Goal: Task Accomplishment & Management: Manage account settings

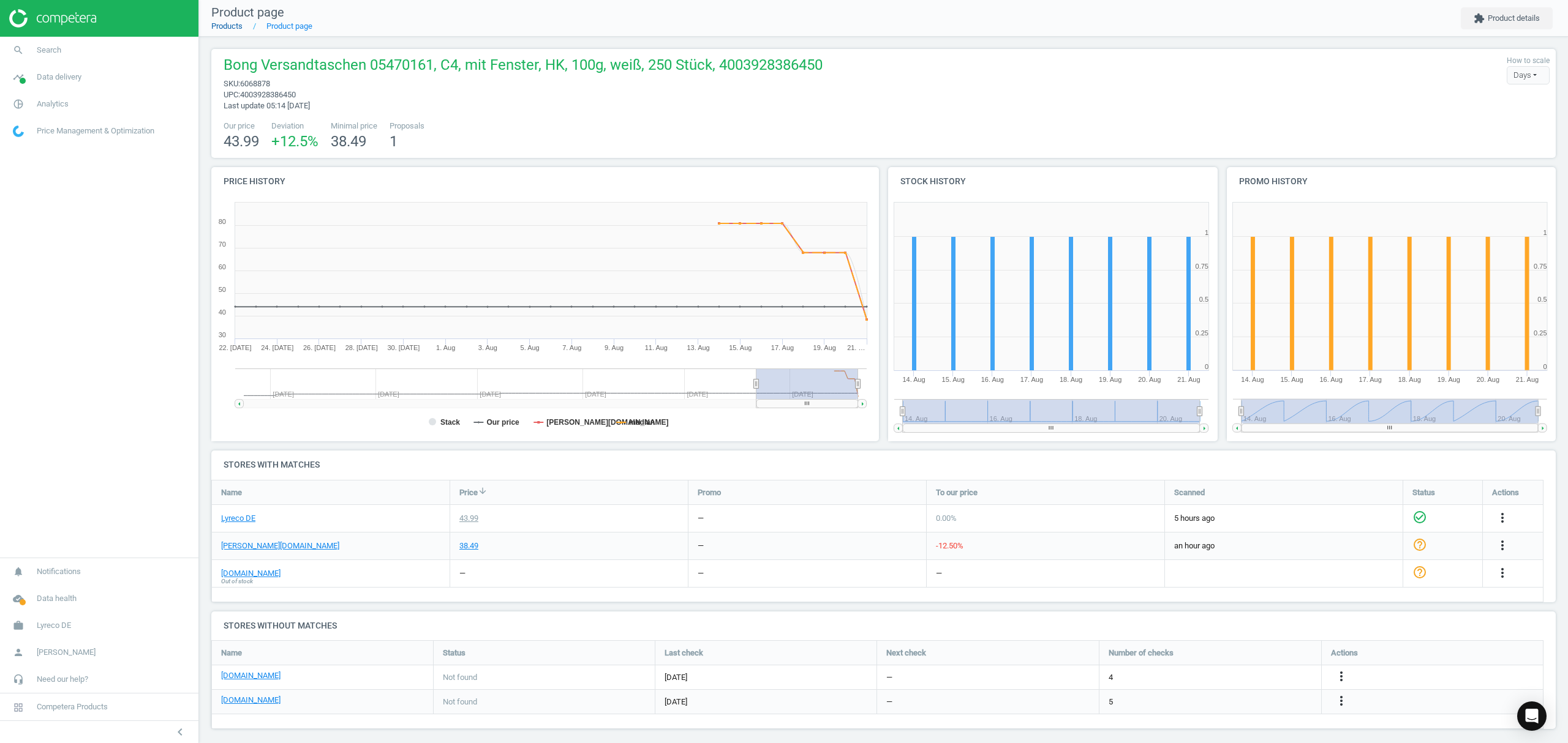
click at [233, 25] on link "Products" at bounding box center [226, 26] width 31 height 9
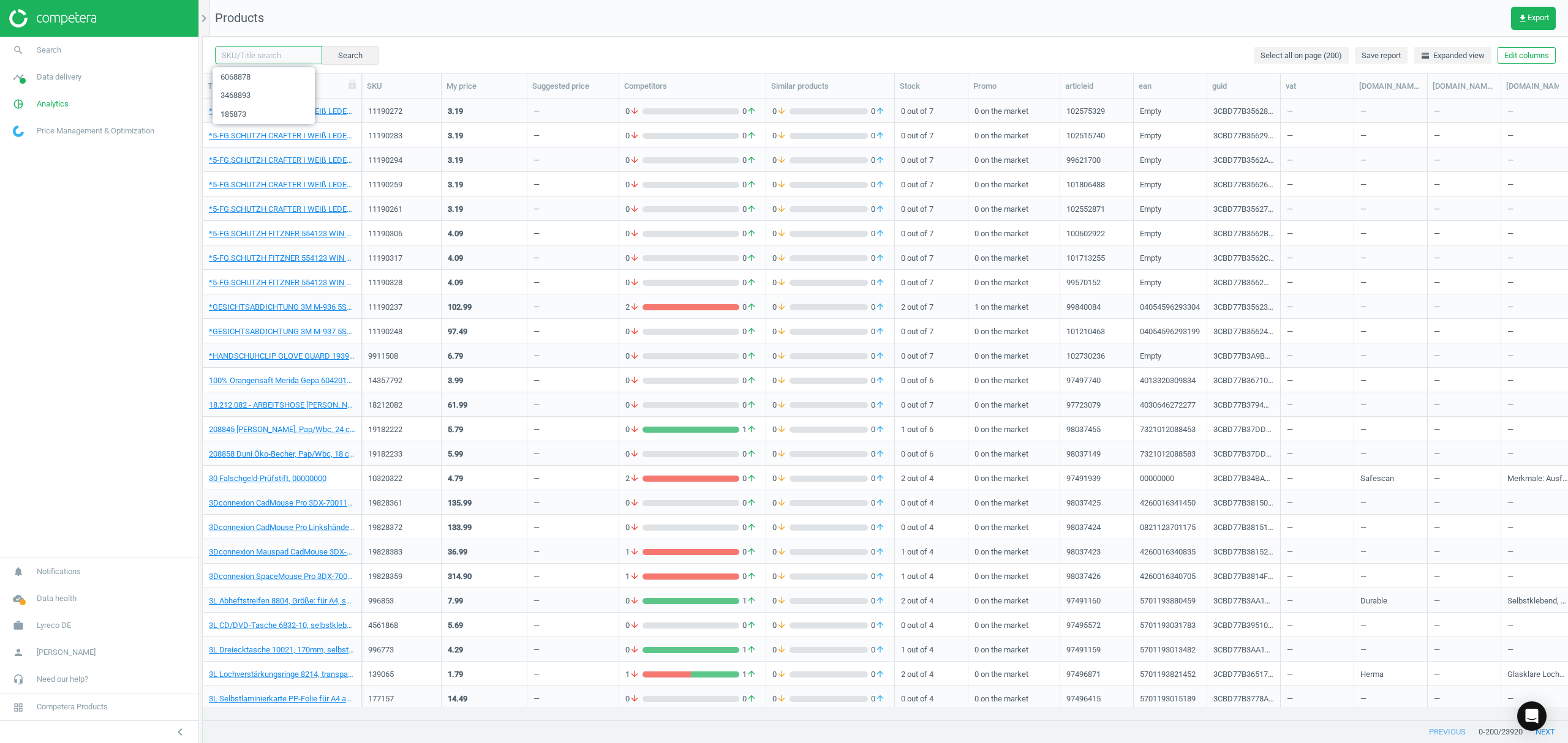
click at [251, 51] on input "text" at bounding box center [268, 55] width 107 height 18
paste input "1136882"
type input "1136882"
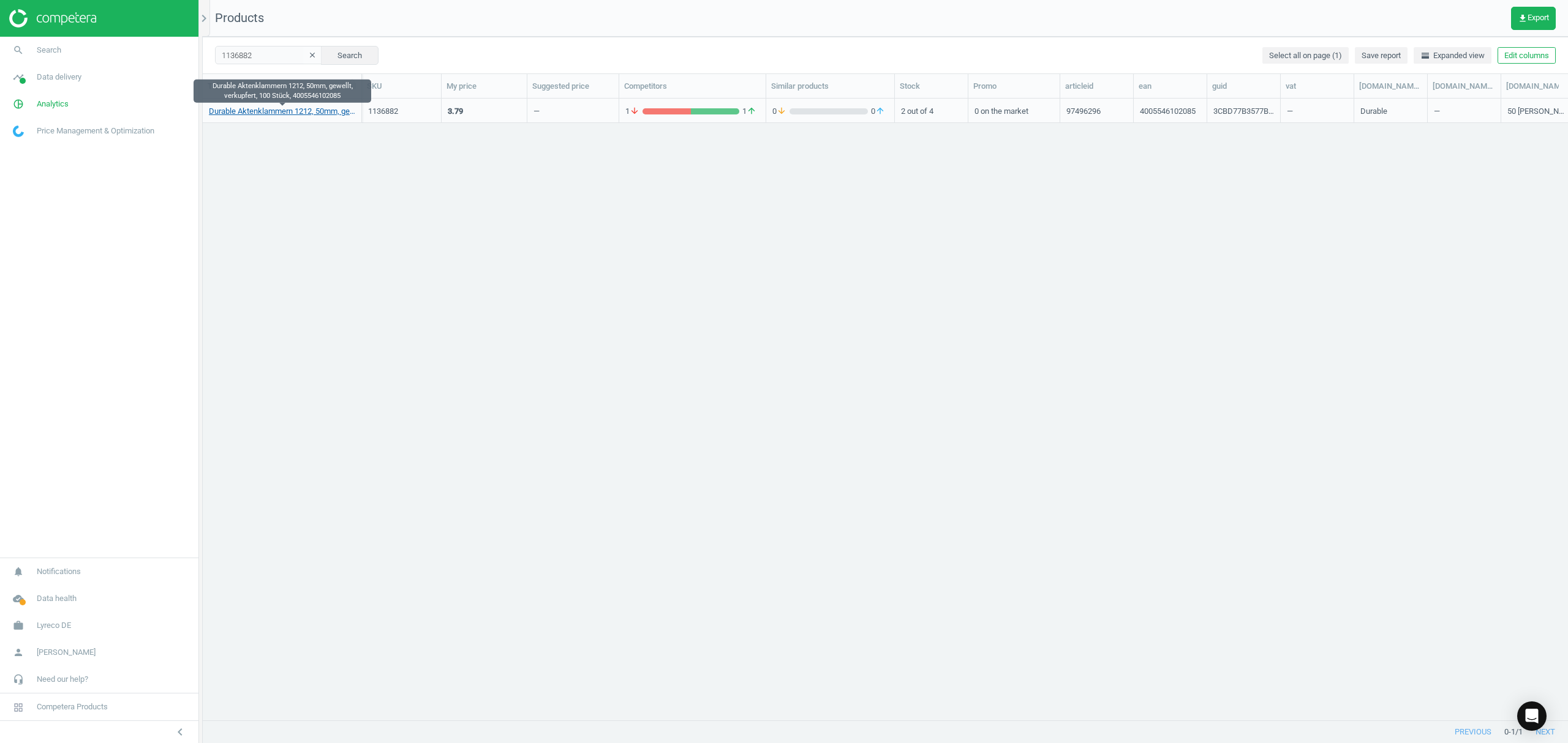
click at [272, 112] on link "Durable Aktenklammern 1212, 50mm, gewellt, verkupfert, 100 Stück, 4005546102085" at bounding box center [281, 112] width 146 height 11
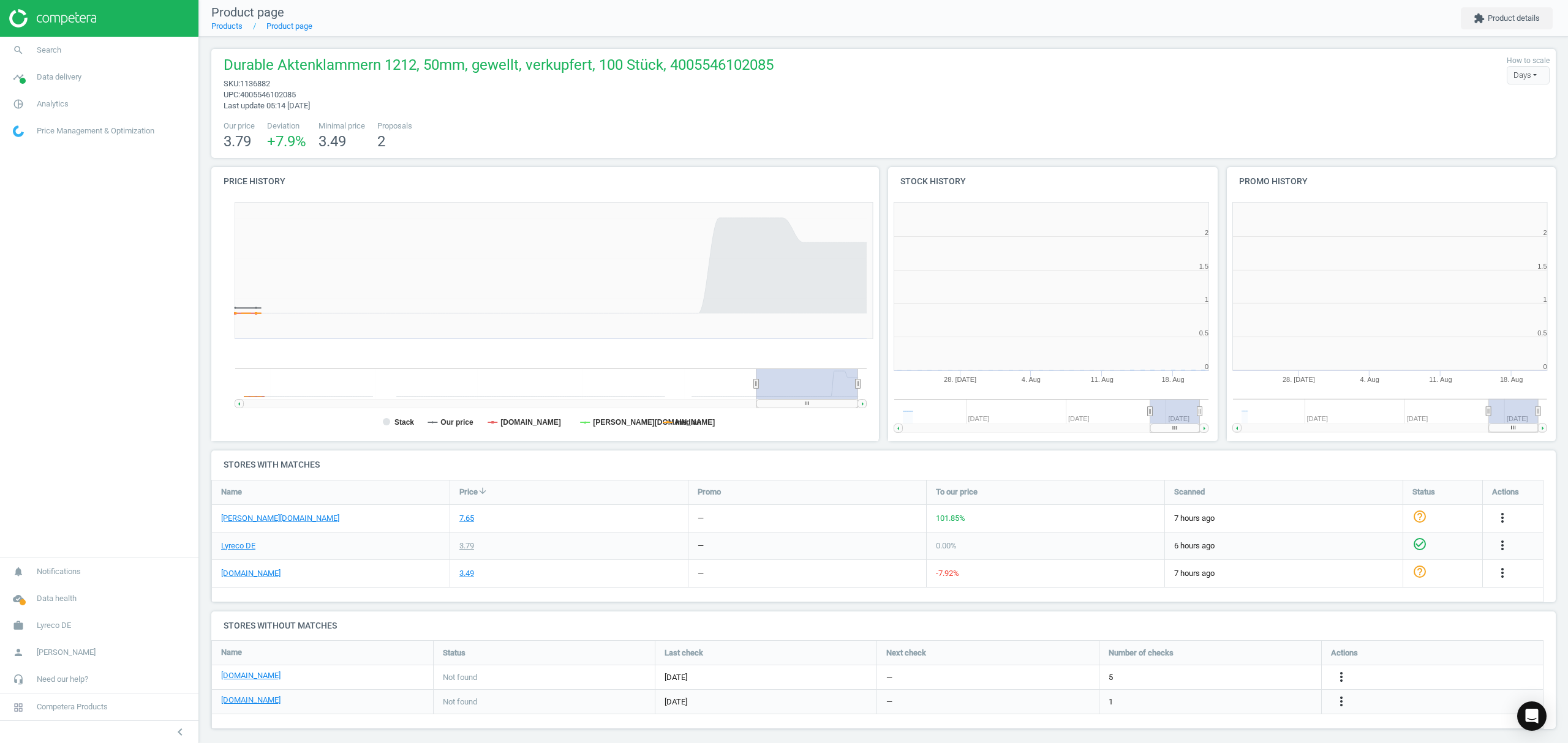
scroll to position [270, 351]
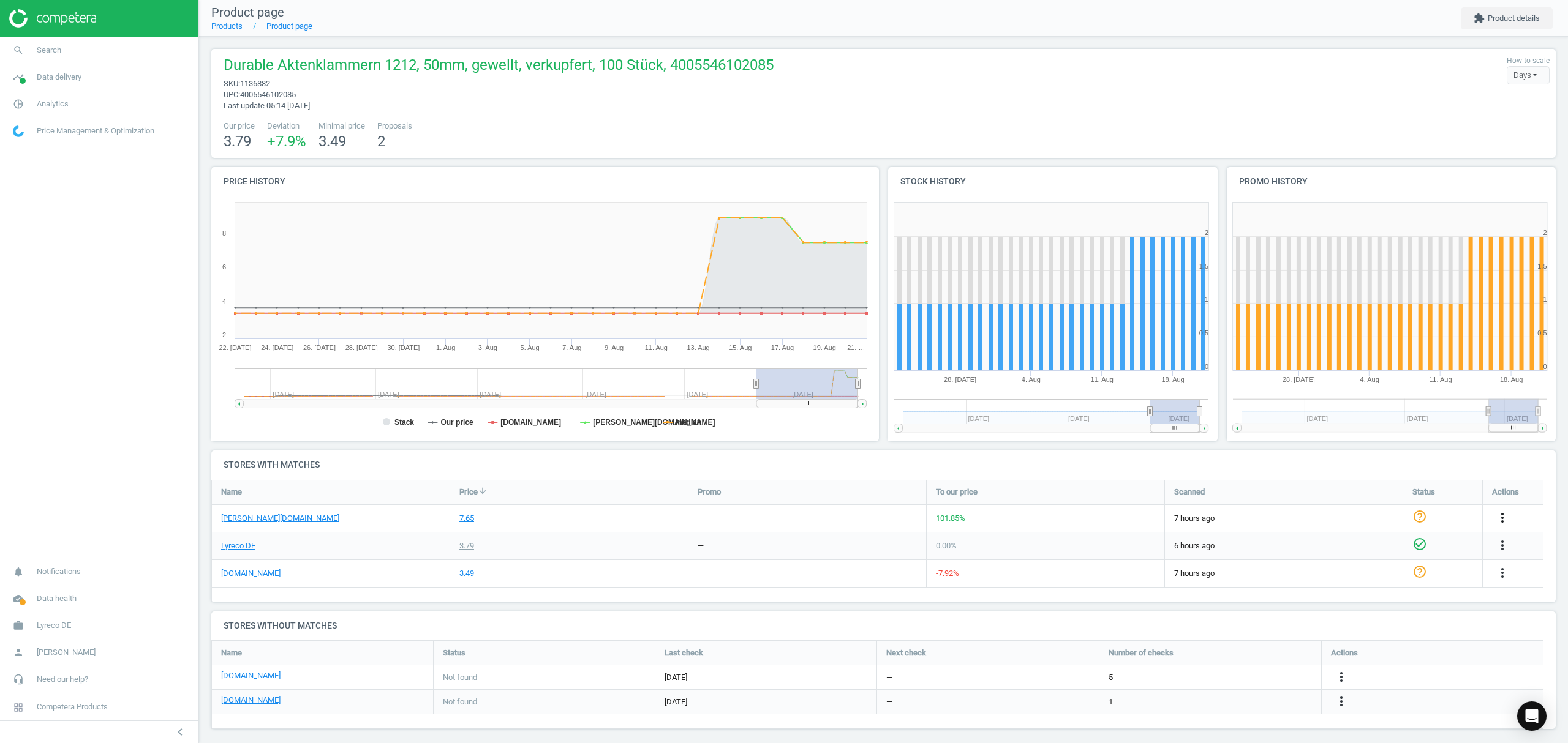
click at [1503, 515] on icon "more_vert" at bounding box center [1502, 518] width 15 height 15
click at [1354, 549] on link "Edit URL/product option" at bounding box center [1407, 547] width 168 height 19
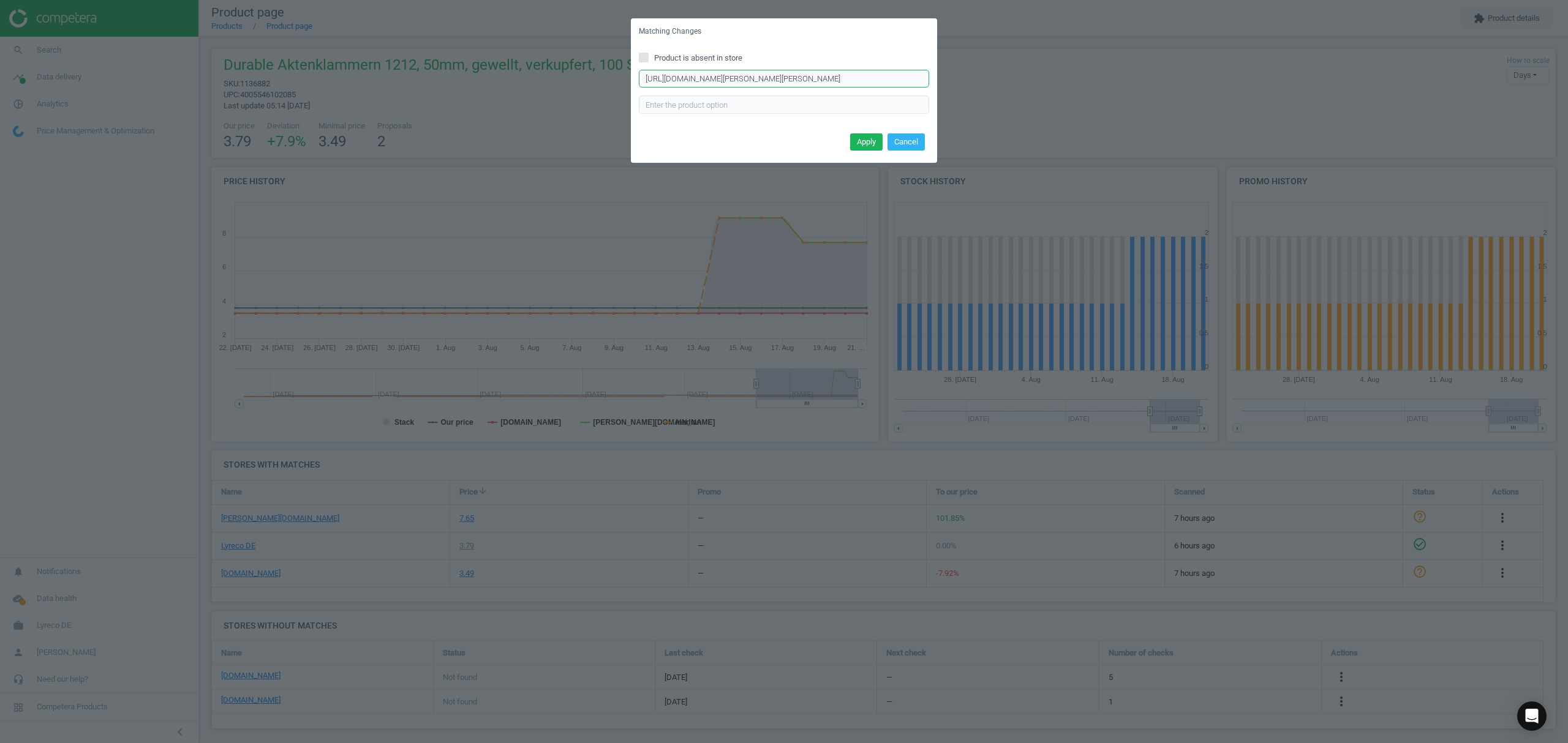
click at [700, 79] on input "[URL][DOMAIN_NAME][PERSON_NAME][PERSON_NAME]" at bounding box center [784, 79] width 291 height 18
click at [645, 55] on input "Product is absent in store" at bounding box center [644, 57] width 8 height 8
checkbox input "true"
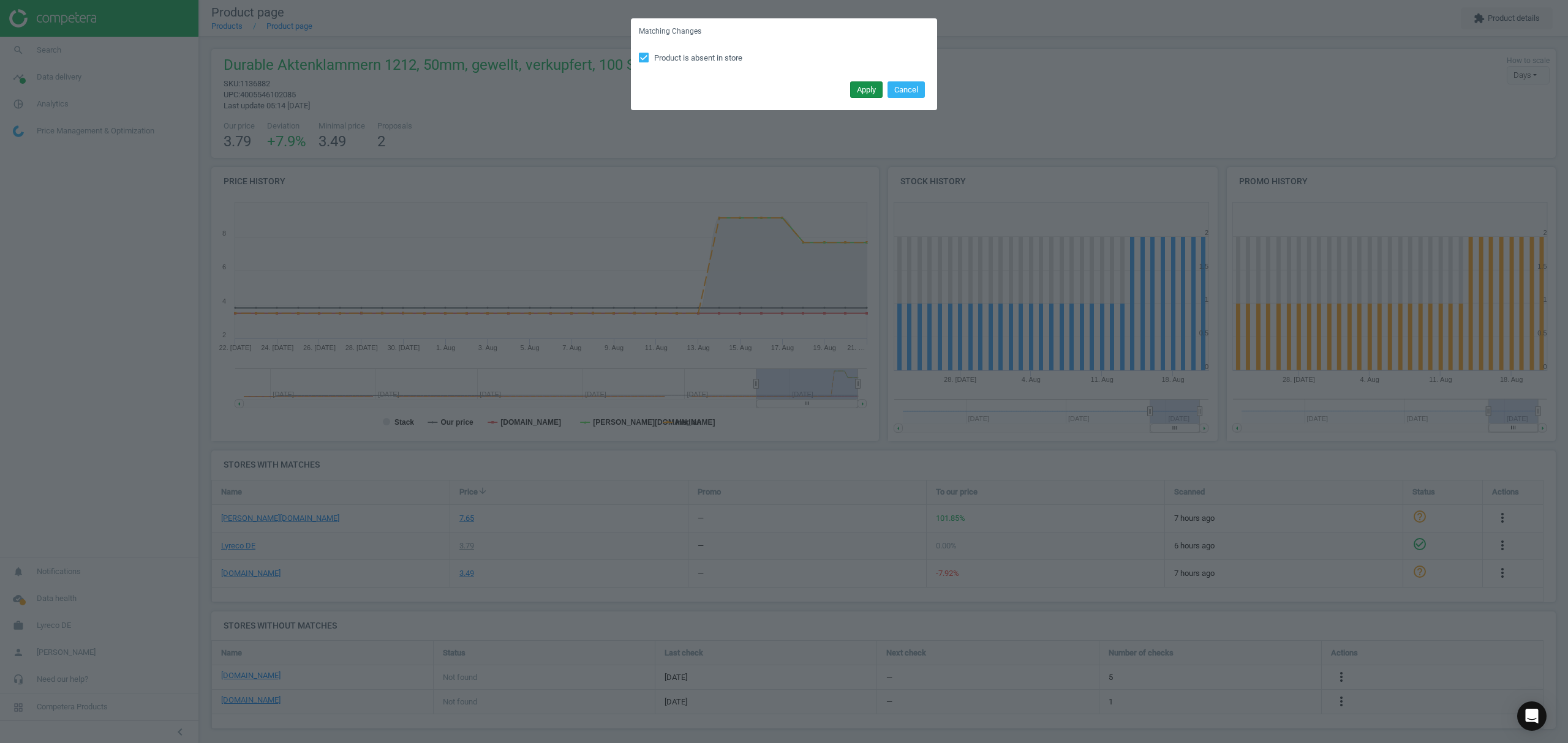
click at [866, 93] on button "Apply" at bounding box center [867, 90] width 32 height 17
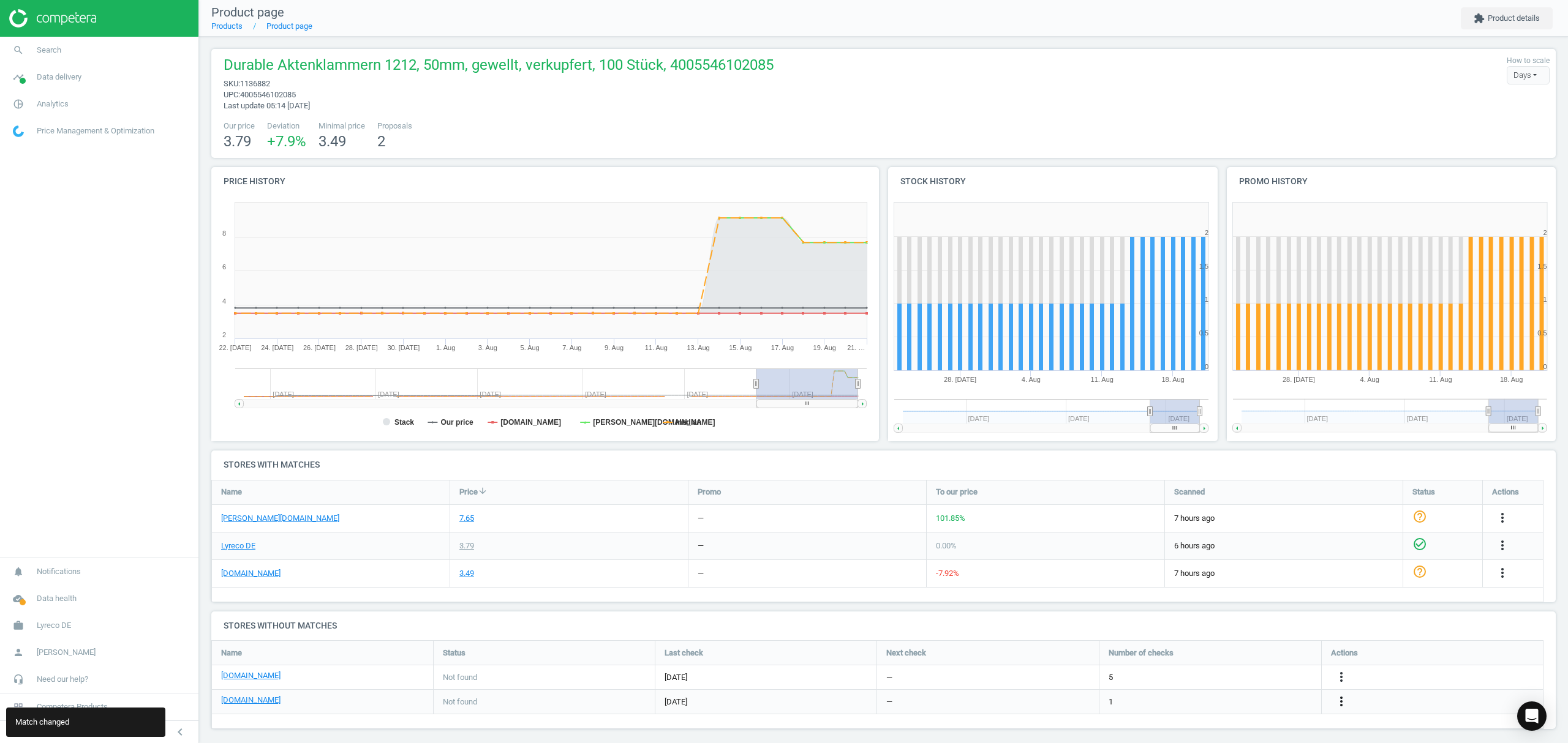
click at [1339, 700] on icon "more_vert" at bounding box center [1341, 701] width 15 height 15
click at [1209, 700] on link "Edit URL/product option" at bounding box center [1245, 702] width 168 height 19
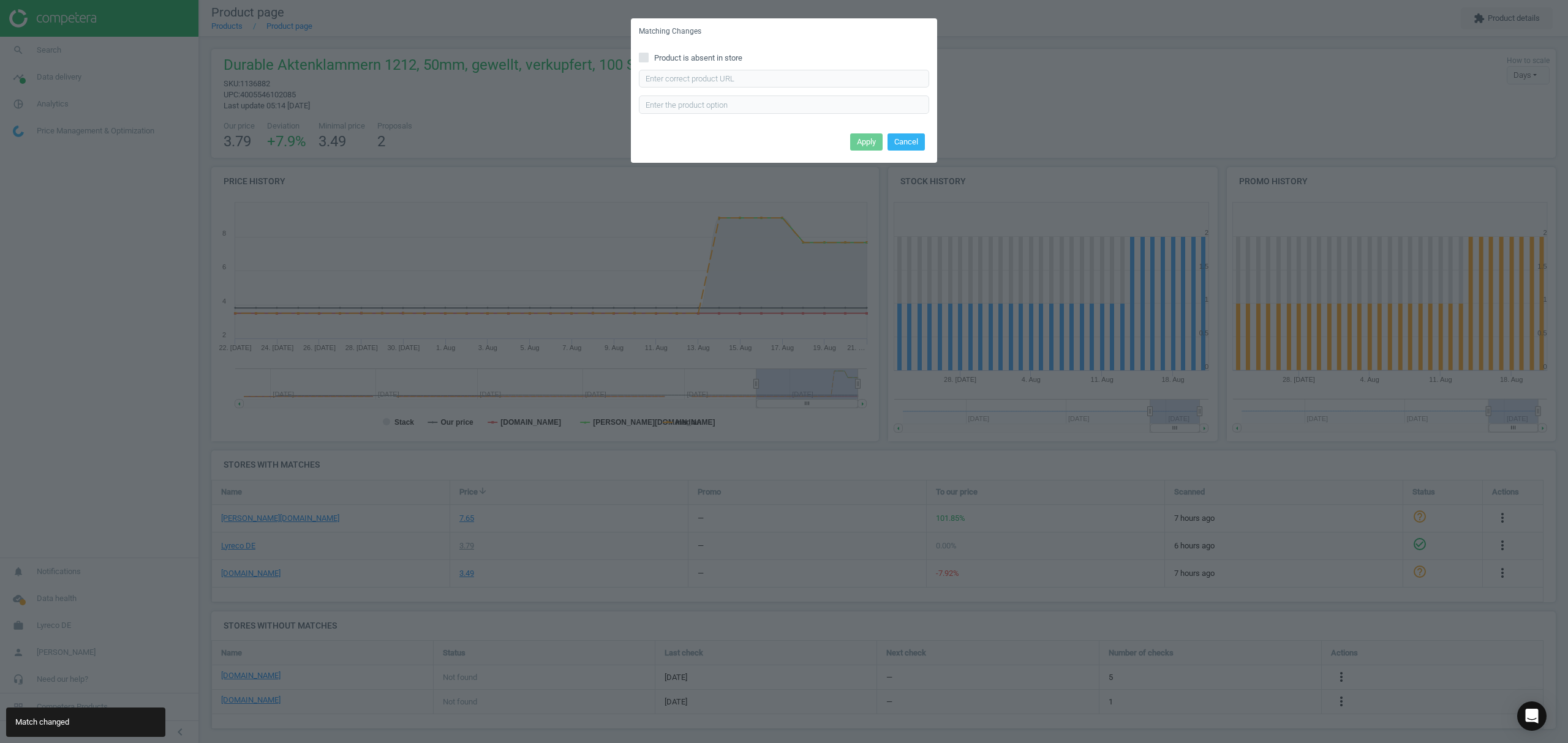
click at [645, 54] on input "Product is absent in store" at bounding box center [644, 57] width 8 height 8
checkbox input "true"
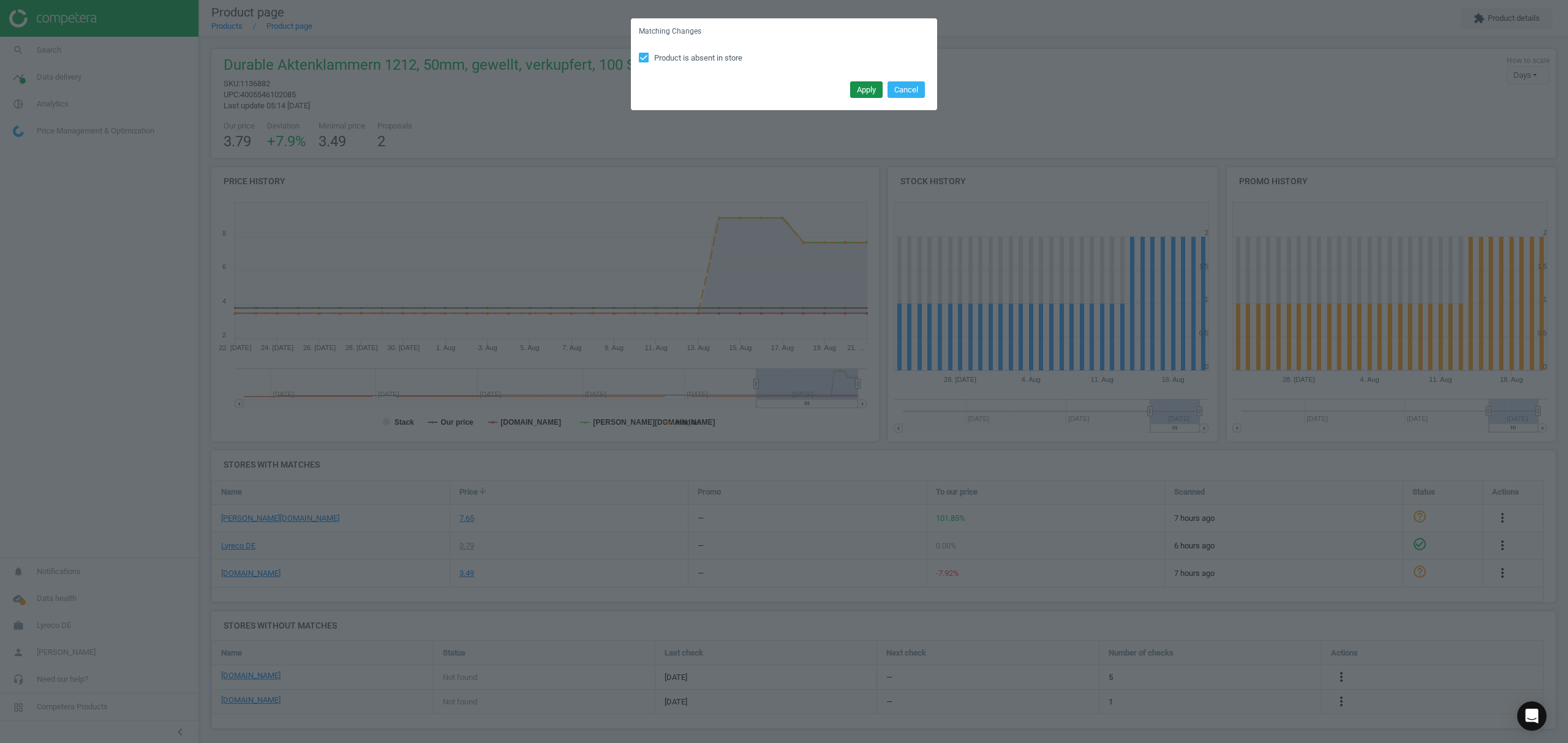
click at [857, 85] on button "Apply" at bounding box center [867, 90] width 32 height 17
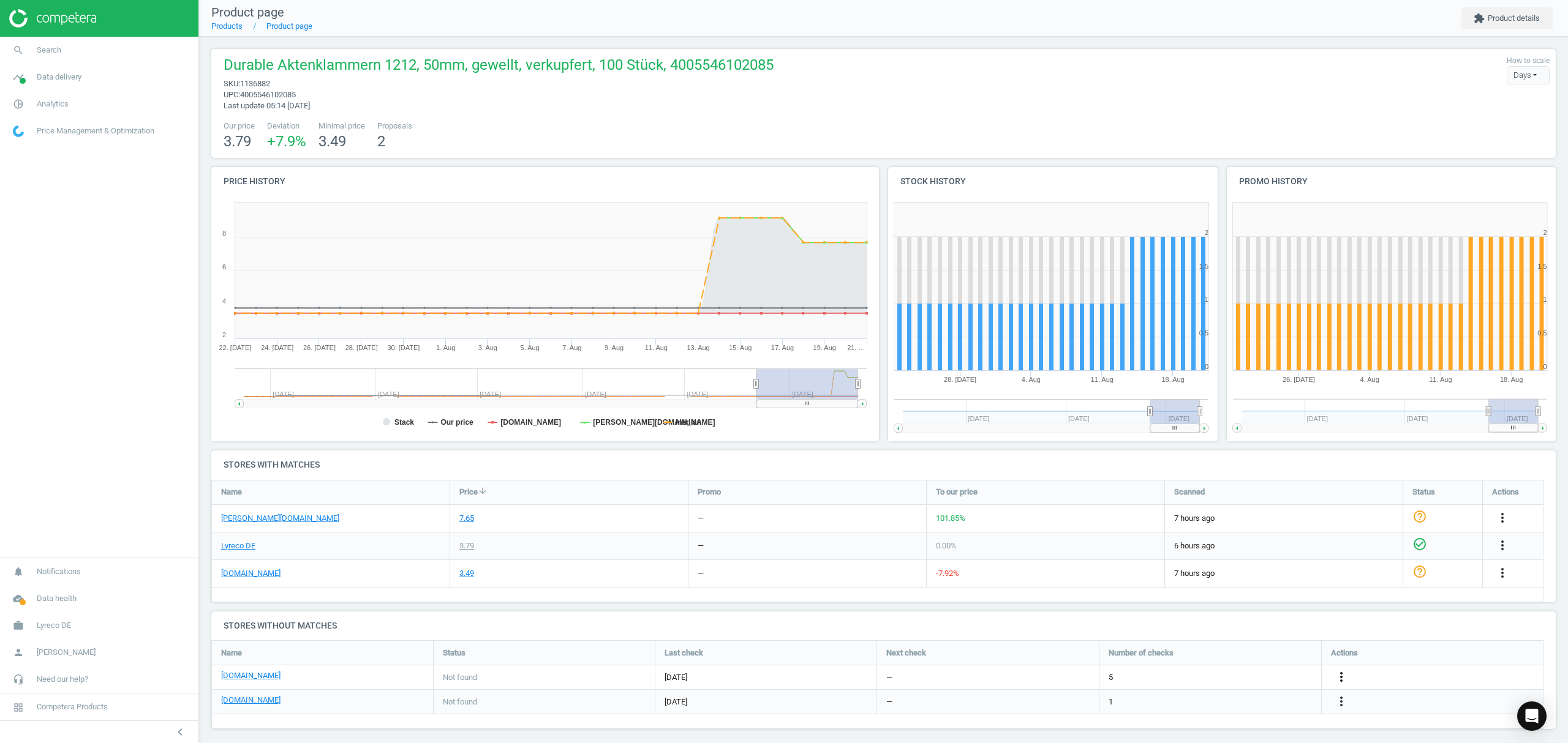
click at [1341, 679] on icon "more_vert" at bounding box center [1341, 676] width 15 height 15
click at [1245, 677] on link "Edit URL/product option" at bounding box center [1245, 678] width 168 height 19
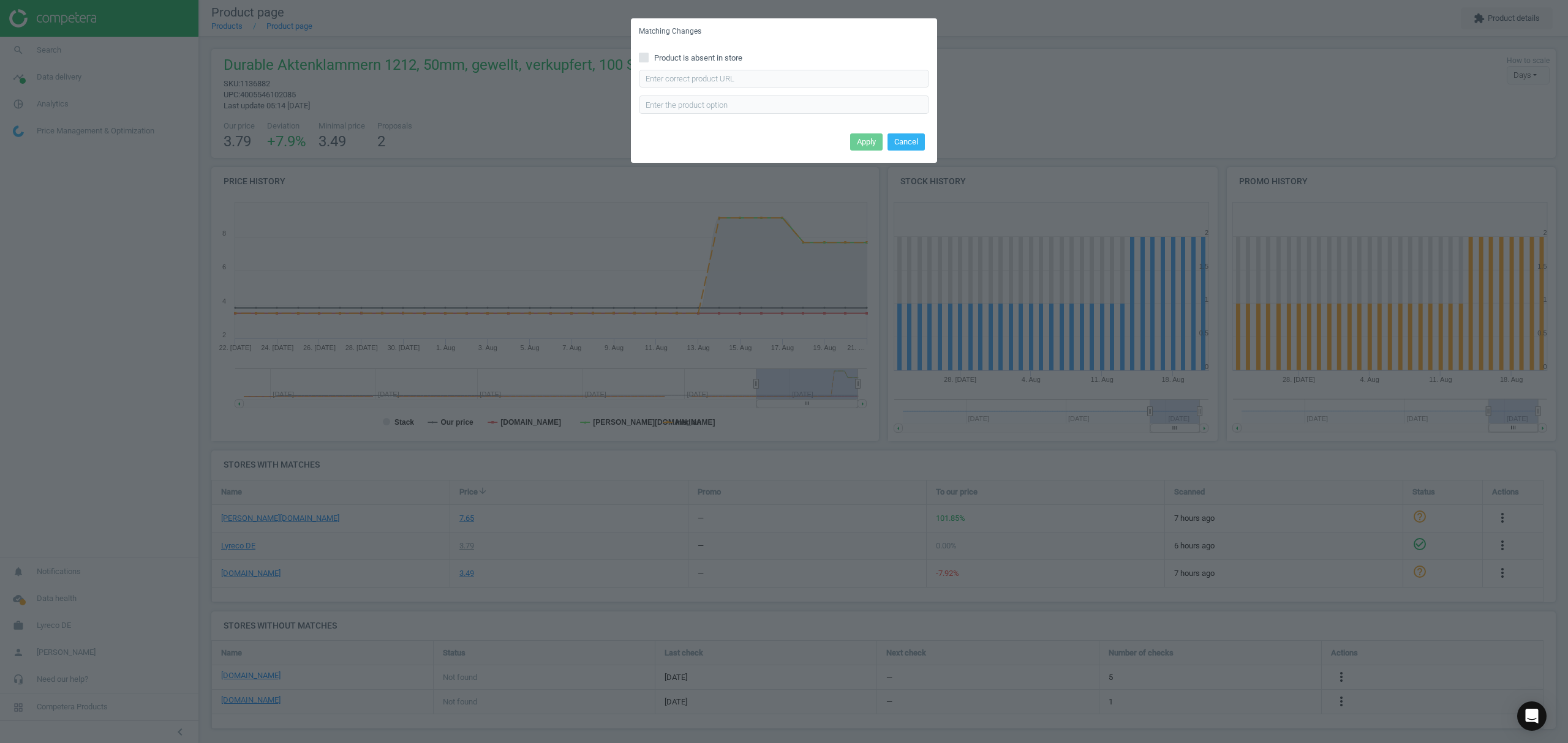
click at [642, 57] on input "Product is absent in store" at bounding box center [644, 57] width 8 height 8
checkbox input "true"
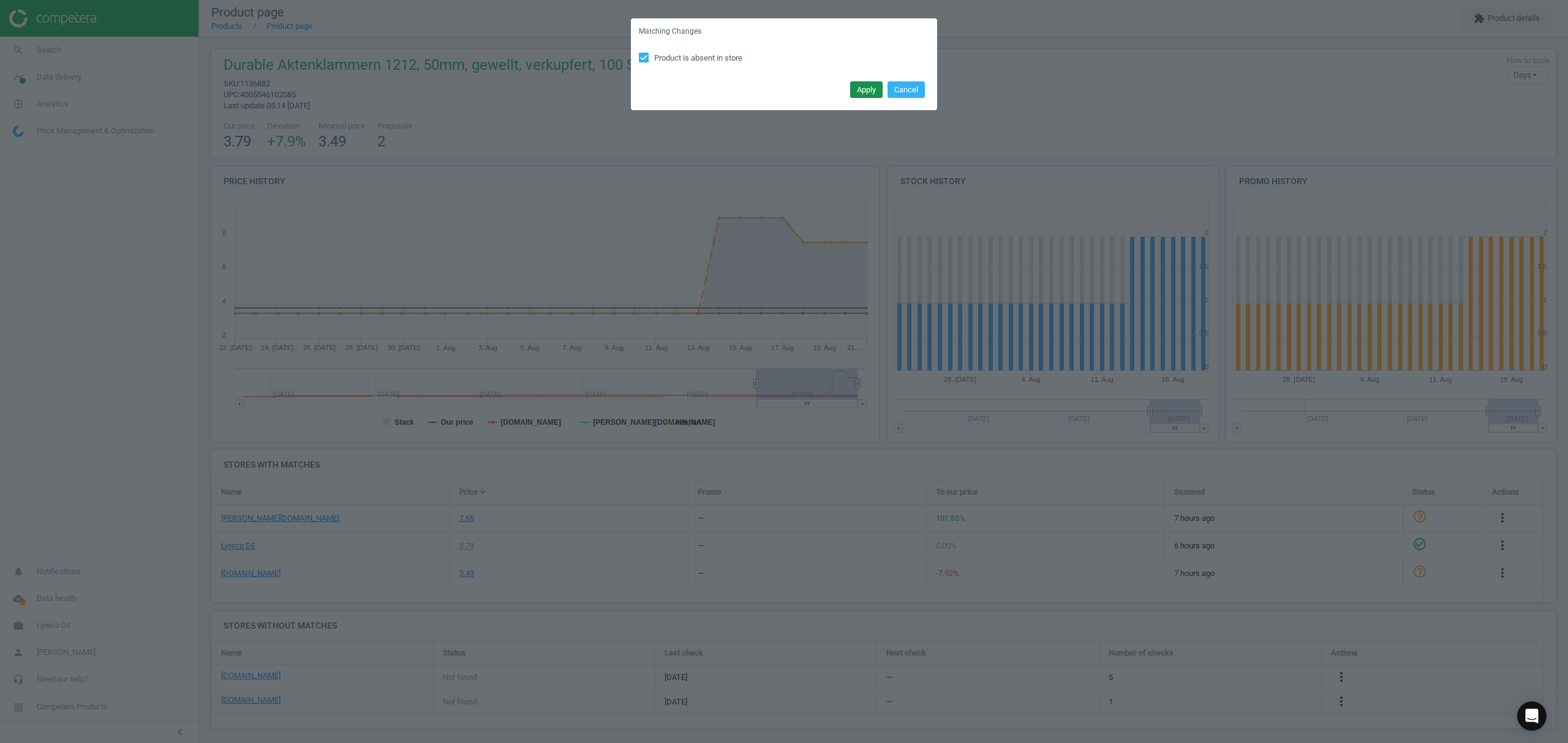
click at [858, 85] on button "Apply" at bounding box center [867, 90] width 32 height 17
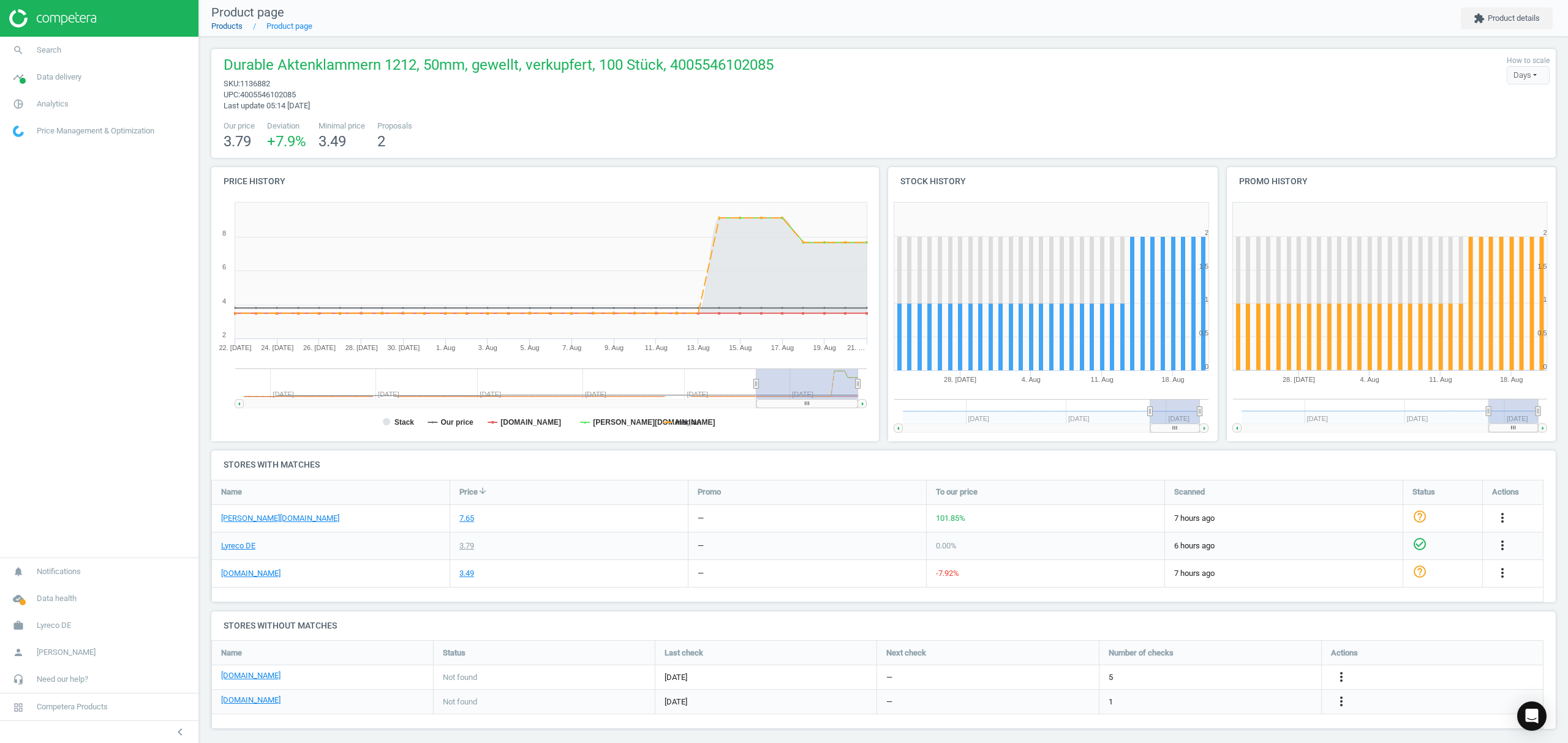
click at [226, 29] on link "Products" at bounding box center [226, 26] width 31 height 9
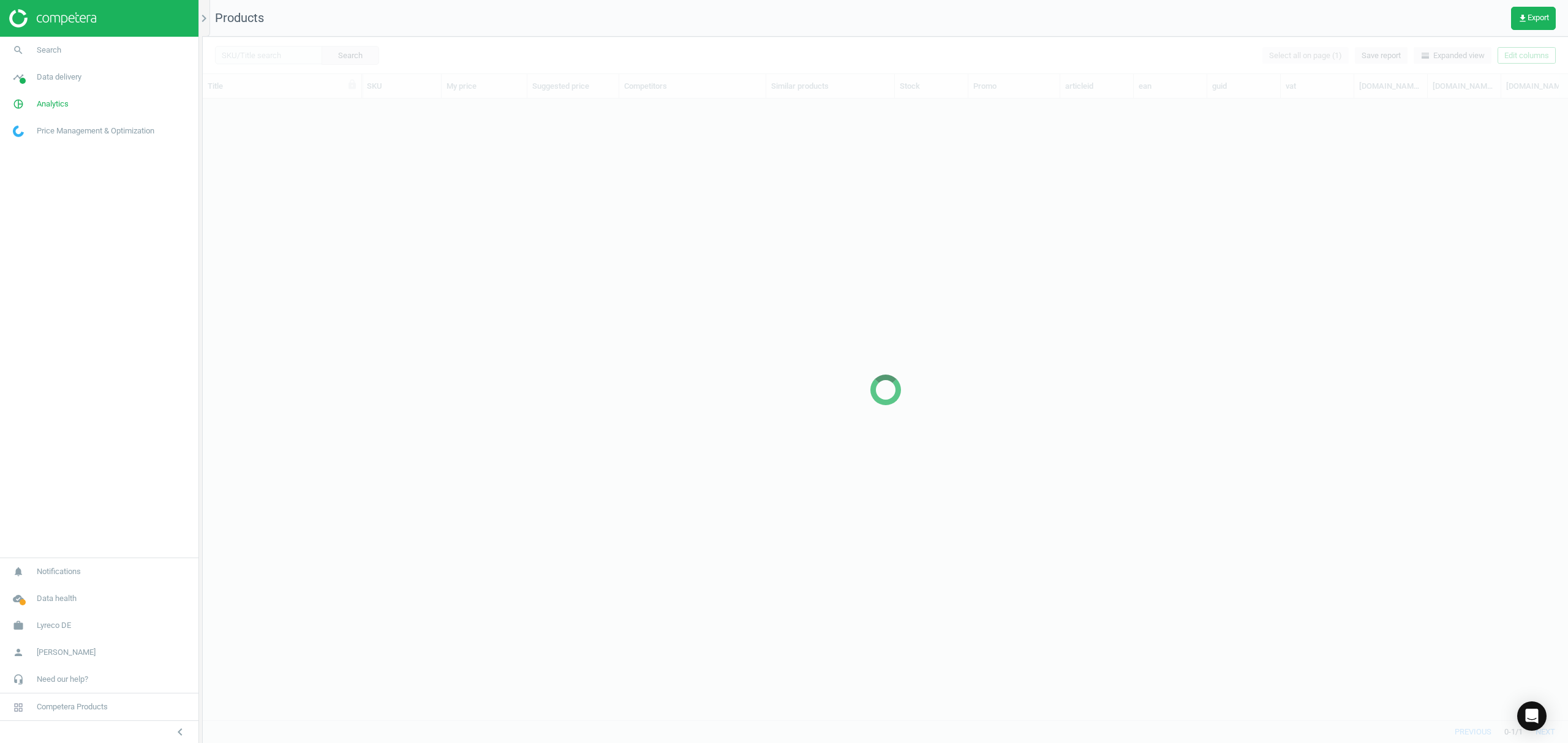
scroll to position [596, 1353]
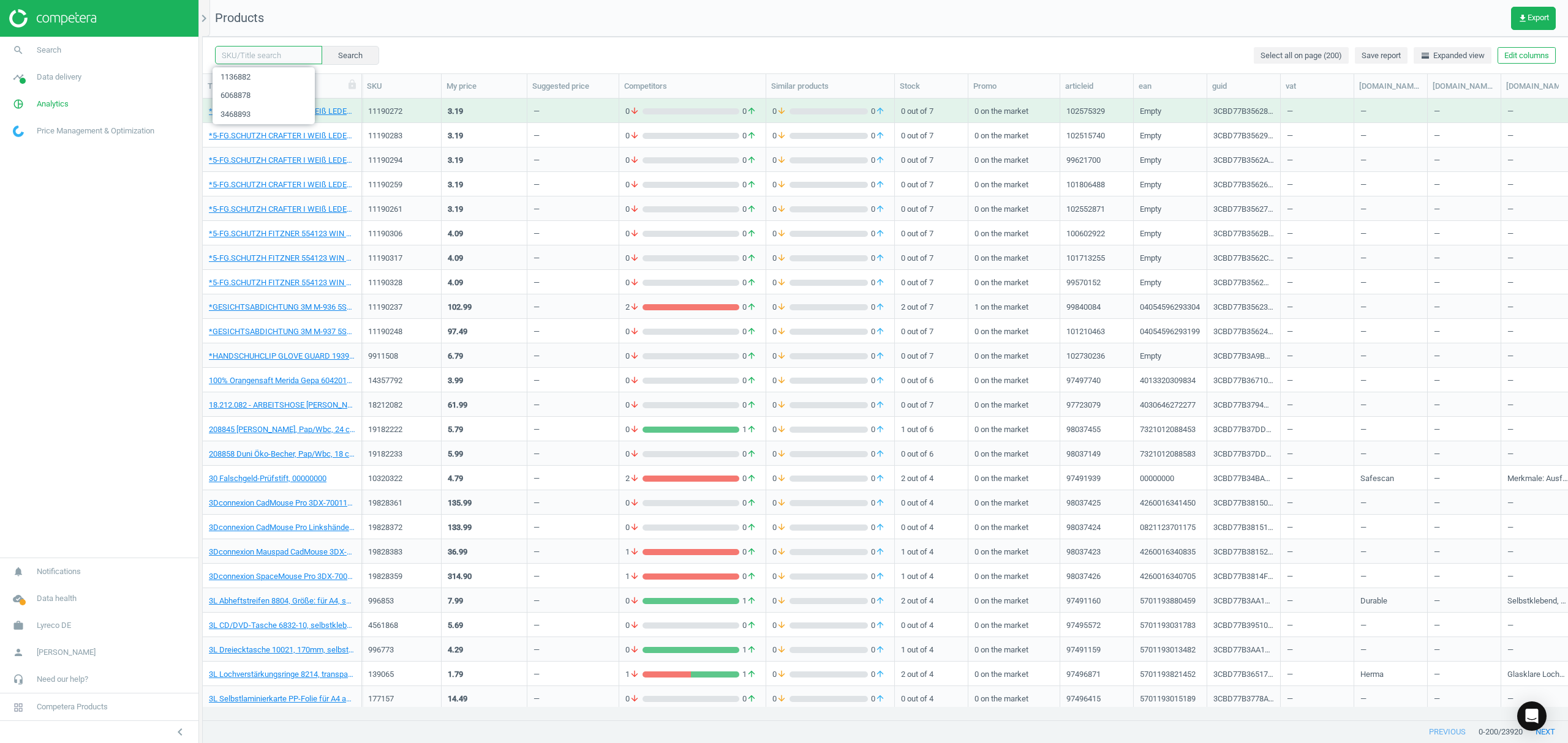
drag, startPoint x: 250, startPoint y: 57, endPoint x: 409, endPoint y: 33, distance: 160.8
click at [250, 57] on input "text" at bounding box center [268, 55] width 107 height 18
paste input "1141207"
type input "1141207"
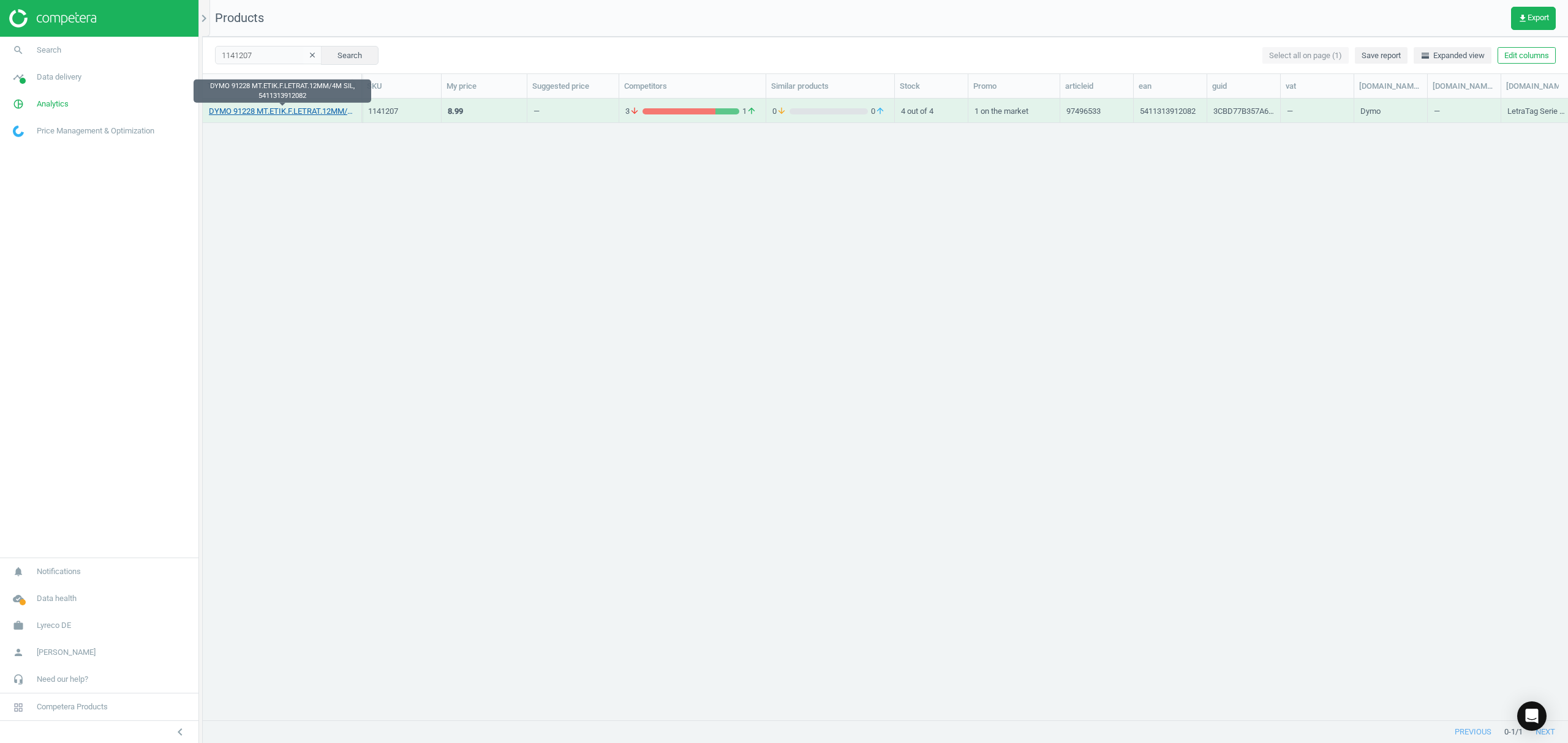
click at [278, 106] on link "DYMO 91228 MT.ETIK.F.LETRAT.12MM/4M SIL, 5411313912082" at bounding box center [281, 112] width 146 height 11
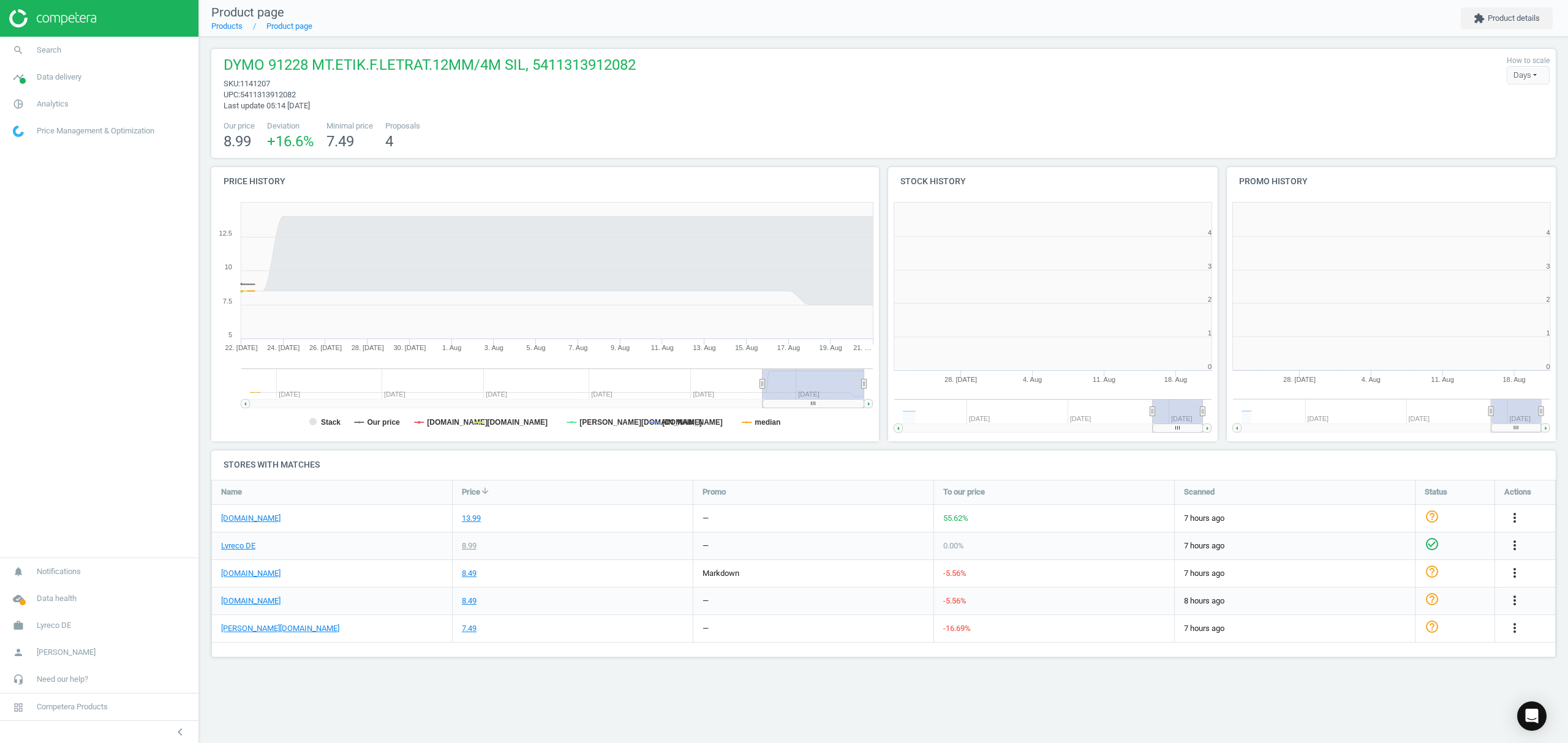
scroll to position [270, 354]
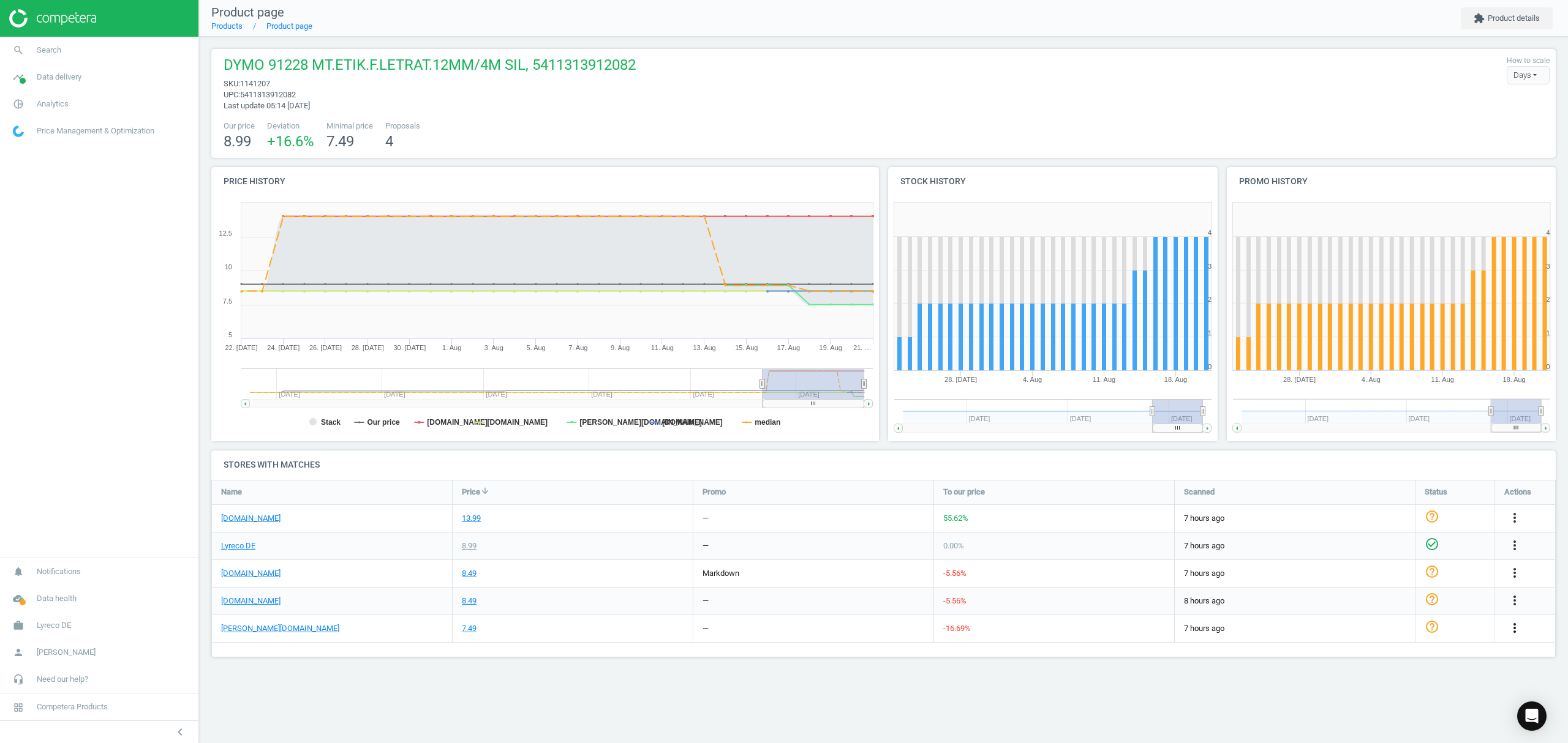
click at [1515, 632] on icon "more_vert" at bounding box center [1514, 628] width 15 height 15
click at [228, 21] on link "Products" at bounding box center [226, 26] width 31 height 9
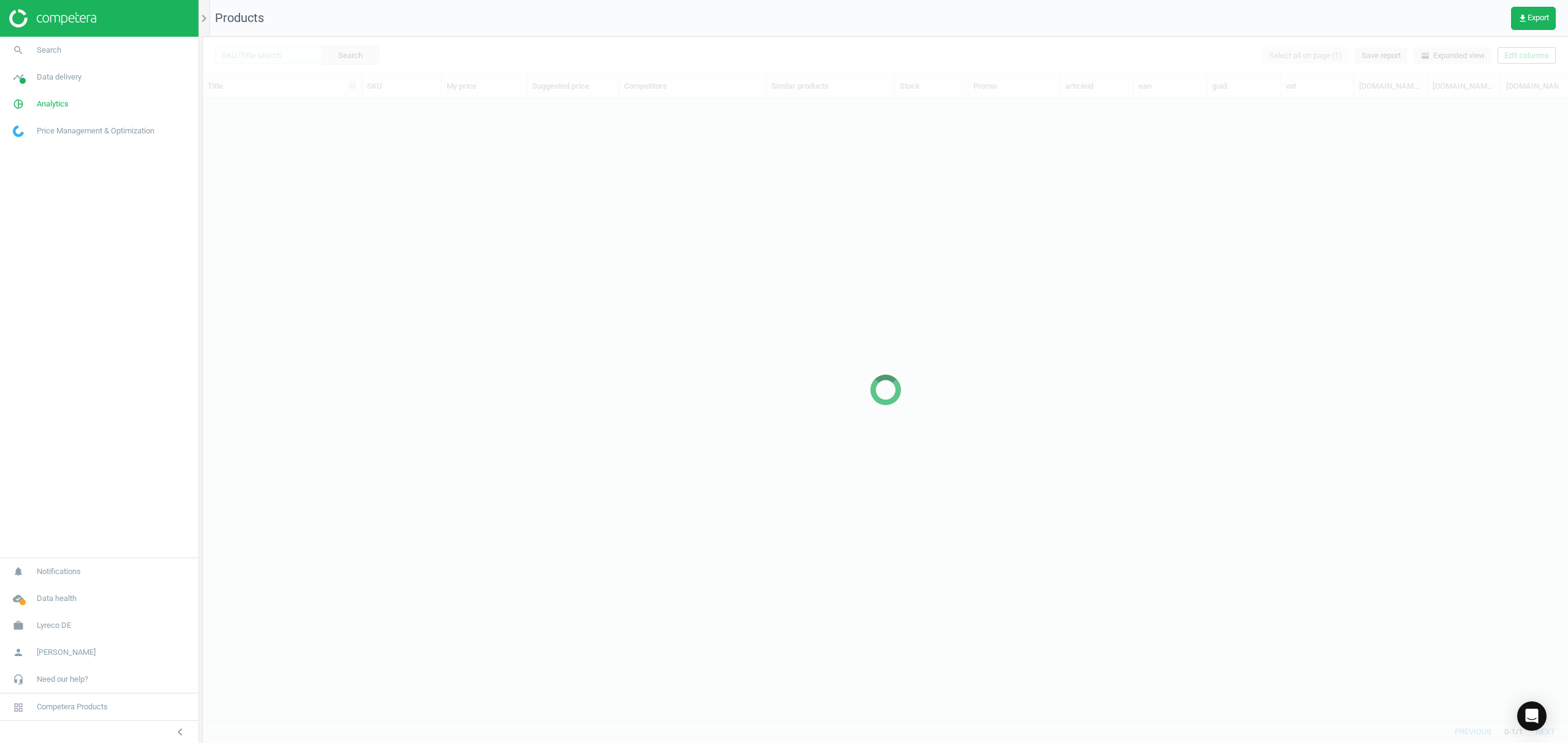
scroll to position [596, 1353]
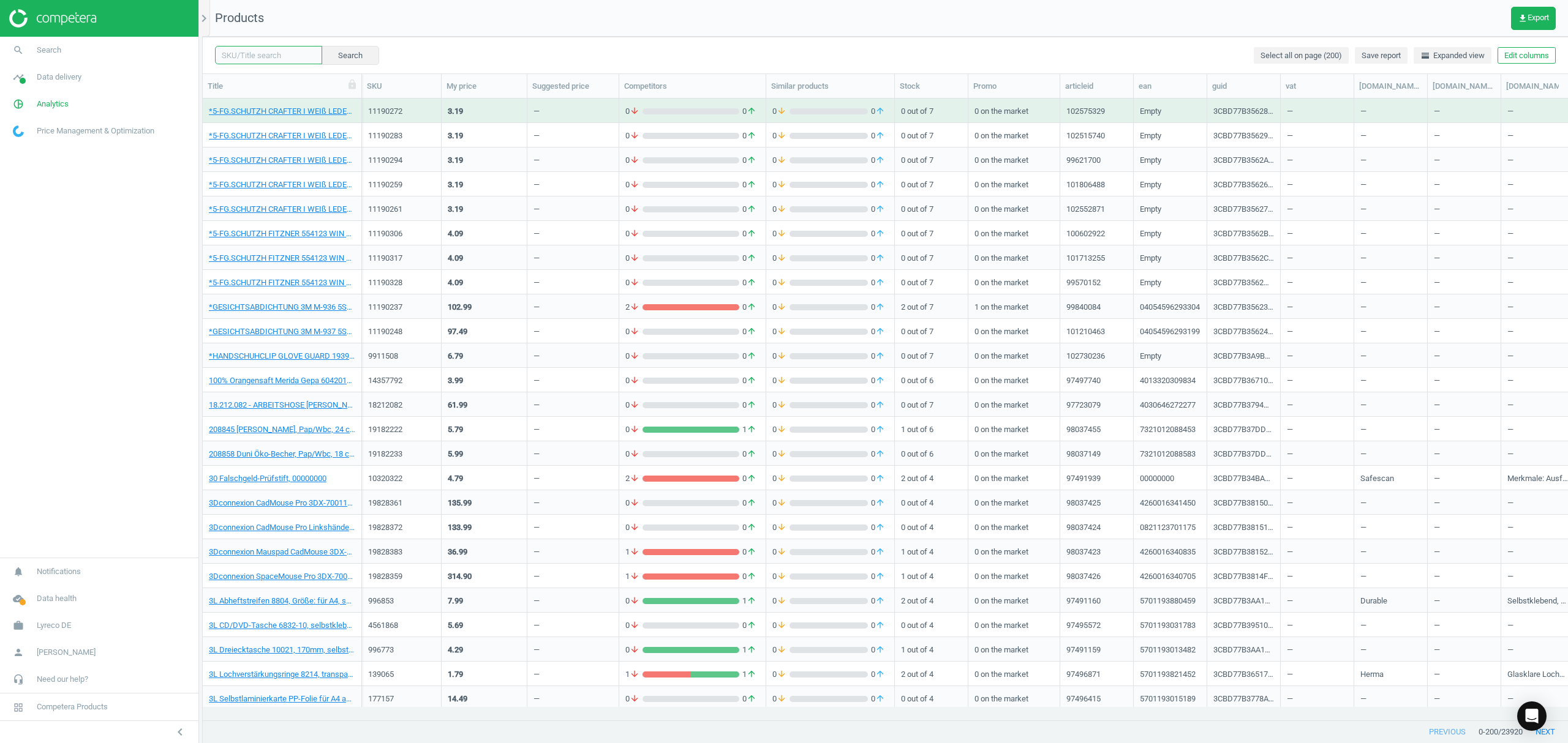
click at [263, 53] on input "text" at bounding box center [268, 55] width 107 height 18
paste input "5365925"
type input "5365925"
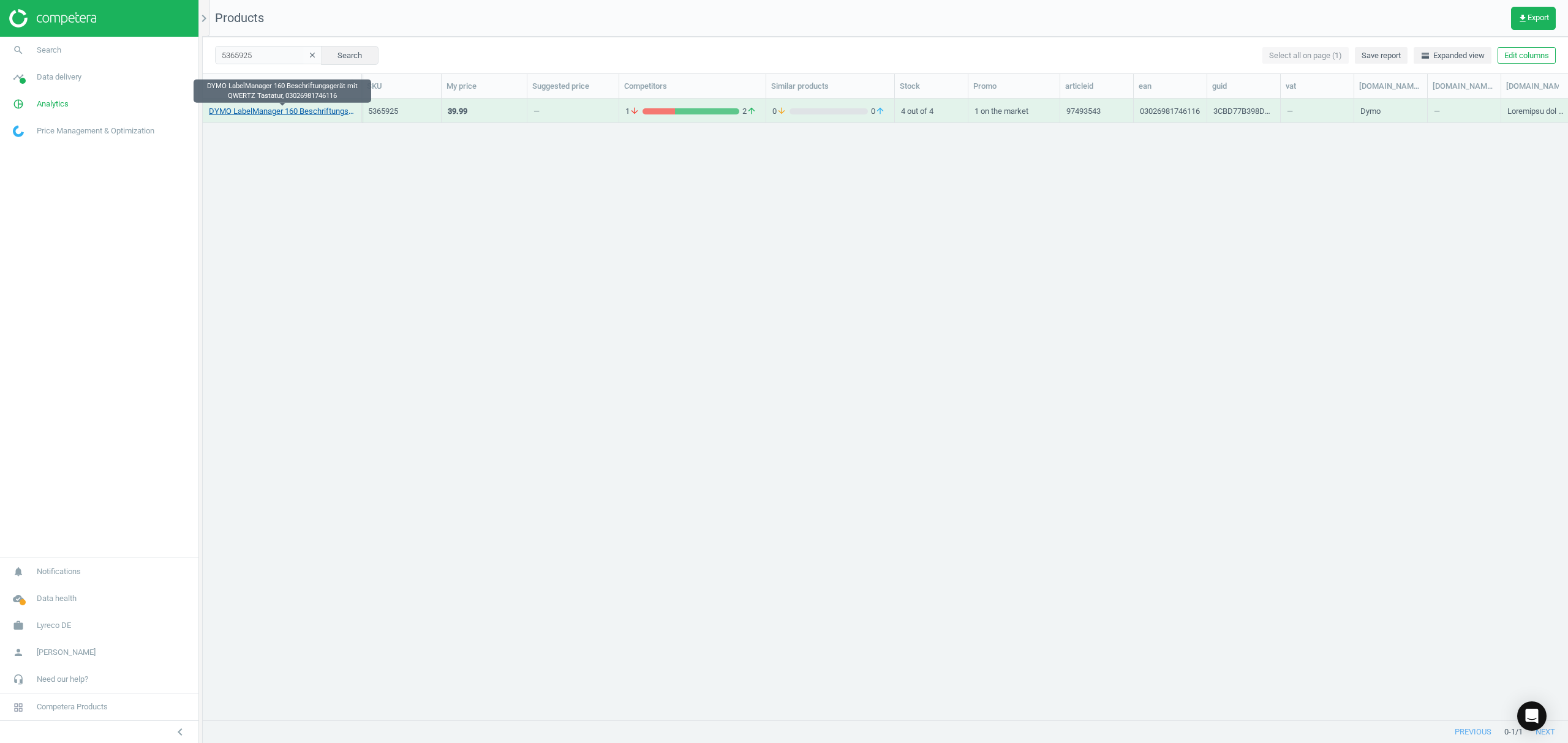
click at [277, 106] on link "DYMO LabelManager 160 Beschriftungsgerät mit QWERTZ Tastatur, 03026981746116" at bounding box center [281, 112] width 146 height 11
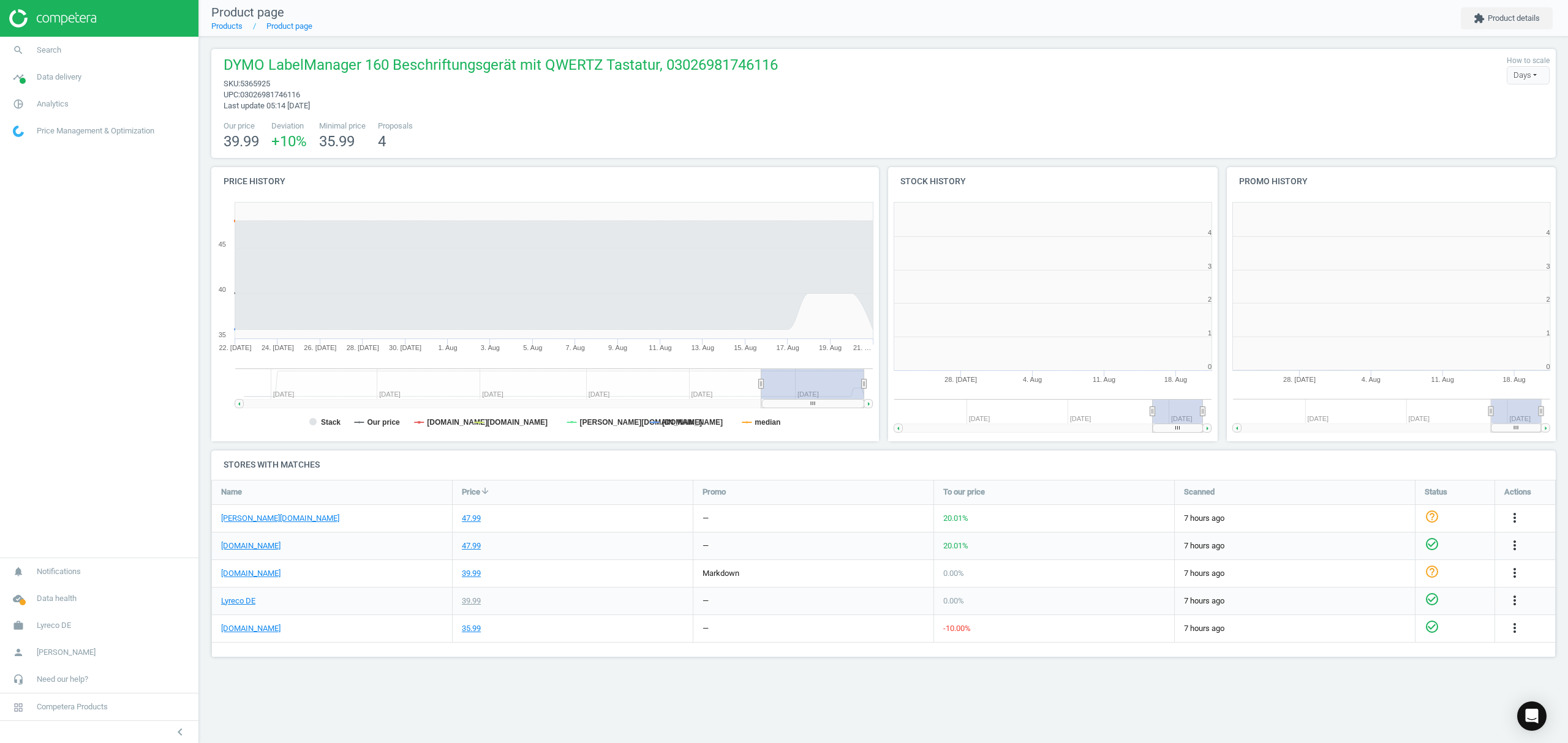
scroll to position [270, 354]
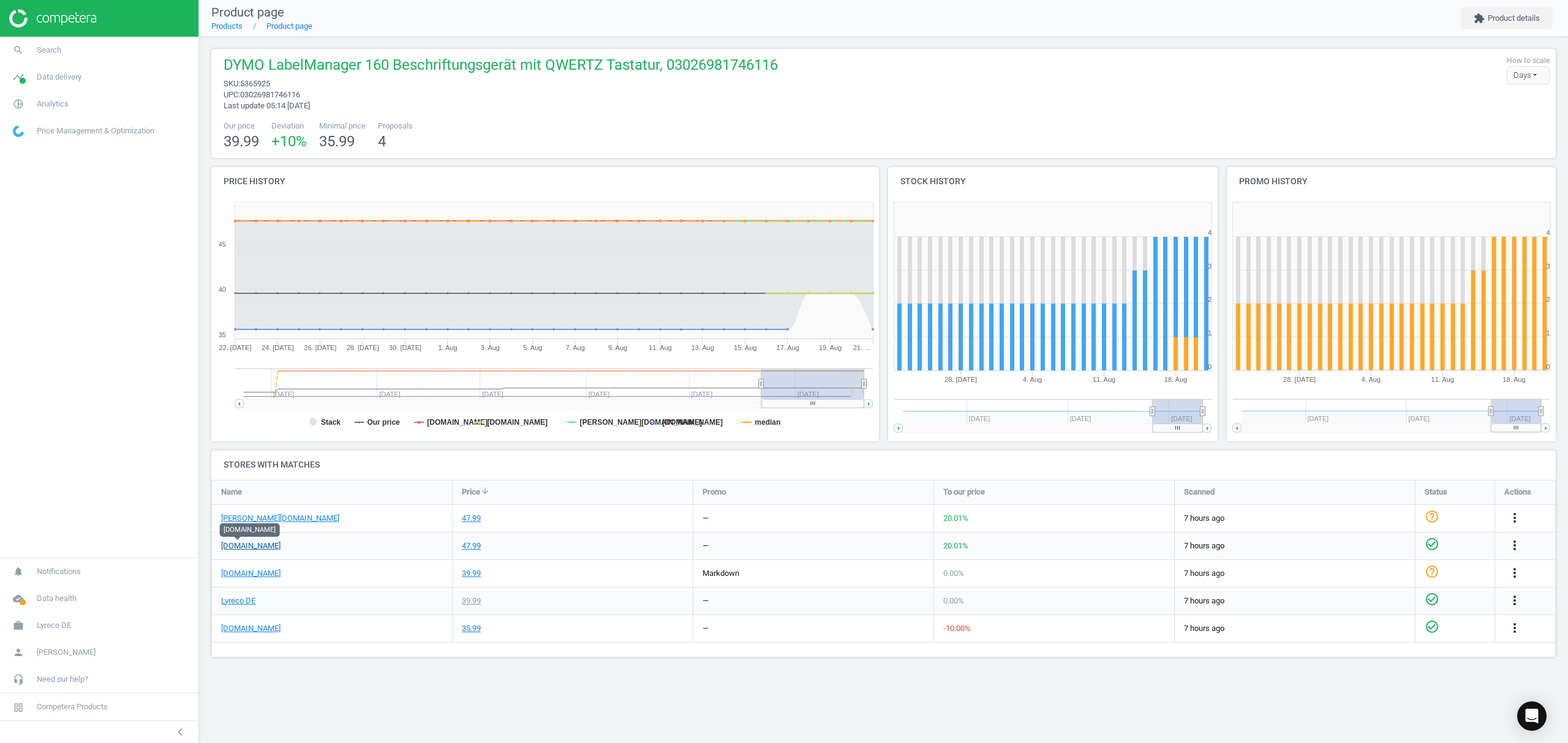
click at [239, 543] on link "[DOMAIN_NAME]" at bounding box center [251, 546] width 60 height 11
click at [1514, 513] on icon "more_vert" at bounding box center [1514, 518] width 15 height 15
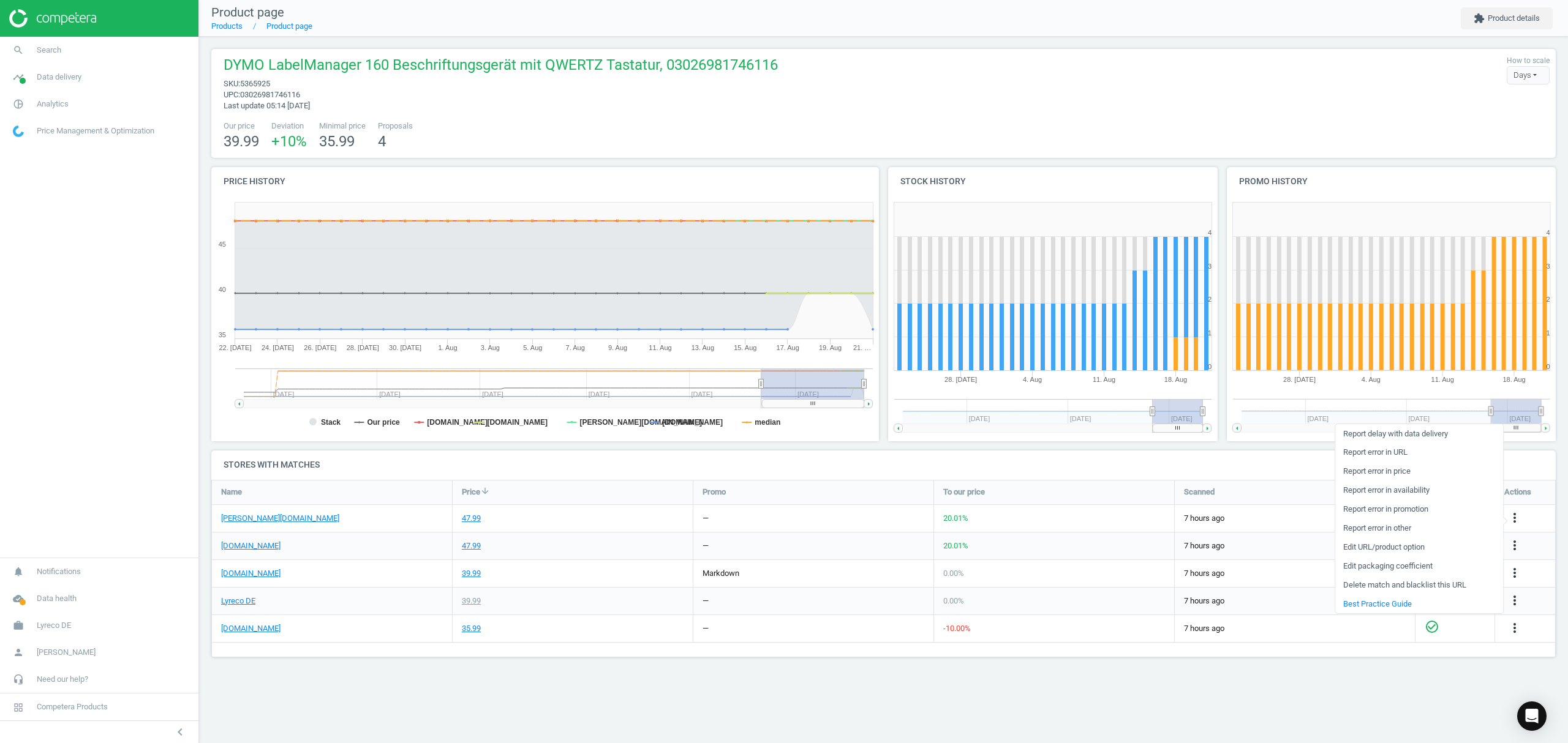
click at [1386, 547] on link "Edit URL/product option" at bounding box center [1419, 547] width 168 height 19
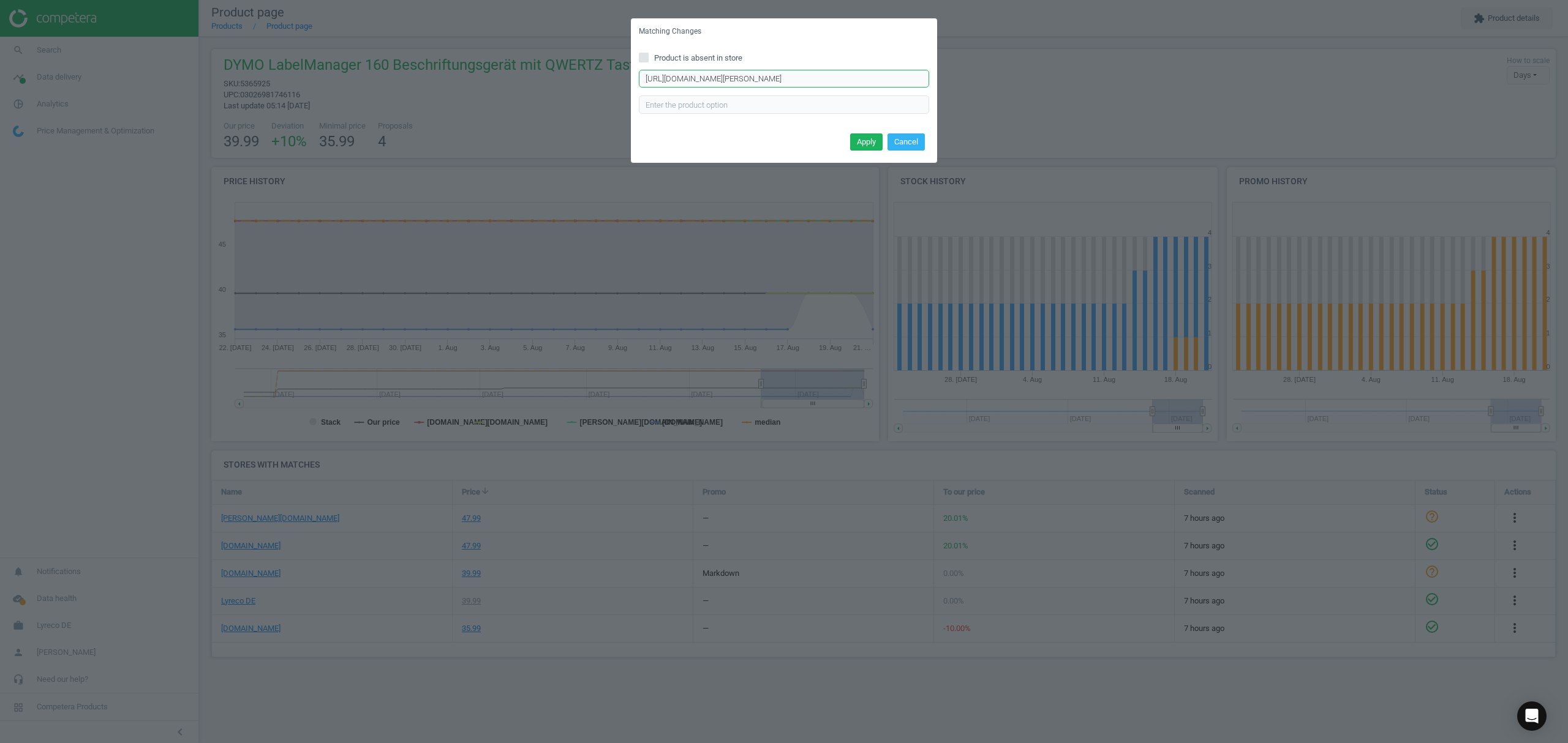
click at [706, 77] on input "[URL][DOMAIN_NAME][PERSON_NAME]" at bounding box center [784, 79] width 291 height 18
click at [707, 77] on input "[URL][DOMAIN_NAME][PERSON_NAME]" at bounding box center [784, 79] width 291 height 18
paste input "/97560/p?product=bundle"
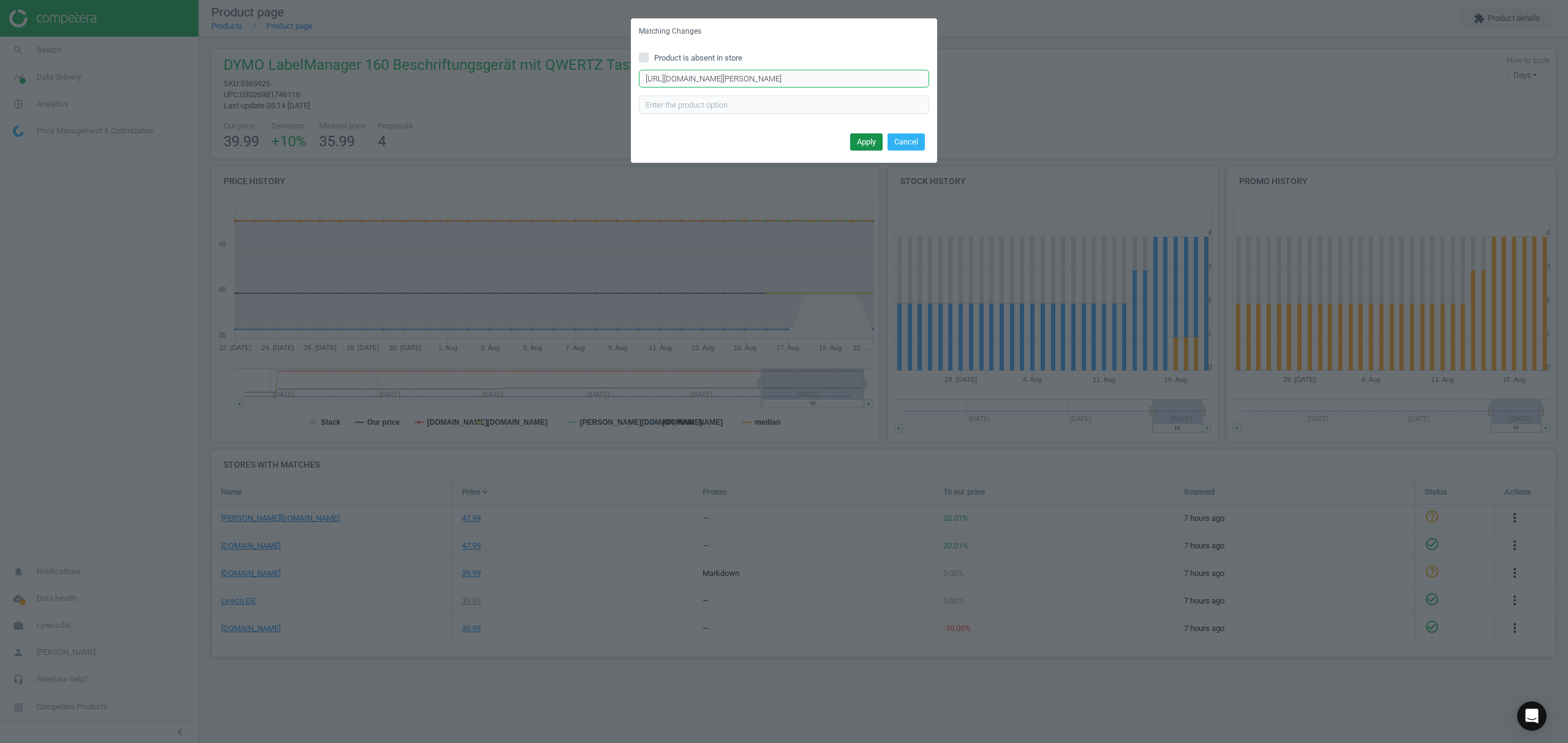
type input "[URL][DOMAIN_NAME][PERSON_NAME]"
click at [870, 136] on button "Apply" at bounding box center [867, 142] width 32 height 17
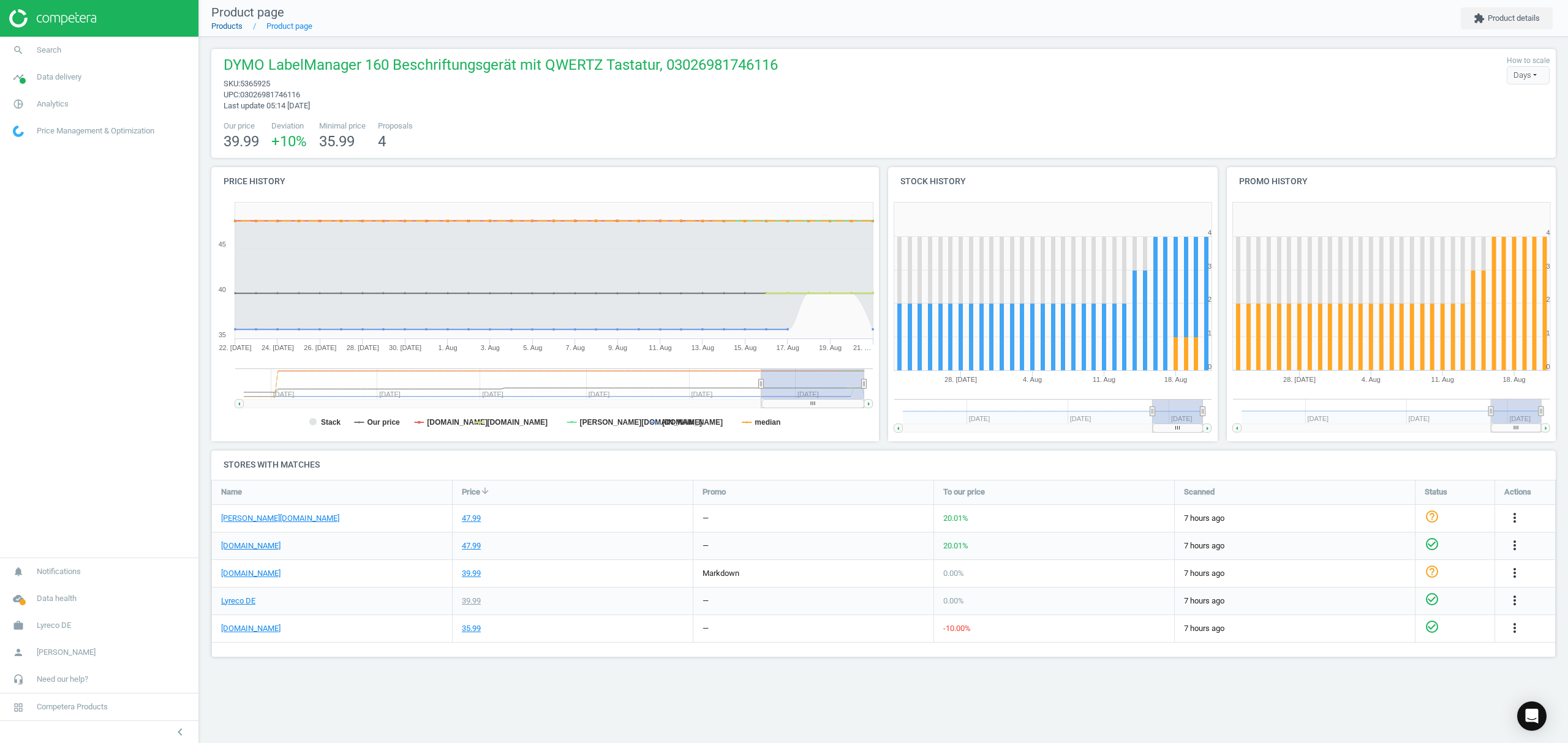
click at [229, 24] on link "Products" at bounding box center [226, 26] width 31 height 9
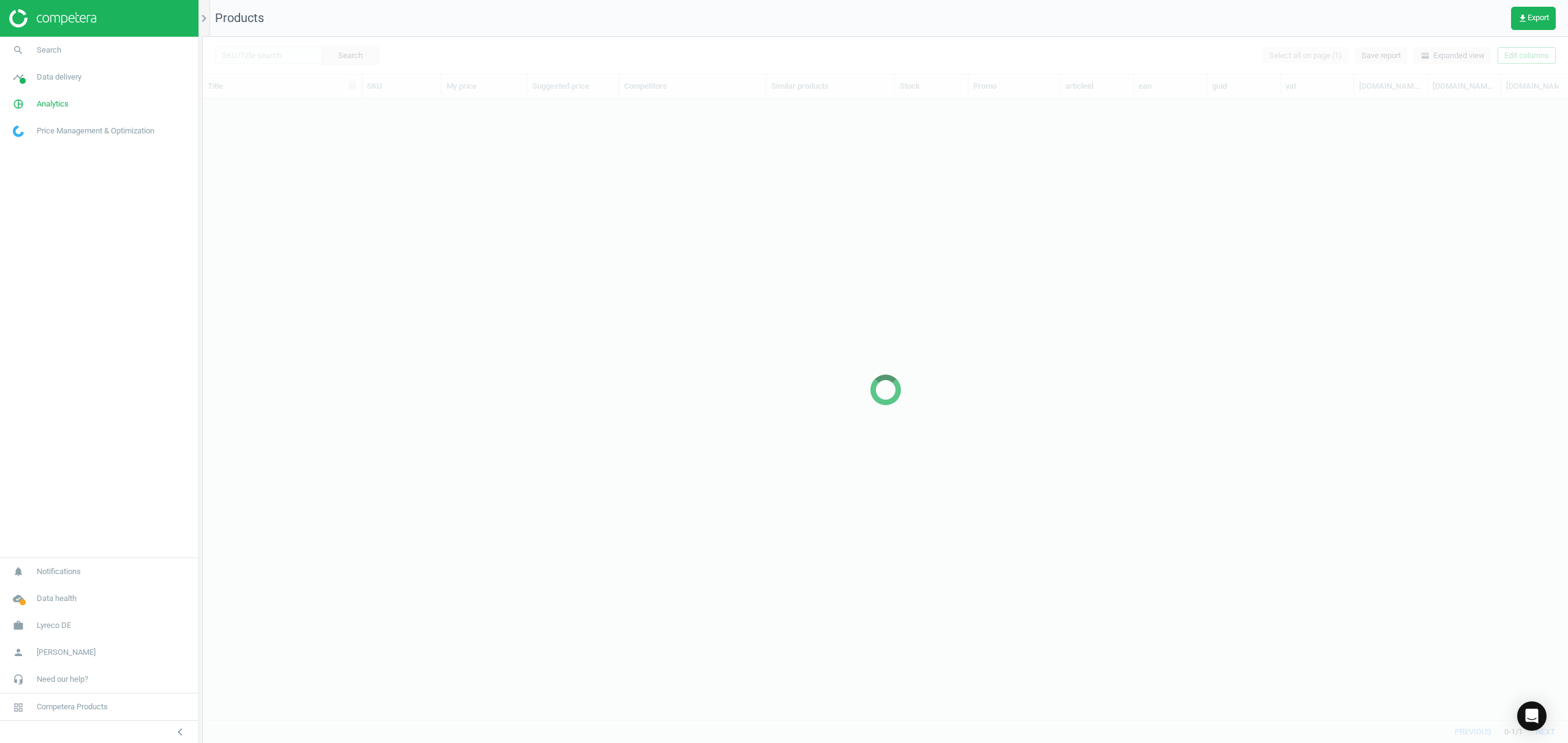
scroll to position [596, 1353]
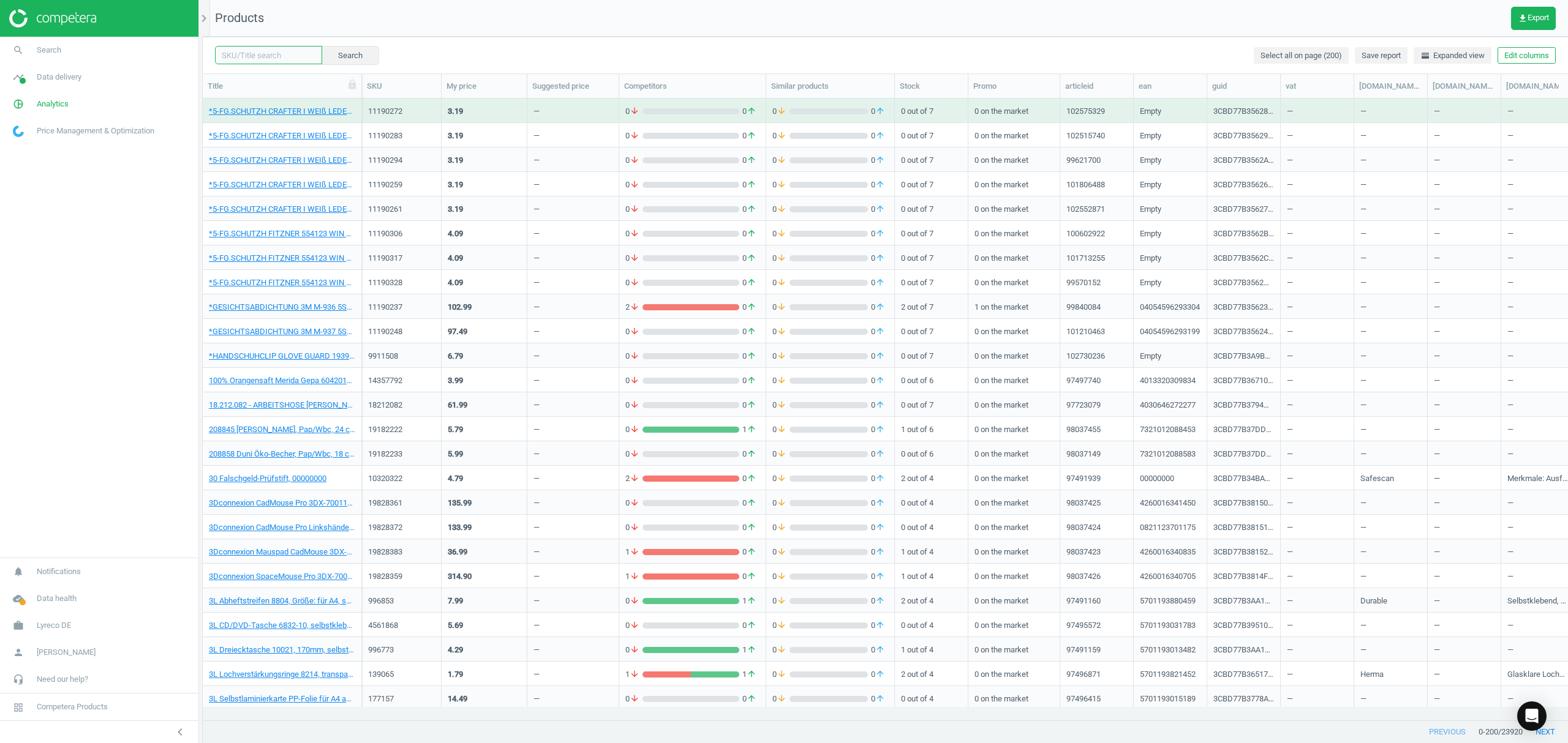
click at [262, 54] on input "text" at bounding box center [268, 55] width 107 height 18
paste input "17314191"
type input "17314191"
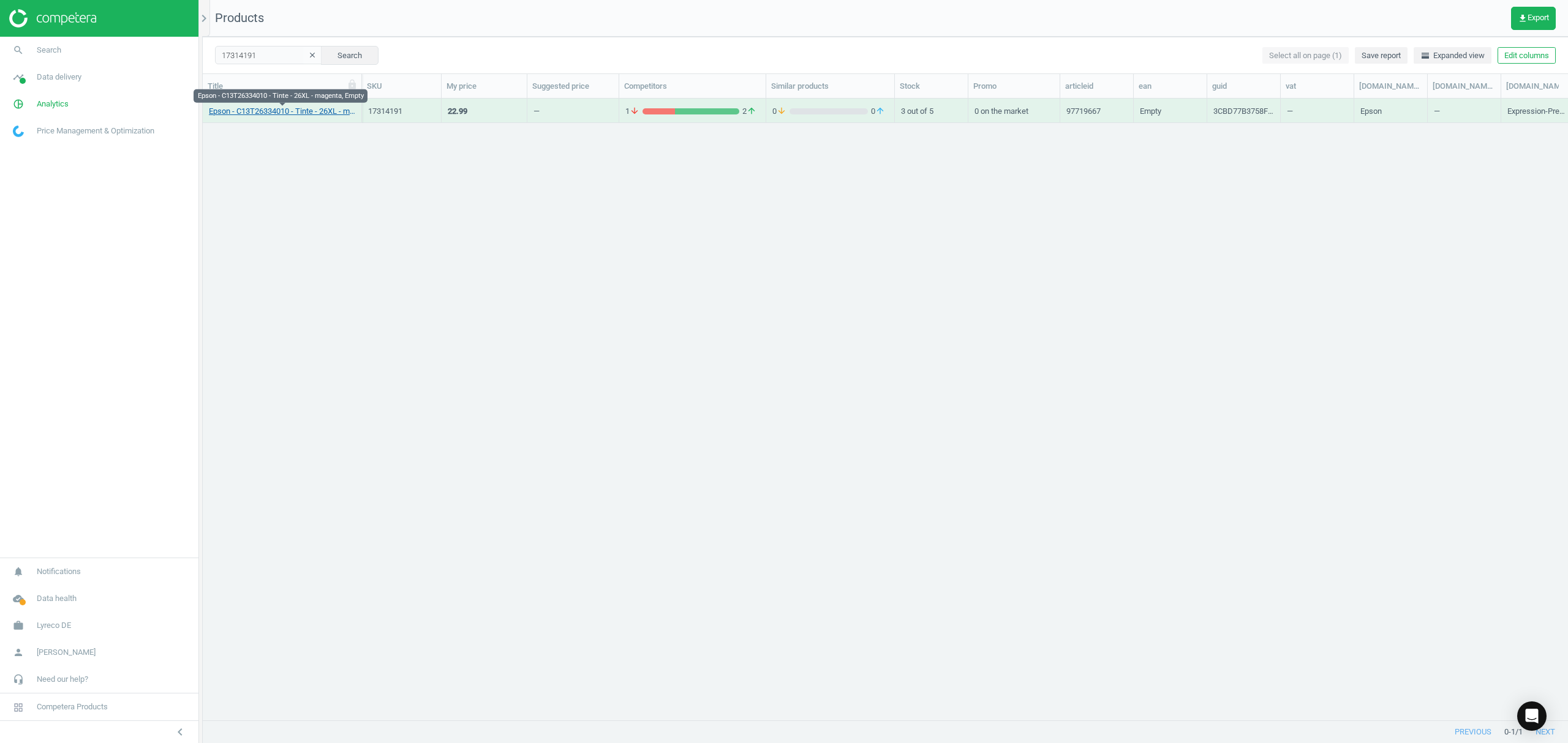
click at [254, 112] on link "Epson - C13T26334010 - Tinte - 26XL - magenta, Empty" at bounding box center [281, 112] width 146 height 11
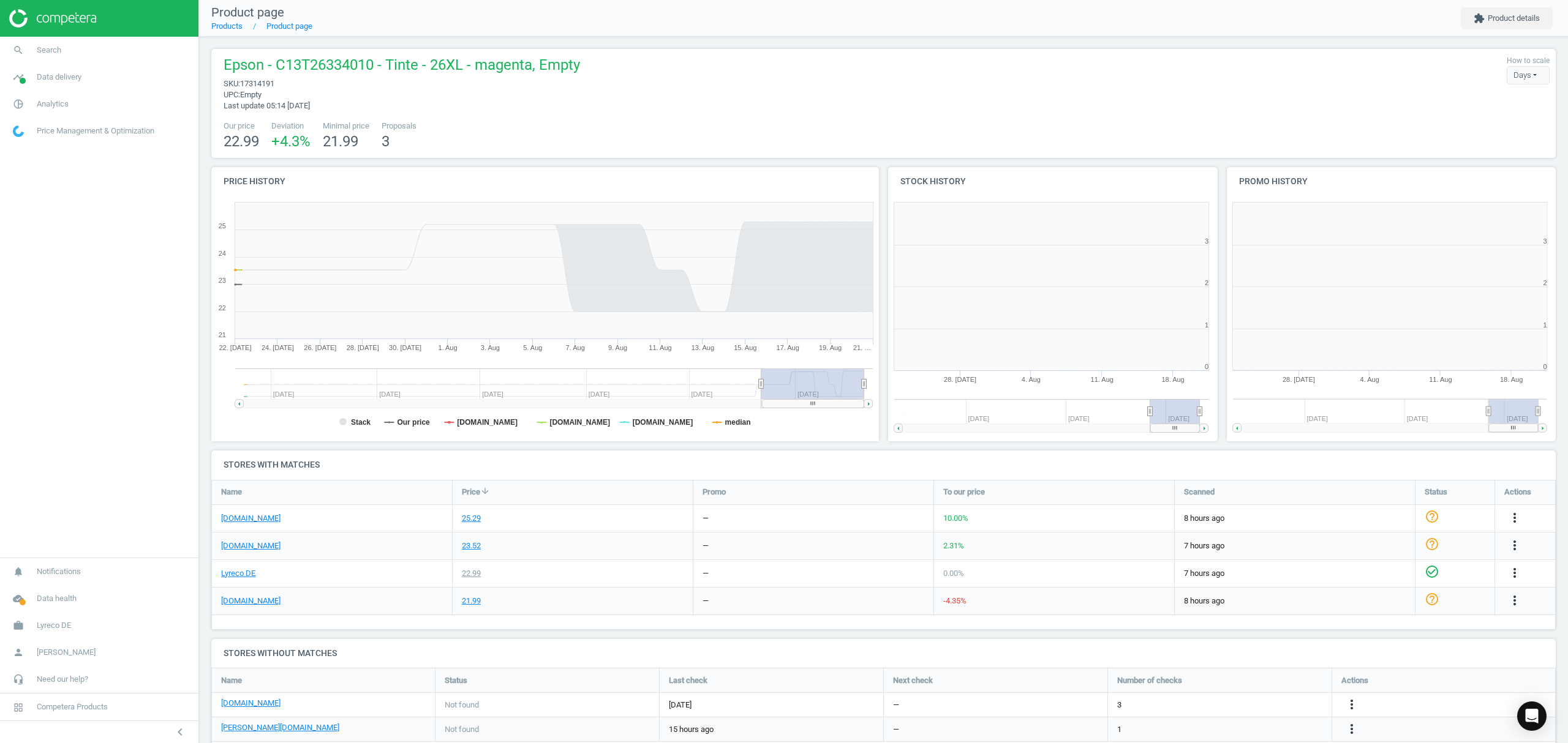
scroll to position [5, 6]
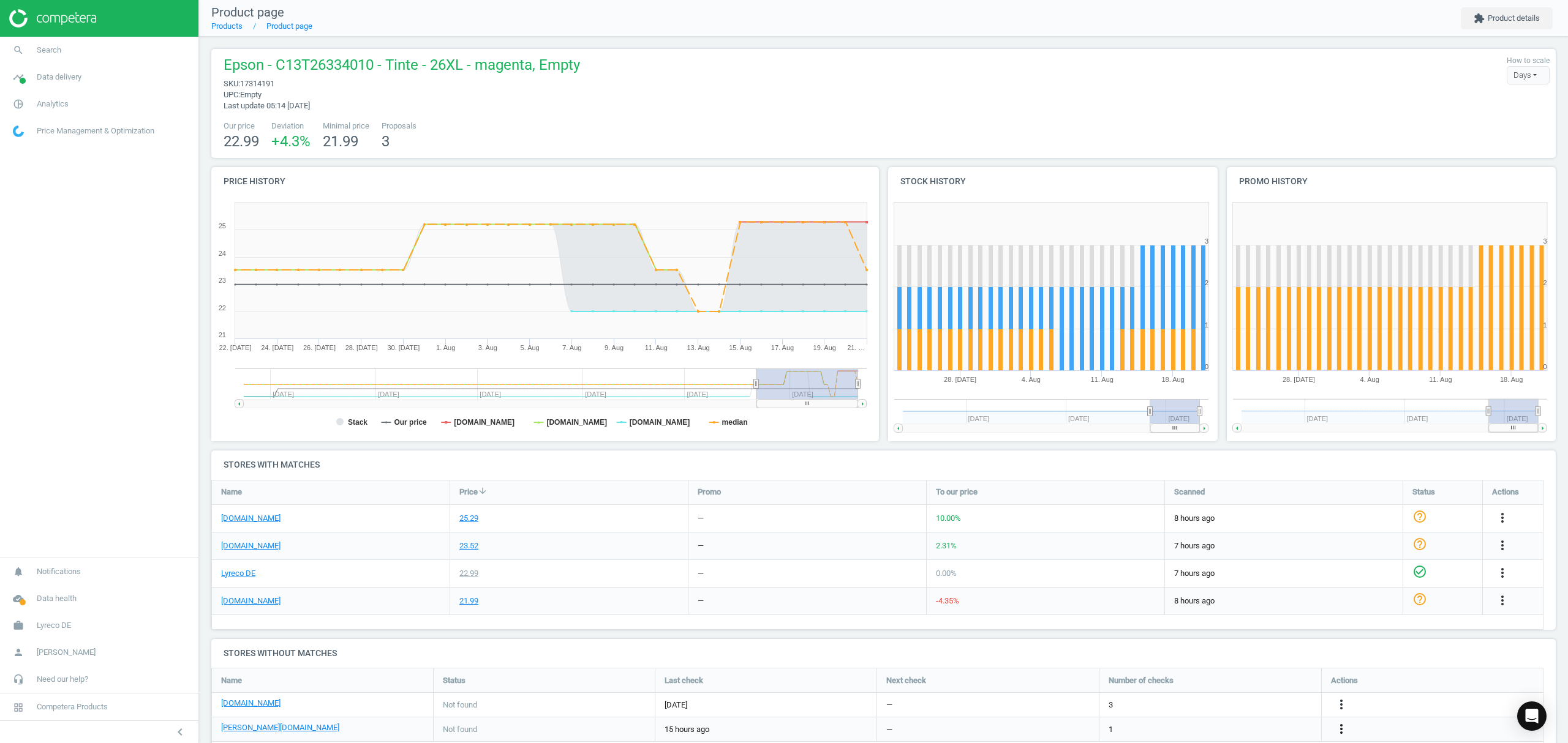
click at [1495, 608] on icon "more_vert" at bounding box center [1502, 600] width 15 height 15
click at [1222, 715] on link "Edit URL/product option" at bounding box center [1245, 714] width 168 height 19
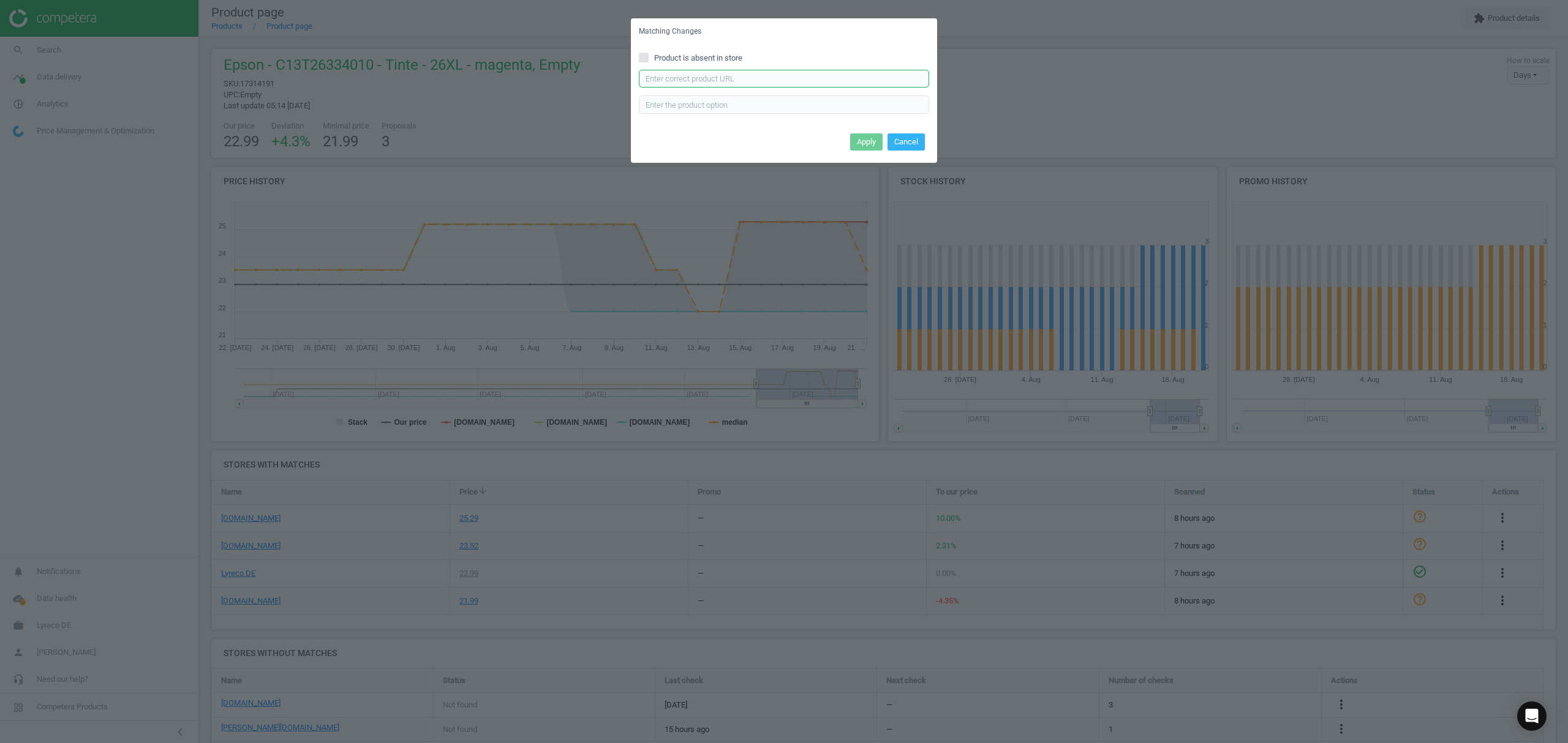
click at [778, 79] on input "text" at bounding box center [784, 79] width 291 height 18
paste input "[URL][DOMAIN_NAME][PERSON_NAME]"
type input "[URL][DOMAIN_NAME][PERSON_NAME]"
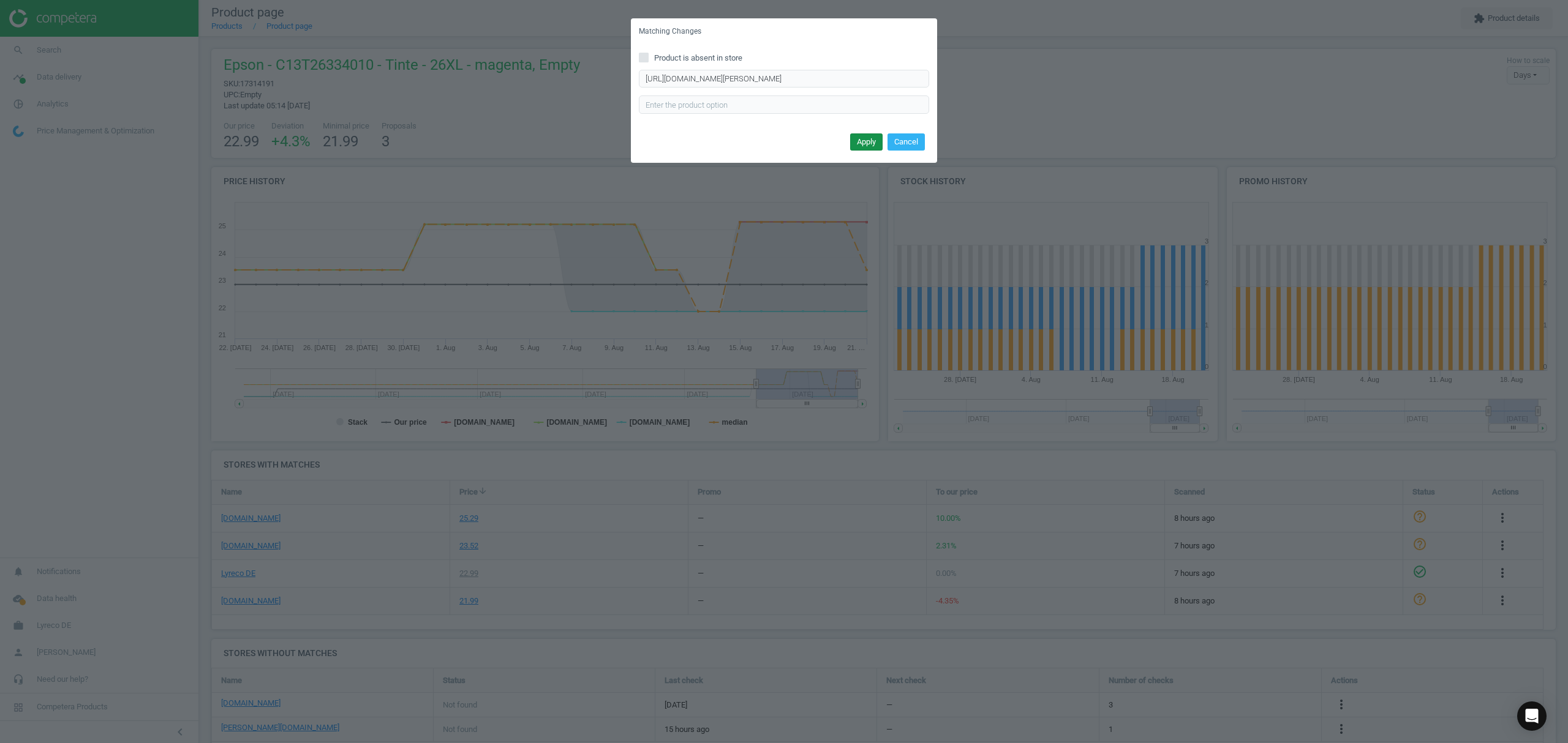
click at [860, 137] on button "Apply" at bounding box center [867, 142] width 32 height 17
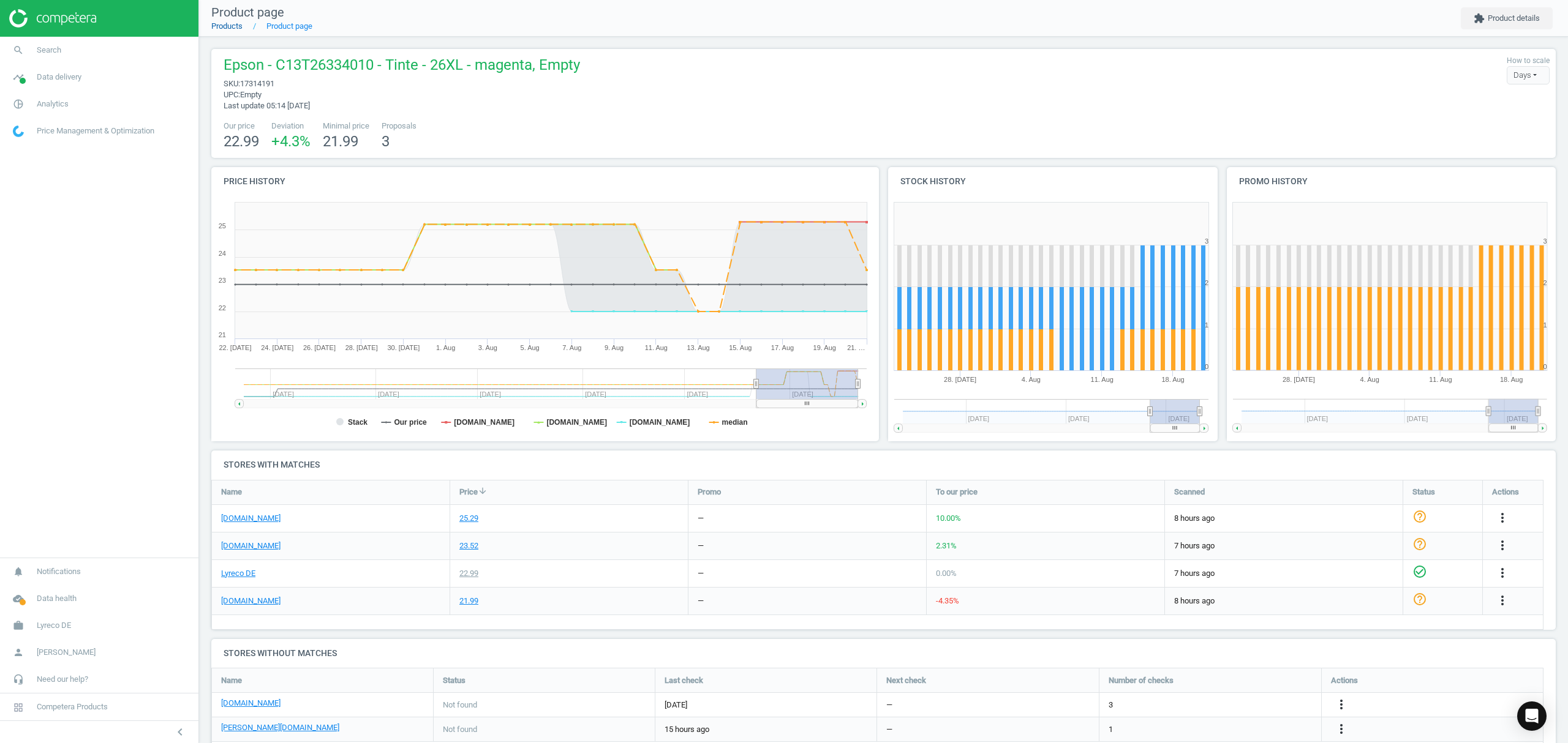
click at [229, 24] on link "Products" at bounding box center [226, 26] width 31 height 9
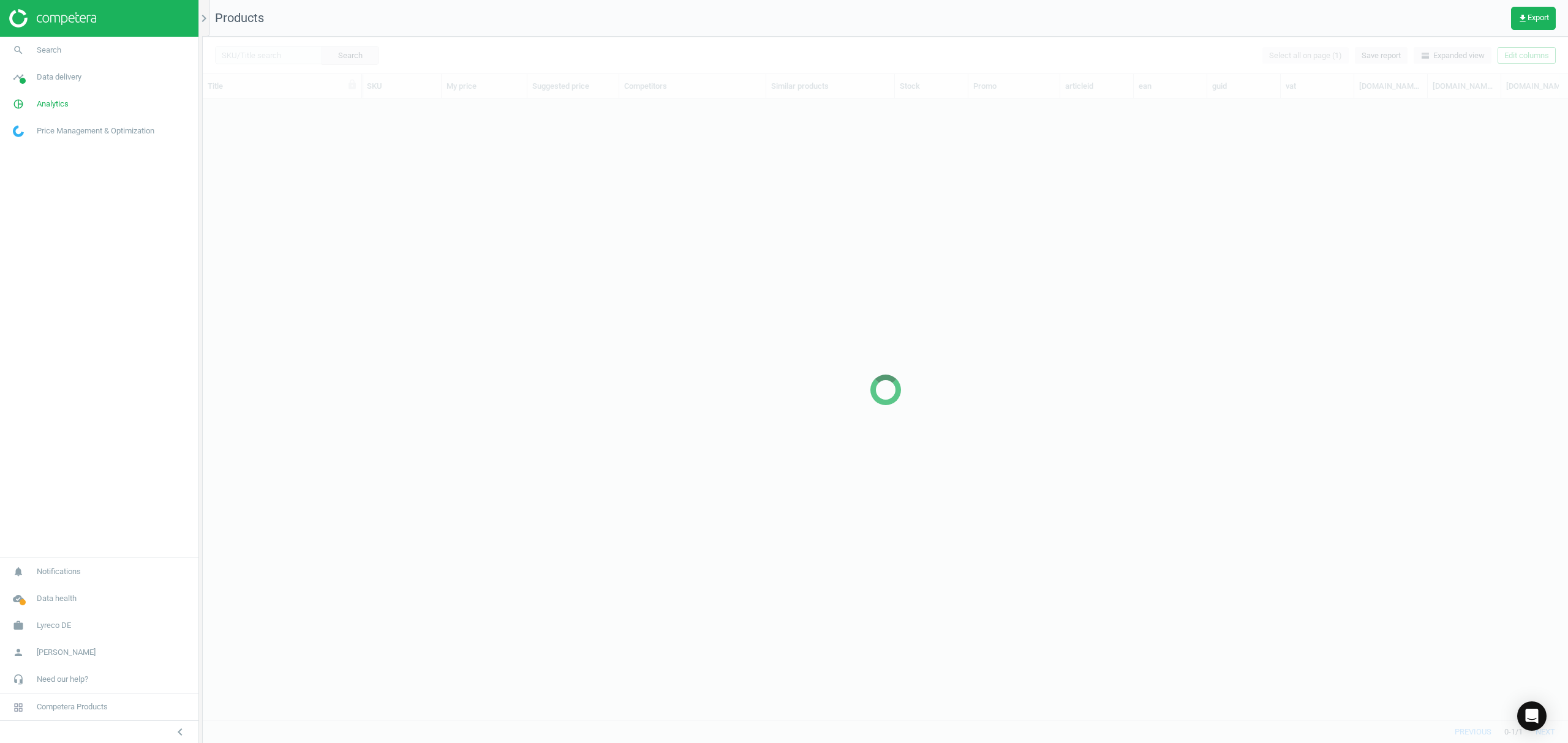
scroll to position [596, 1353]
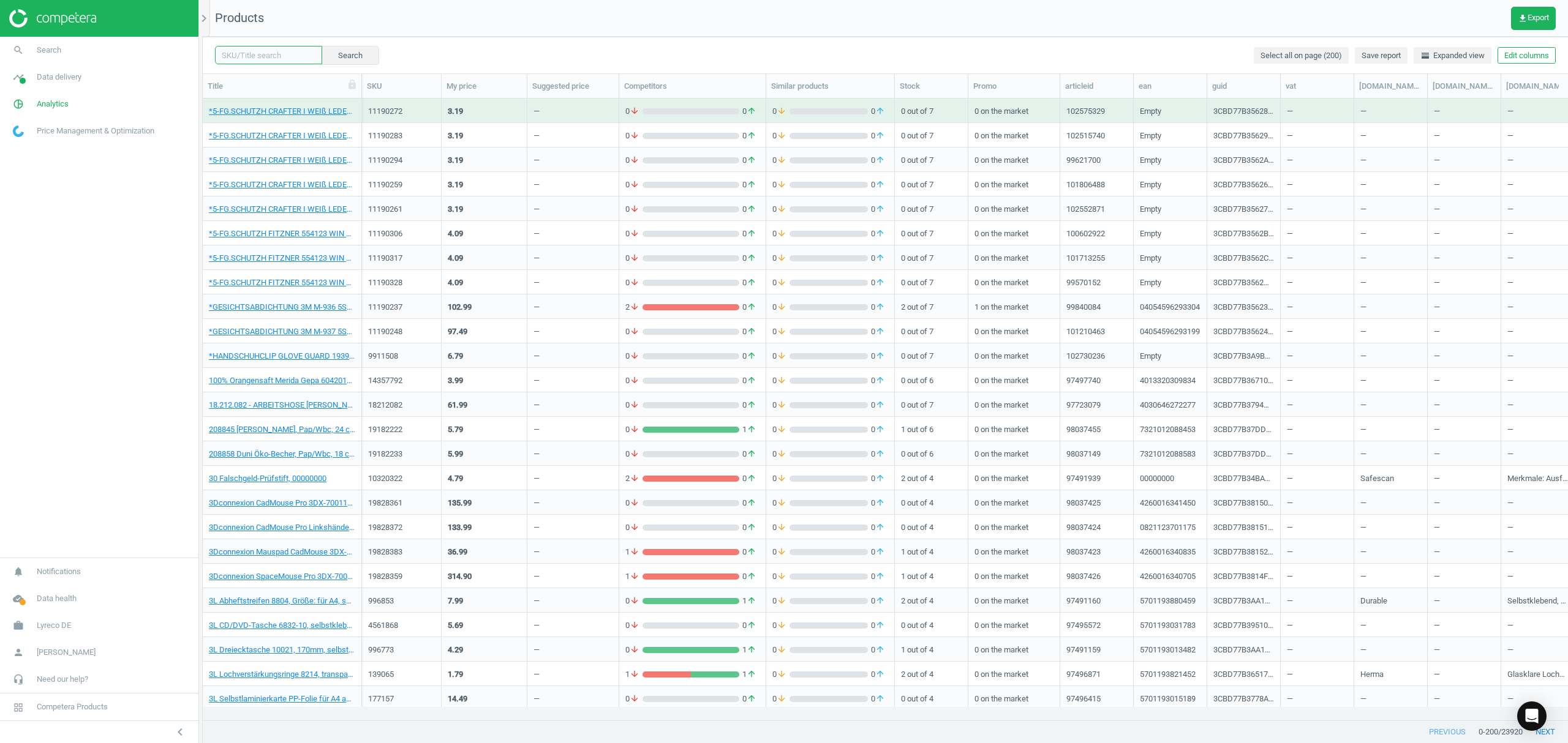
click at [268, 53] on input "text" at bounding box center [268, 55] width 107 height 18
paste input "17314203"
type input "17314203"
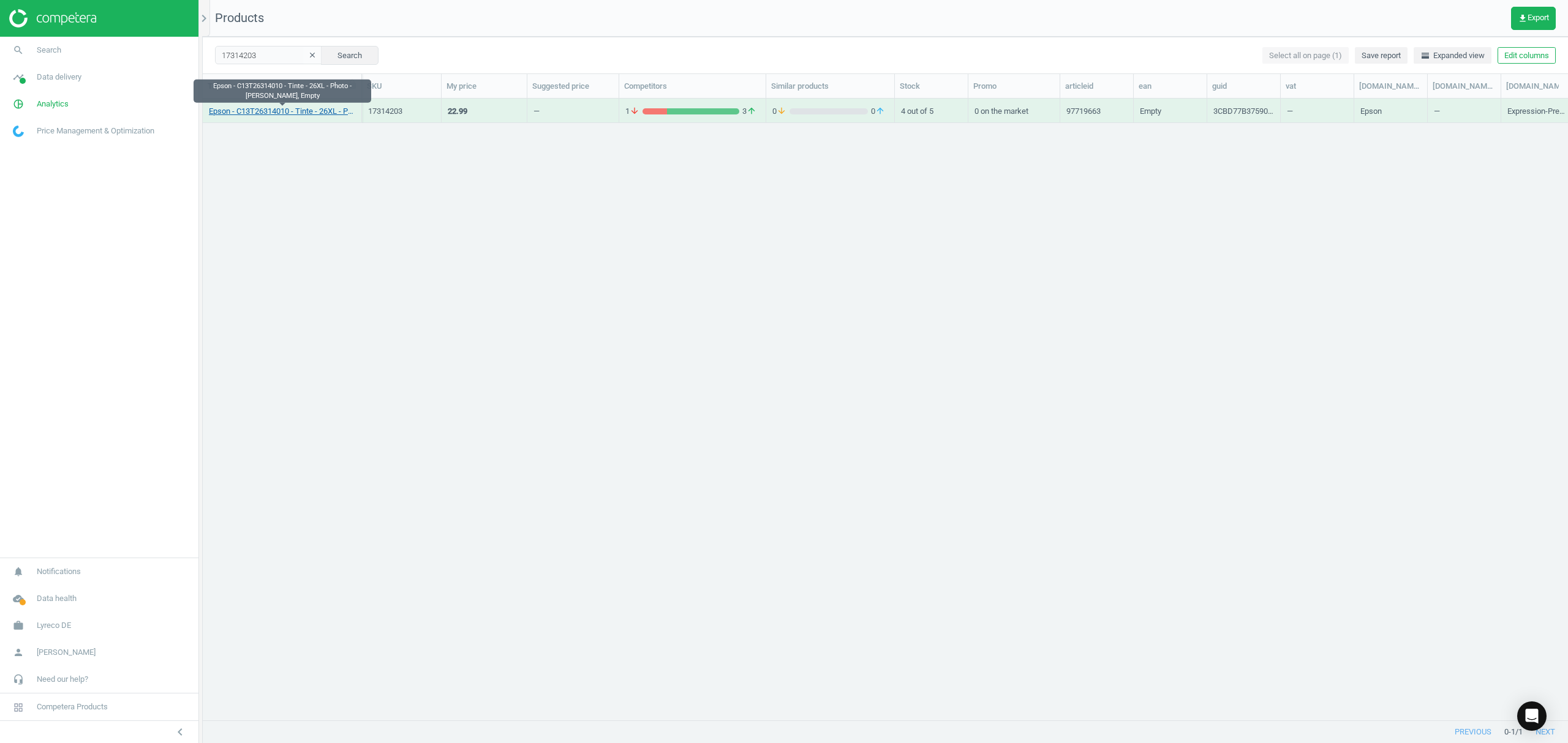
click at [297, 109] on link "Epson - C13T26314010 - Tinte - 26XL - Photo - [PERSON_NAME], Empty" at bounding box center [281, 112] width 146 height 11
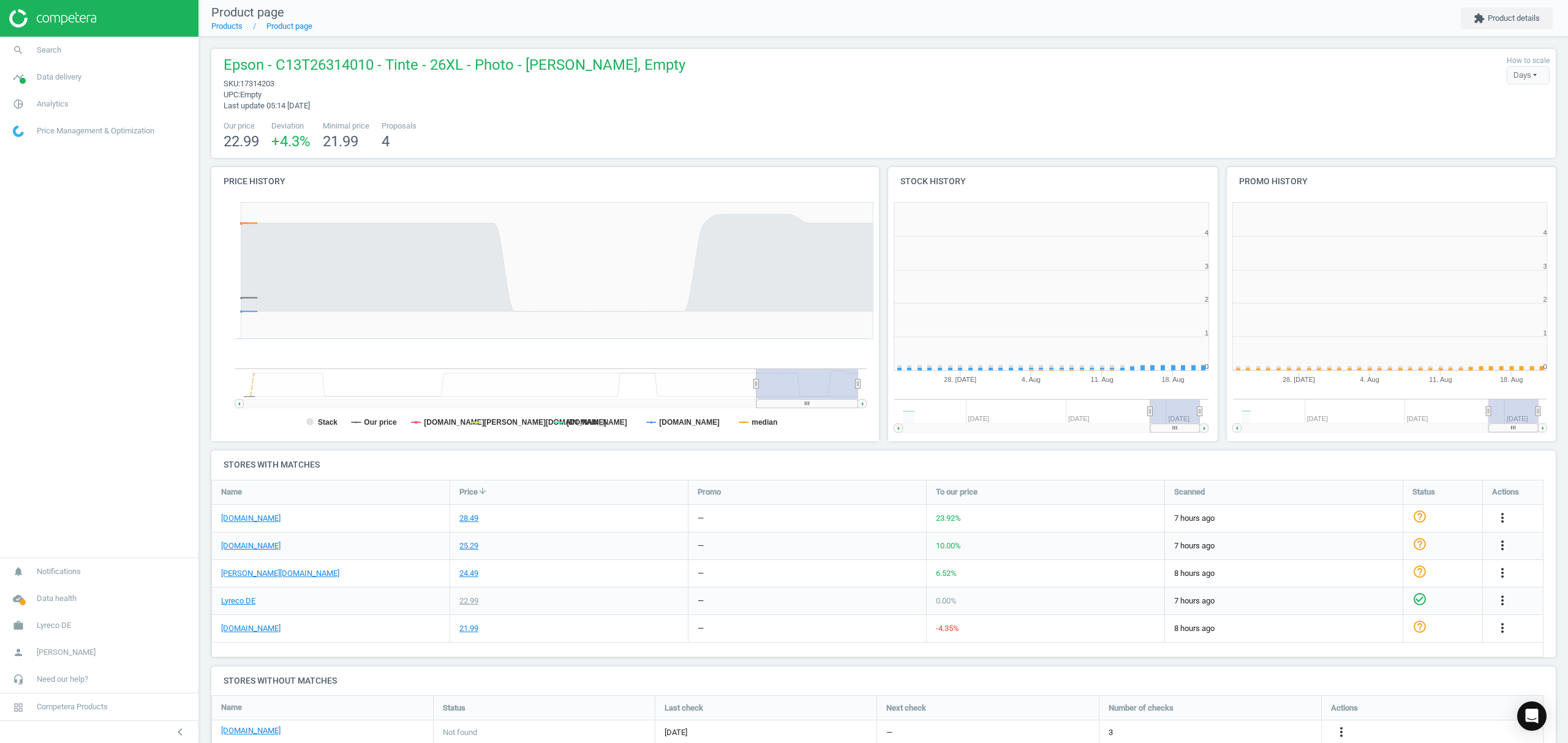
scroll to position [270, 351]
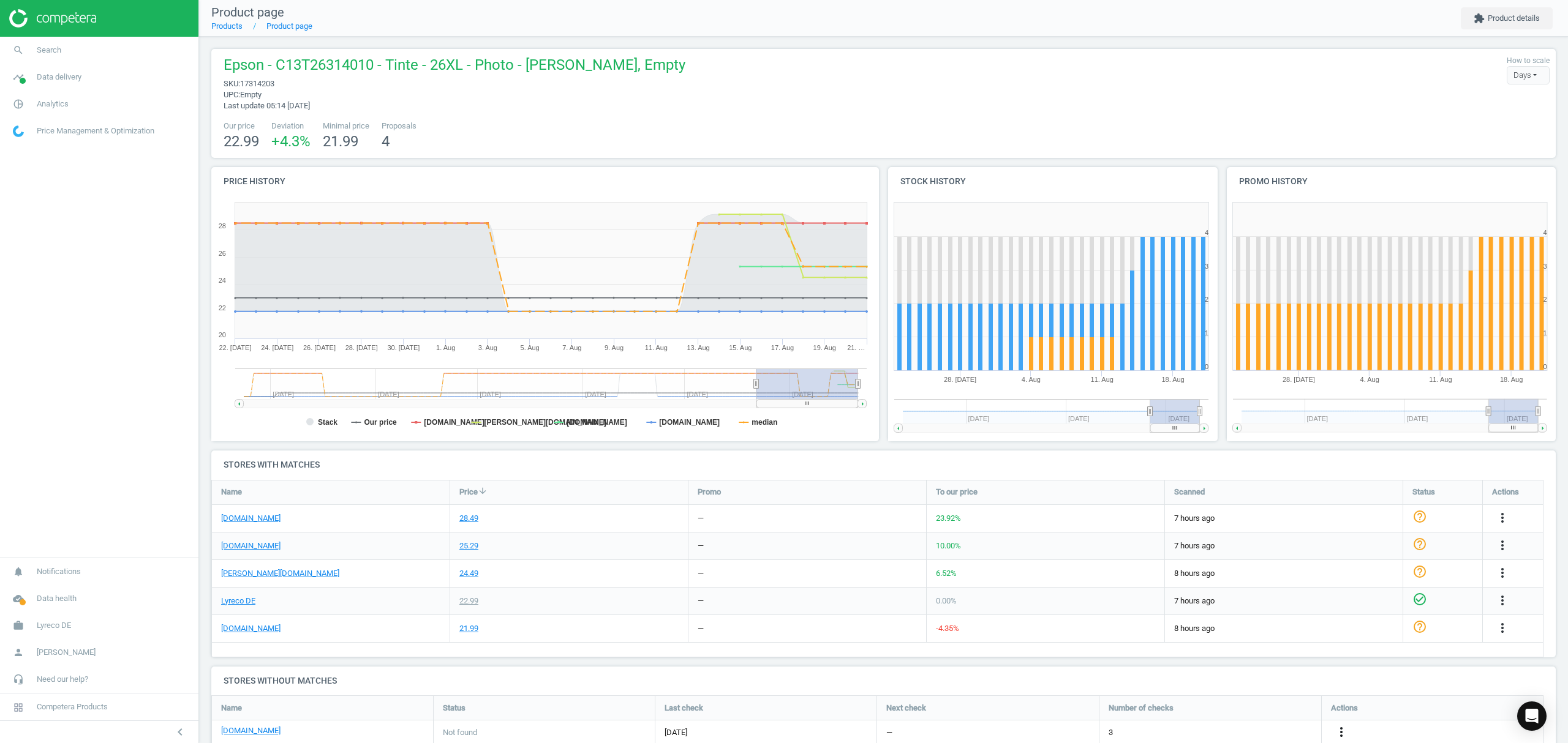
click at [1341, 730] on icon "more_vert" at bounding box center [1341, 732] width 15 height 15
click at [1246, 712] on link "Edit URL/product option" at bounding box center [1245, 714] width 168 height 19
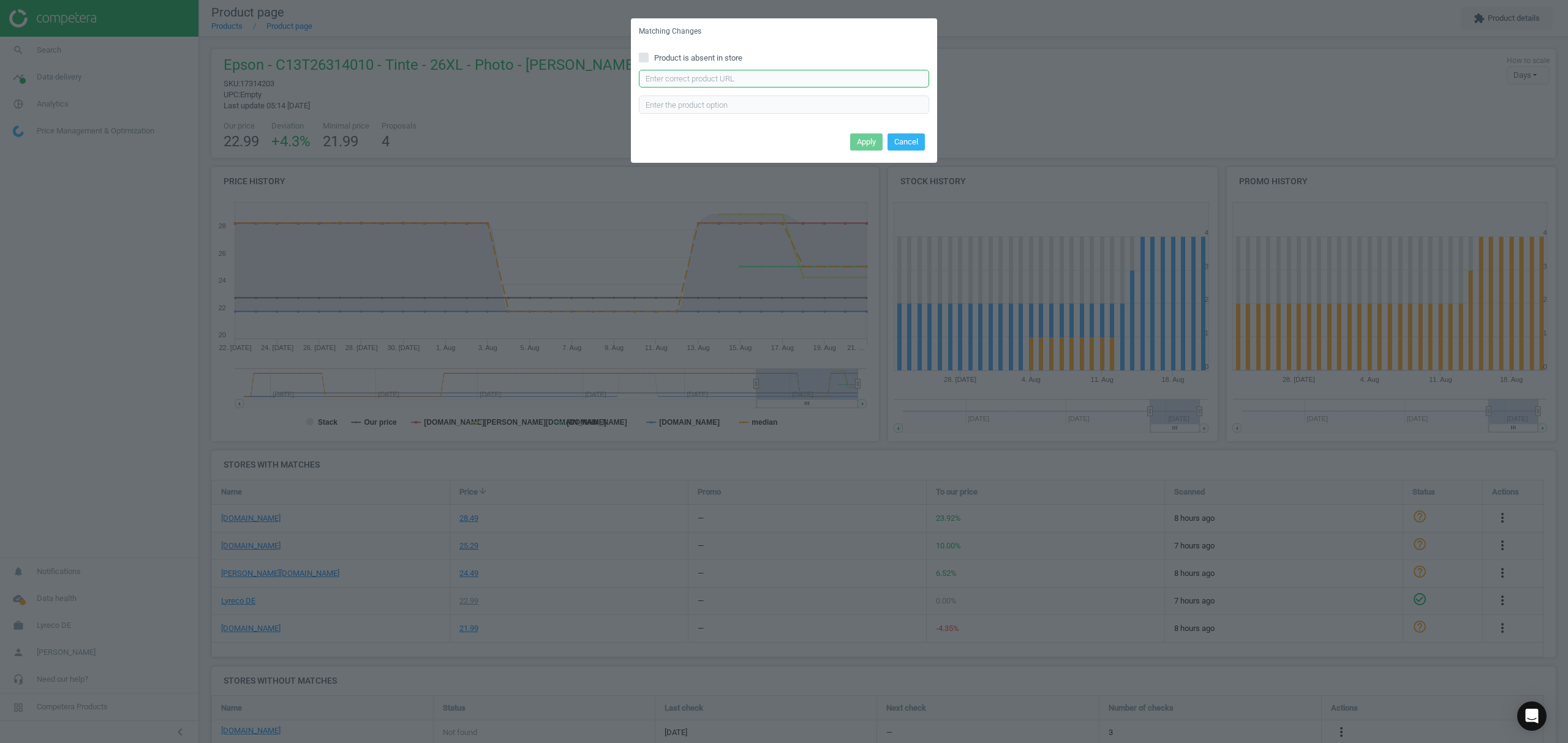
click at [740, 77] on input "text" at bounding box center [784, 79] width 291 height 18
paste input "[URL][DOMAIN_NAME]"
type input "[URL][DOMAIN_NAME]"
click at [861, 138] on button "Apply" at bounding box center [867, 142] width 32 height 17
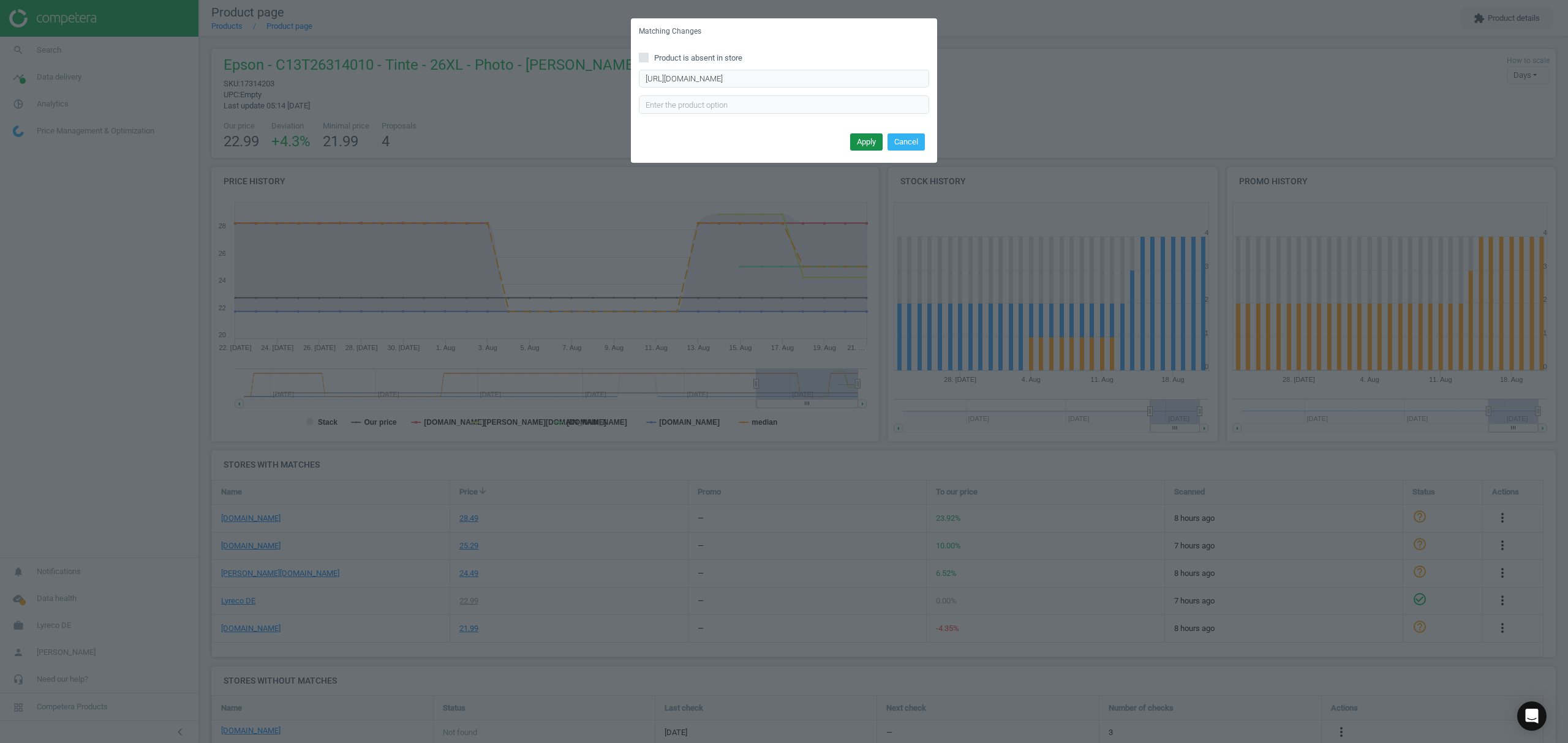
scroll to position [0, 0]
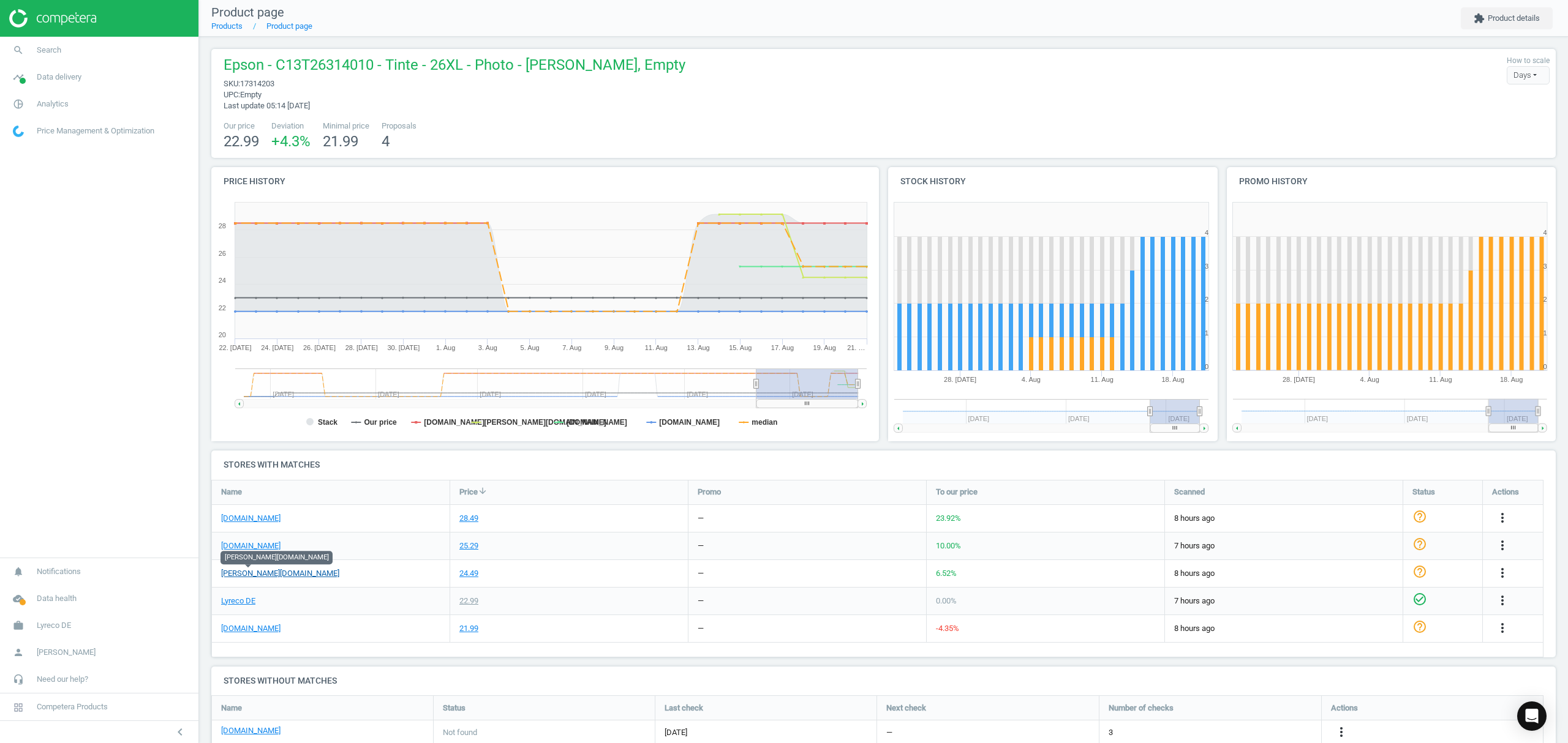
click at [250, 573] on link "[PERSON_NAME][DOMAIN_NAME]" at bounding box center [280, 573] width 119 height 11
click at [229, 29] on link "Products" at bounding box center [226, 26] width 31 height 9
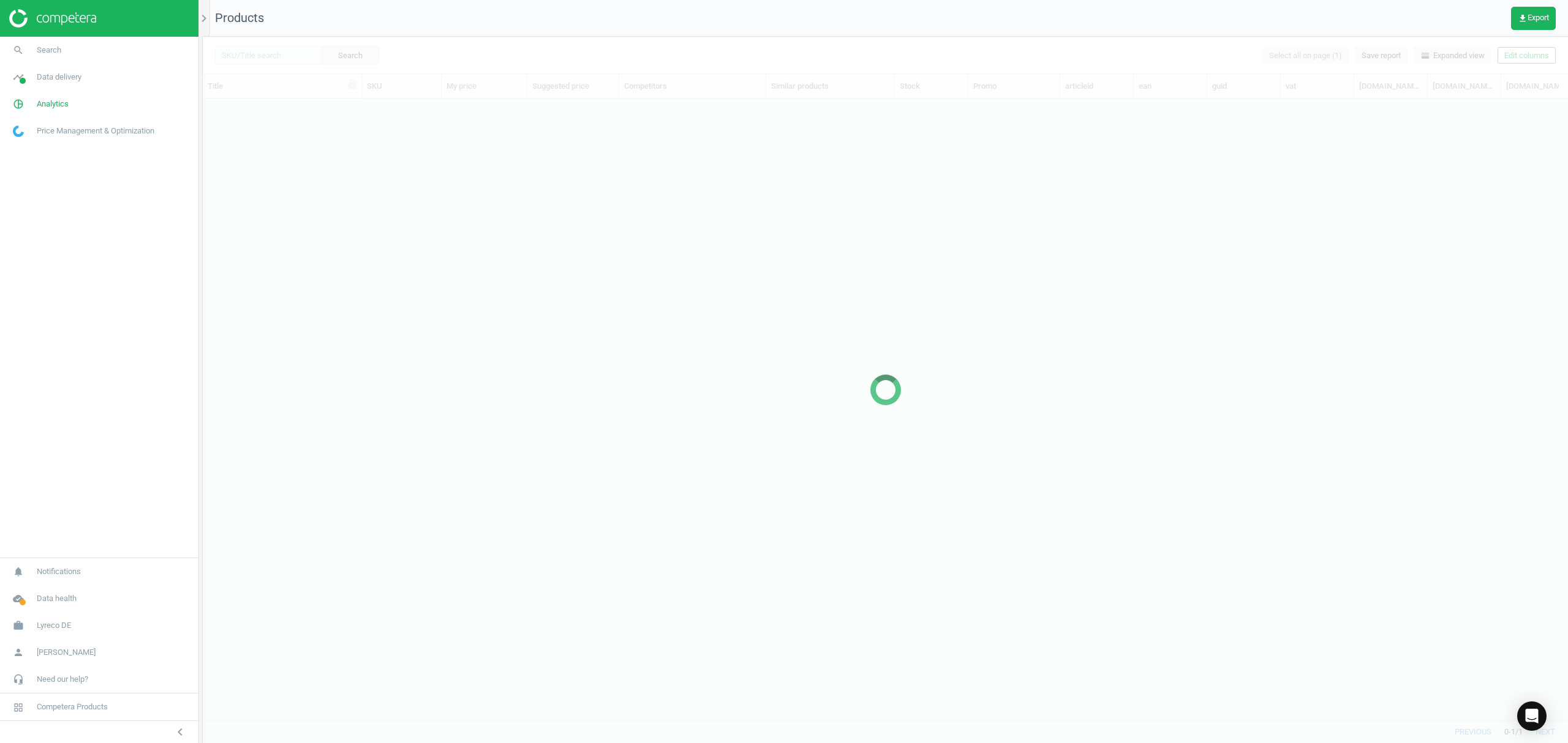
scroll to position [596, 1353]
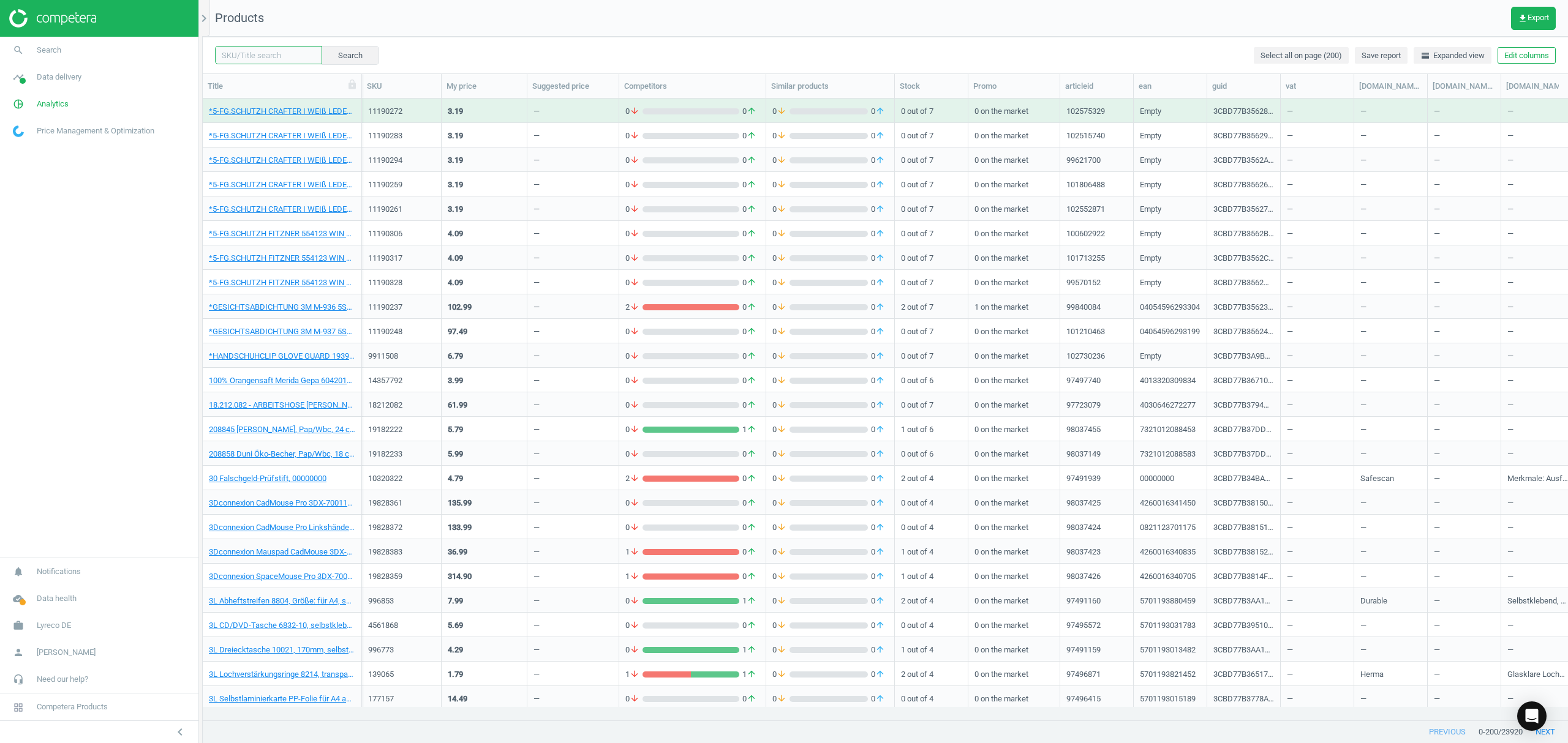
click at [280, 54] on input "text" at bounding box center [268, 55] width 107 height 18
paste input "17314189"
type input "17314189"
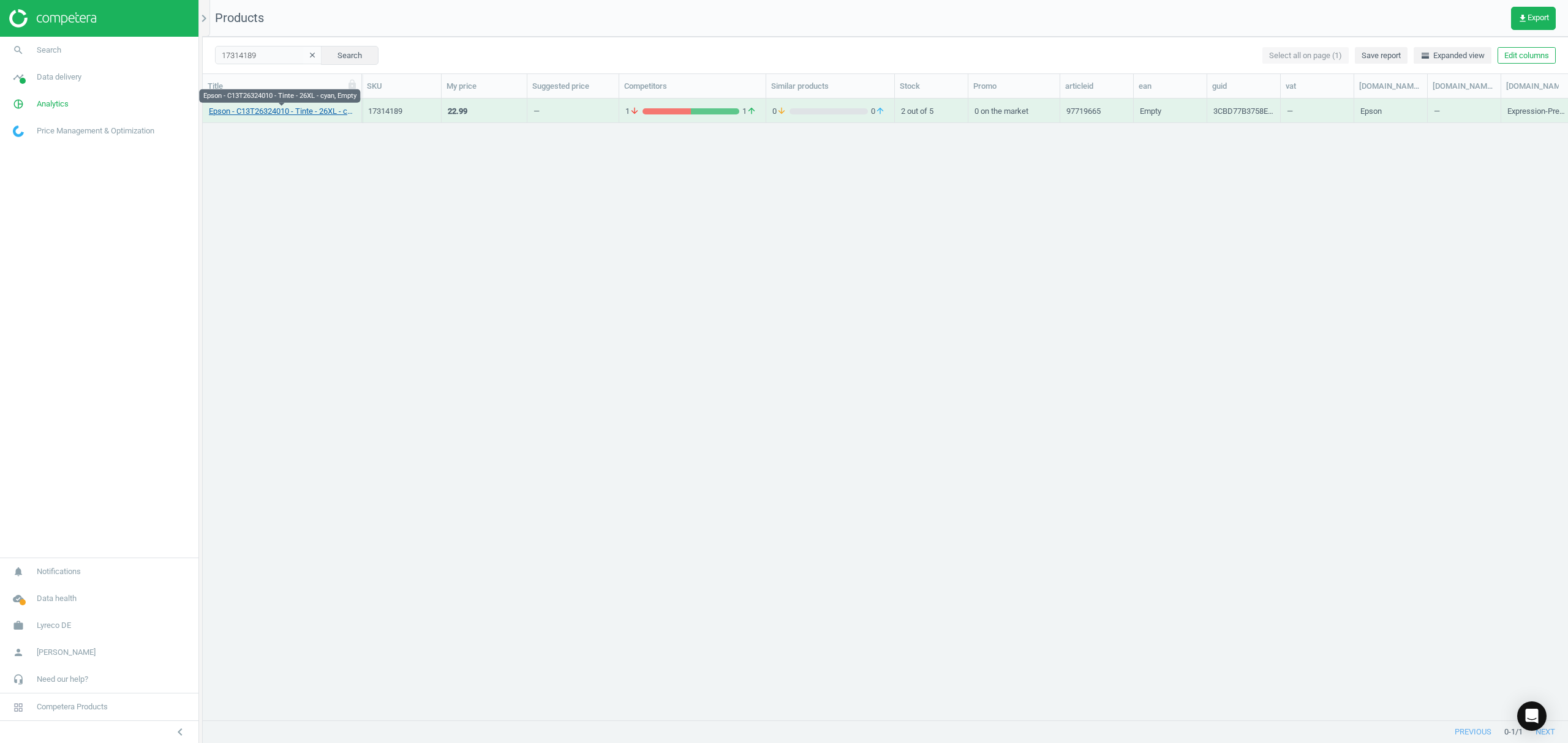
click at [244, 113] on link "Epson - C13T26324010 - Tinte - 26XL - cyan, Empty" at bounding box center [281, 112] width 146 height 11
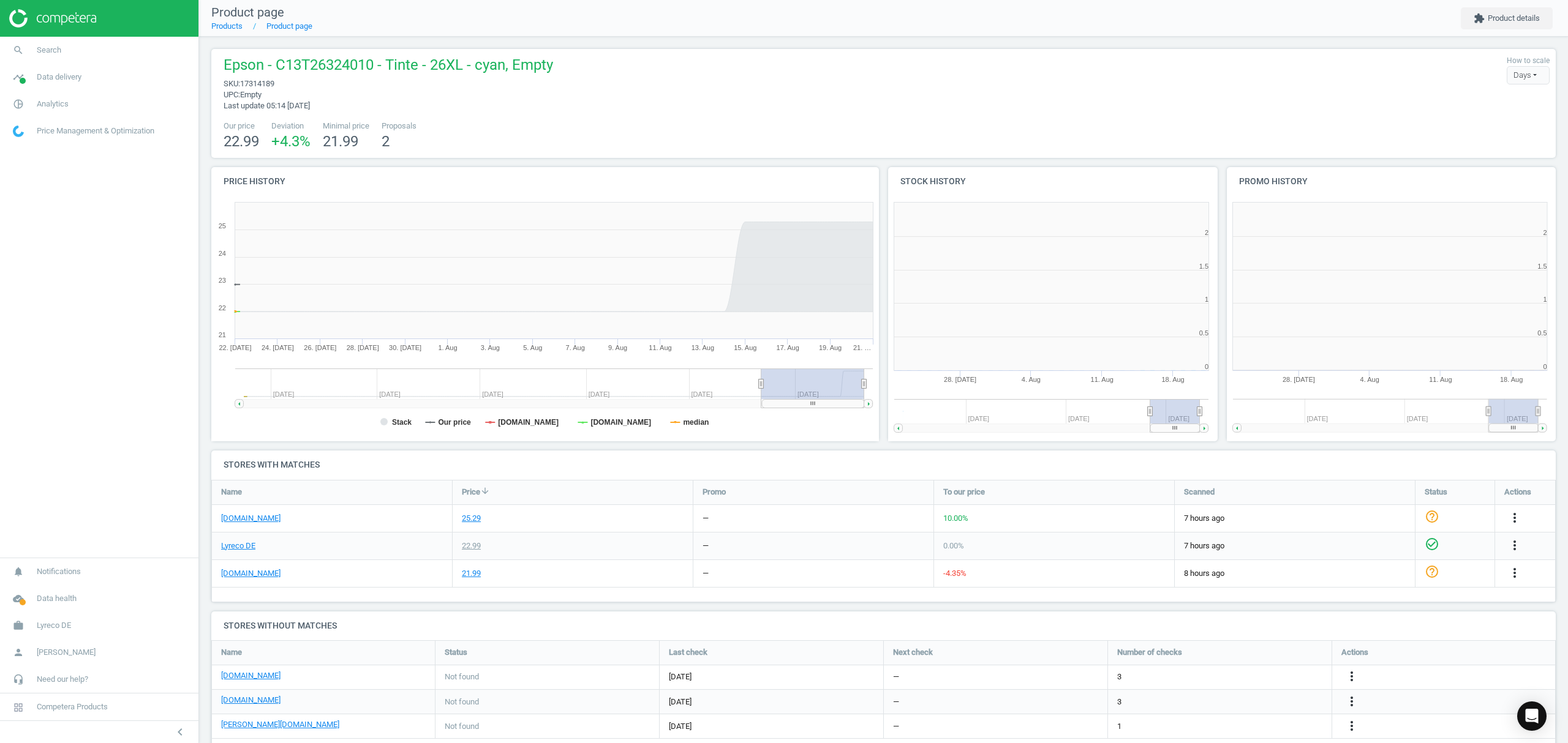
scroll to position [270, 687]
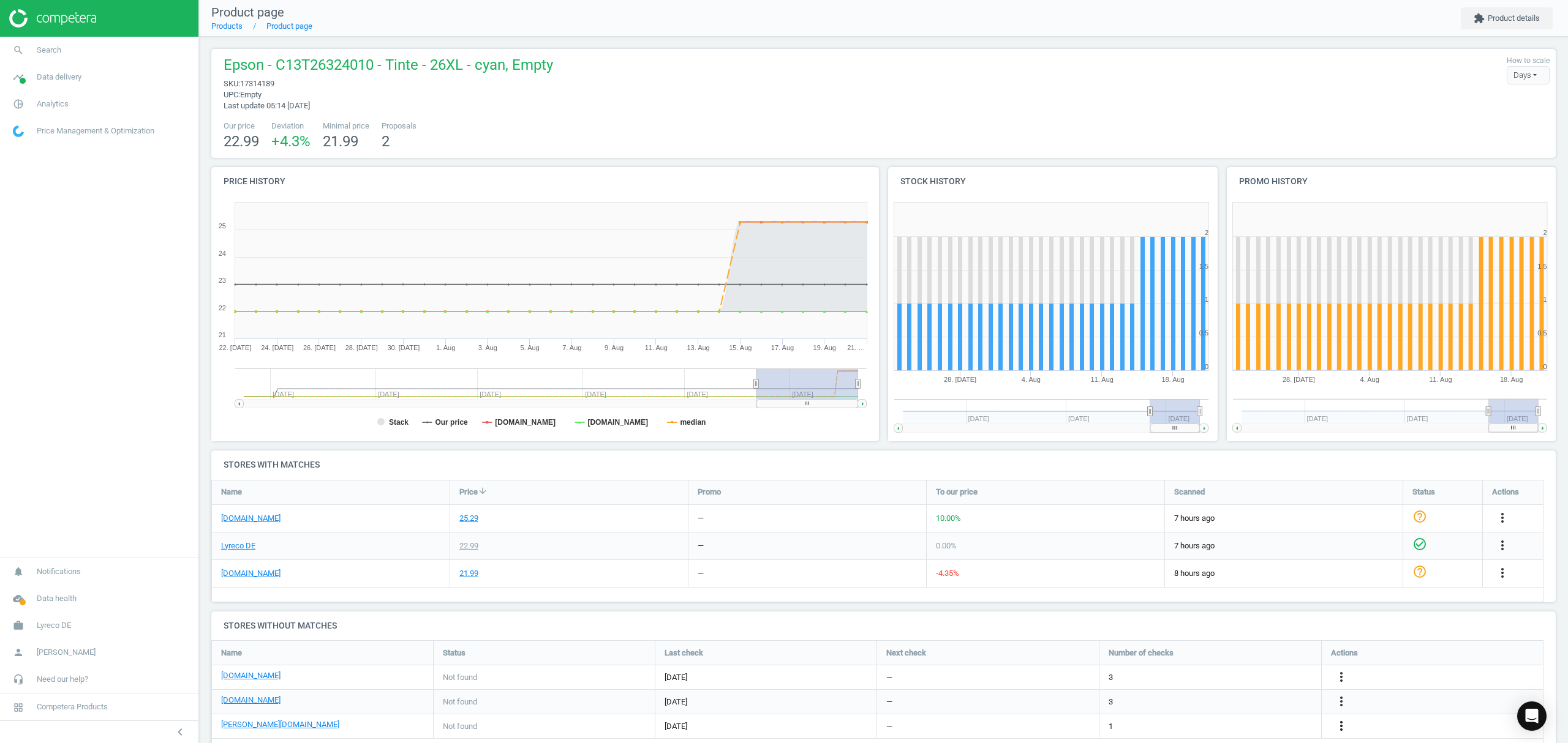
click at [1340, 725] on icon "more_vert" at bounding box center [1341, 725] width 15 height 15
click at [1217, 709] on link "Edit URL/product option" at bounding box center [1245, 714] width 168 height 19
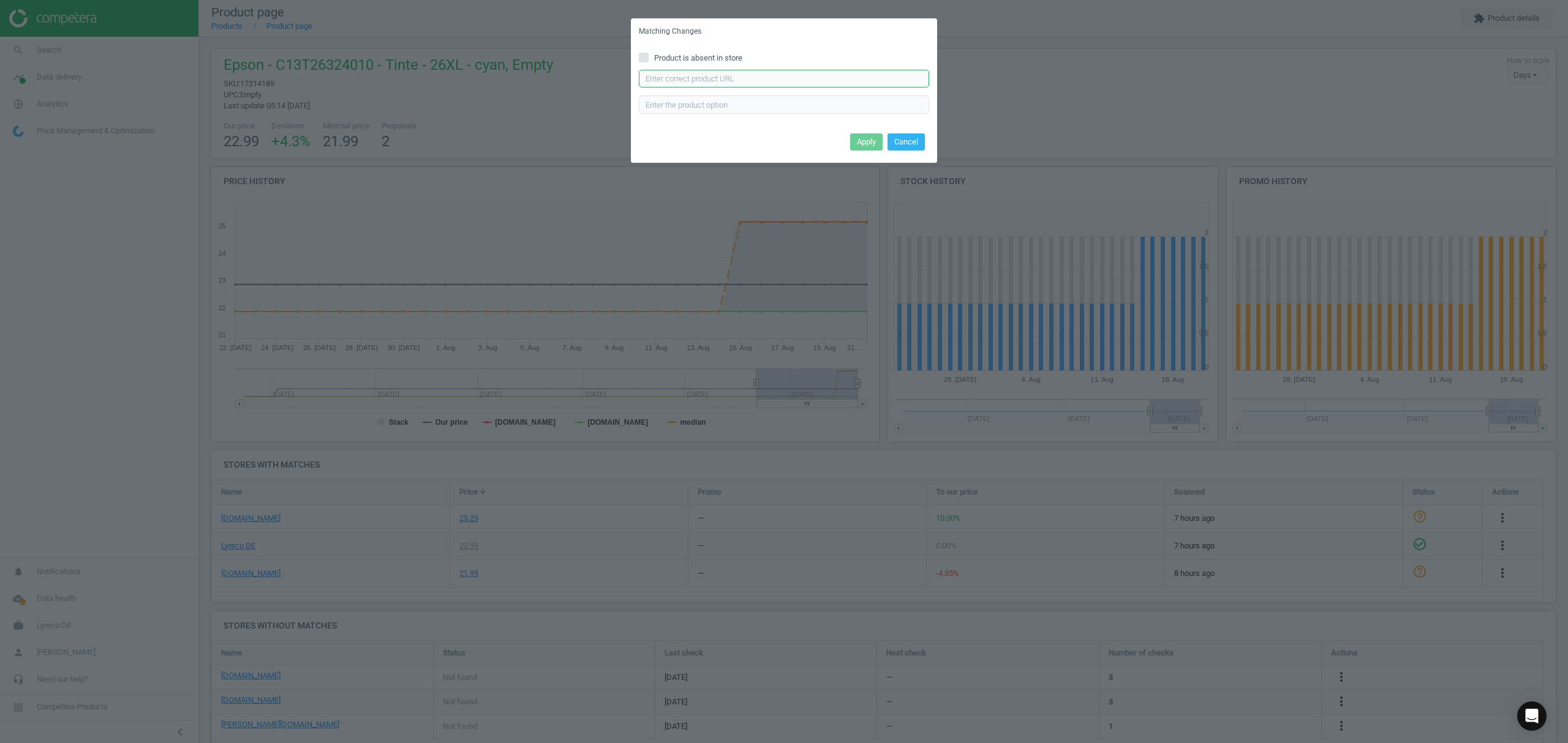
click at [724, 81] on input "text" at bounding box center [784, 79] width 291 height 18
paste input "[URL][DOMAIN_NAME][PERSON_NAME]"
type input "[URL][DOMAIN_NAME][PERSON_NAME]"
click at [865, 137] on button "Apply" at bounding box center [867, 142] width 32 height 17
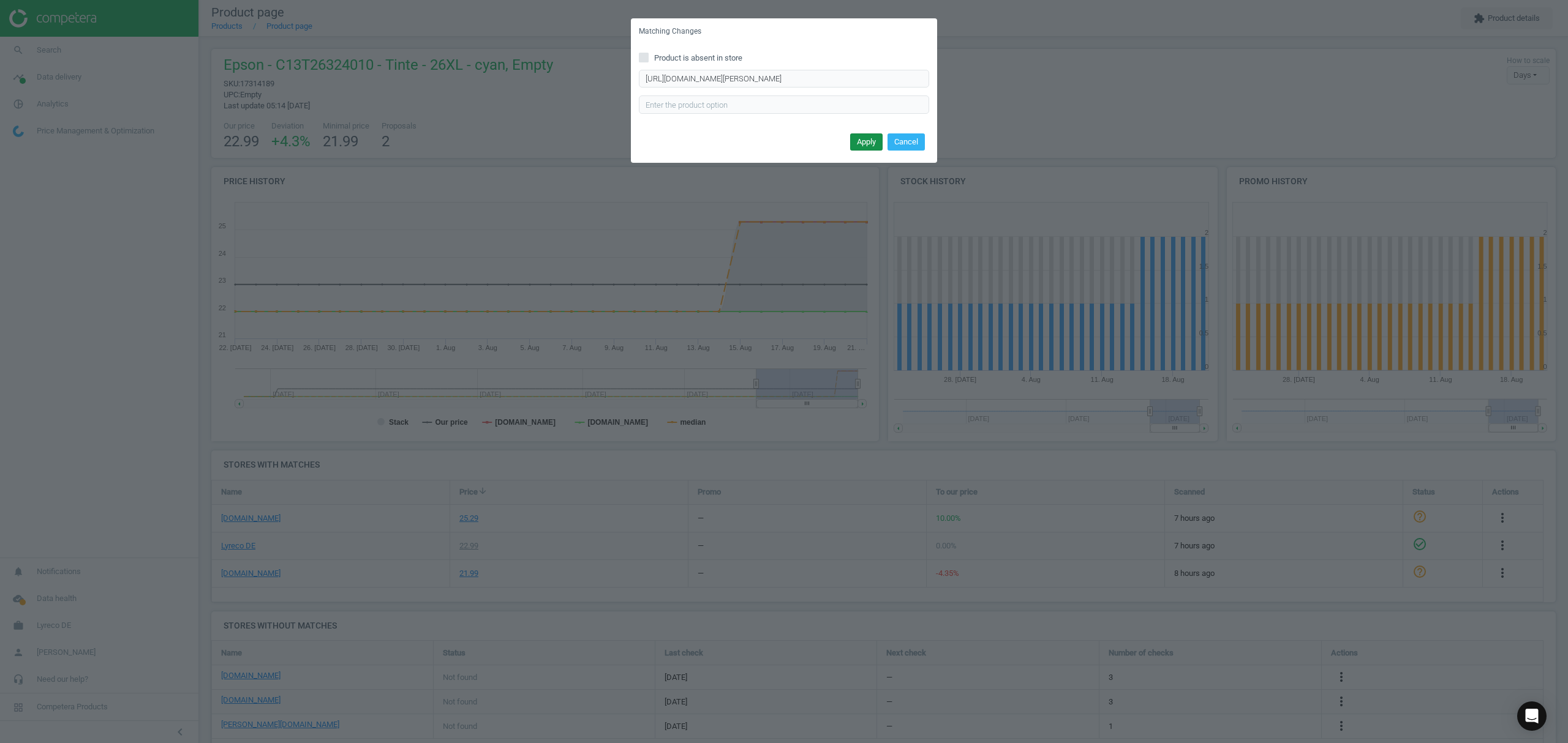
scroll to position [0, 0]
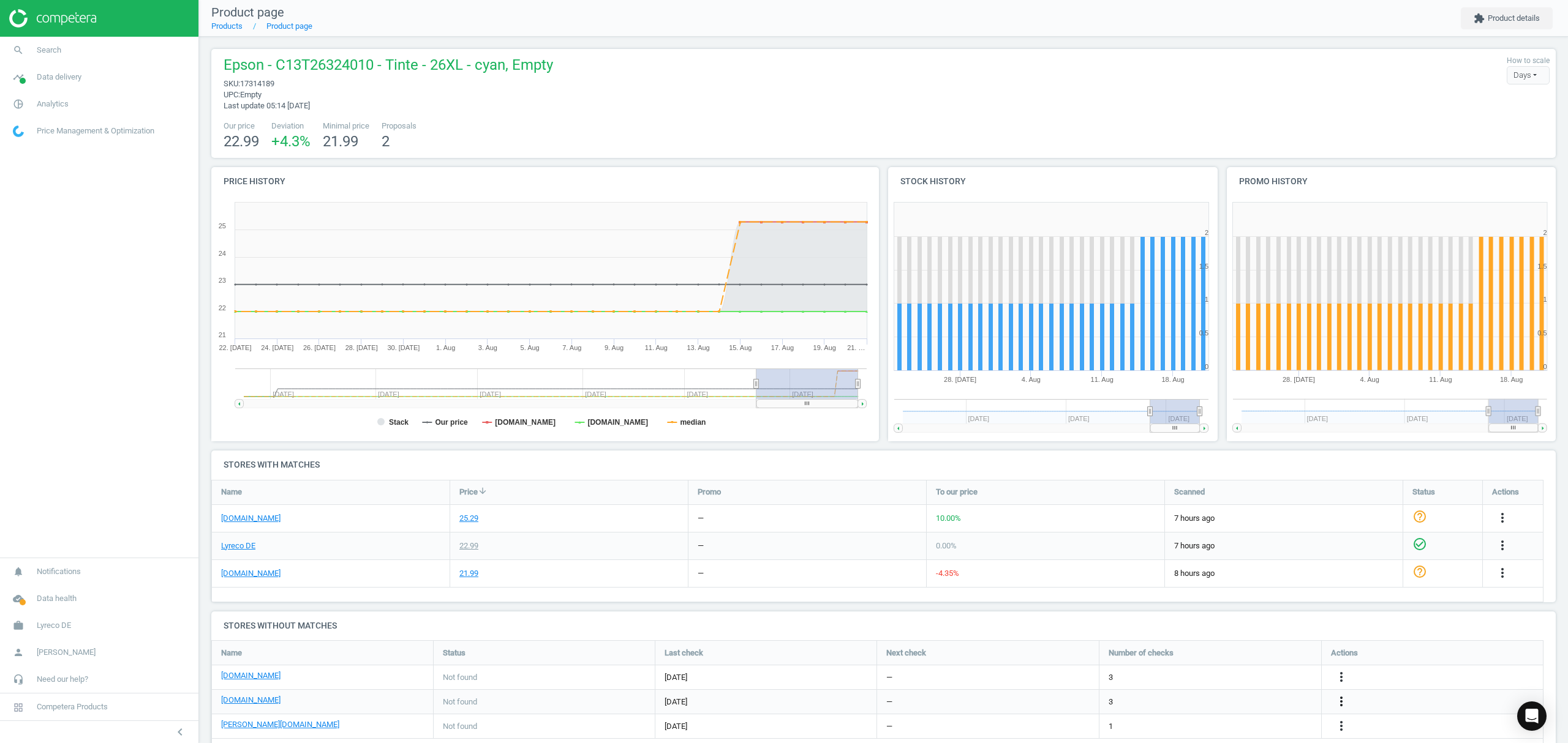
click at [1340, 702] on icon "more_vert" at bounding box center [1341, 701] width 15 height 15
click at [1257, 702] on link "Edit URL/product option" at bounding box center [1245, 702] width 168 height 19
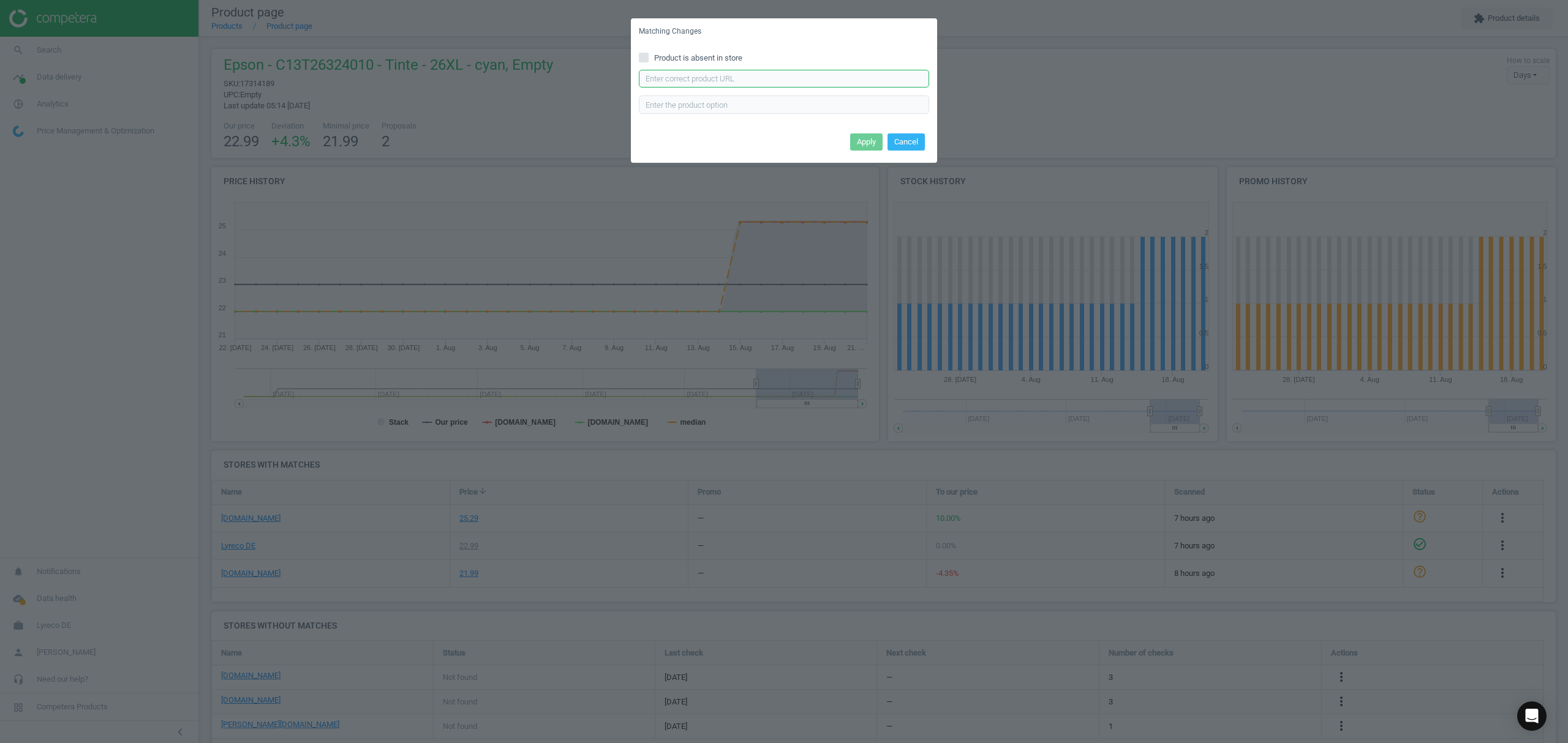
click at [767, 82] on input "text" at bounding box center [784, 79] width 291 height 18
paste input "[URL][DOMAIN_NAME]"
type input "[URL][DOMAIN_NAME]"
click at [865, 138] on button "Apply" at bounding box center [867, 142] width 32 height 17
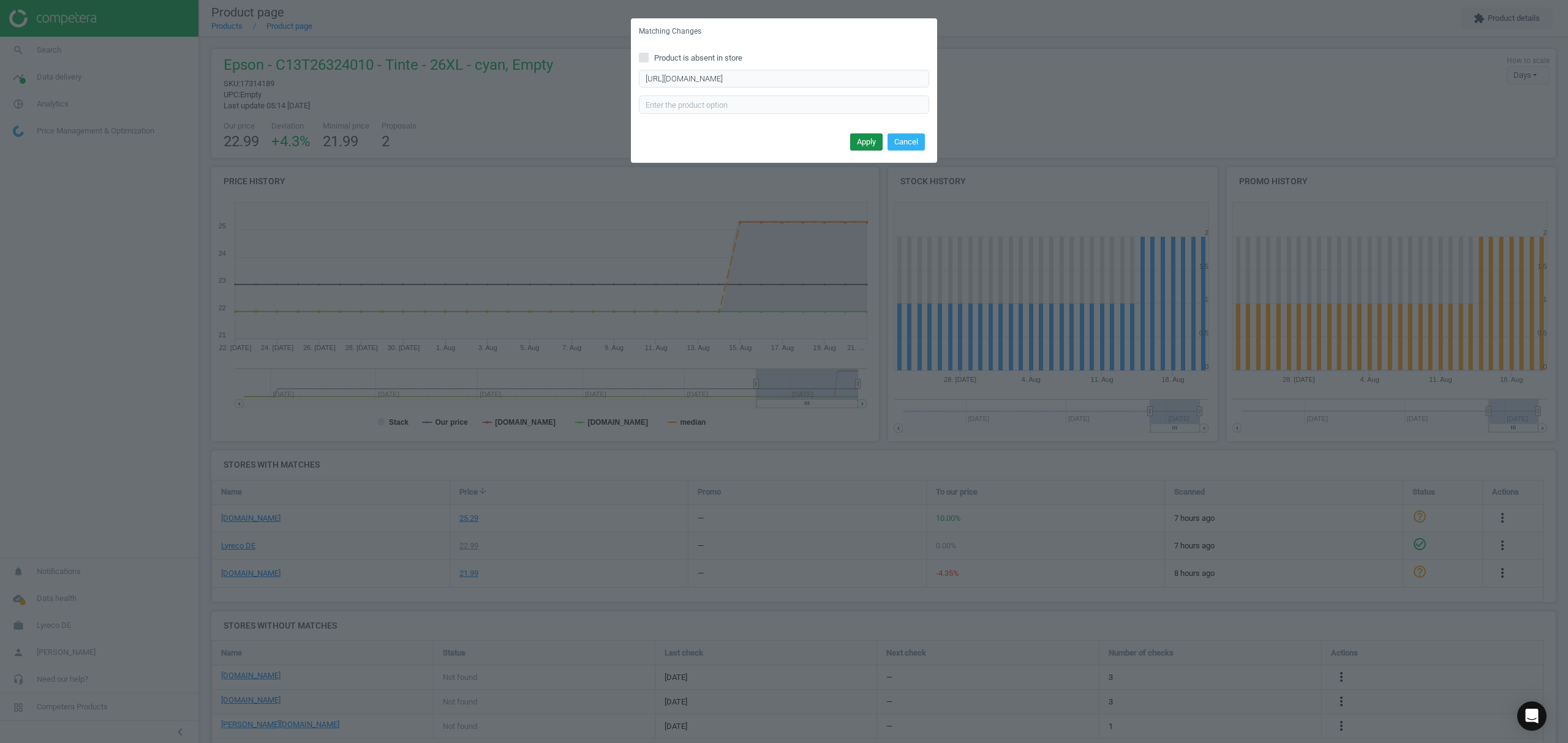
scroll to position [0, 0]
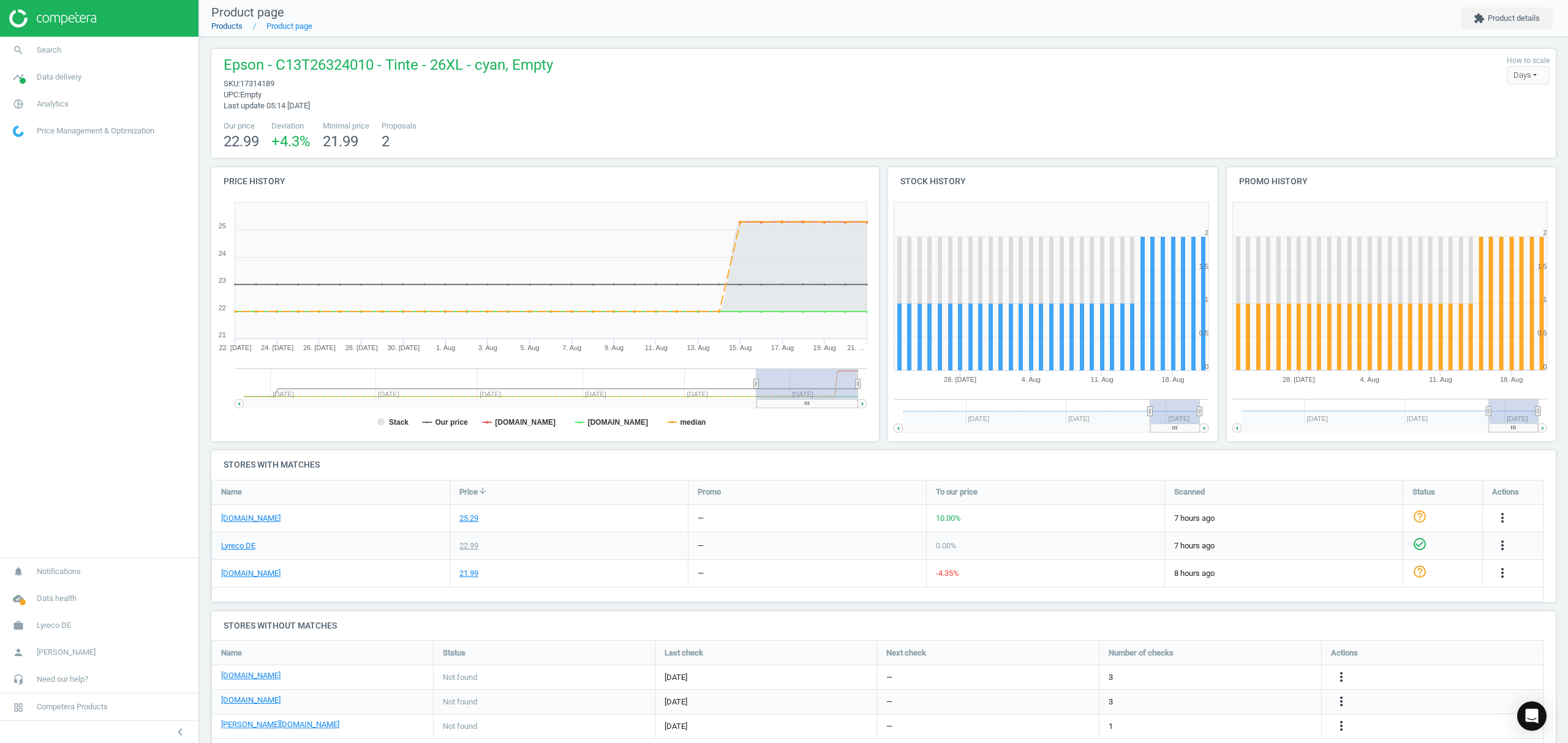
click at [229, 28] on link "Products" at bounding box center [226, 26] width 31 height 9
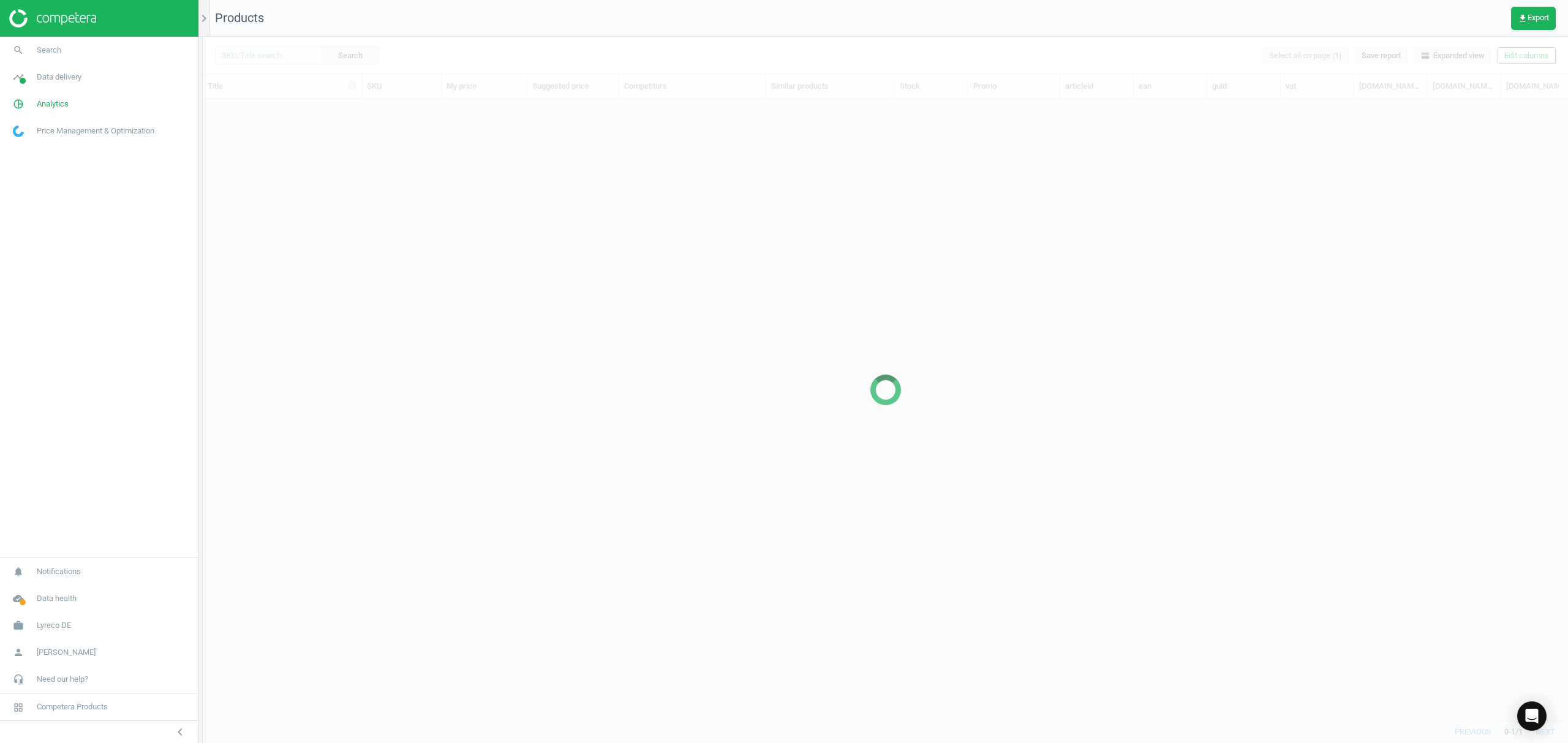
scroll to position [596, 1353]
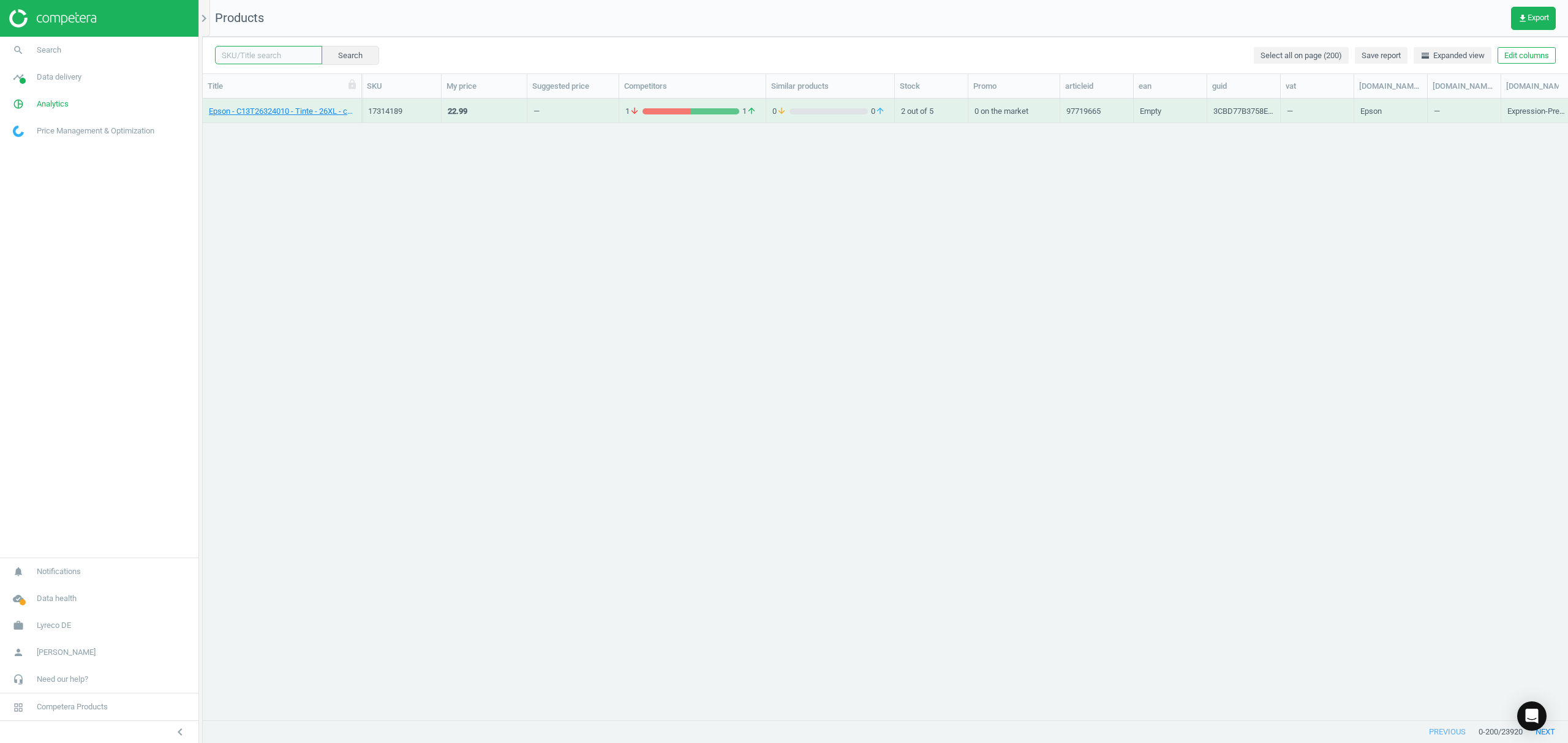
click at [252, 54] on input "text" at bounding box center [268, 55] width 107 height 18
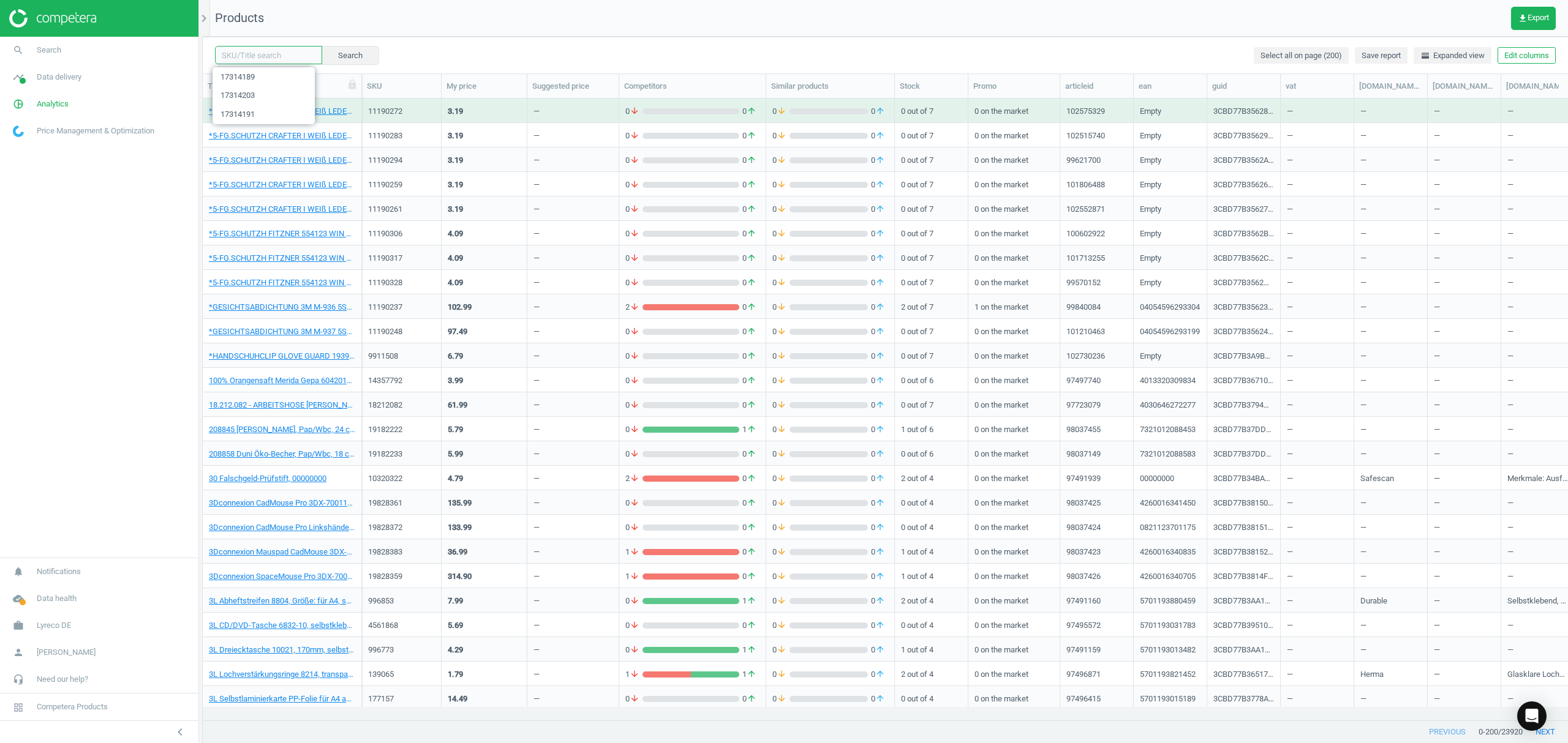
paste input "17314191"
type input "17314191"
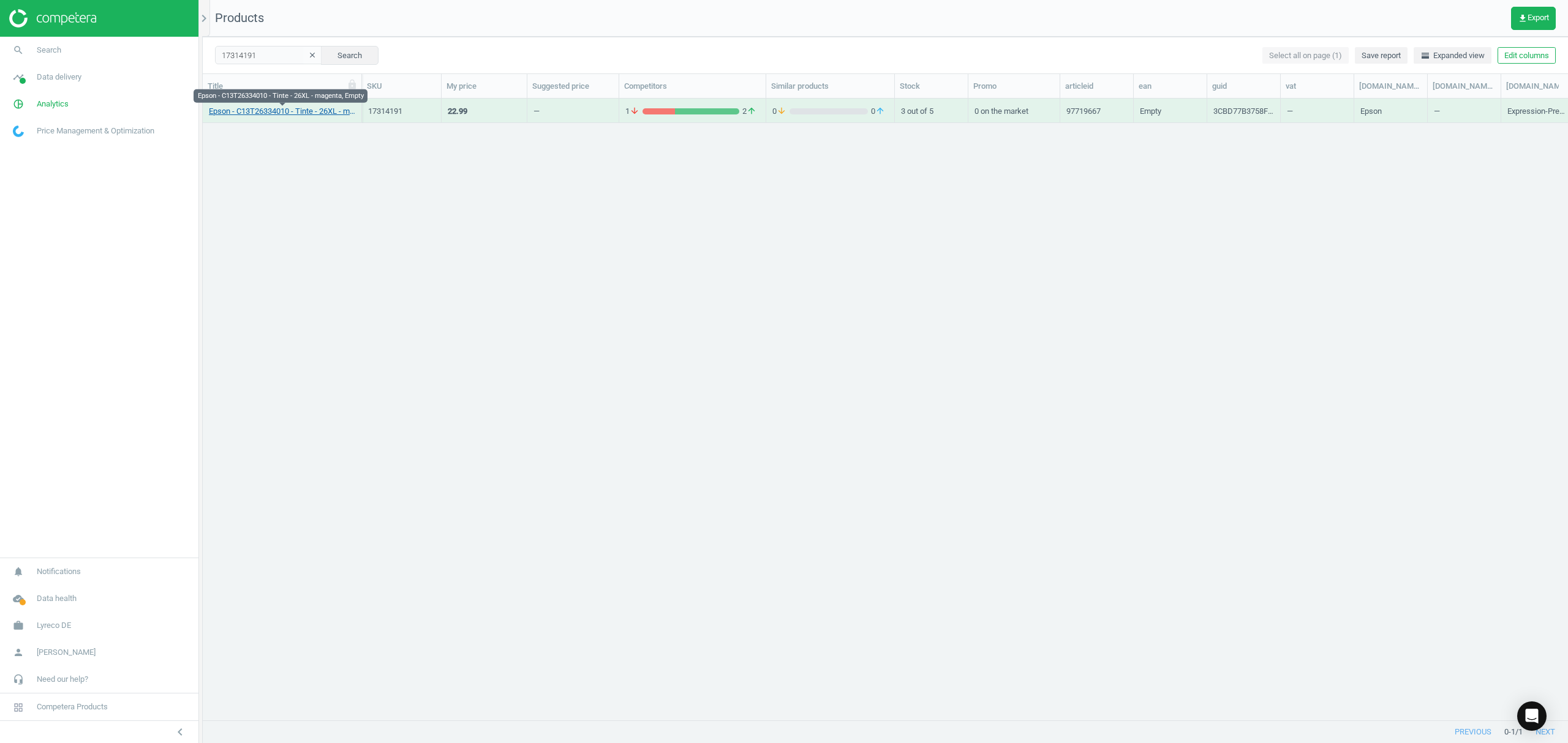
click at [246, 113] on link "Epson - C13T26334010 - Tinte - 26XL - magenta, Empty" at bounding box center [281, 112] width 146 height 11
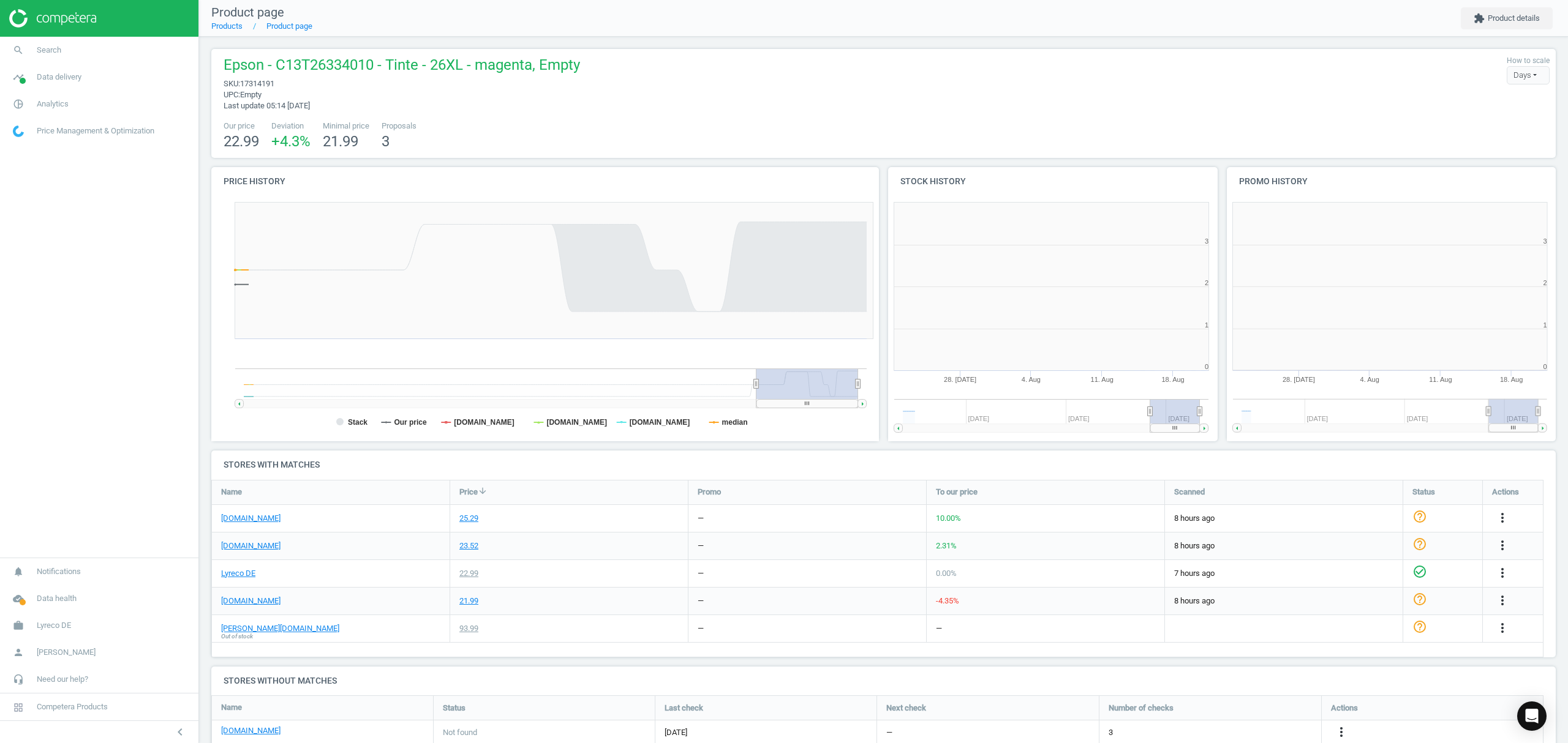
scroll to position [270, 351]
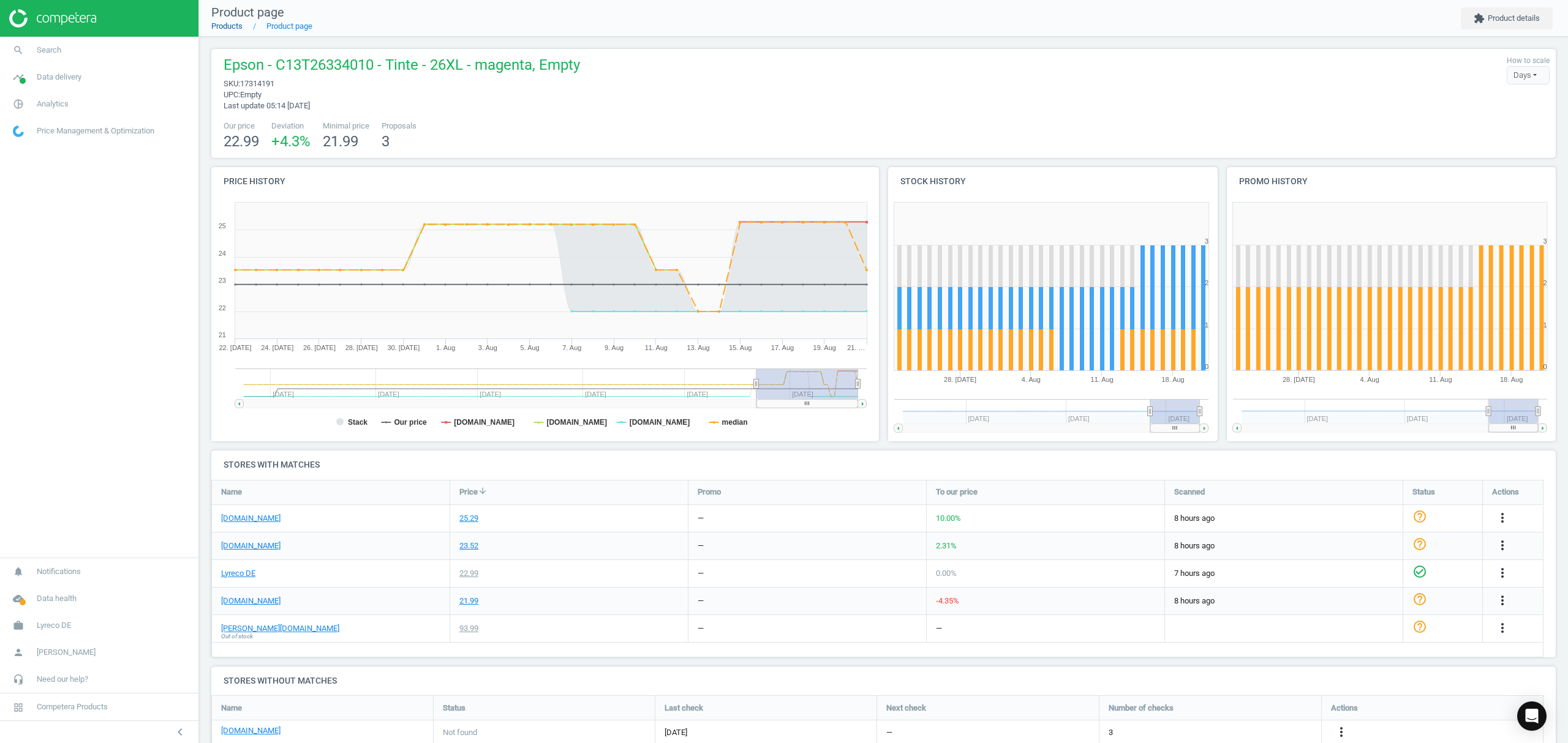
click at [228, 28] on link "Products" at bounding box center [226, 26] width 31 height 9
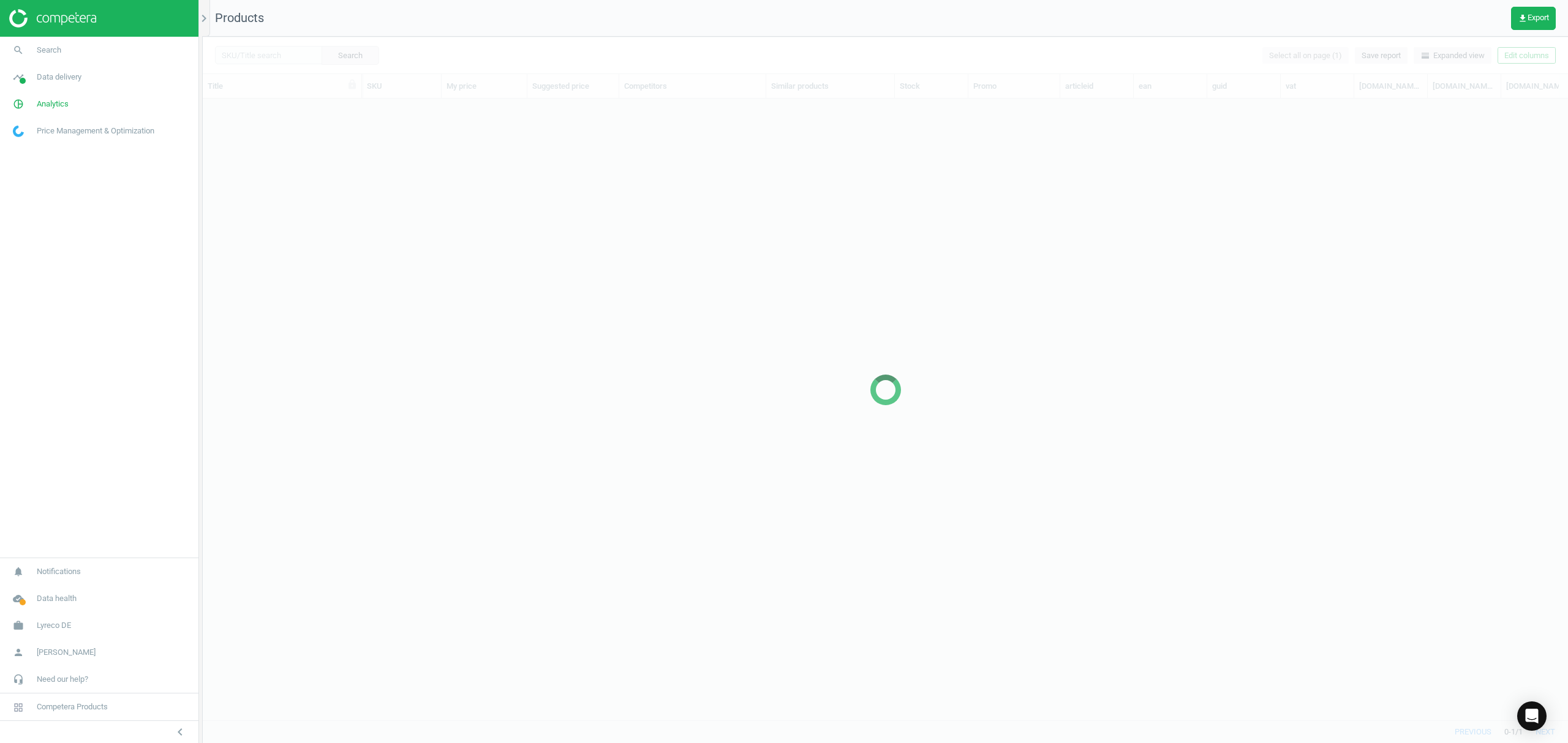
scroll to position [596, 1353]
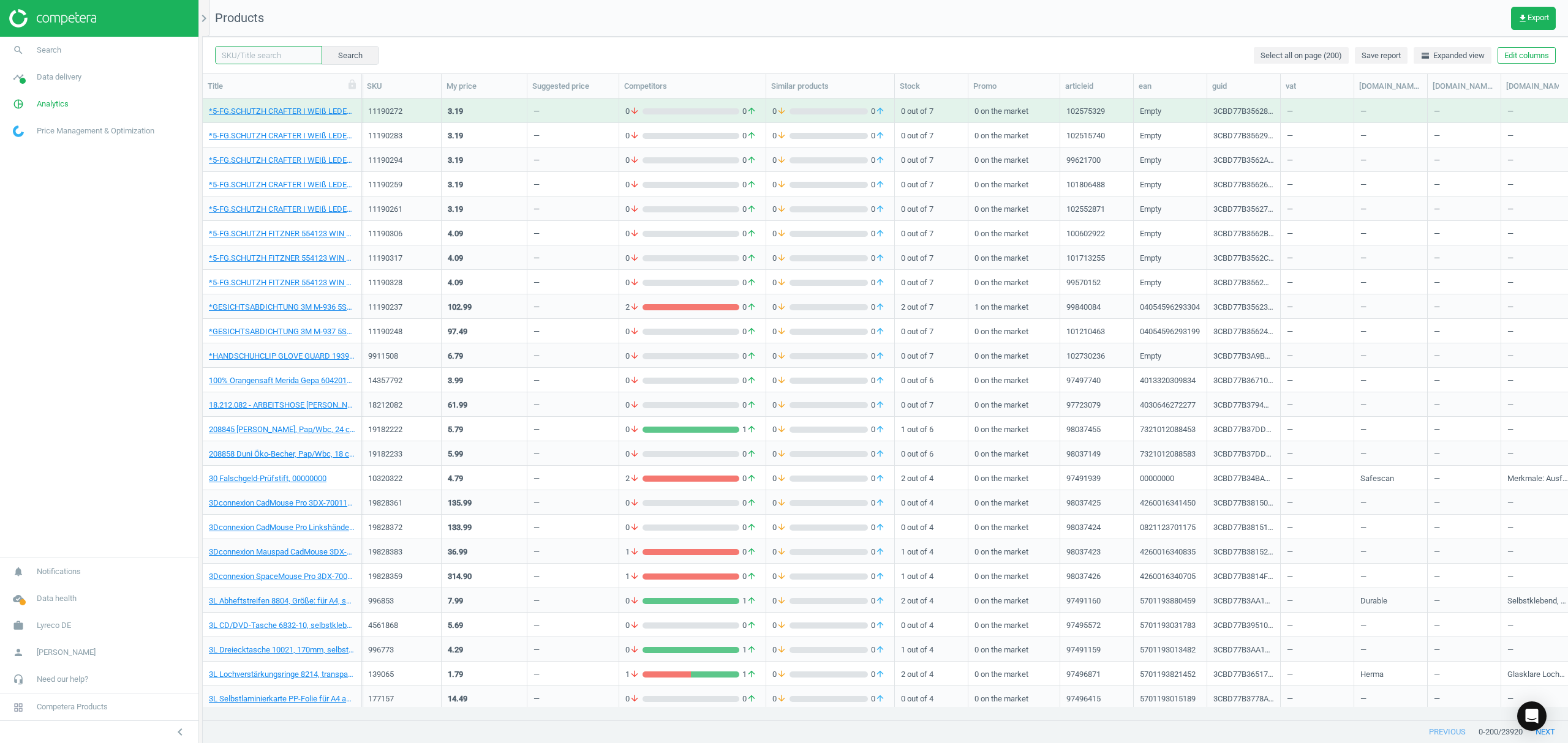
click at [236, 54] on input "text" at bounding box center [268, 55] width 107 height 18
paste input "17314236"
type input "17314236"
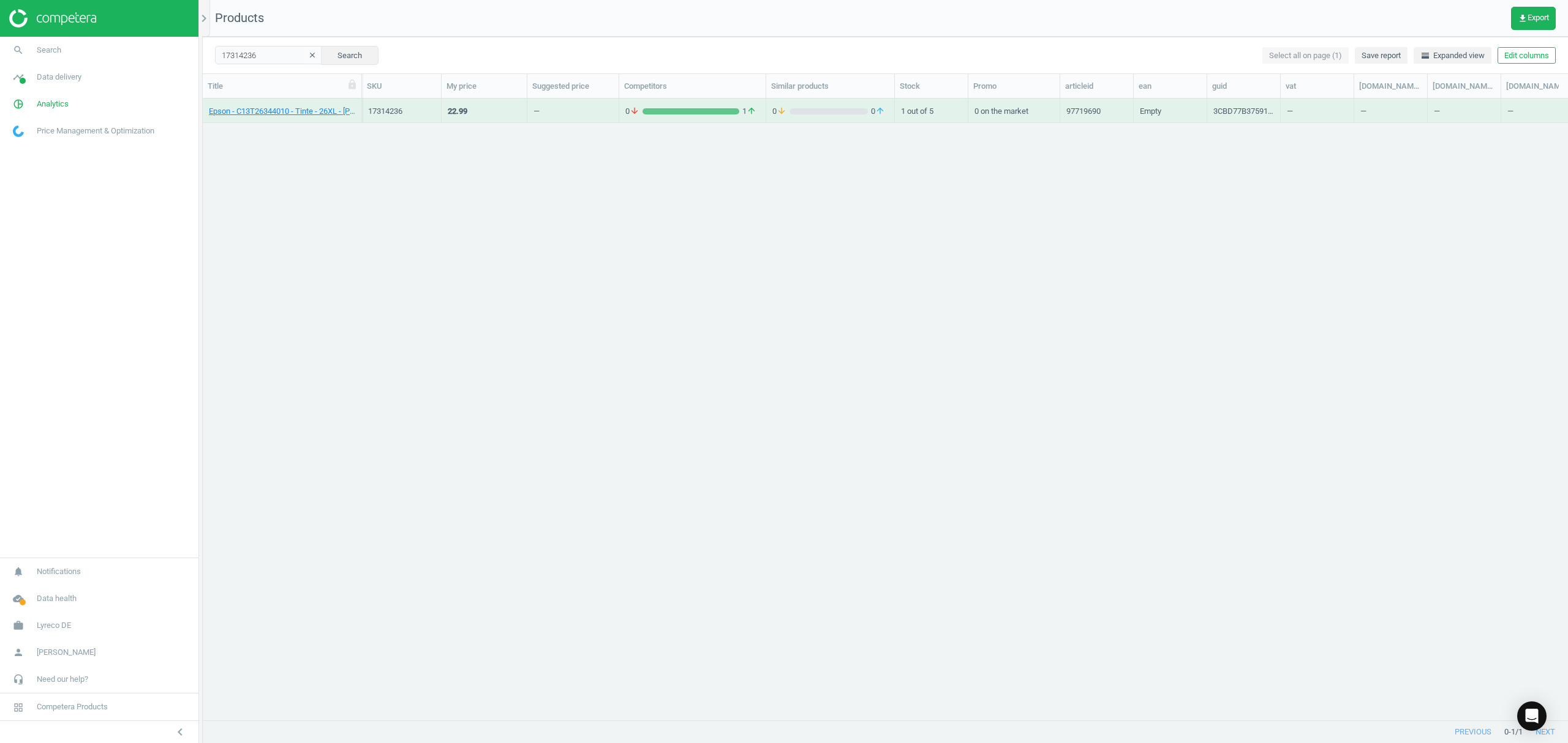
click at [267, 118] on div "Epson - C13T26344010 - Tinte - 26XL - [PERSON_NAME], Empty" at bounding box center [281, 114] width 146 height 15
click at [266, 109] on link "Epson - C13T26344010 - Tinte - 26XL - [PERSON_NAME], Empty" at bounding box center [281, 112] width 146 height 11
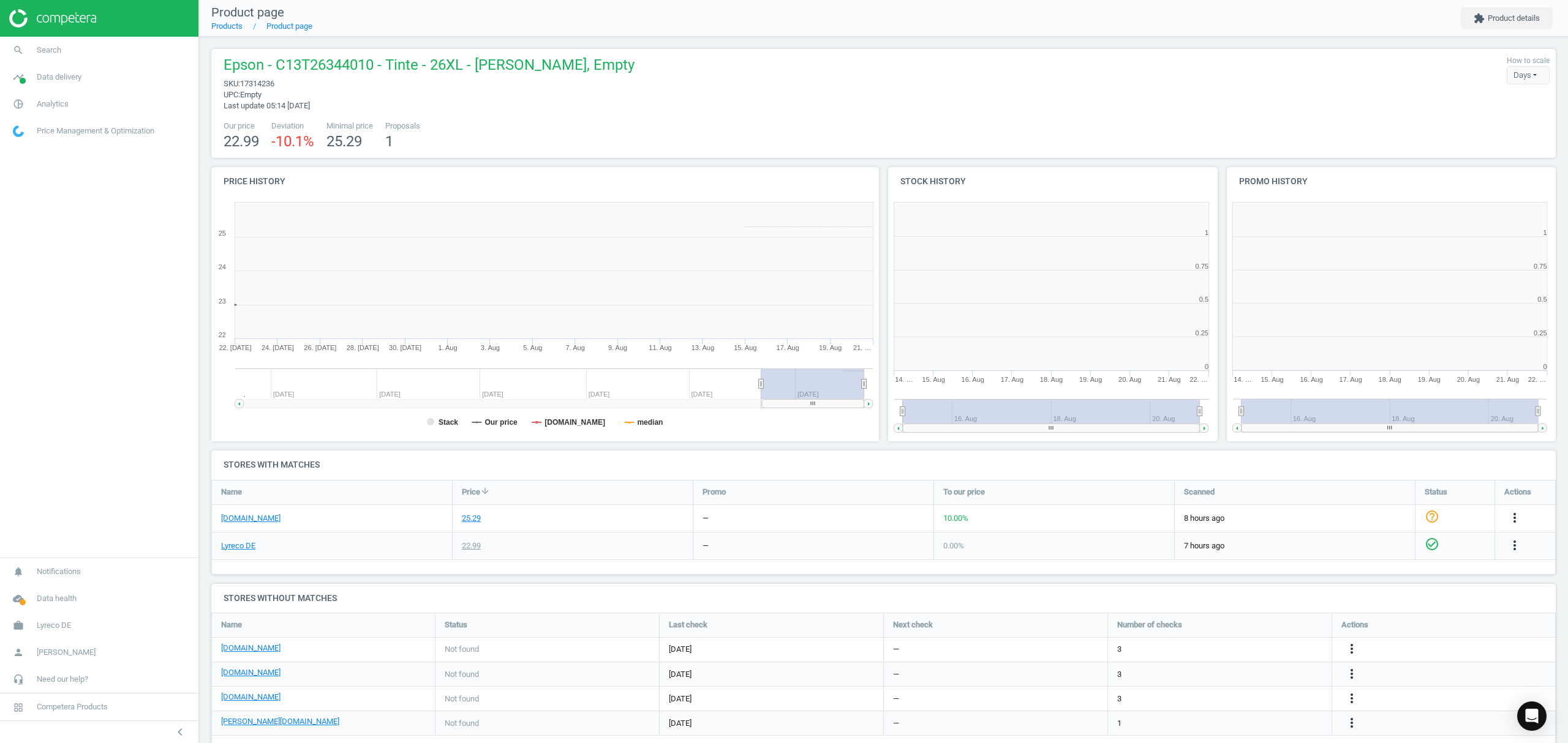
scroll to position [5, 6]
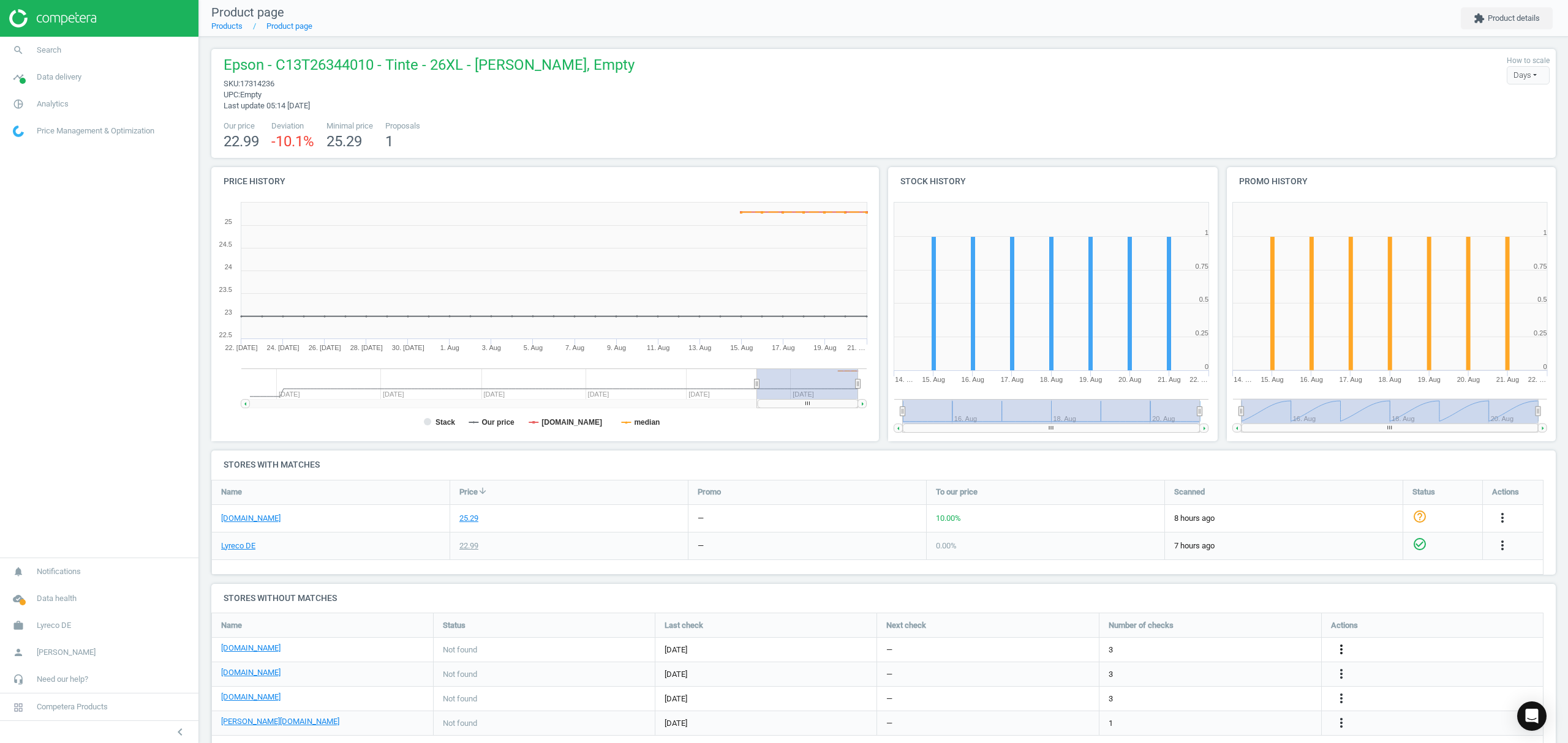
click at [1341, 655] on icon "more_vert" at bounding box center [1341, 649] width 15 height 15
click at [1241, 651] on link "Edit URL/product option" at bounding box center [1245, 651] width 168 height 19
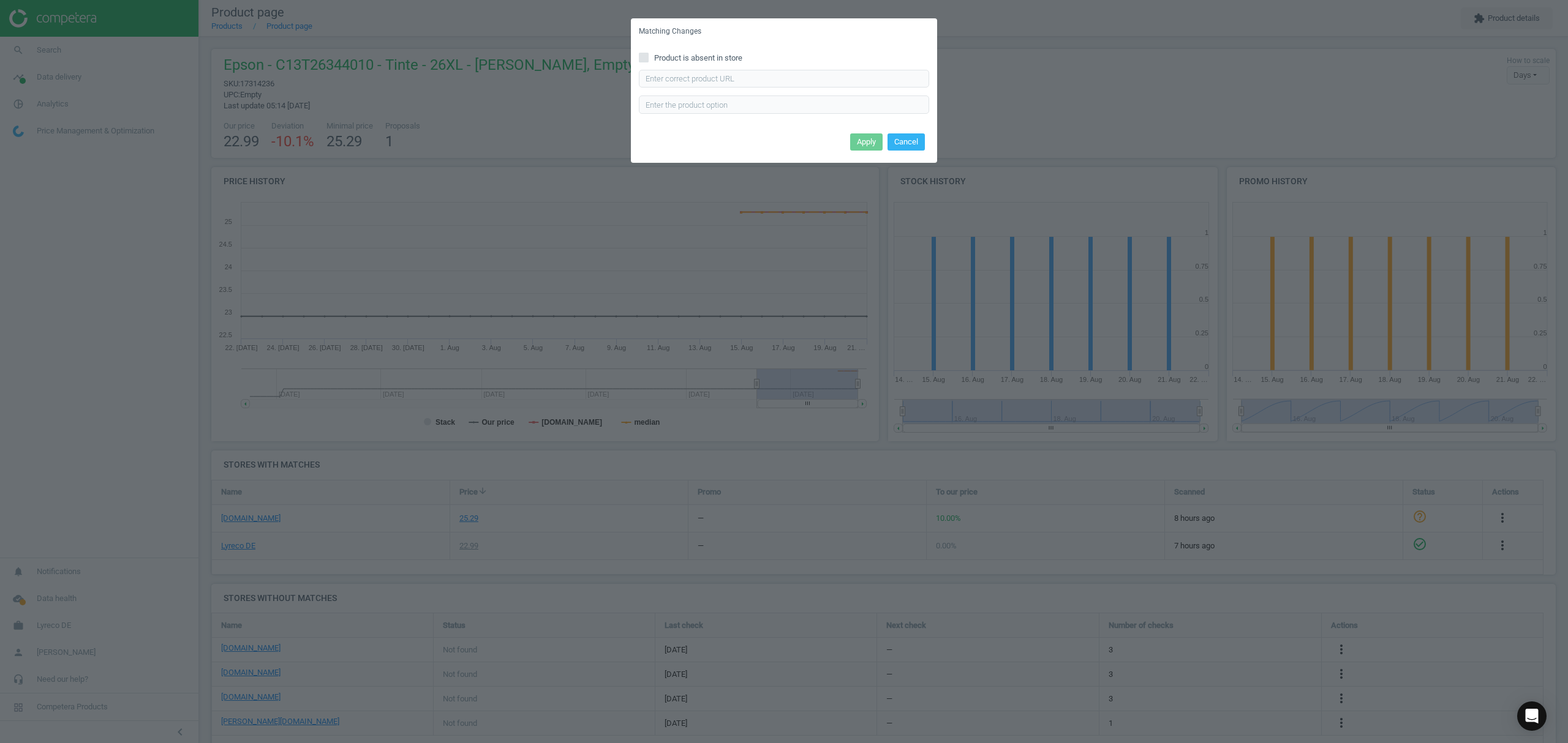
click at [758, 69] on div "Product is absent in store Enter correct product url" at bounding box center [784, 86] width 306 height 85
click at [756, 79] on input "text" at bounding box center [784, 79] width 291 height 18
paste input "[URL][DOMAIN_NAME]"
type input "[URL][DOMAIN_NAME]"
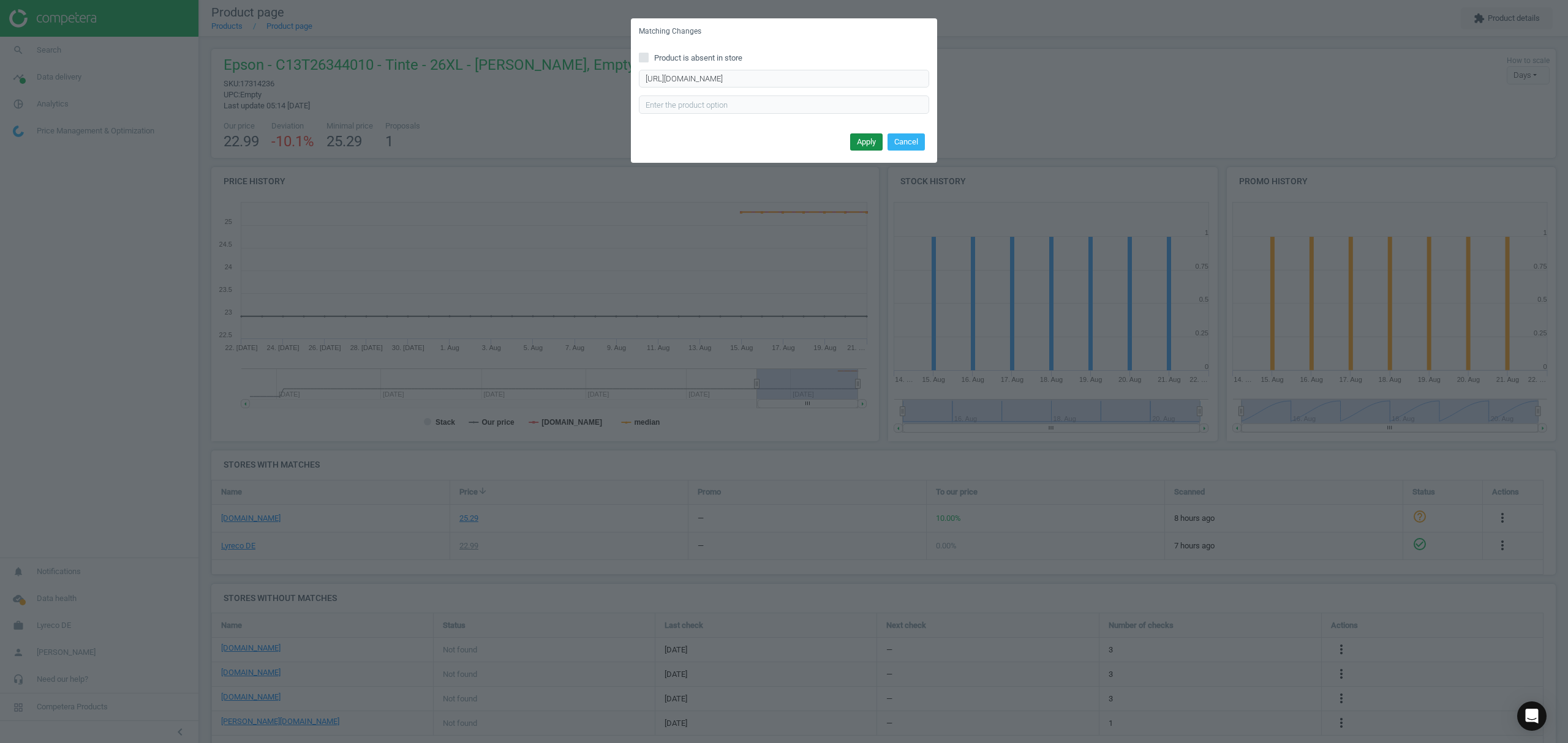
click at [860, 136] on button "Apply" at bounding box center [867, 142] width 32 height 17
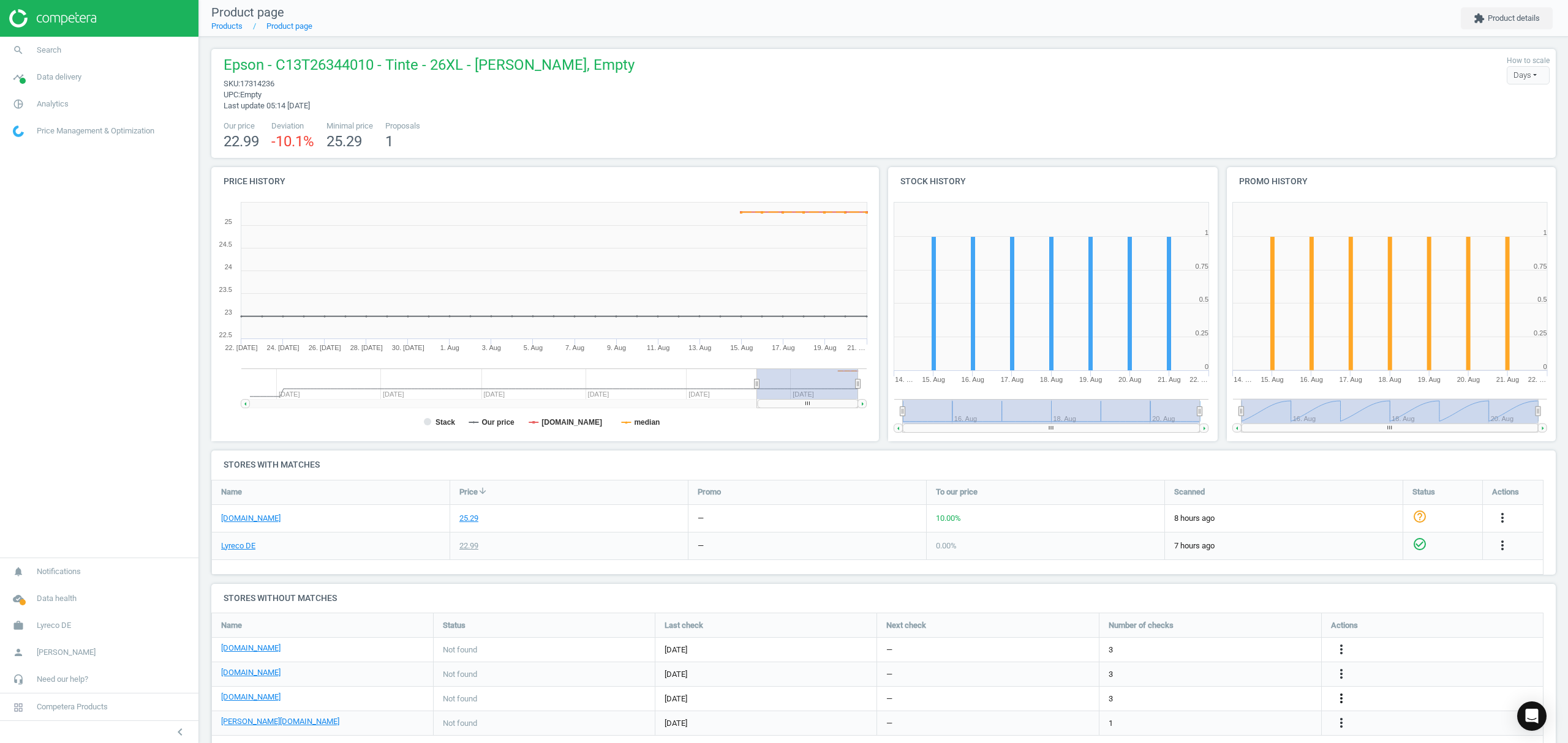
click at [1343, 694] on icon "more_vert" at bounding box center [1341, 698] width 15 height 15
click at [1243, 696] on link "Edit URL/product option" at bounding box center [1245, 699] width 168 height 19
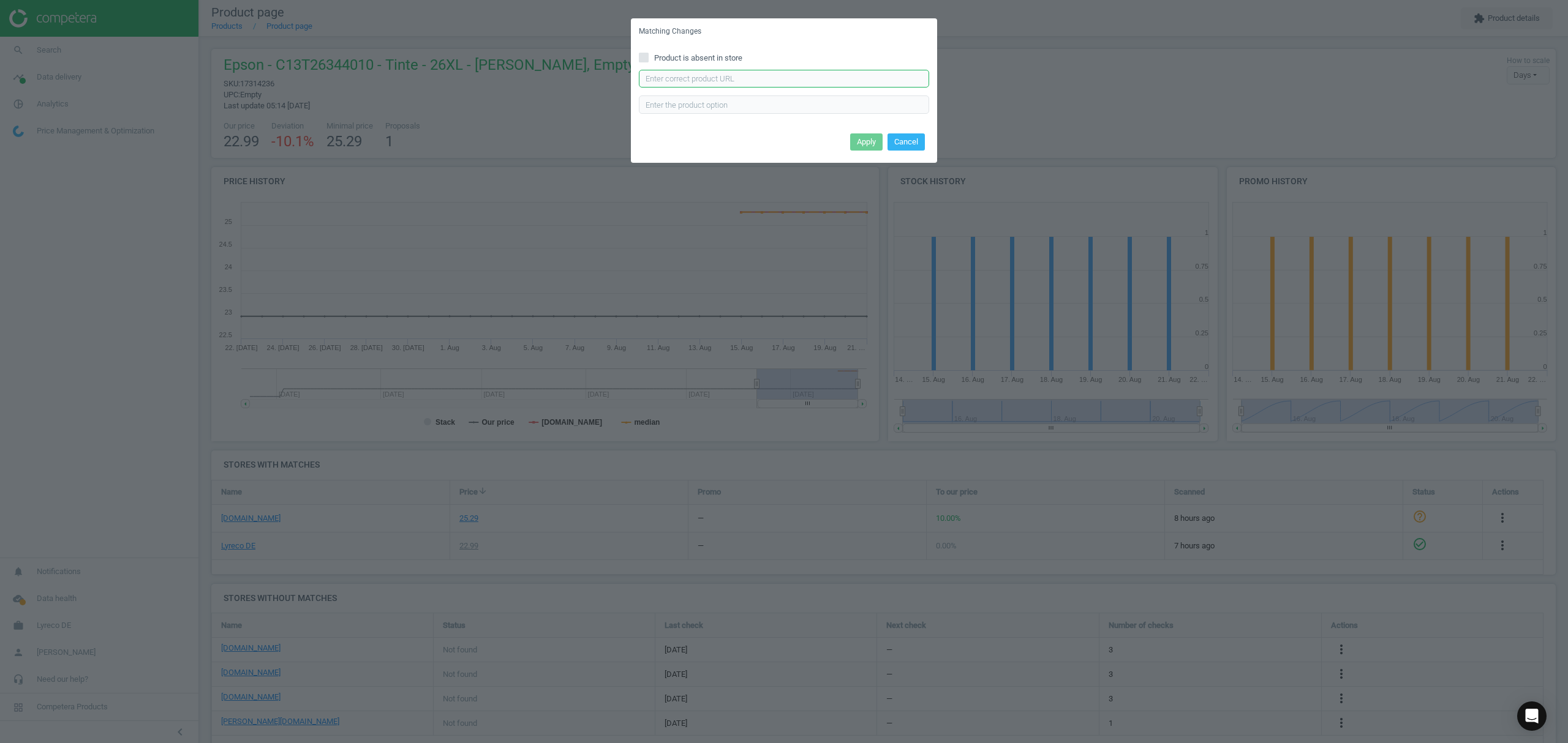
click at [763, 82] on input "text" at bounding box center [784, 79] width 291 height 18
paste input "[URL][DOMAIN_NAME][PERSON_NAME]"
type input "[URL][DOMAIN_NAME][PERSON_NAME]"
click at [861, 140] on button "Apply" at bounding box center [867, 142] width 32 height 17
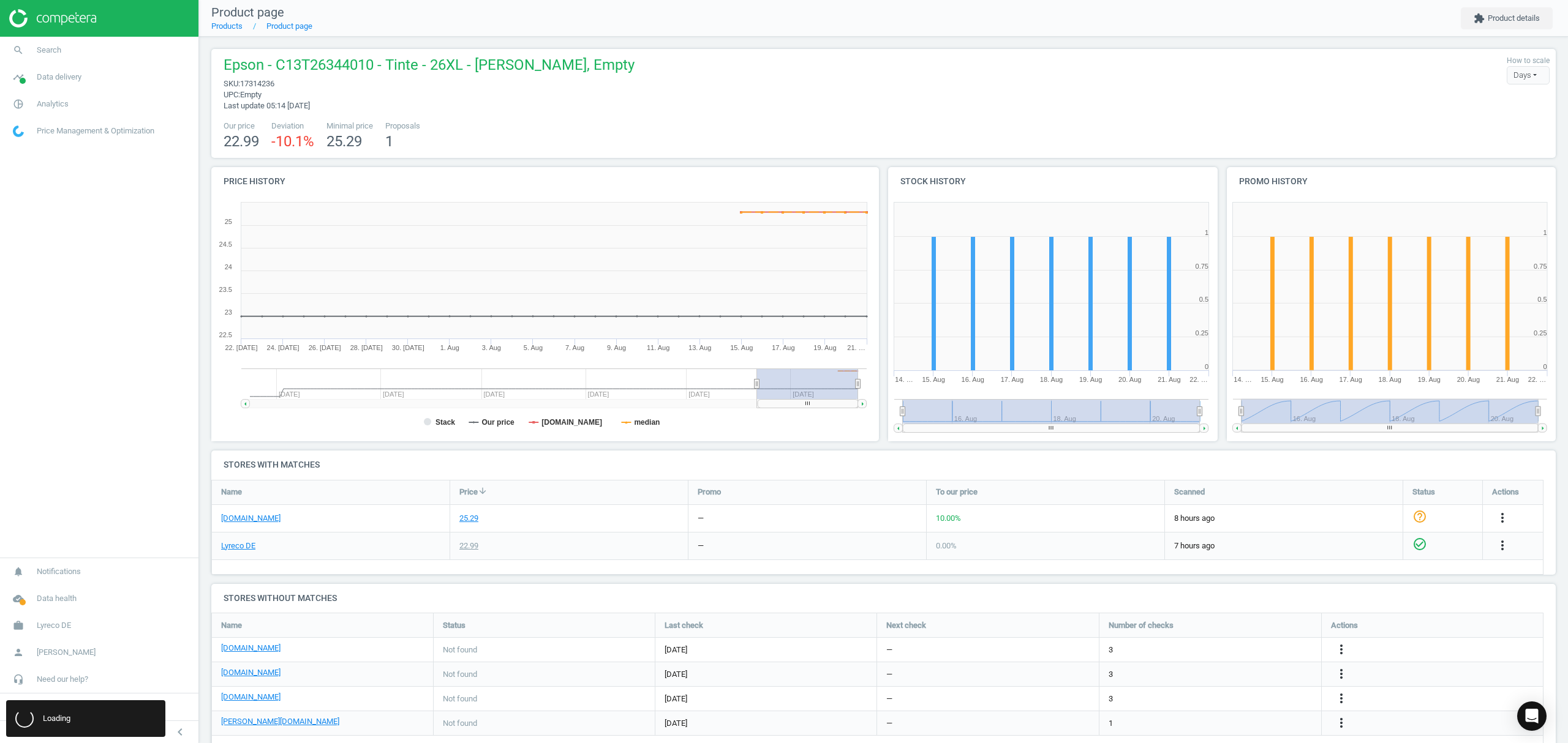
scroll to position [0, 0]
click at [1339, 725] on icon "more_vert" at bounding box center [1341, 722] width 15 height 15
click at [1241, 714] on link "Edit URL/product option" at bounding box center [1245, 714] width 168 height 19
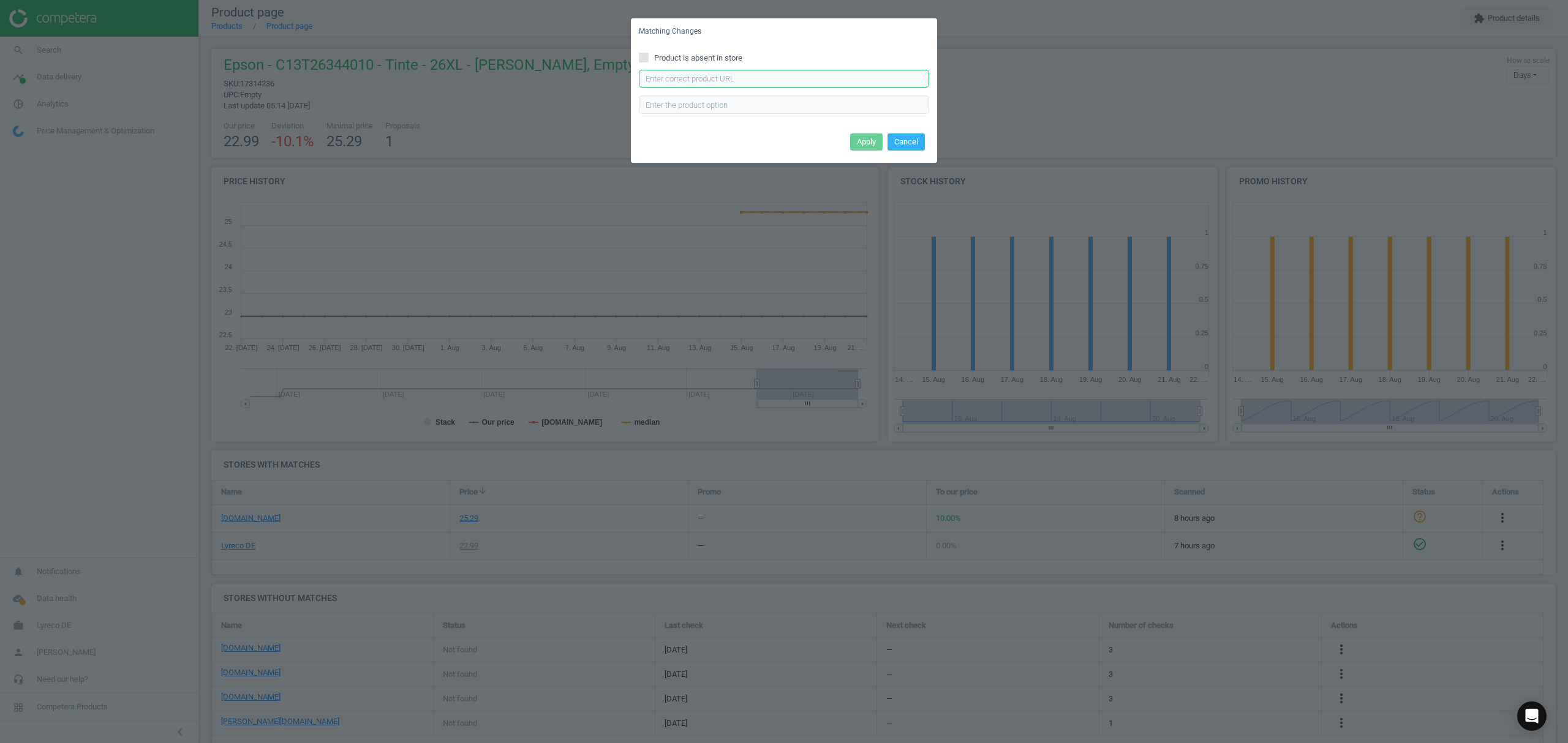
click at [735, 81] on input "text" at bounding box center [784, 79] width 291 height 18
paste input "[URL][DOMAIN_NAME][PERSON_NAME]"
type input "[URL][DOMAIN_NAME][PERSON_NAME]"
click at [866, 138] on button "Apply" at bounding box center [867, 142] width 32 height 17
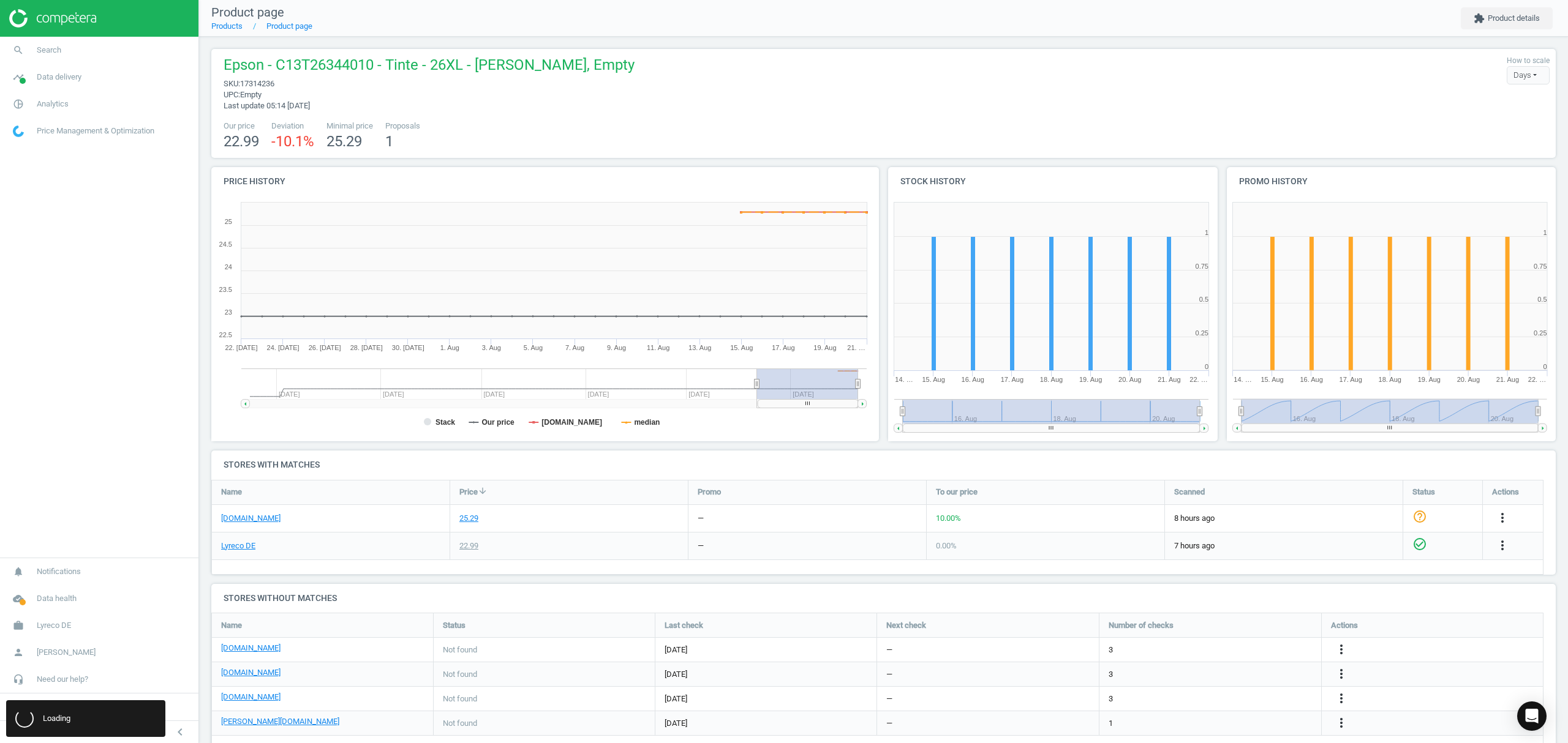
scroll to position [0, 0]
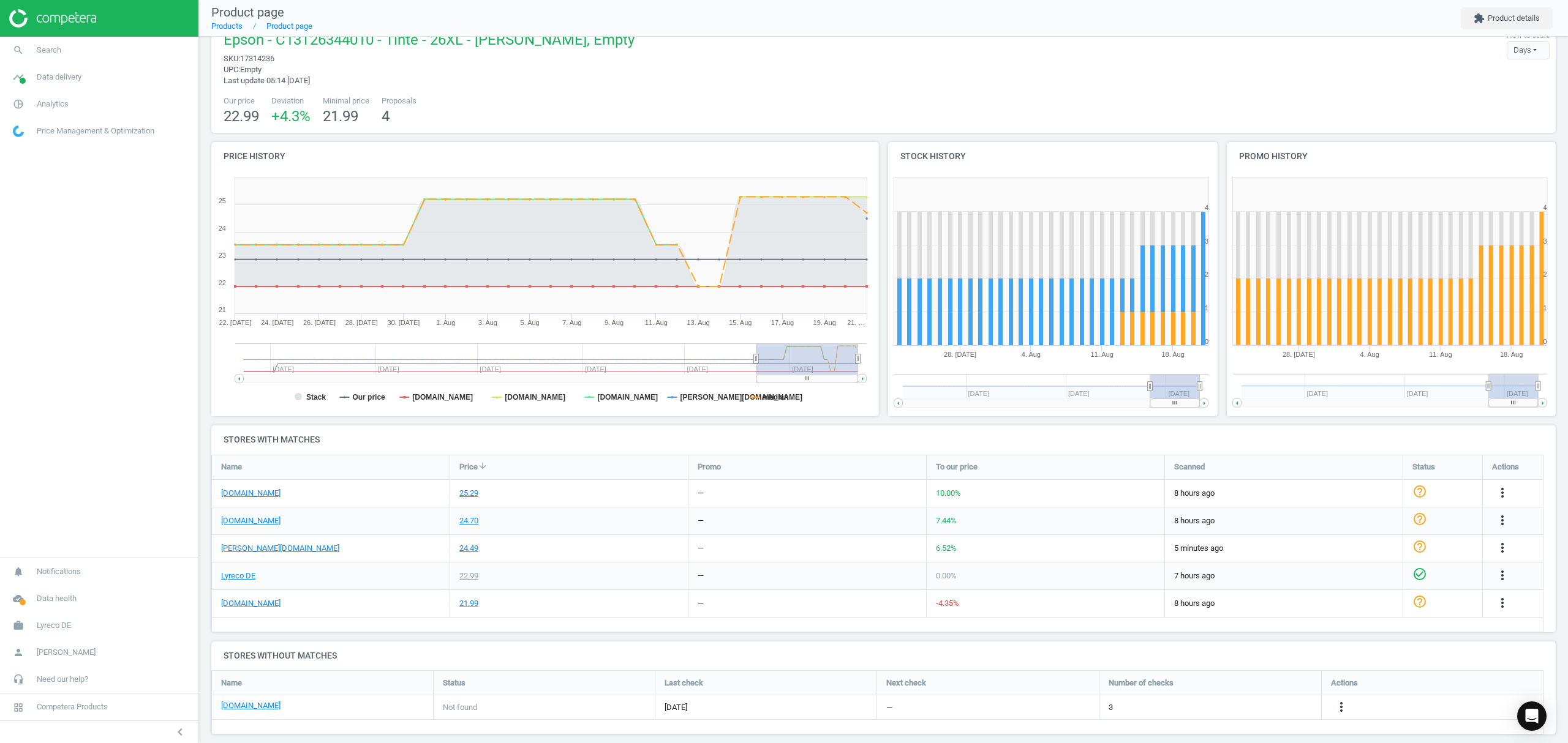
scroll to position [38, 0]
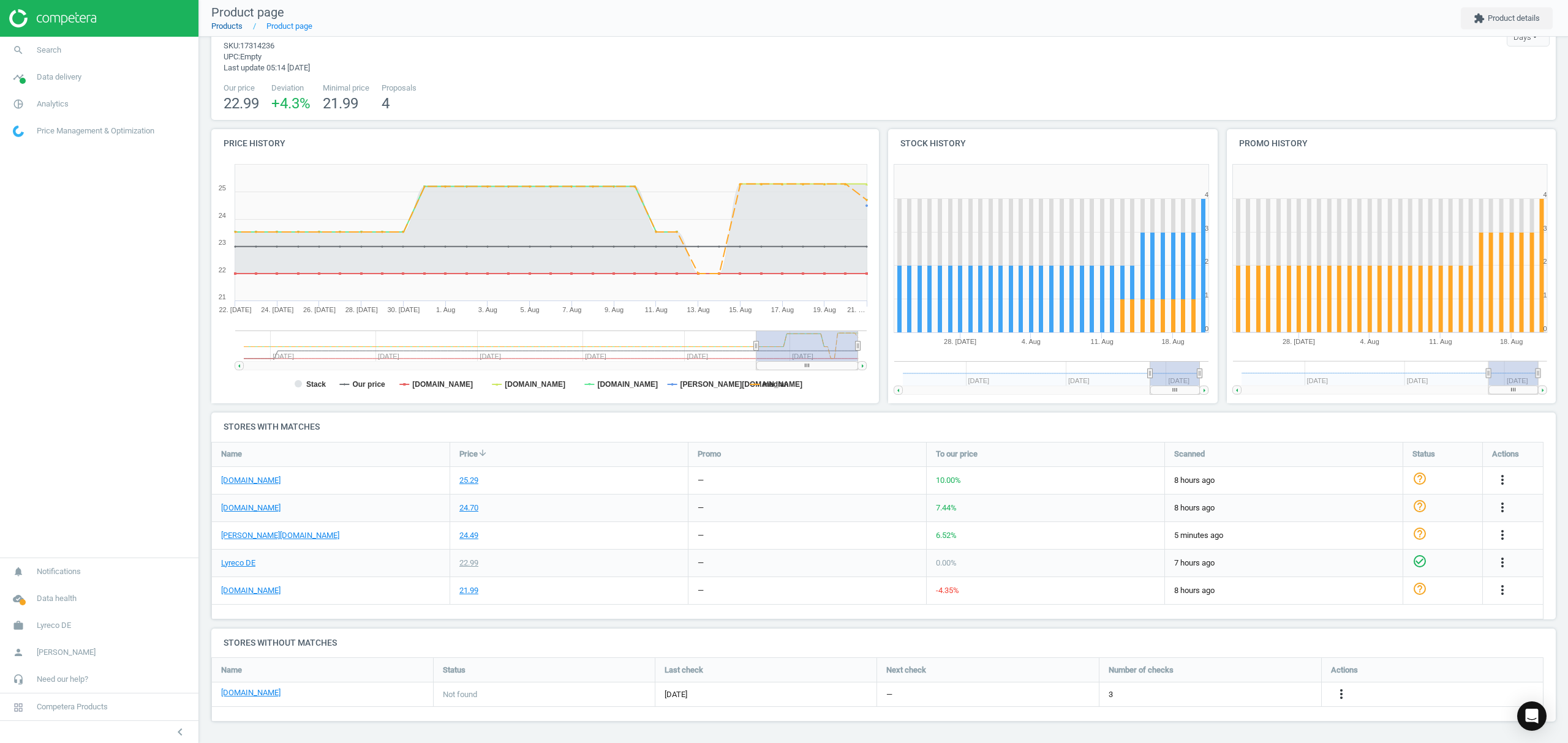
click at [224, 27] on link "Products" at bounding box center [226, 26] width 31 height 9
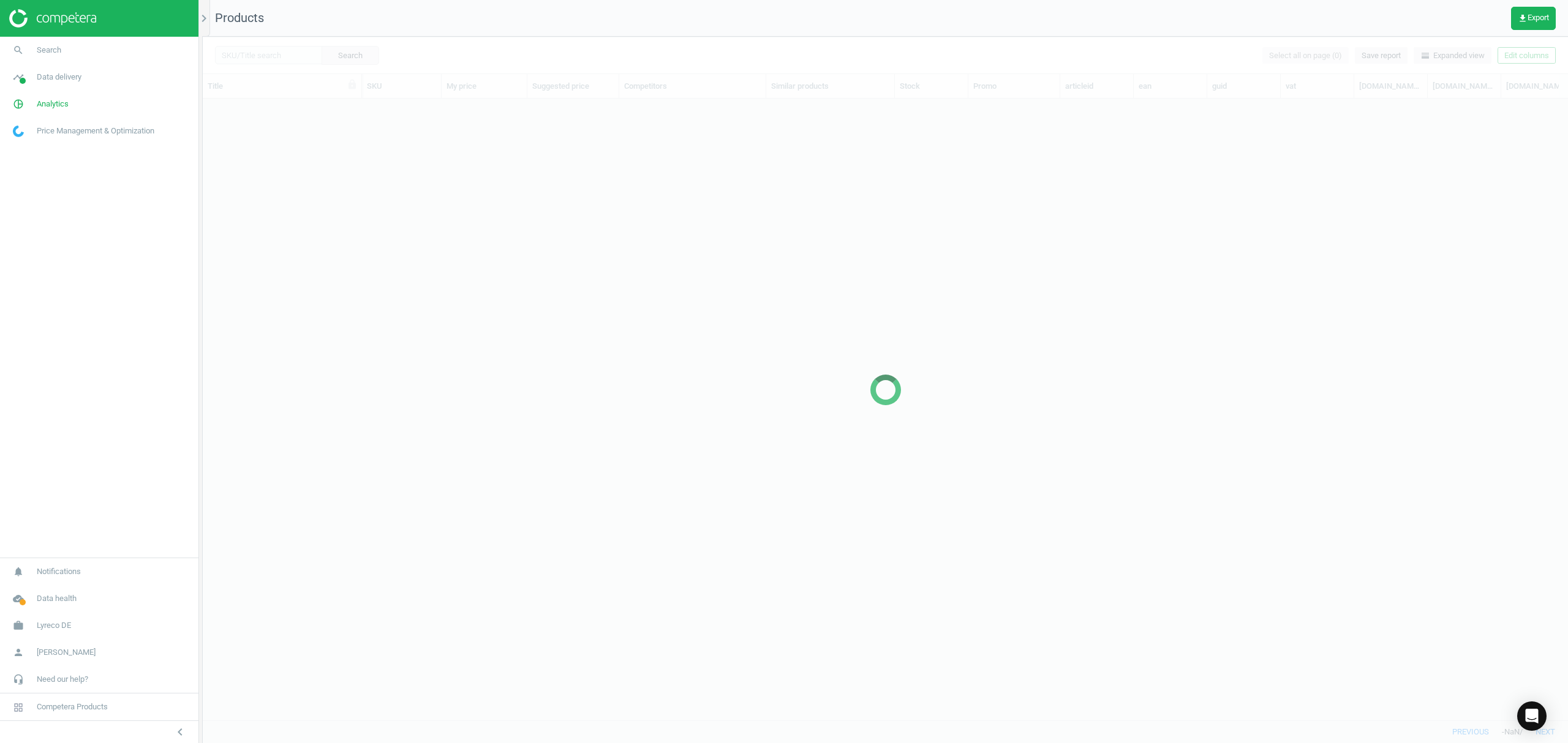
scroll to position [596, 1353]
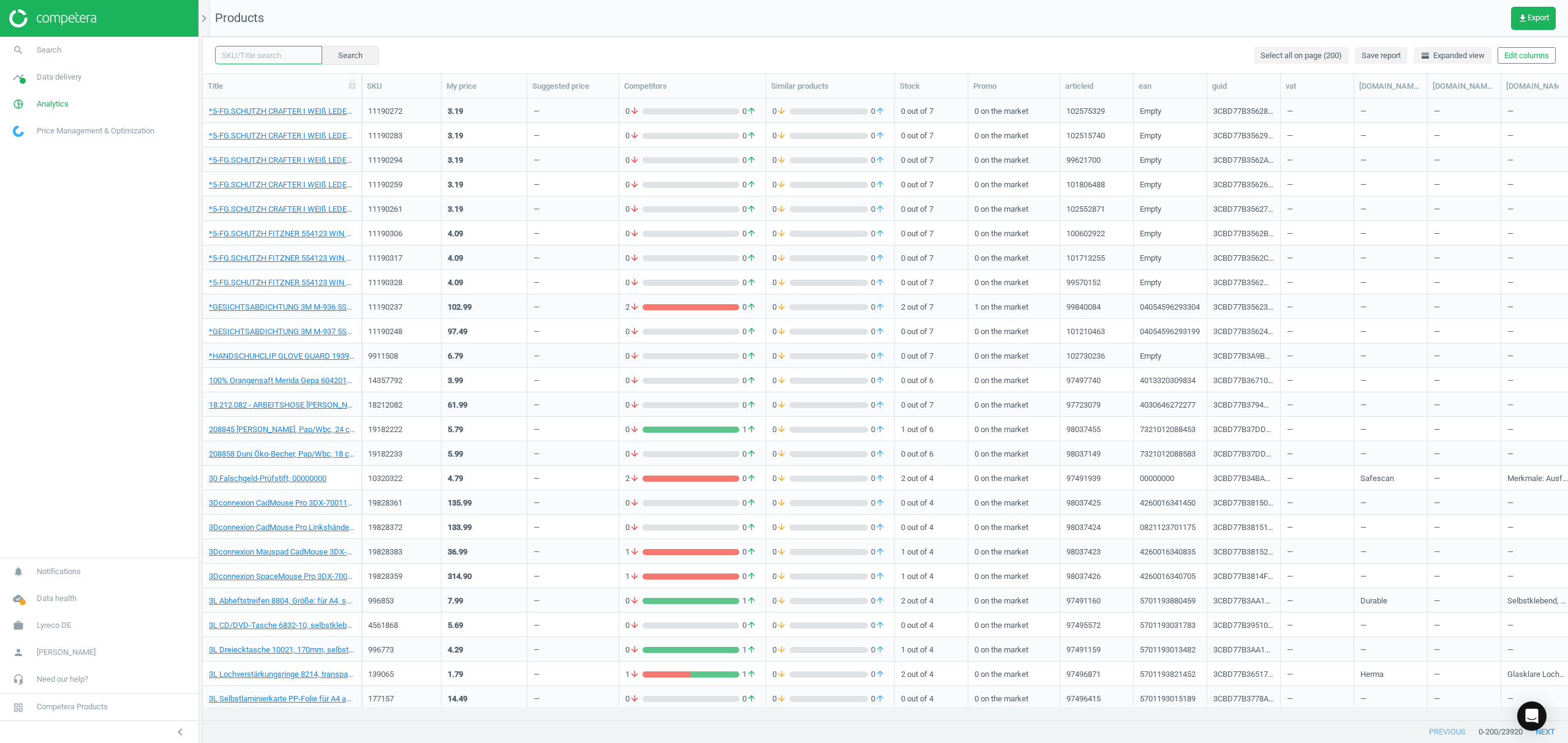
click at [272, 50] on input "text" at bounding box center [268, 55] width 107 height 18
paste input "6437965"
type input "6437965"
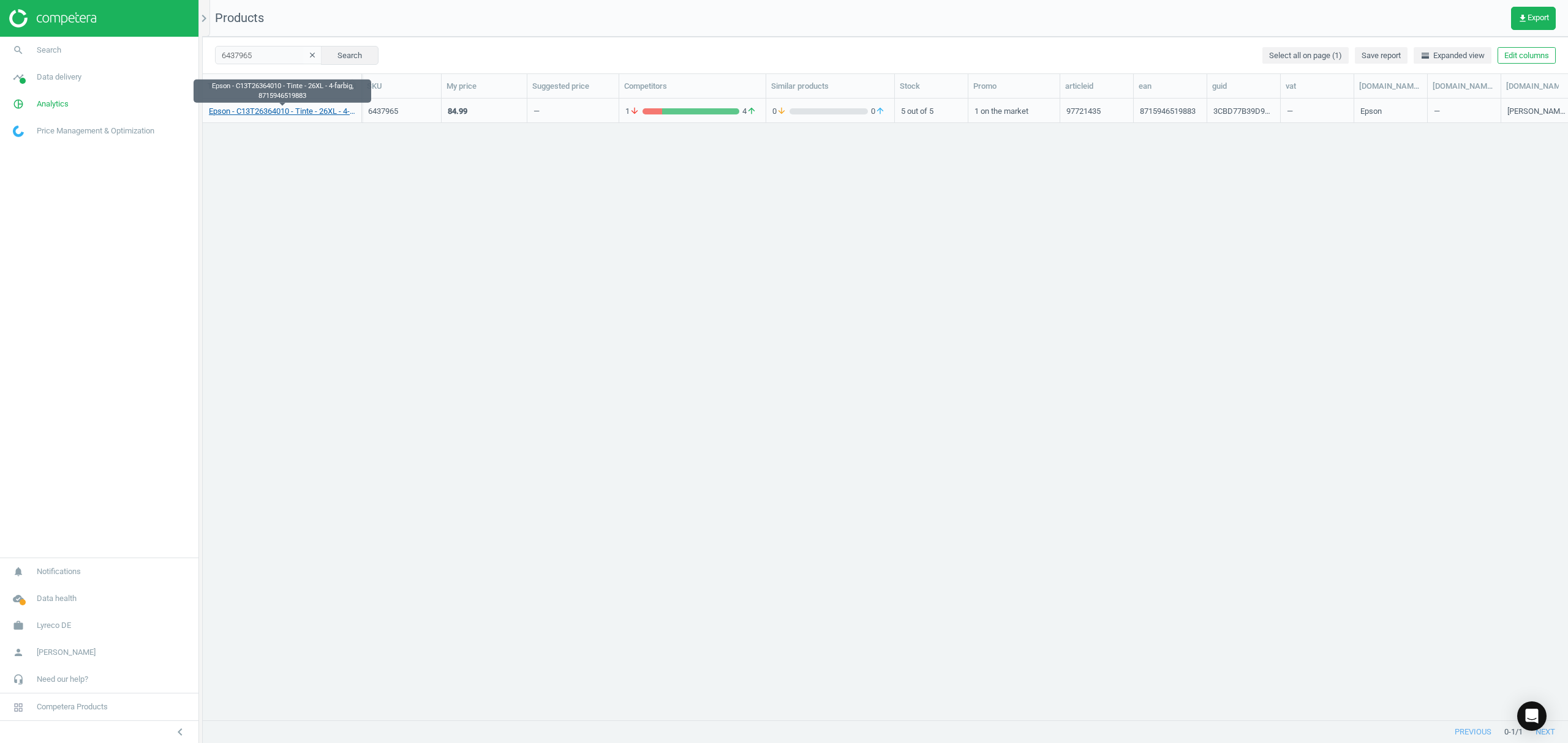
click at [294, 112] on link "Epson - C13T26364010 - Tinte - 26XL - 4-farbig, 8715946519883" at bounding box center [281, 112] width 146 height 11
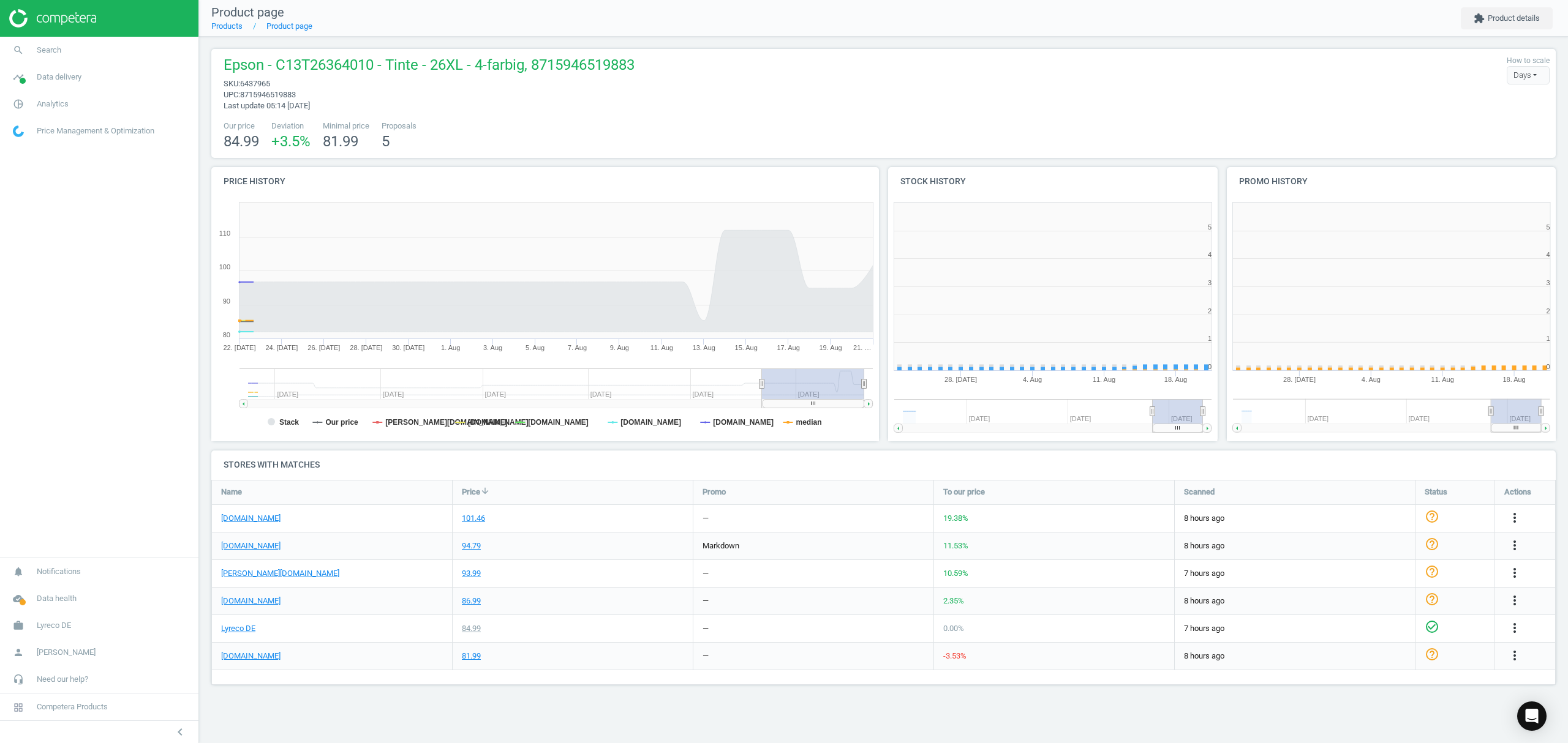
scroll to position [270, 354]
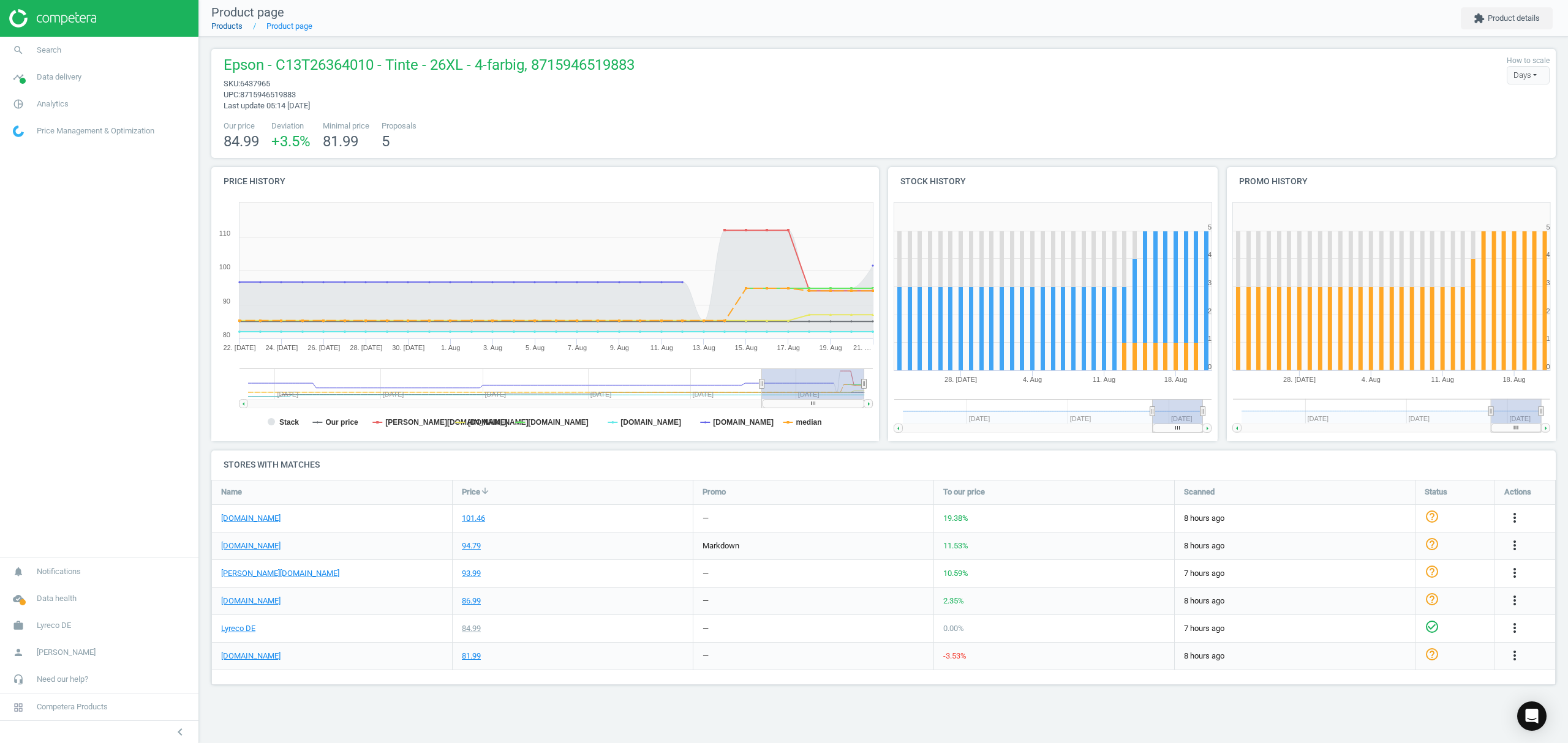
click at [229, 27] on link "Products" at bounding box center [226, 26] width 31 height 9
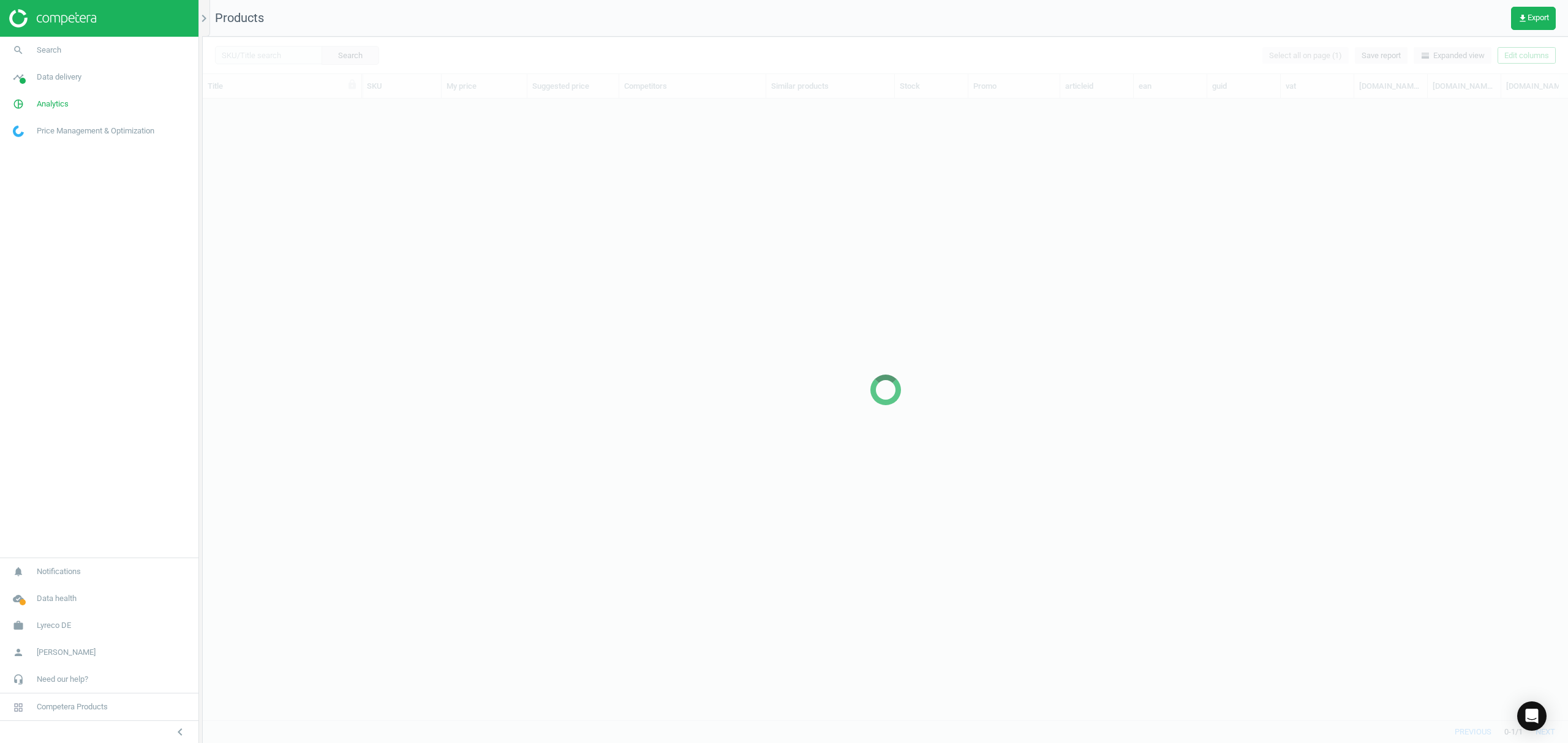
scroll to position [596, 1353]
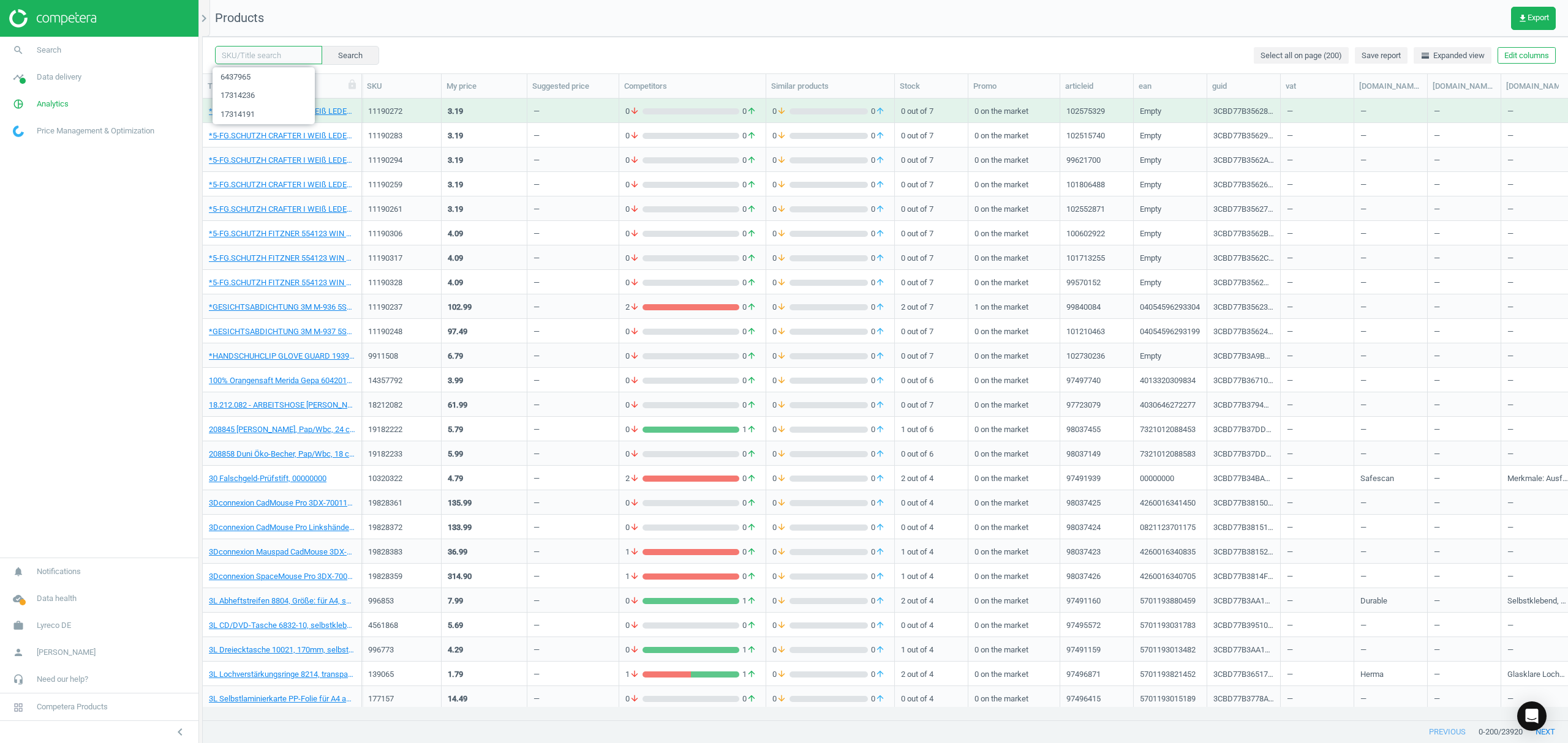
click at [270, 51] on input "text" at bounding box center [268, 55] width 107 height 18
paste input "8128961"
type input "8128961"
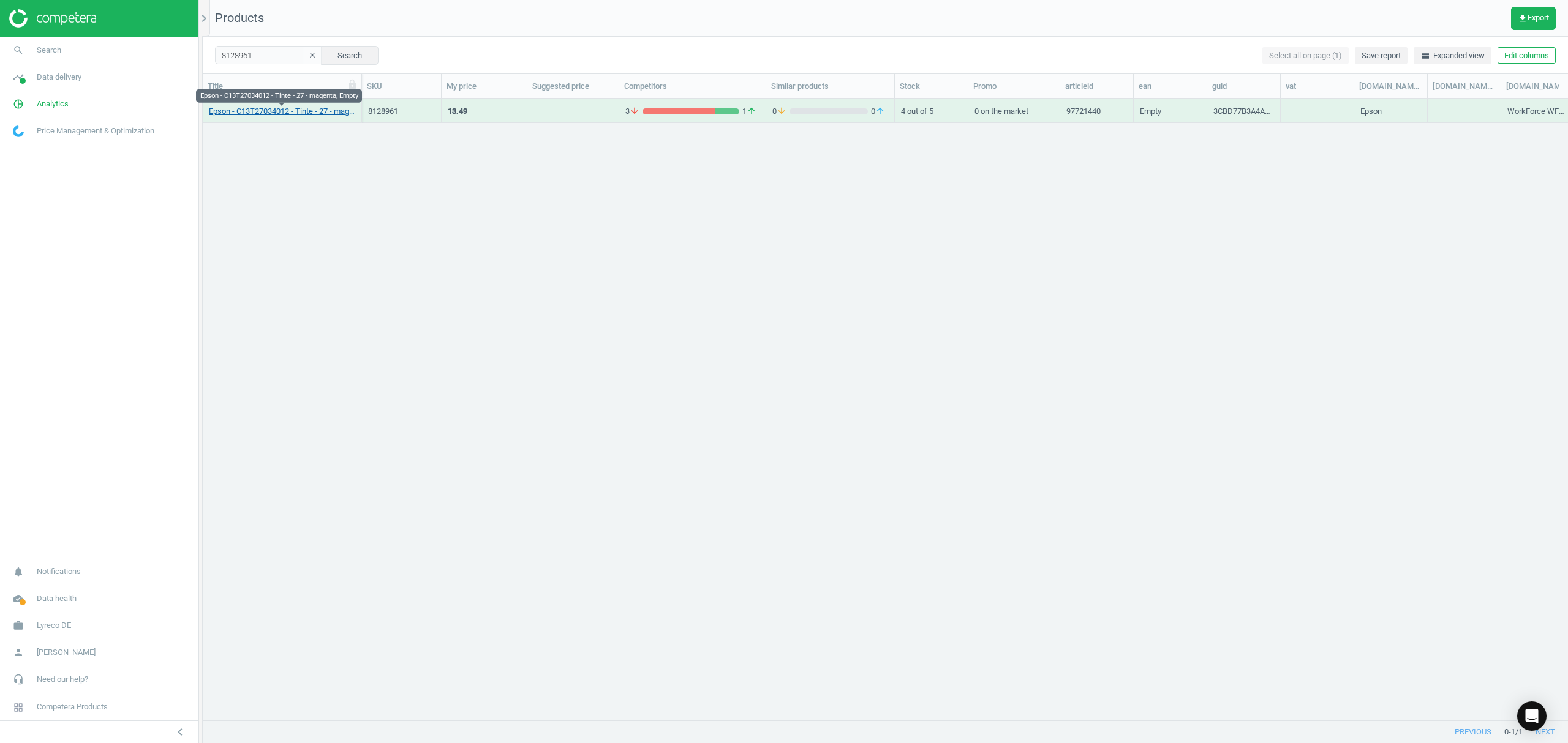
click at [263, 110] on link "Epson - C13T27034012 - Tinte - 27 - magenta, Empty" at bounding box center [281, 112] width 146 height 11
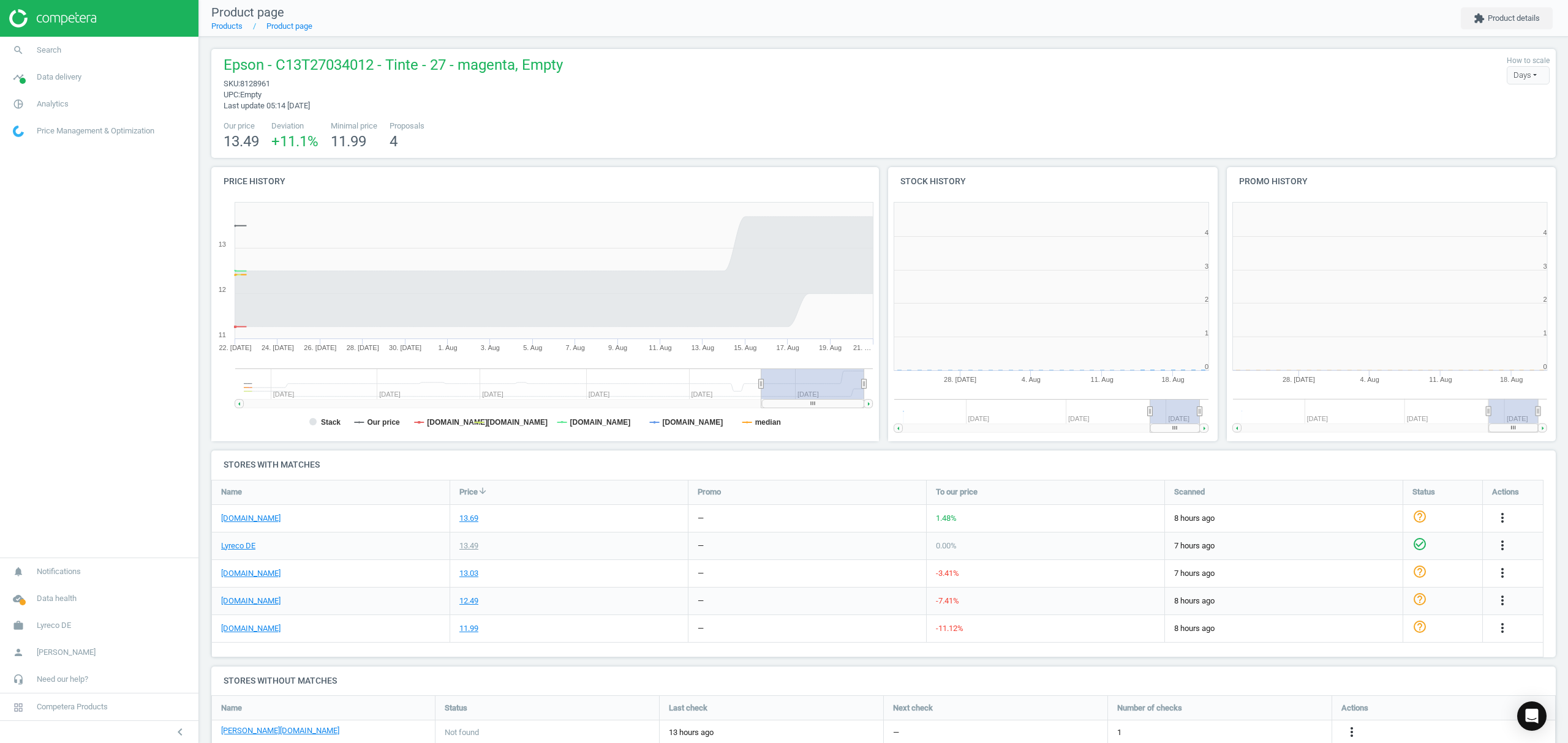
scroll to position [270, 351]
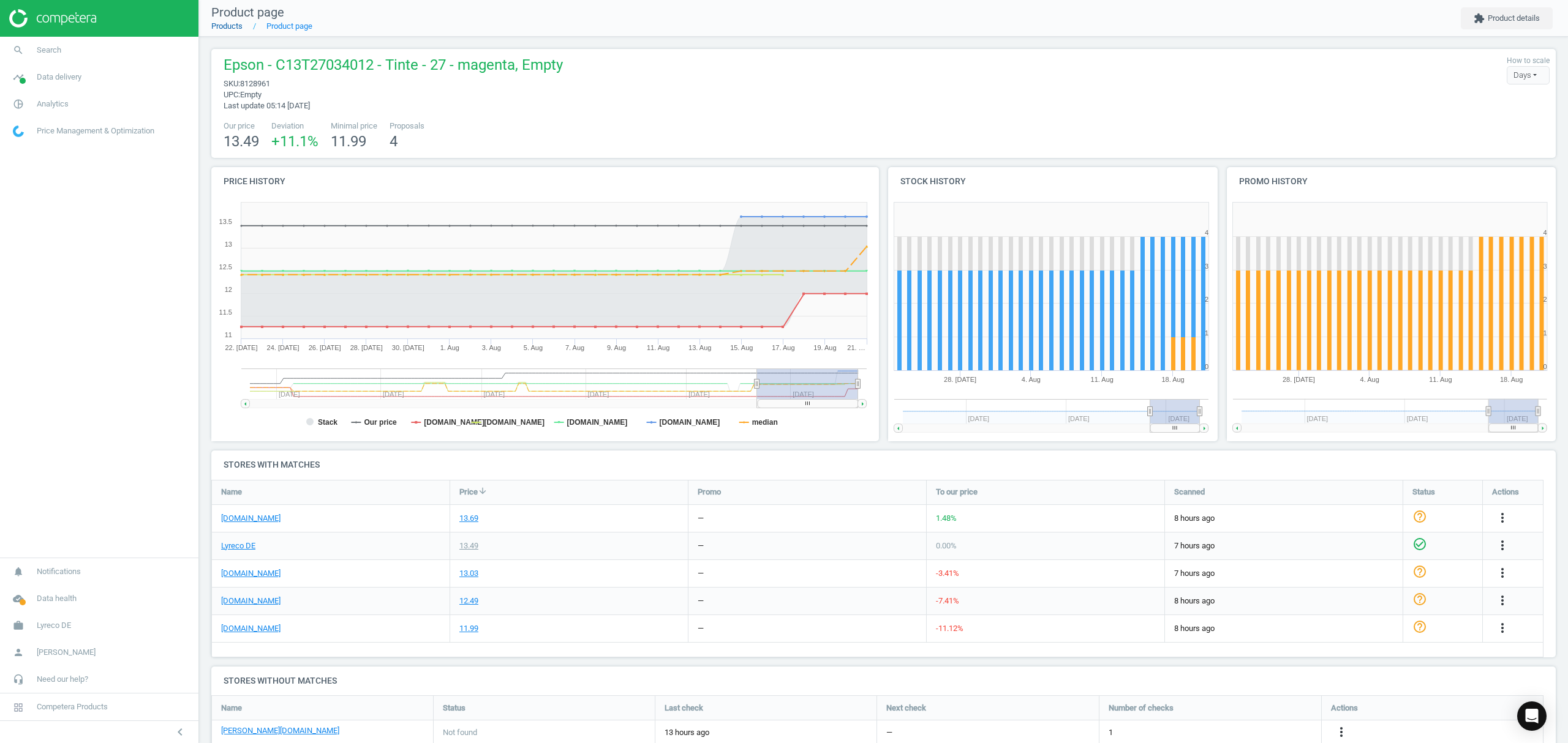
click at [232, 25] on link "Products" at bounding box center [226, 26] width 31 height 9
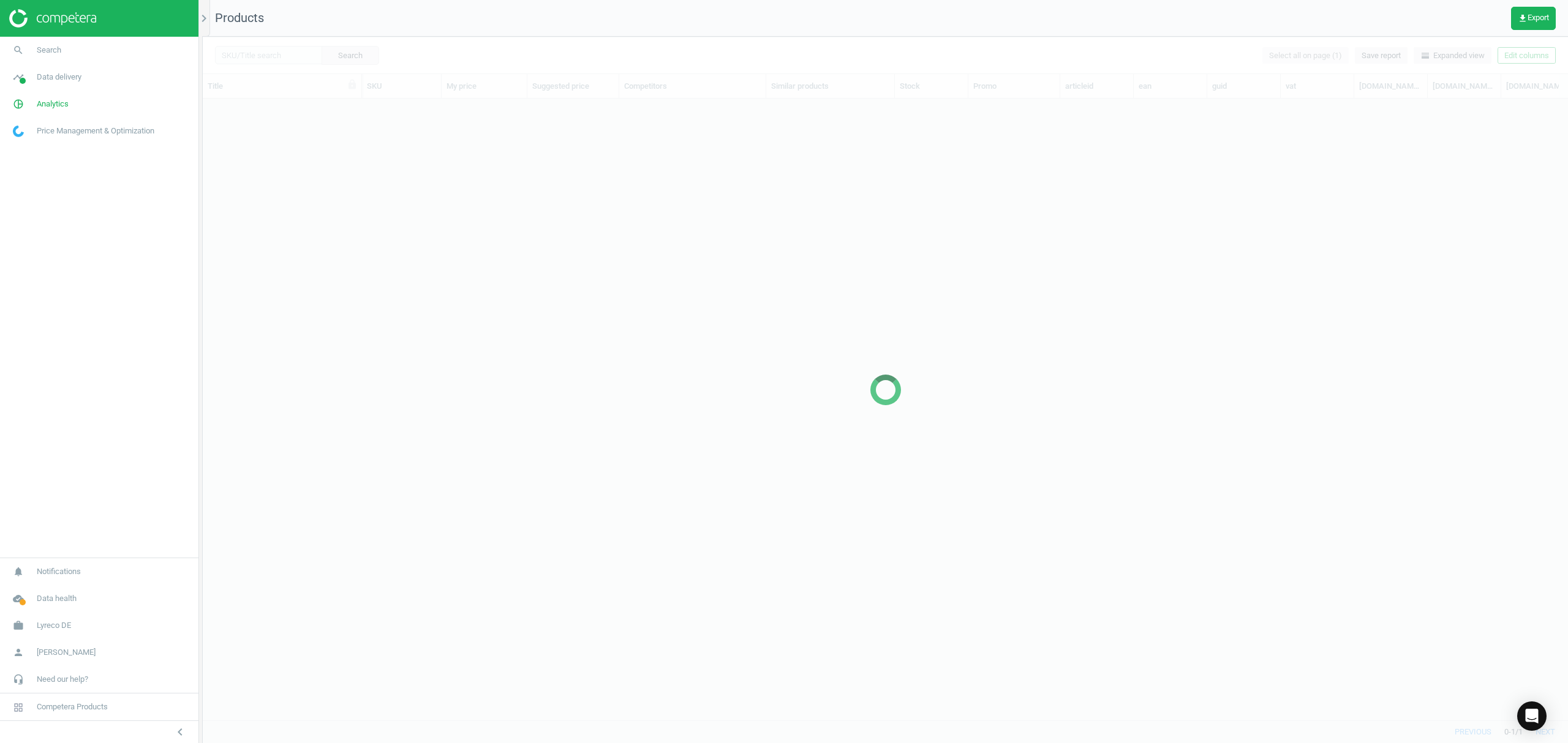
scroll to position [596, 1353]
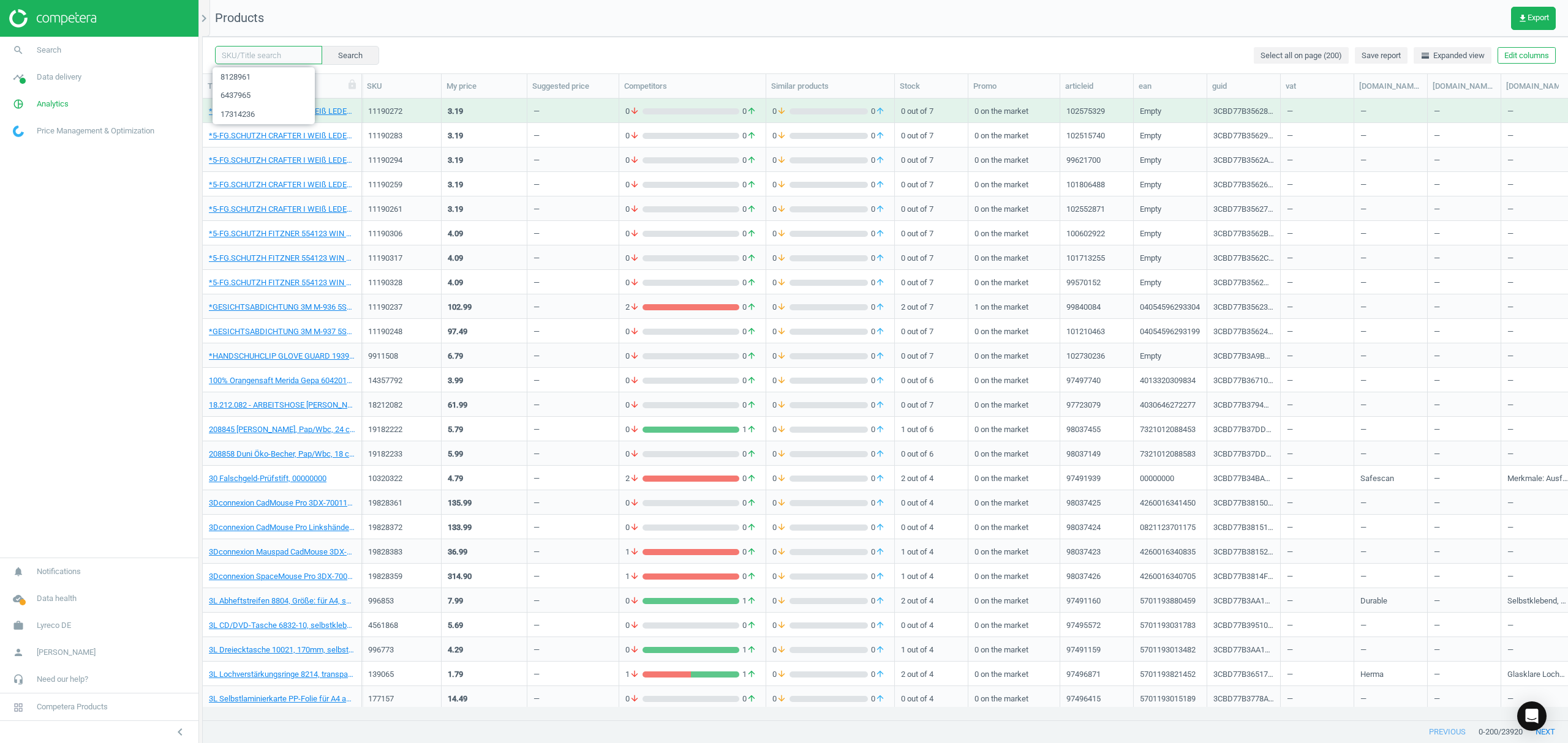
click at [263, 51] on input "text" at bounding box center [268, 55] width 107 height 18
paste input "8128959"
type input "8128959"
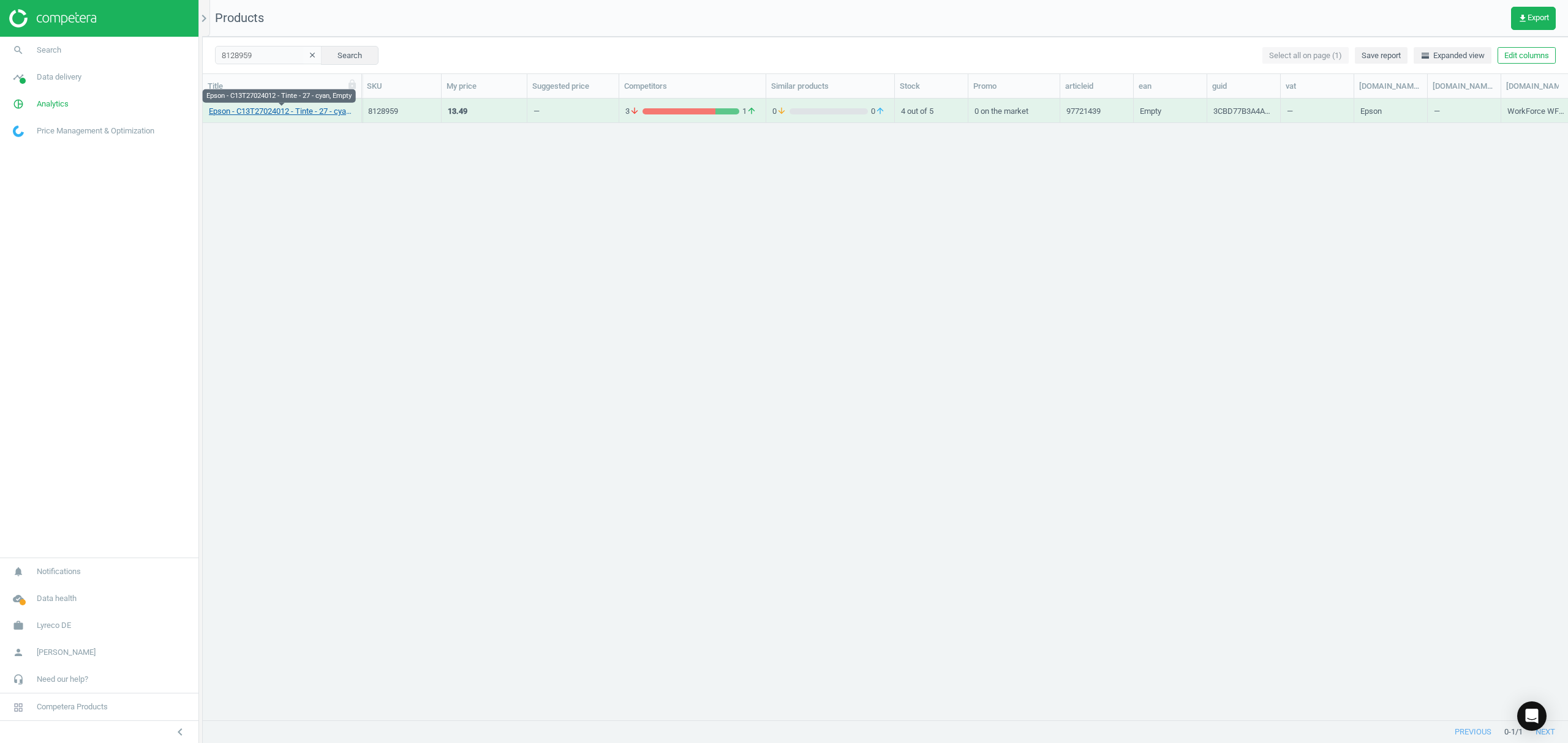
click at [266, 115] on link "Epson - C13T27024012 - Tinte - 27 - cyan, Empty" at bounding box center [281, 112] width 146 height 11
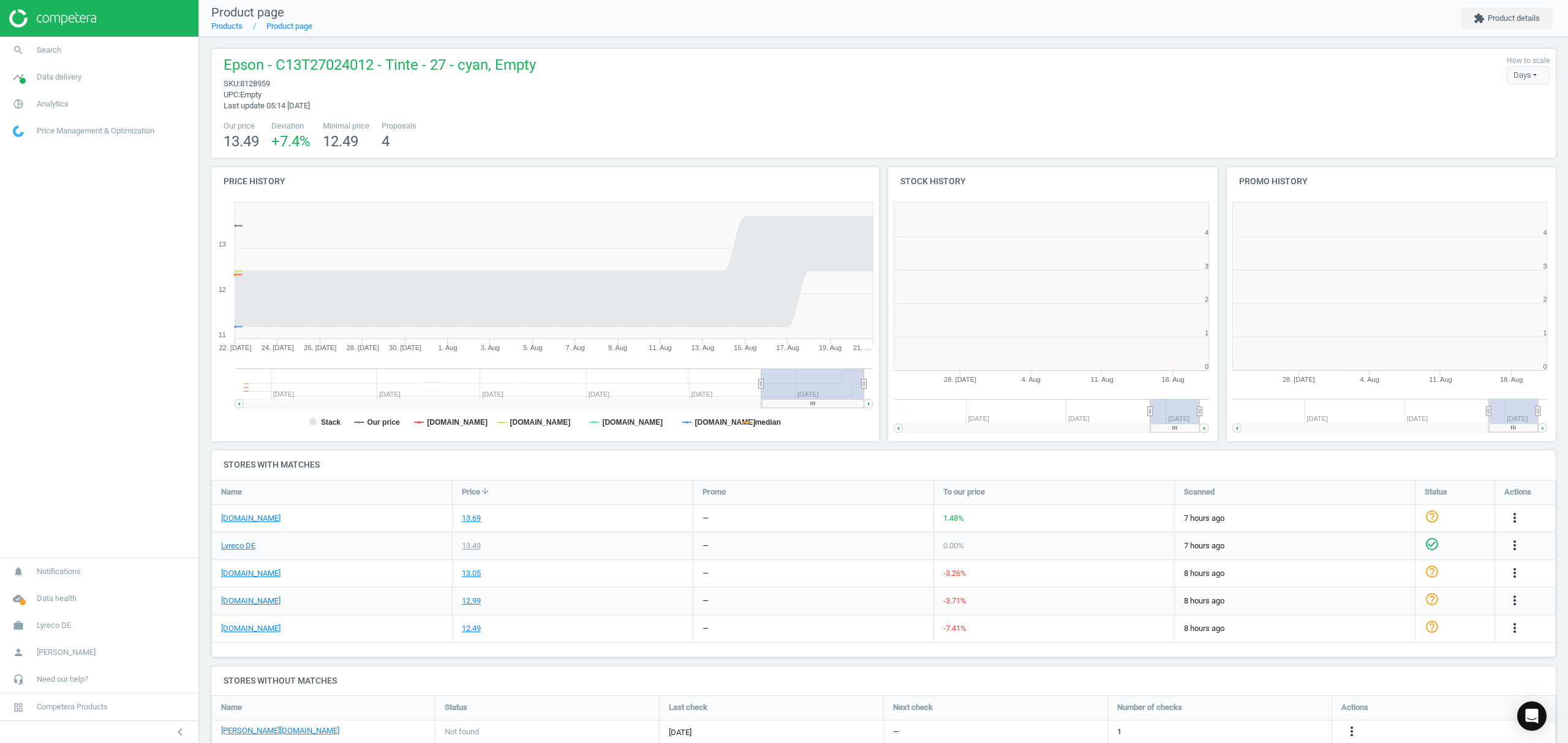
scroll to position [270, 351]
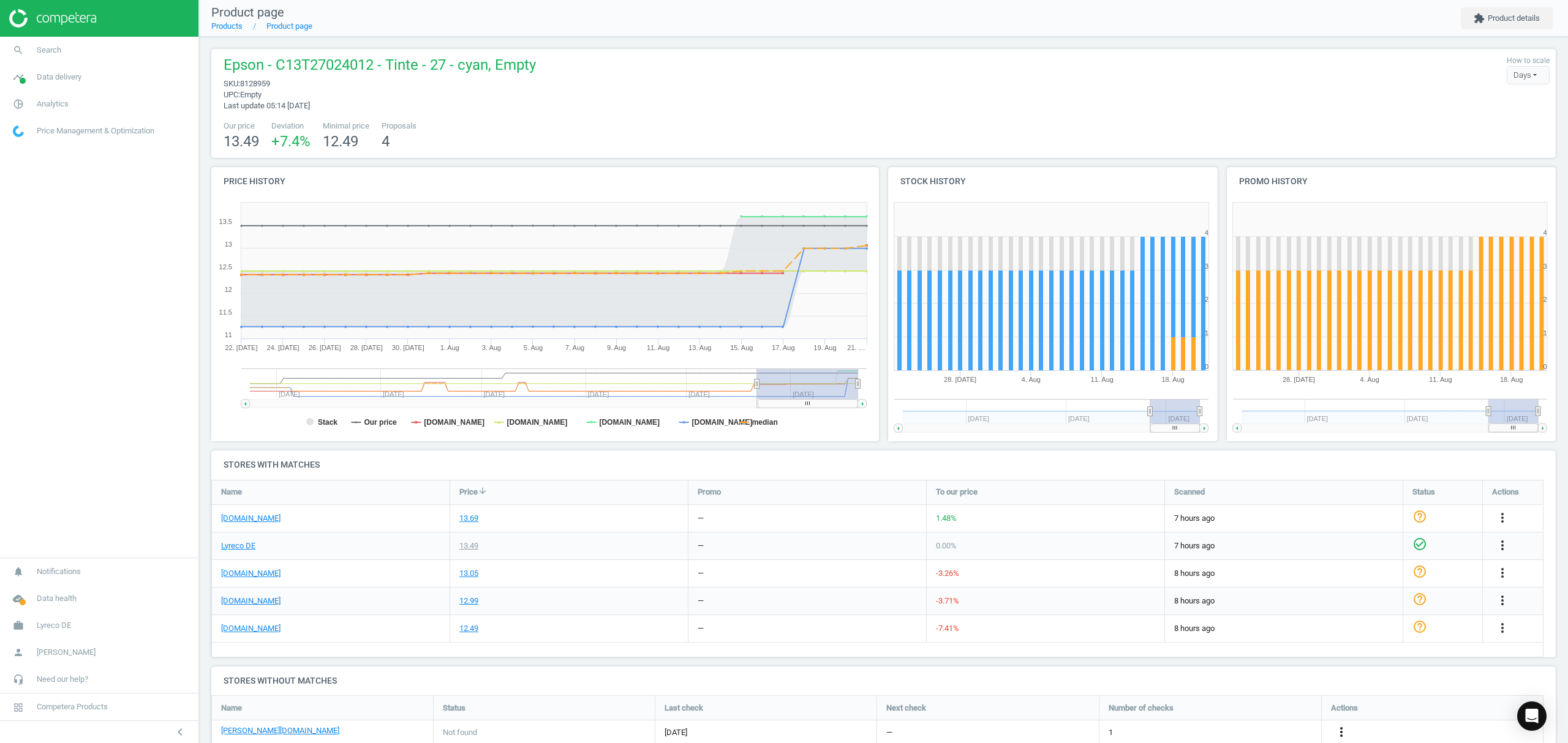
click at [1341, 733] on icon "more_vert" at bounding box center [1341, 732] width 15 height 15
click at [1244, 714] on link "Edit URL/product option" at bounding box center [1245, 714] width 168 height 19
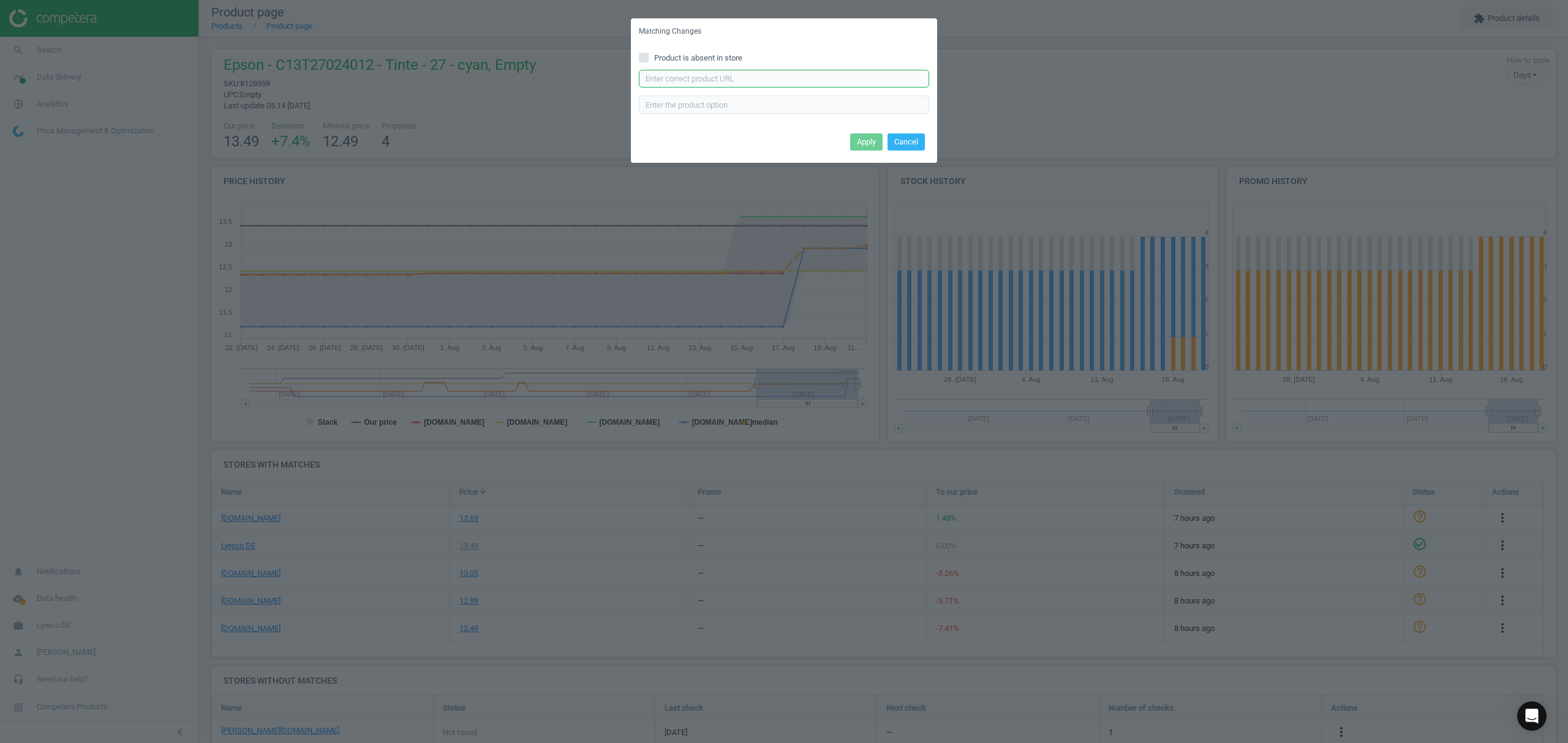
click at [736, 76] on input "text" at bounding box center [784, 79] width 291 height 18
paste input "https://www.otto-office.com/de/Epson-Tintenpatronen-Set-T2705-Nr.-27/12790/p"
type input "https://www.otto-office.com/de/Epson-Tintenpatronen-Set-T2705-Nr.-27/12790/p"
click at [863, 134] on button "Apply" at bounding box center [867, 142] width 32 height 17
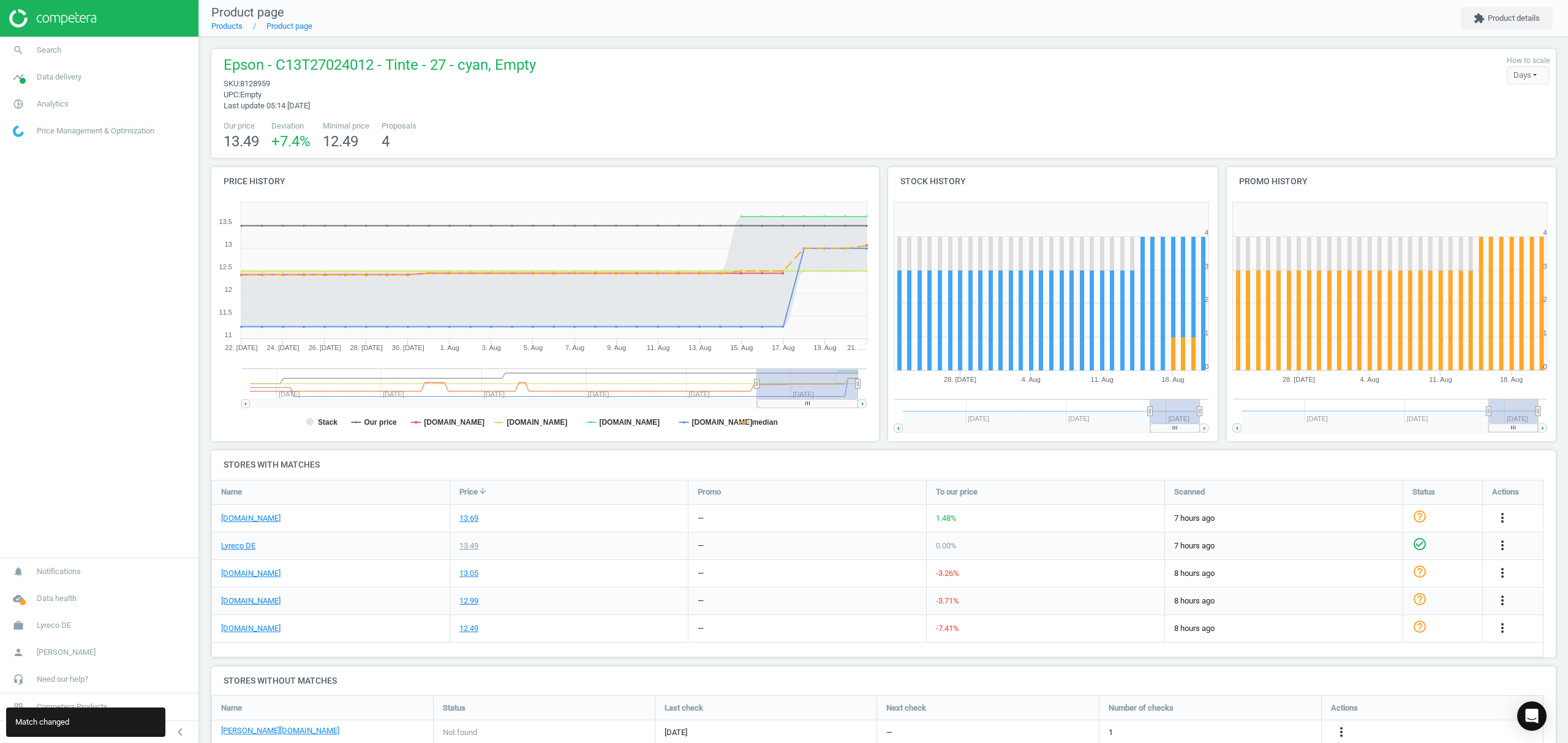
click at [259, 82] on span "8128959" at bounding box center [255, 83] width 30 height 9
copy span "8128959"
click at [226, 24] on link "Products" at bounding box center [226, 26] width 31 height 9
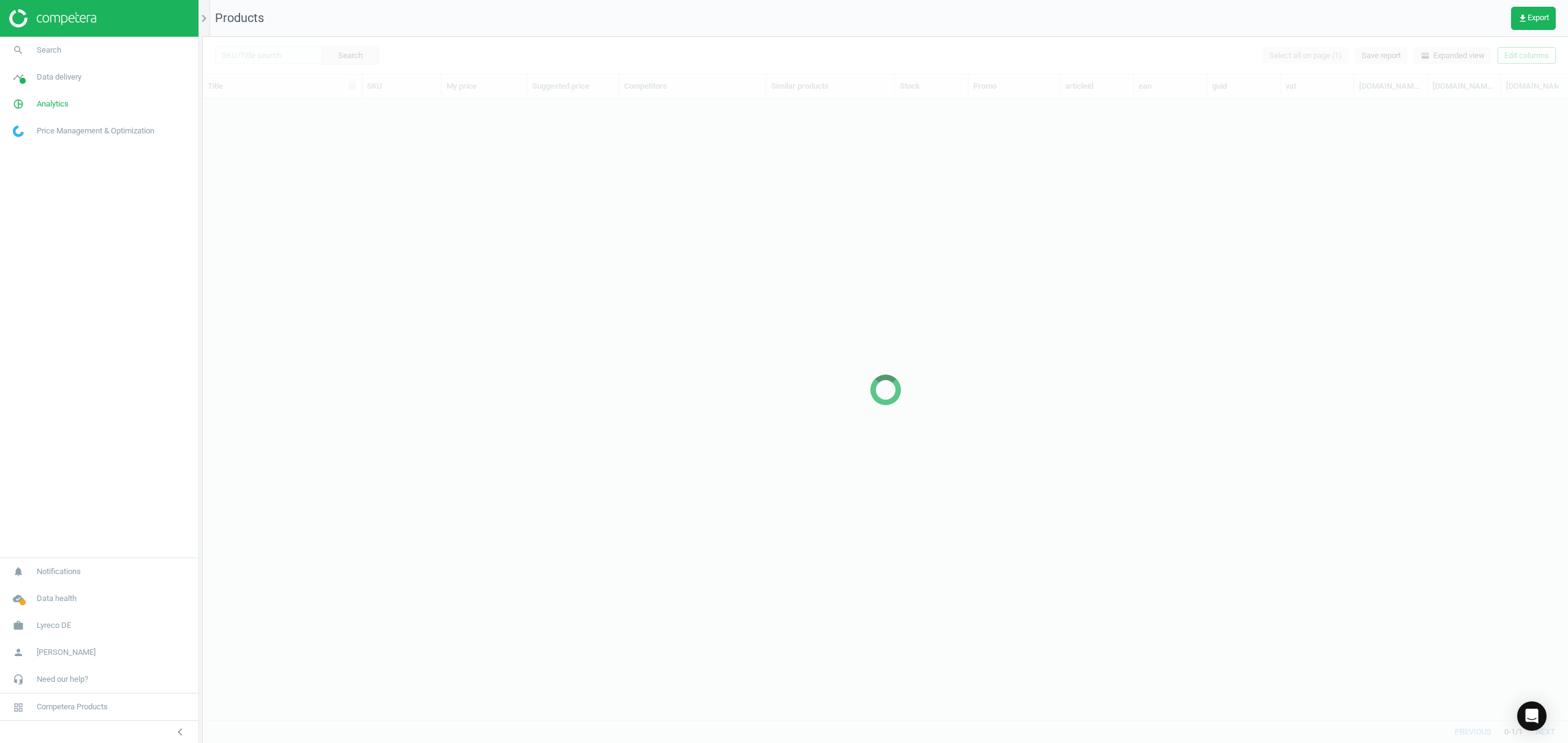
scroll to position [596, 1353]
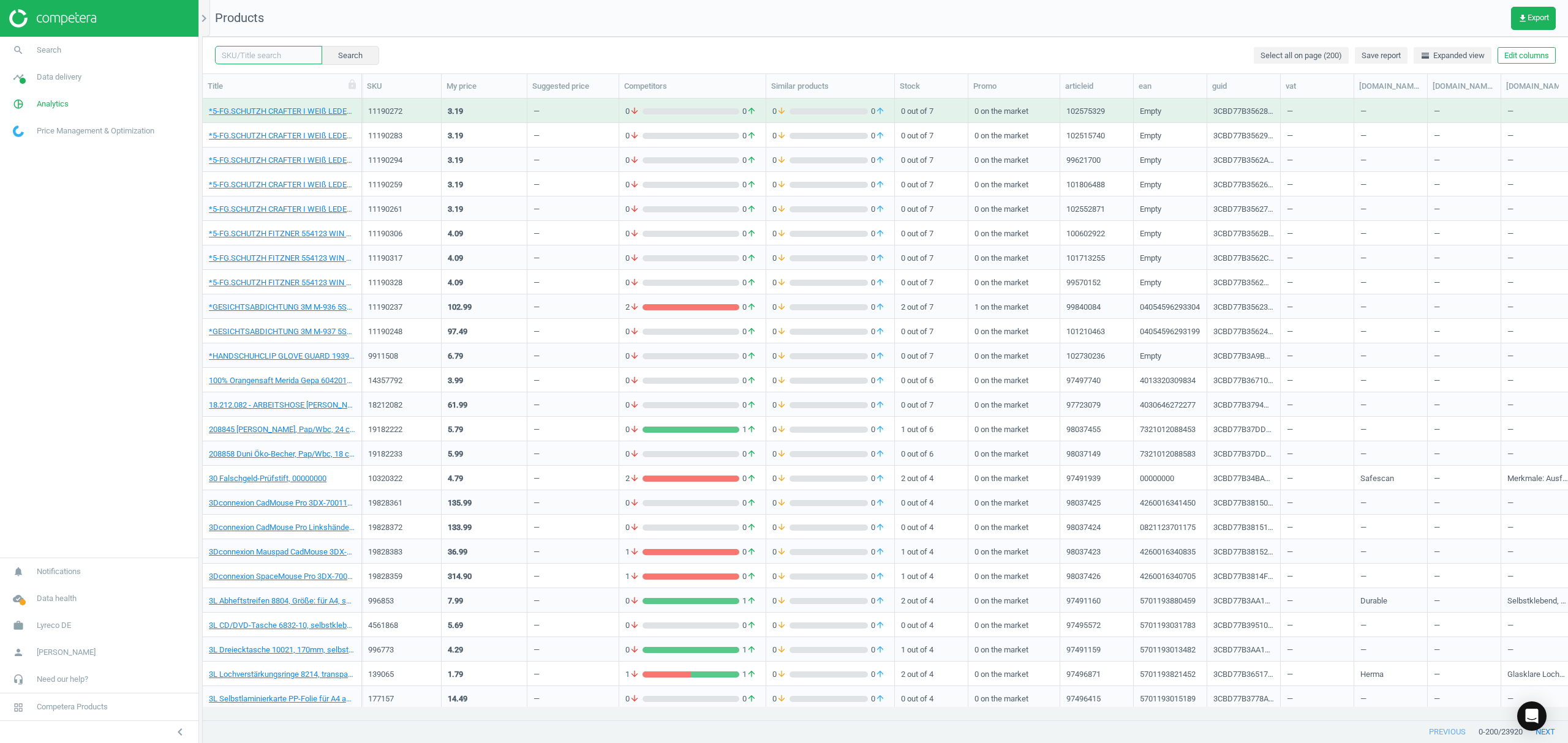
click at [291, 51] on input "text" at bounding box center [268, 55] width 107 height 18
paste input "8128972"
type input "8128972"
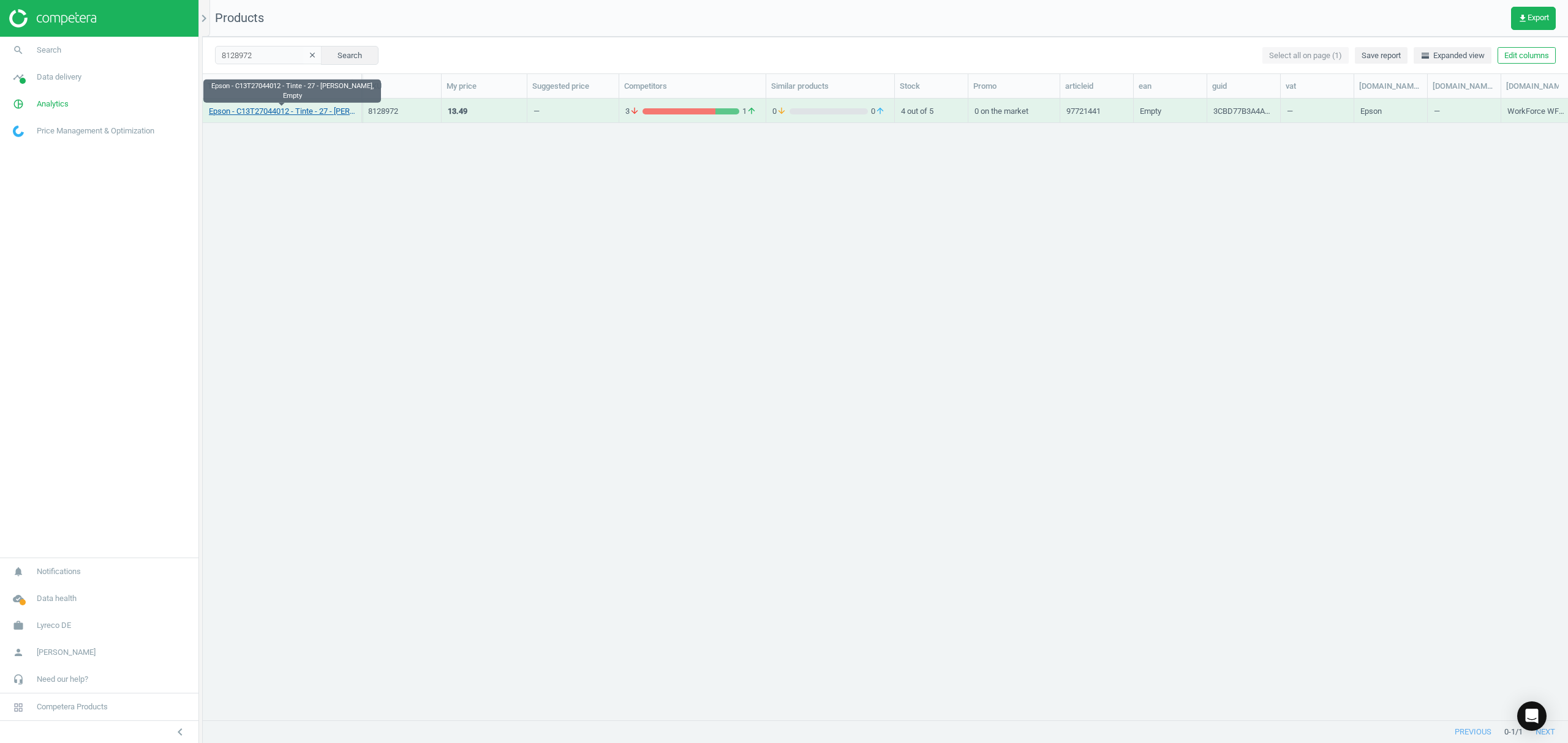
click at [287, 110] on link "Epson - C13T27044012 - Tinte - 27 - gelb, Empty" at bounding box center [281, 112] width 146 height 11
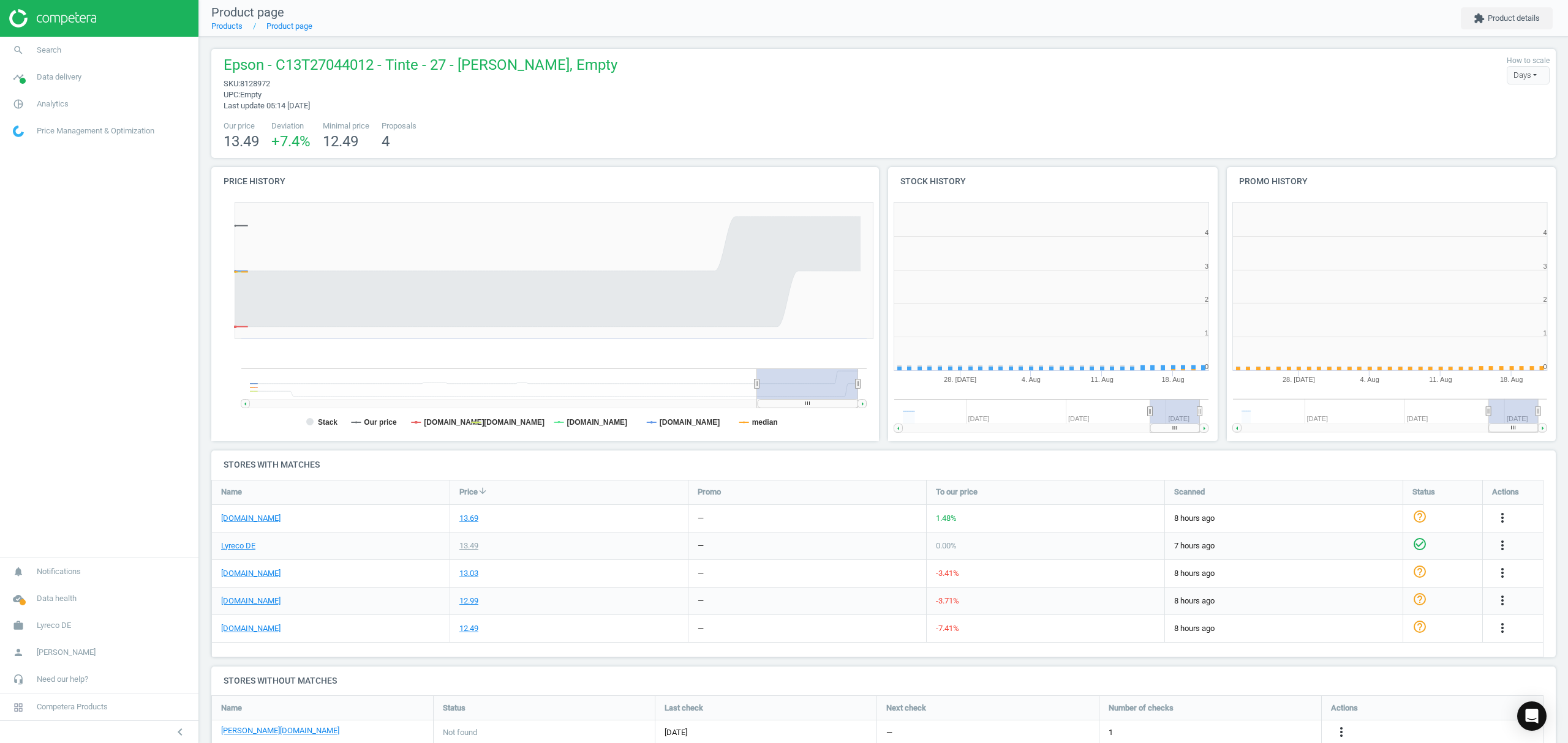
scroll to position [270, 351]
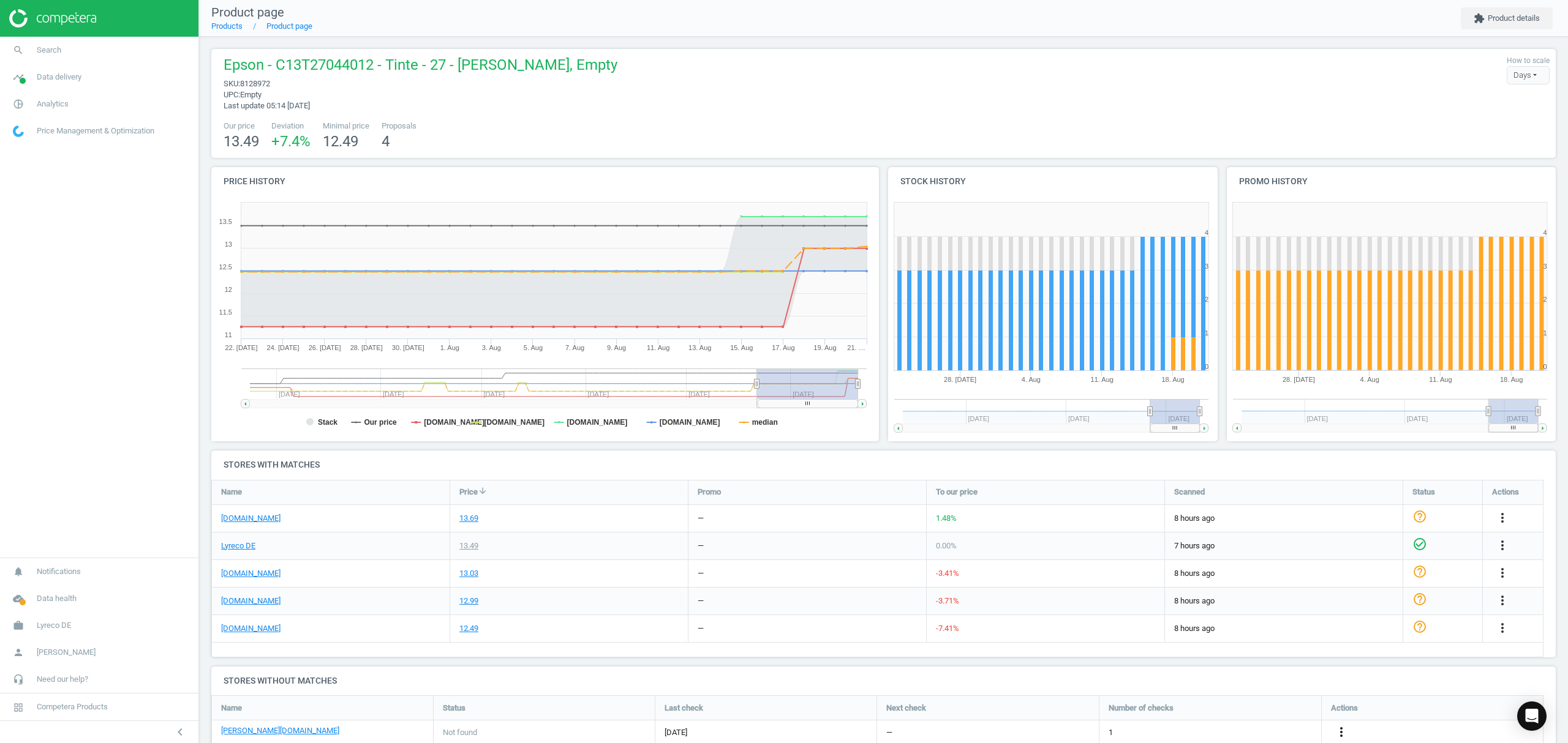
click at [1343, 732] on icon "more_vert" at bounding box center [1341, 732] width 15 height 15
click at [1236, 713] on link "Edit URL/product option" at bounding box center [1245, 714] width 168 height 19
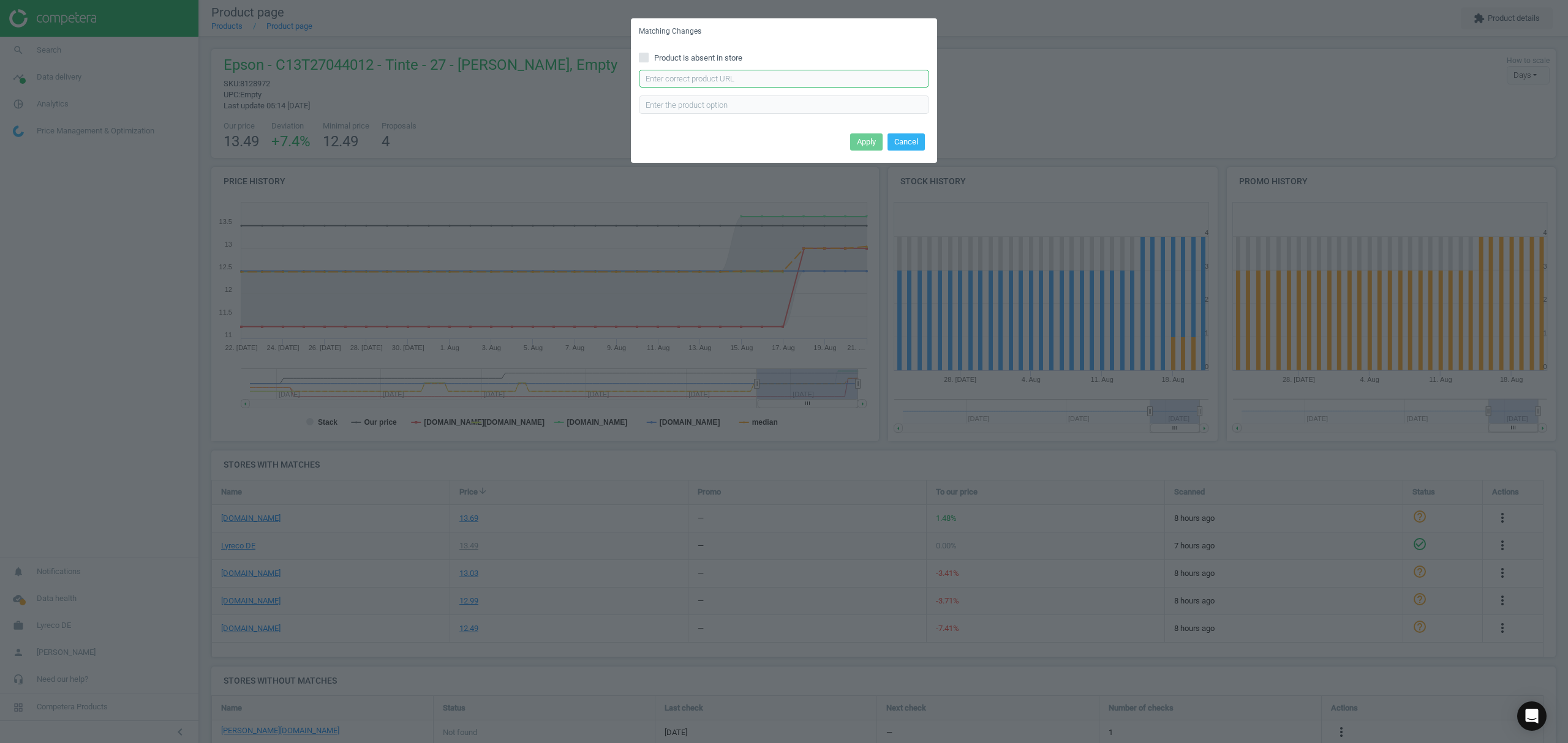
click at [695, 79] on input "text" at bounding box center [784, 79] width 291 height 18
paste input "https://www.otto-office.com/de/Epson-Tintenpatronen-Set-T2705-Nr.-27/12790/p"
type input "https://www.otto-office.com/de/Epson-Tintenpatronen-Set-T2705-Nr.-27/12790/p"
click at [861, 141] on button "Apply" at bounding box center [867, 142] width 32 height 17
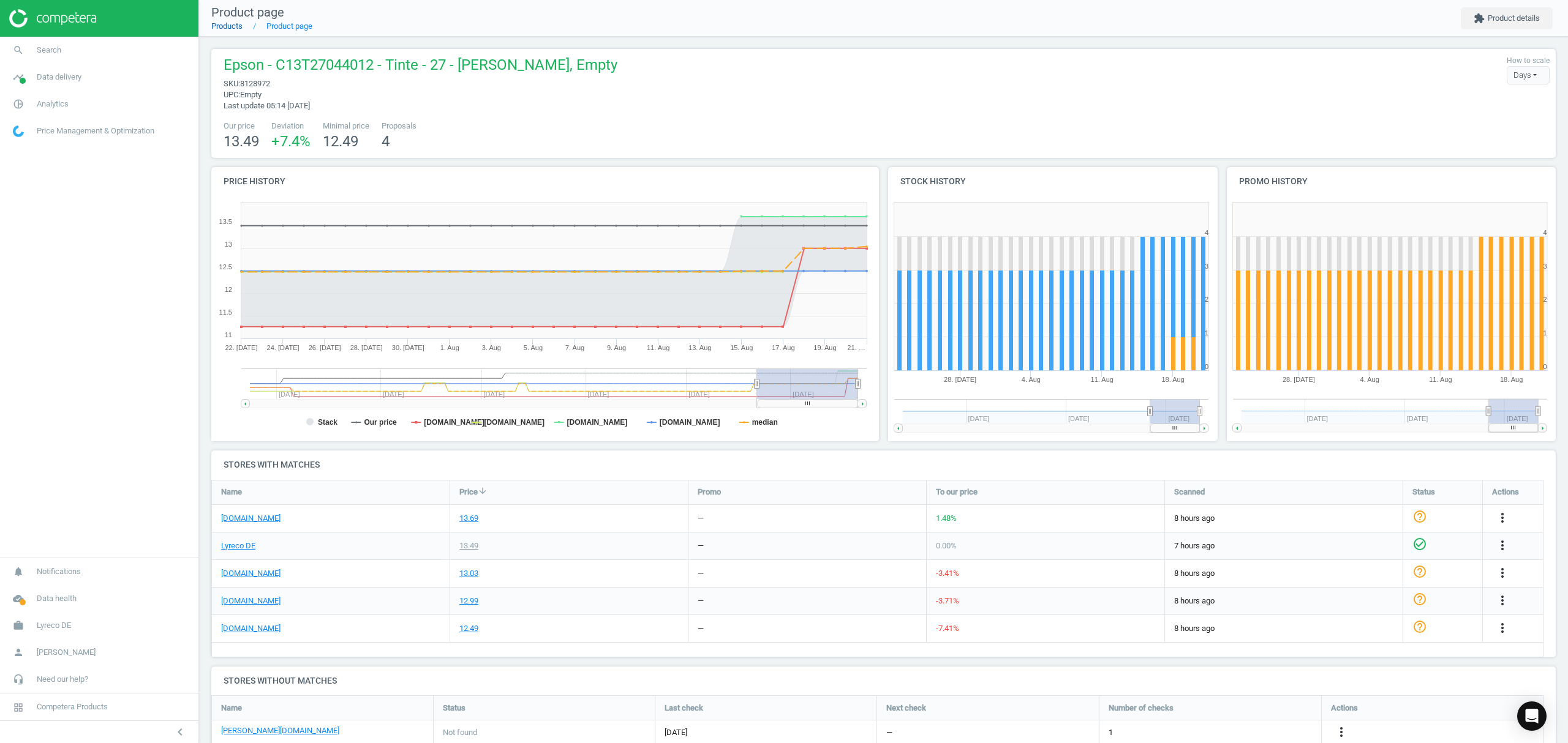
click at [223, 25] on link "Products" at bounding box center [226, 26] width 31 height 9
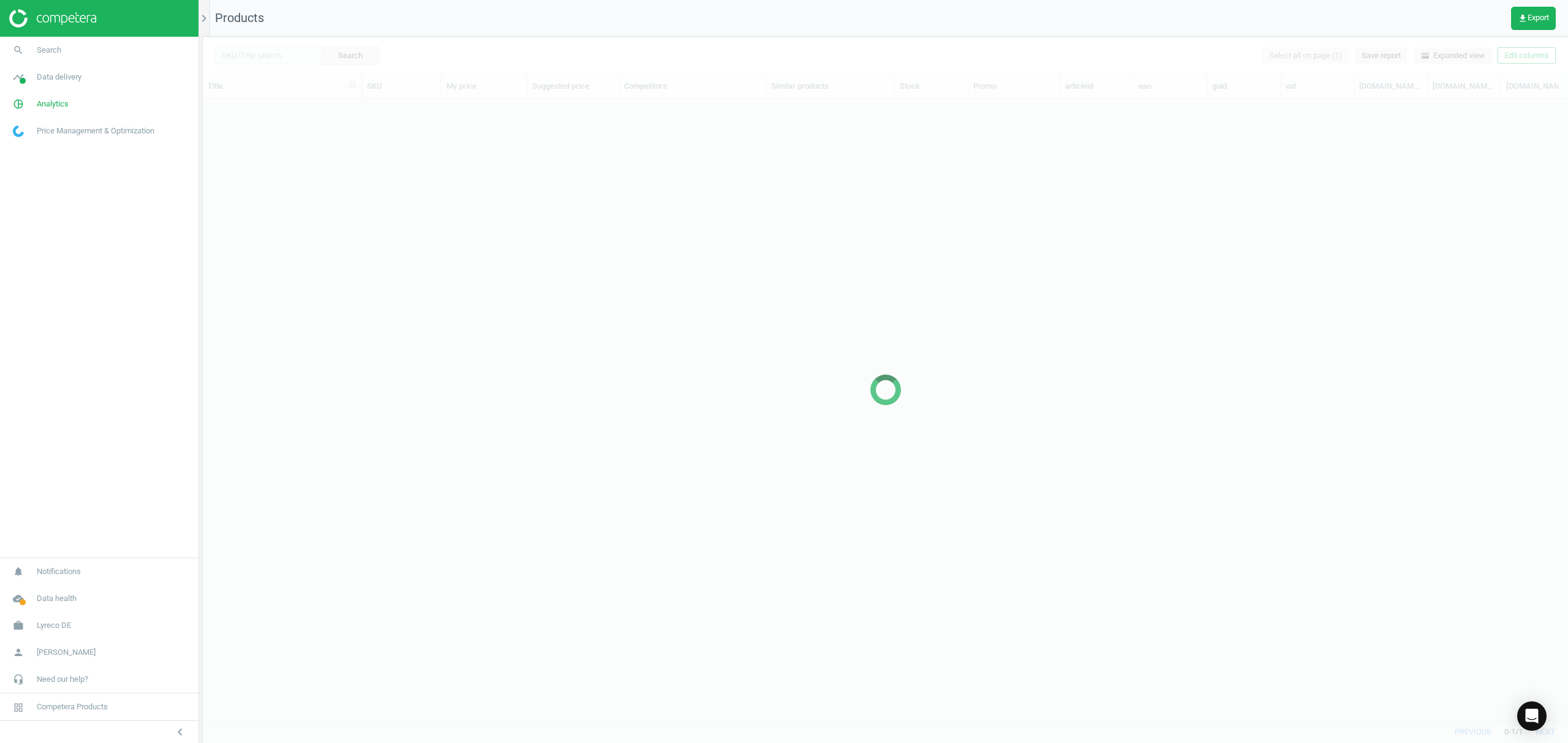
scroll to position [596, 1353]
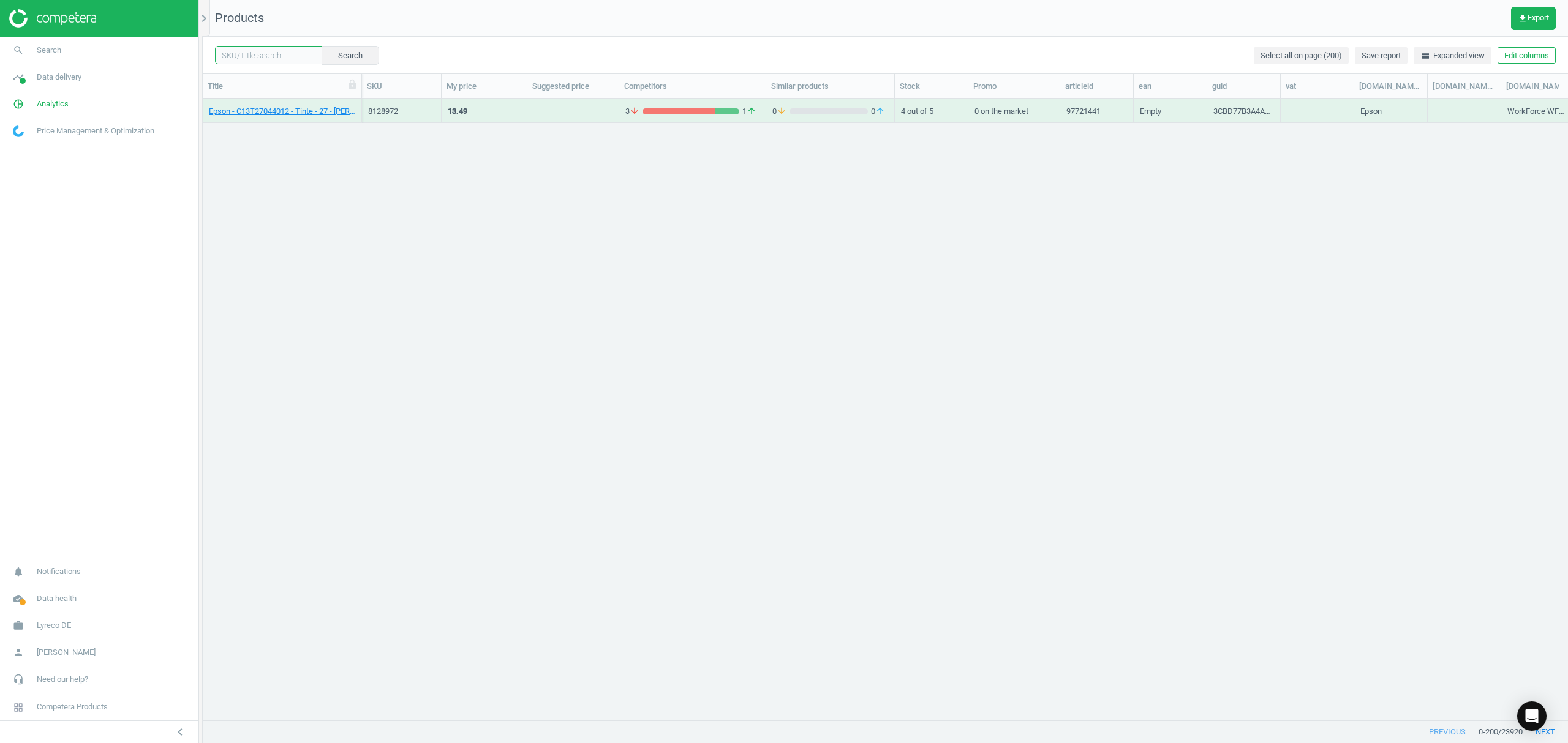
click at [263, 55] on input "text" at bounding box center [268, 55] width 107 height 18
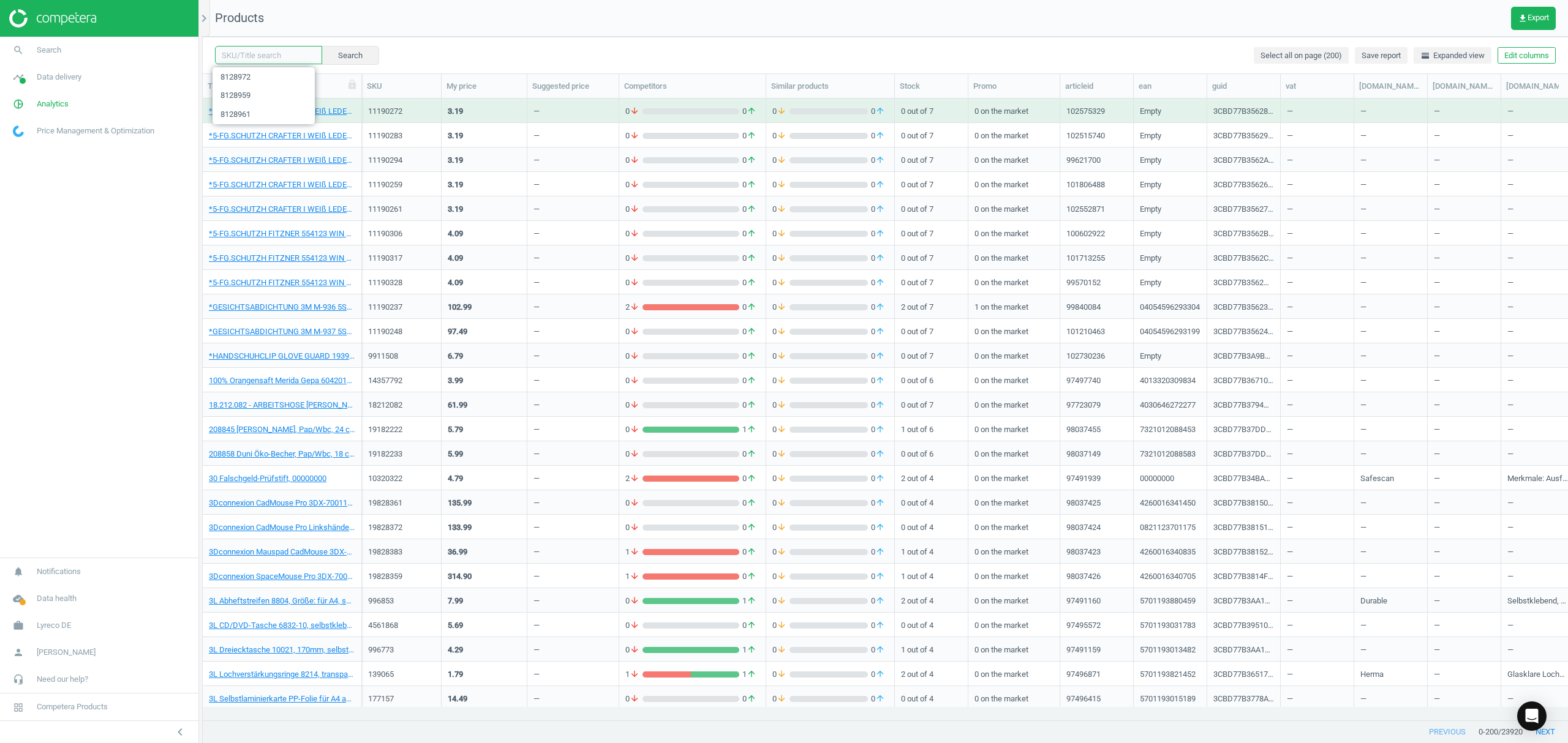
paste input "8128948"
type input "8128948"
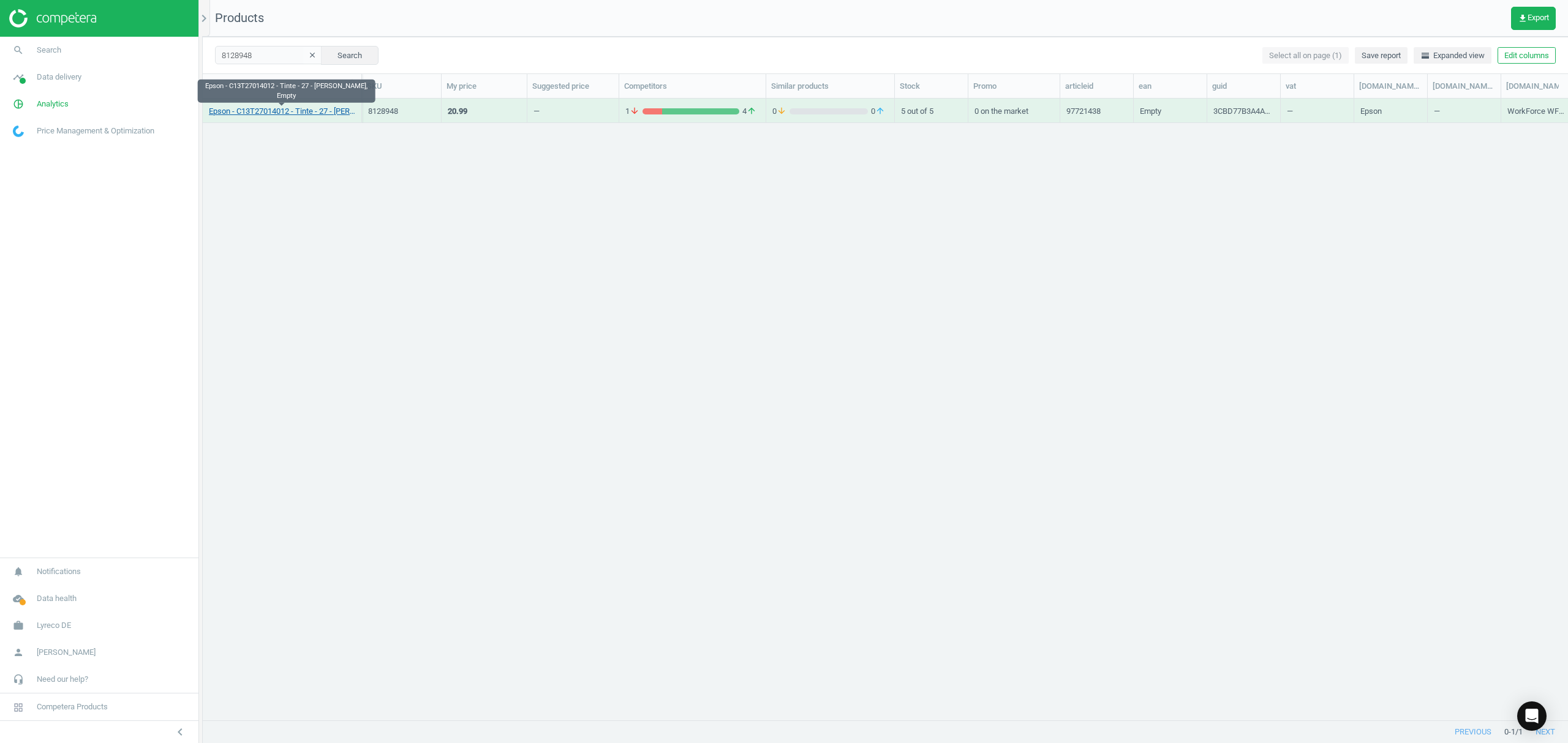
click at [267, 112] on link "Epson - C13T27014012 - Tinte - 27 - schwarz, Empty" at bounding box center [281, 112] width 146 height 11
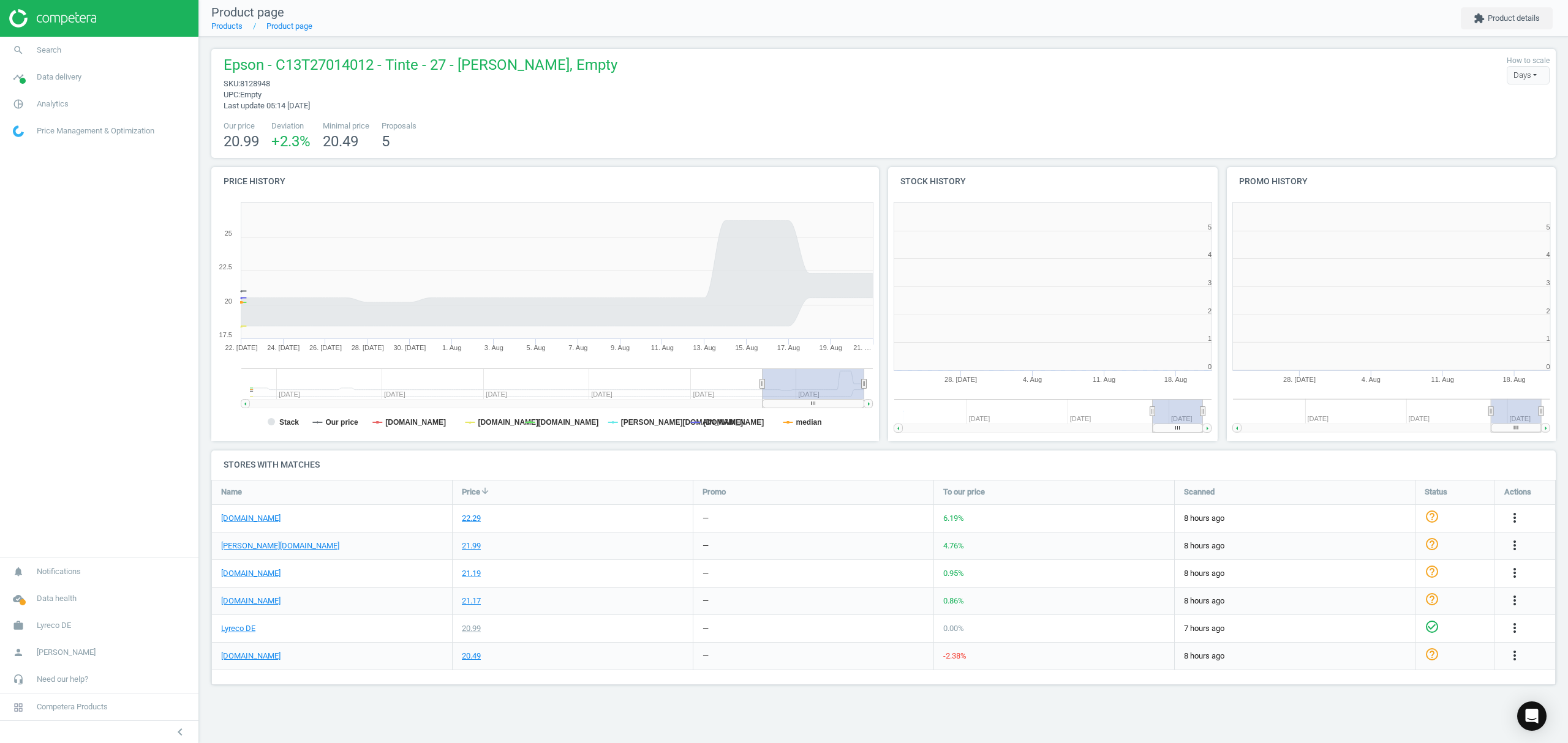
scroll to position [270, 354]
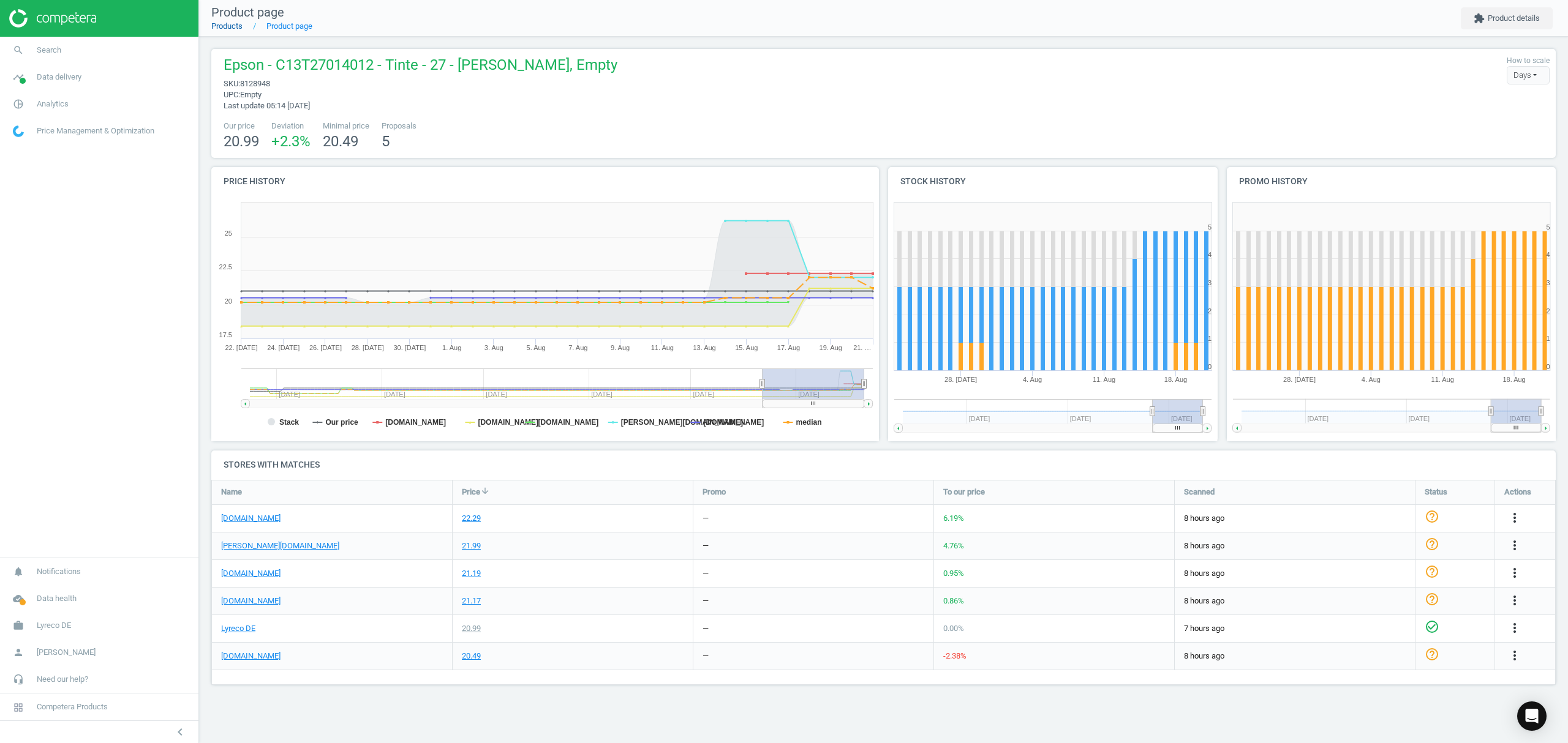
click at [223, 25] on link "Products" at bounding box center [226, 26] width 31 height 9
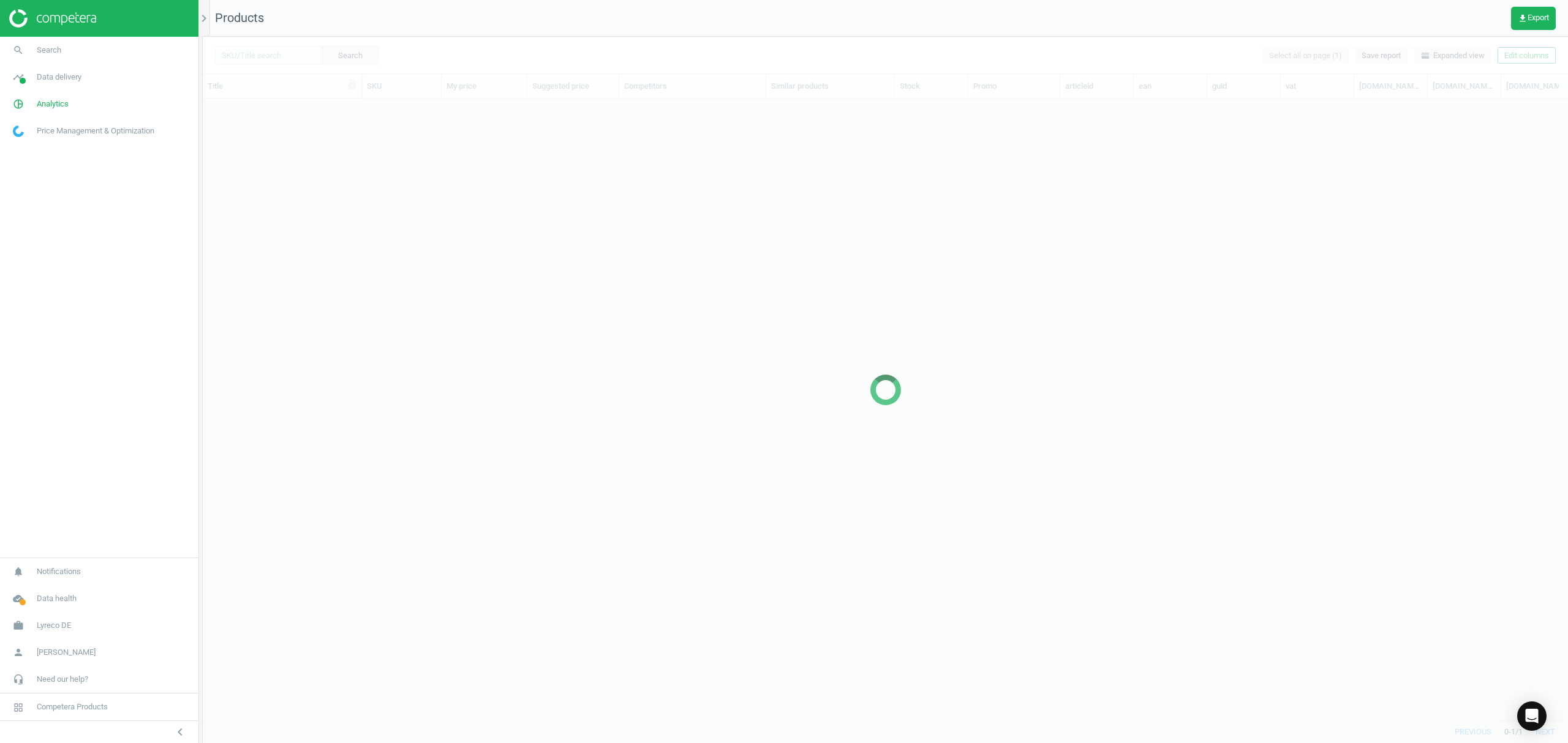
scroll to position [596, 1353]
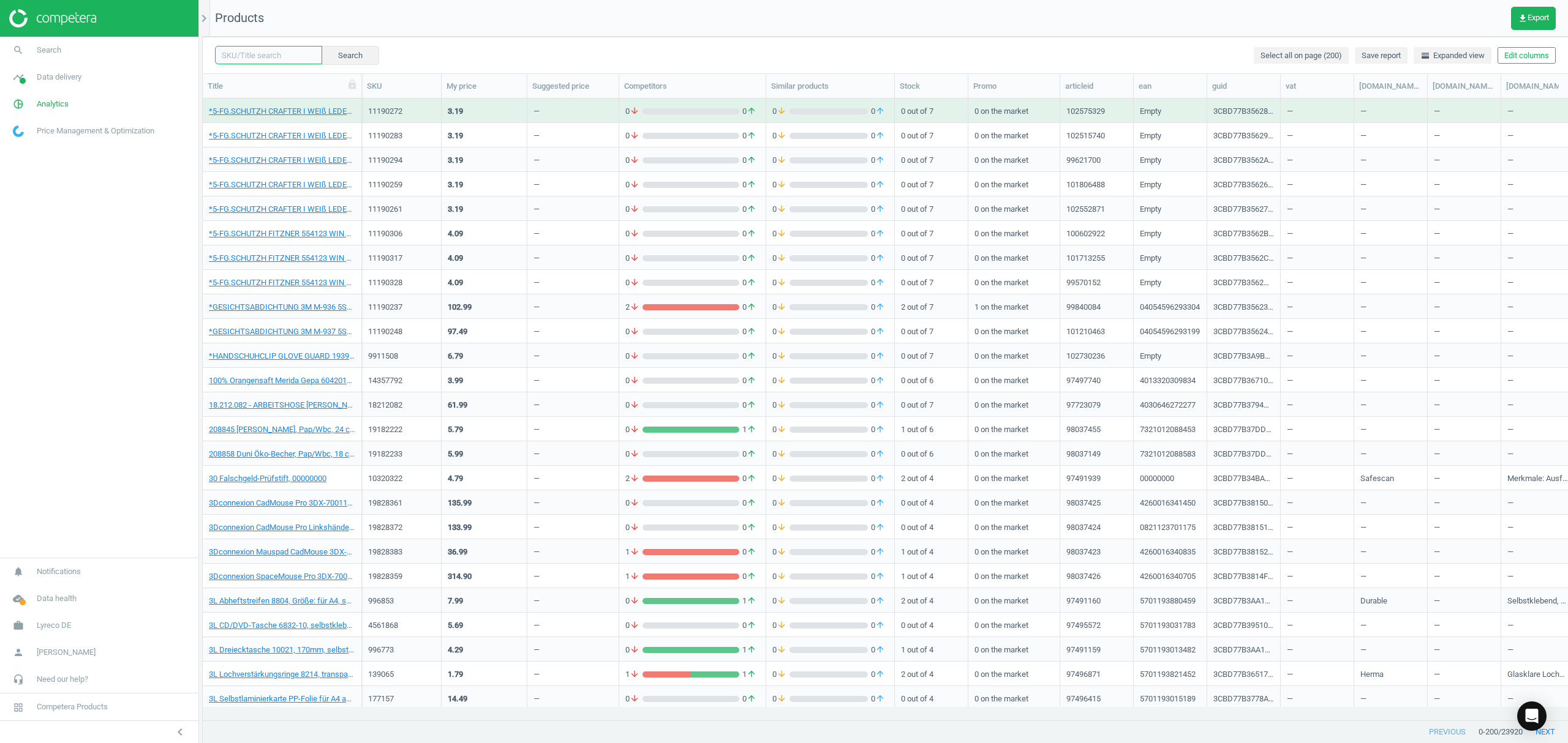
click at [288, 54] on input "text" at bounding box center [268, 55] width 107 height 18
paste input "6099157"
type input "6099157"
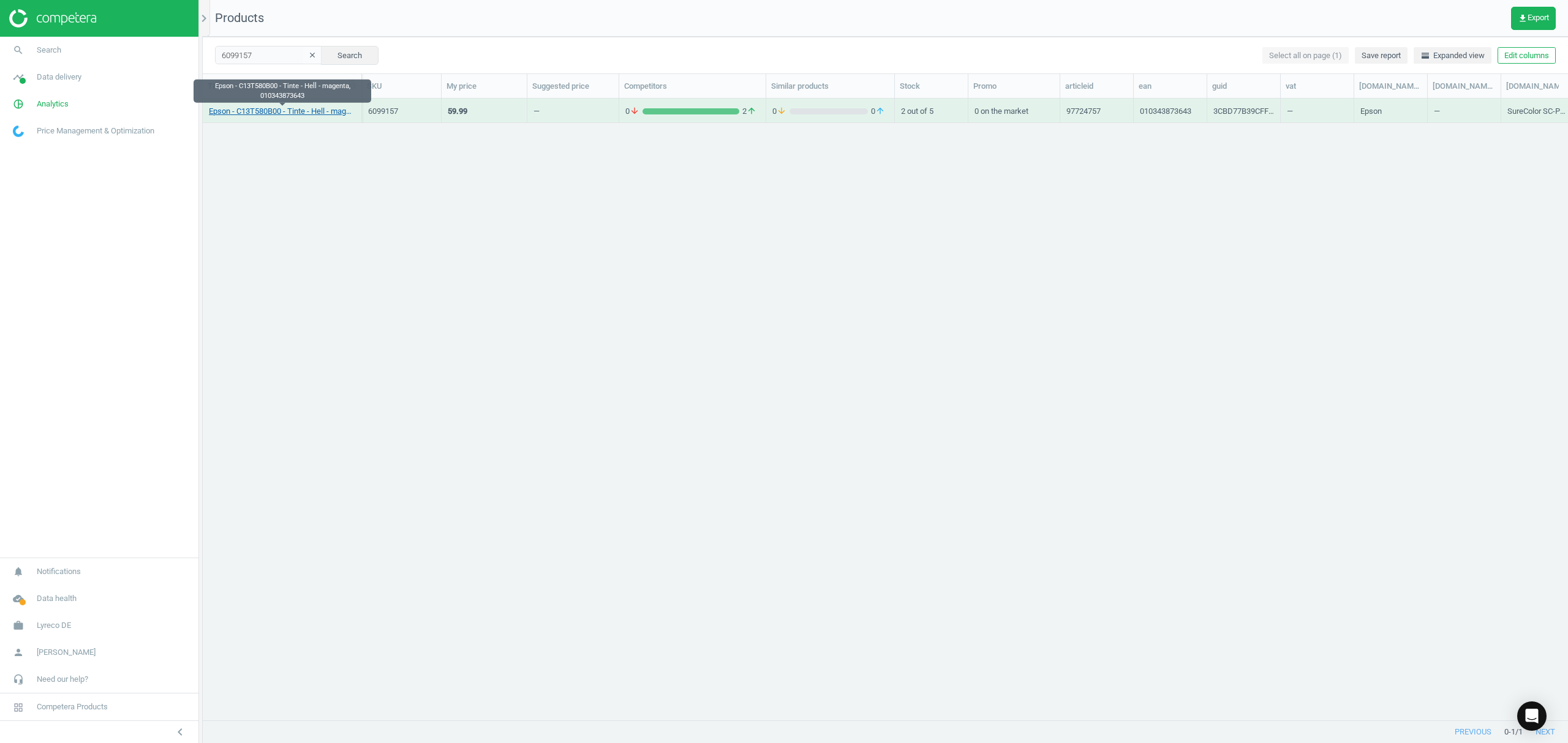
click at [282, 110] on link "Epson - C13T580B00 - Tinte - Hell - magenta, 010343873643" at bounding box center [281, 112] width 146 height 11
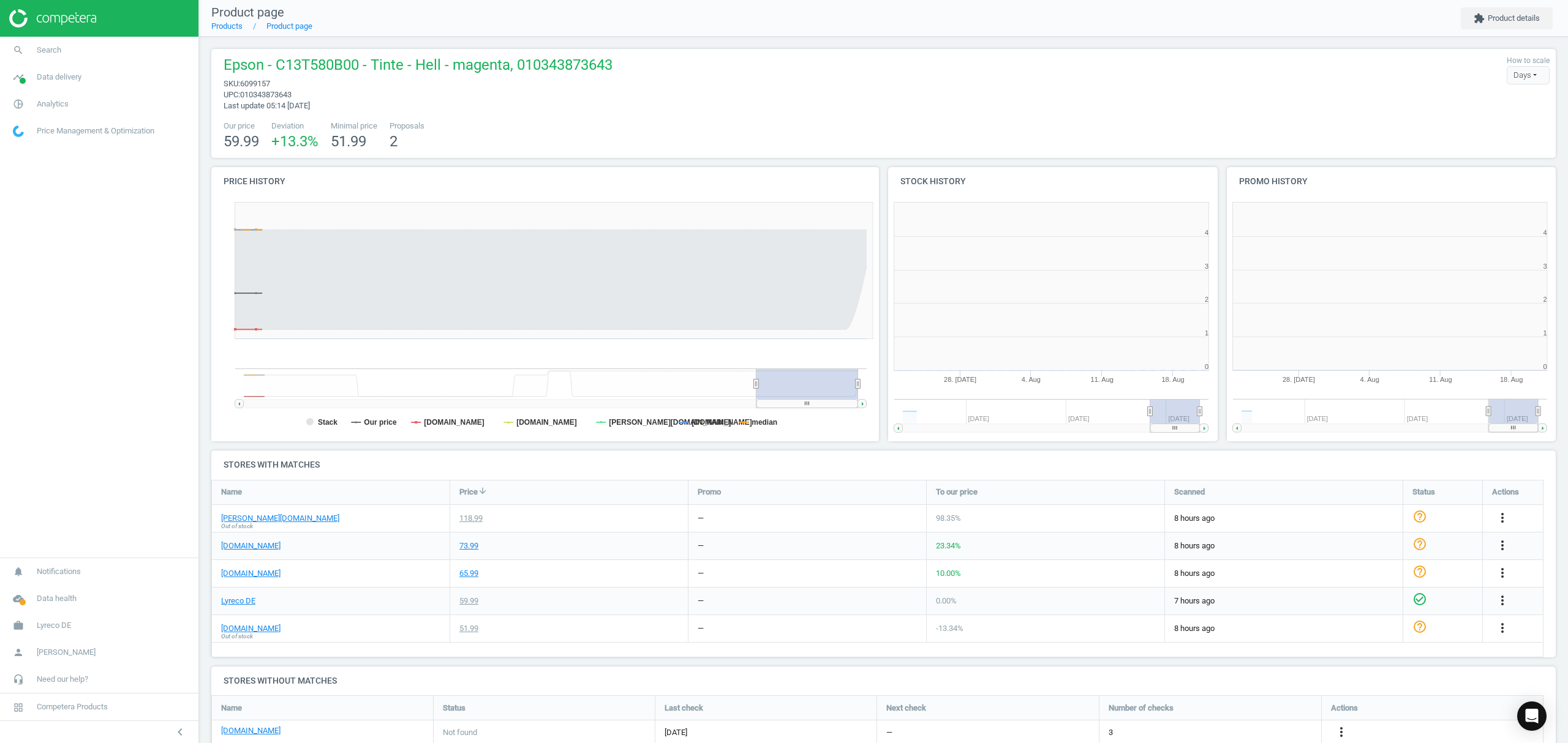
scroll to position [270, 351]
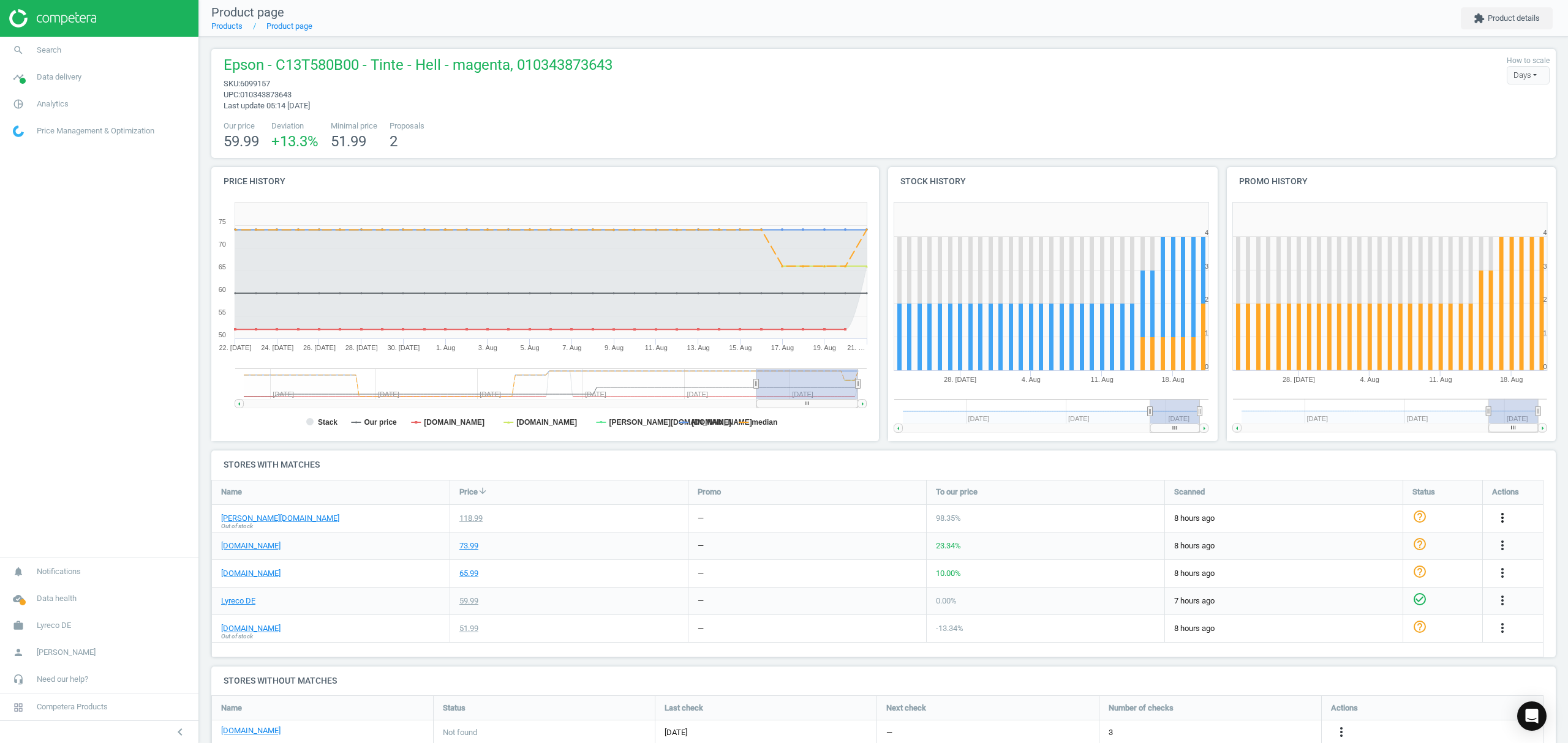
click at [1505, 515] on icon "more_vert" at bounding box center [1502, 518] width 15 height 15
click at [1364, 547] on link "Edit URL/product option" at bounding box center [1407, 547] width 168 height 19
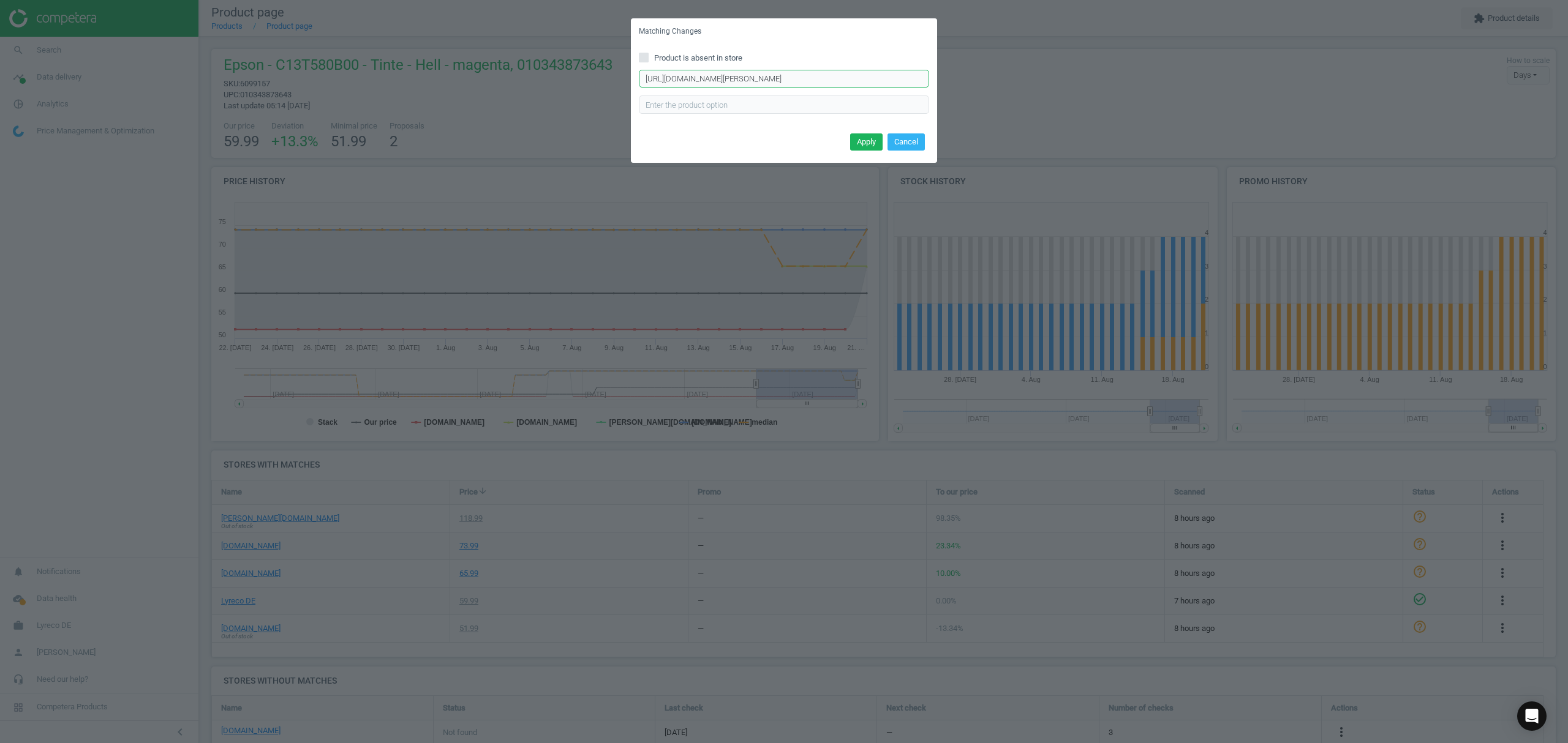
click at [747, 79] on input "https://www.otto-office.com/de/Epson-Tintenpatrone-T6063/300813/p?source=sugges…" at bounding box center [784, 79] width 291 height 18
click at [646, 54] on input "Product is absent in store" at bounding box center [644, 57] width 8 height 8
checkbox input "true"
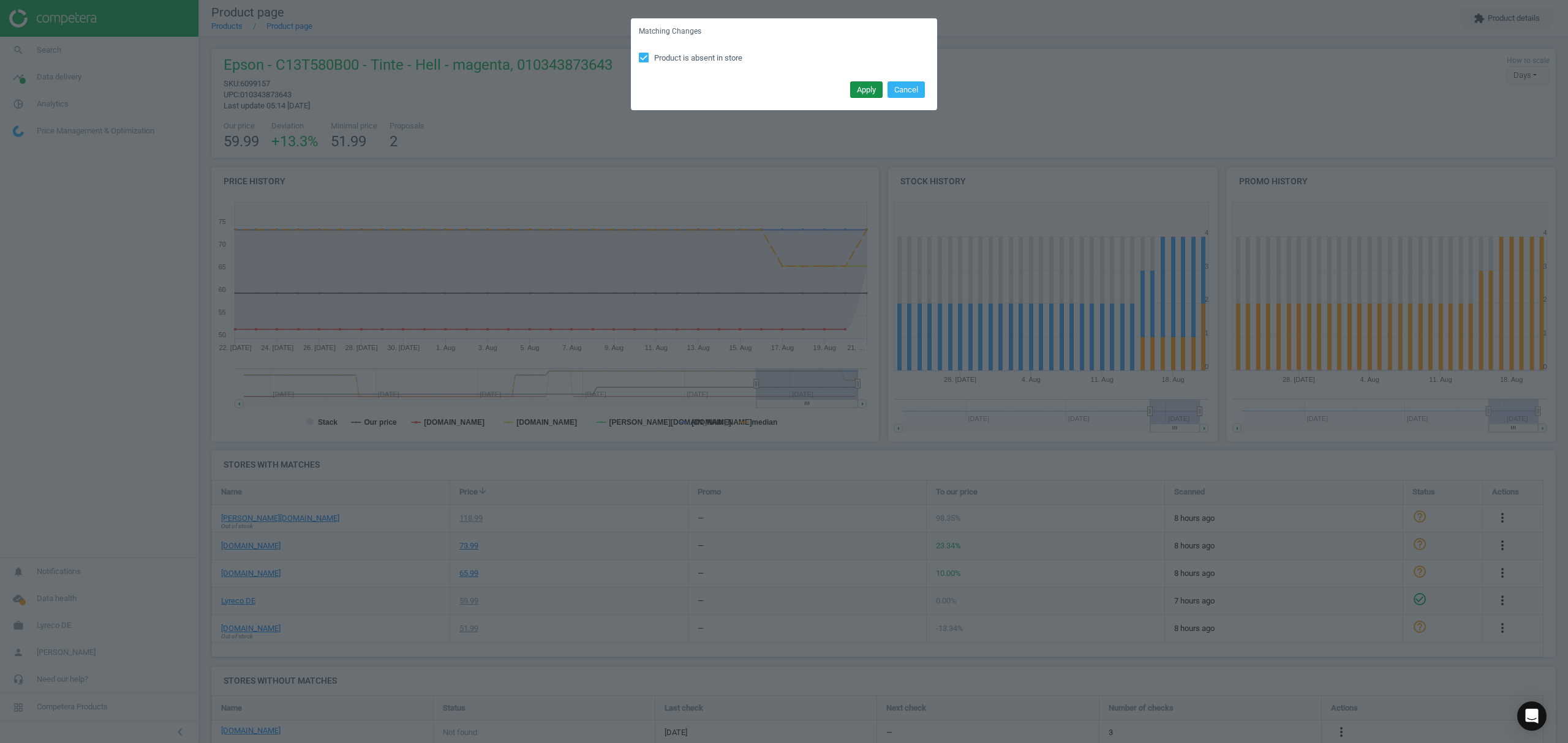
click at [861, 88] on button "Apply" at bounding box center [867, 90] width 32 height 17
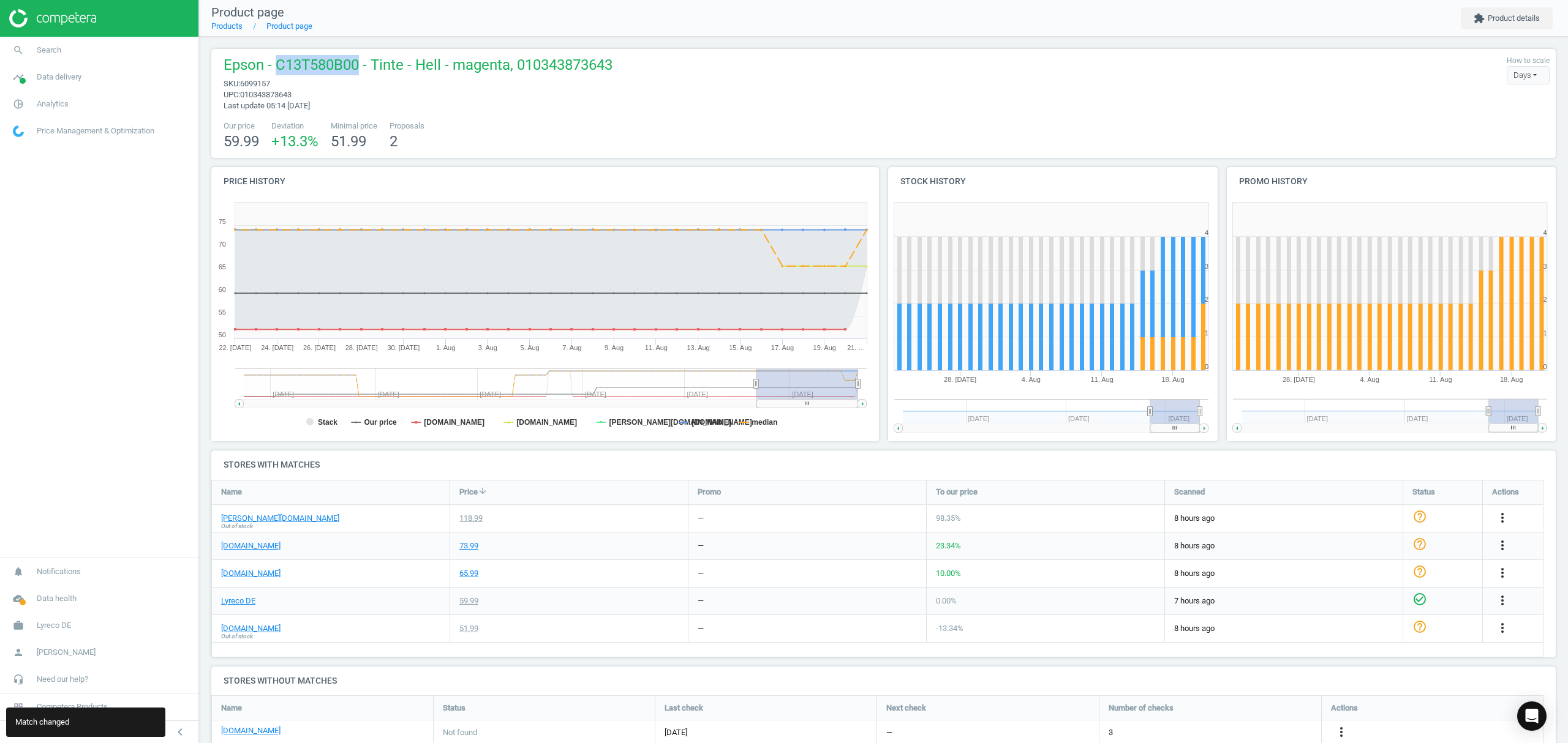
drag, startPoint x: 358, startPoint y: 66, endPoint x: 278, endPoint y: 63, distance: 80.1
click at [278, 63] on span "Epson - C13T580B00 - Tinte - Hell - magenta, 010343873643" at bounding box center [418, 67] width 389 height 23
copy span "C13T580B00"
click at [220, 20] on span "Product page" at bounding box center [247, 11] width 73 height 15
click at [220, 26] on link "Products" at bounding box center [226, 26] width 31 height 9
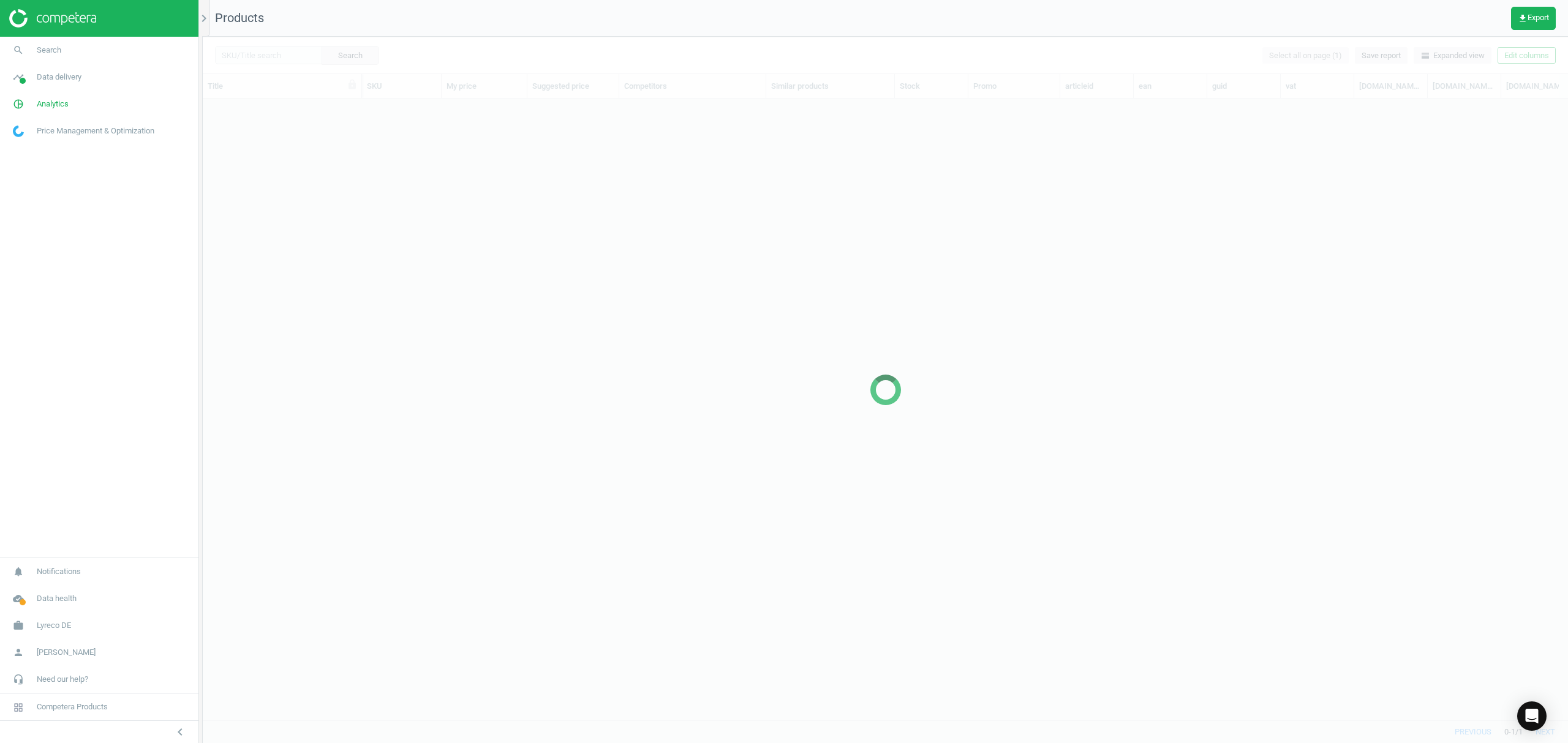
scroll to position [596, 1353]
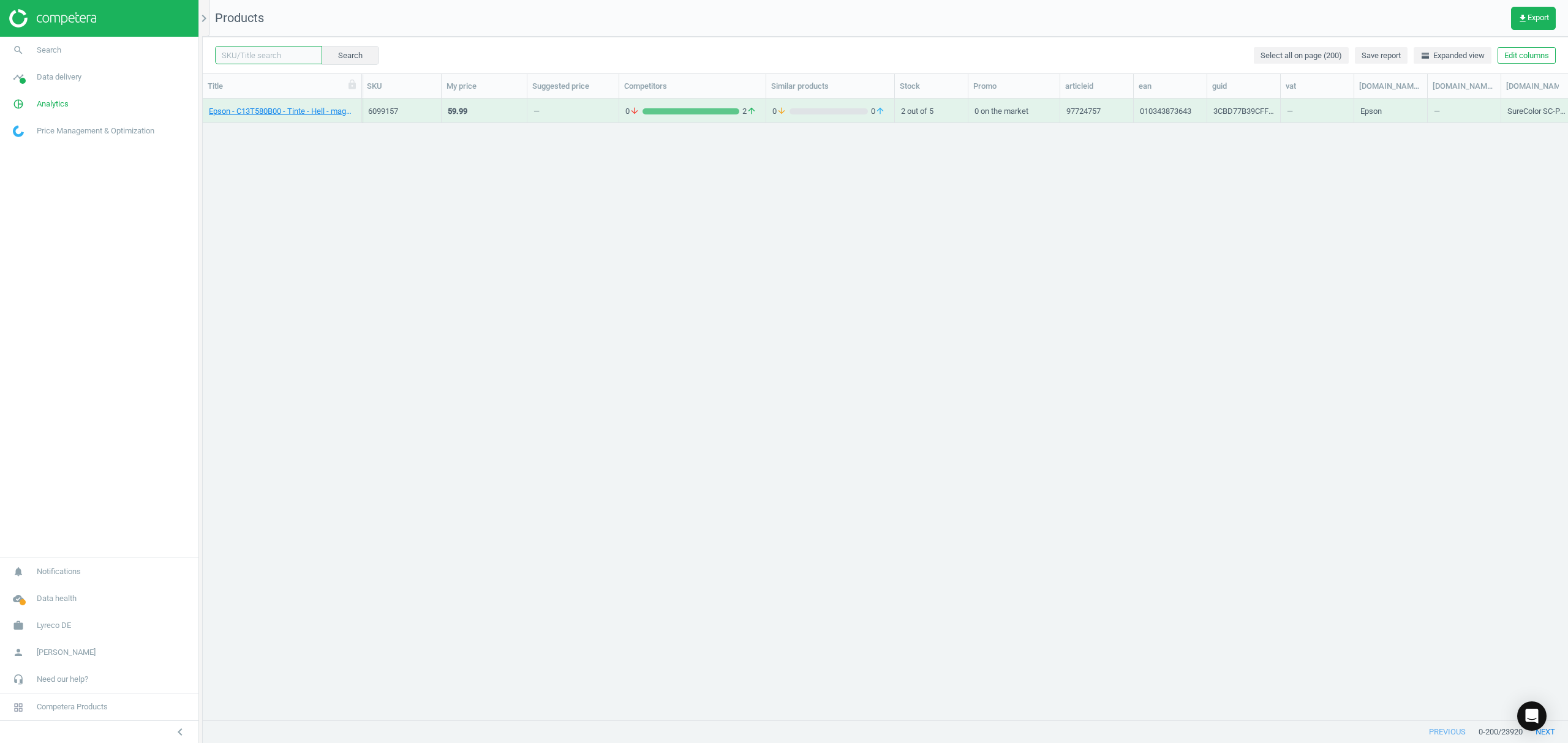
click at [270, 54] on input "text" at bounding box center [268, 55] width 107 height 18
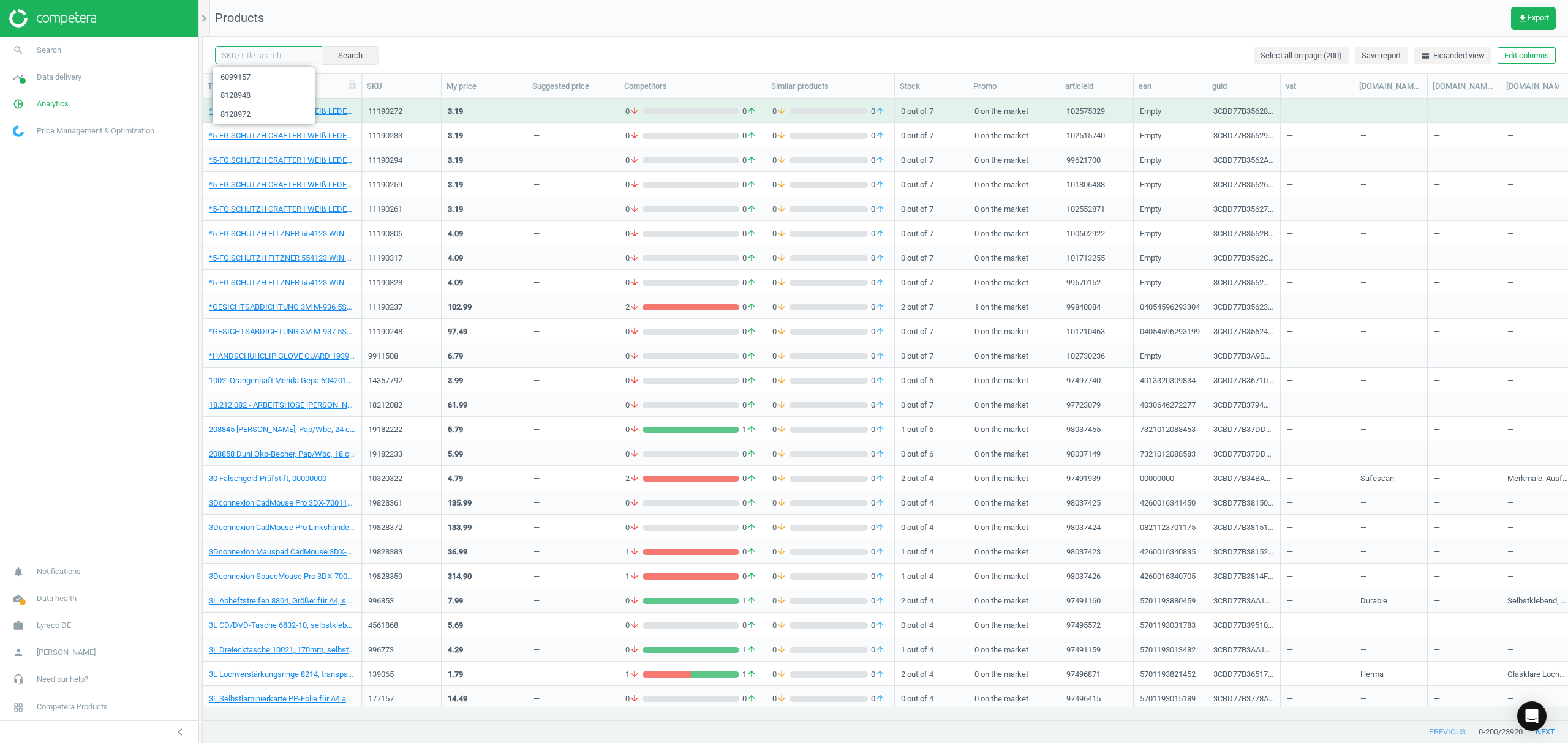
paste input "7024624"
type input "7024624"
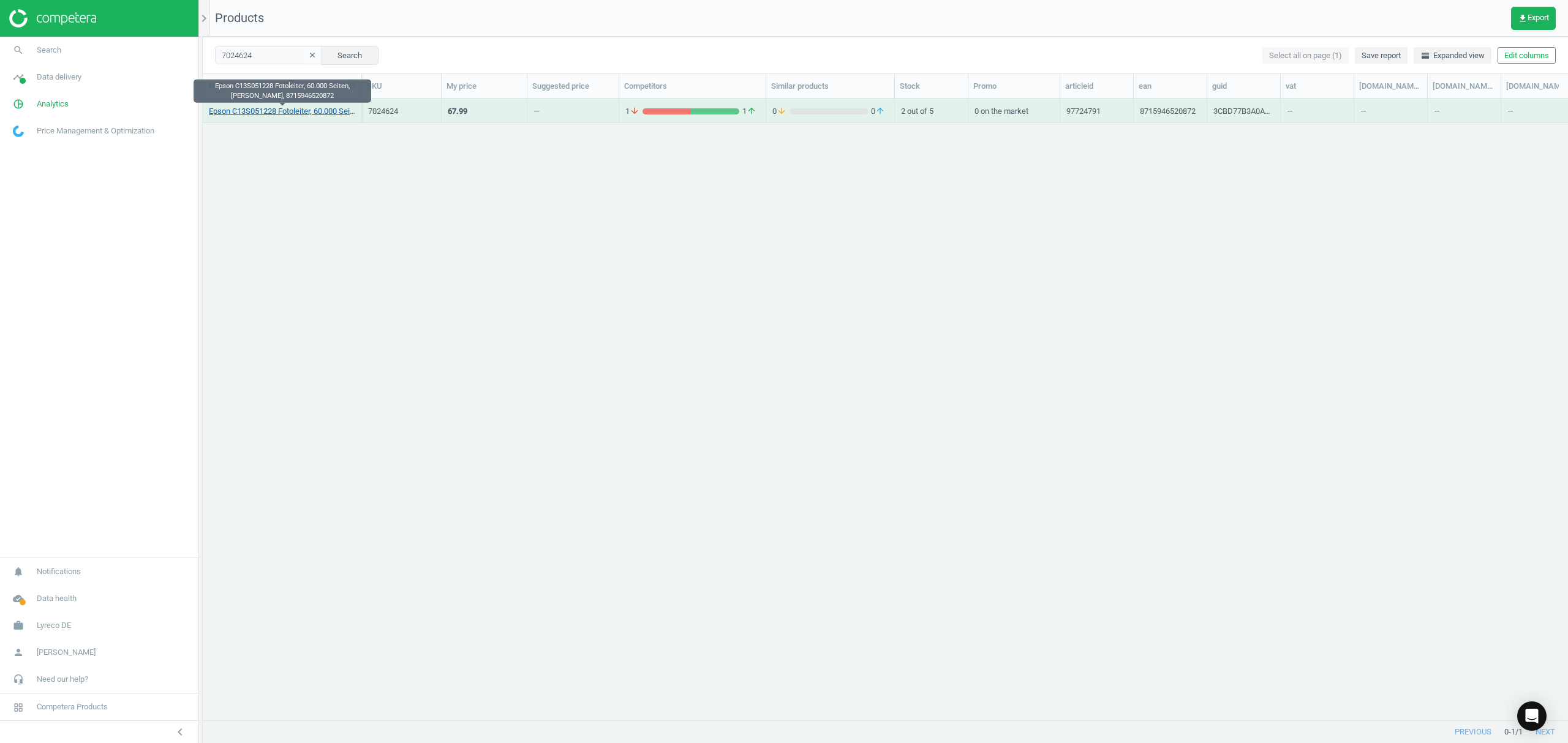
click at [289, 112] on link "Epson C13S051228 Fotoleiter, 60.000 Seiten, schwarz, 8715946520872" at bounding box center [281, 112] width 146 height 11
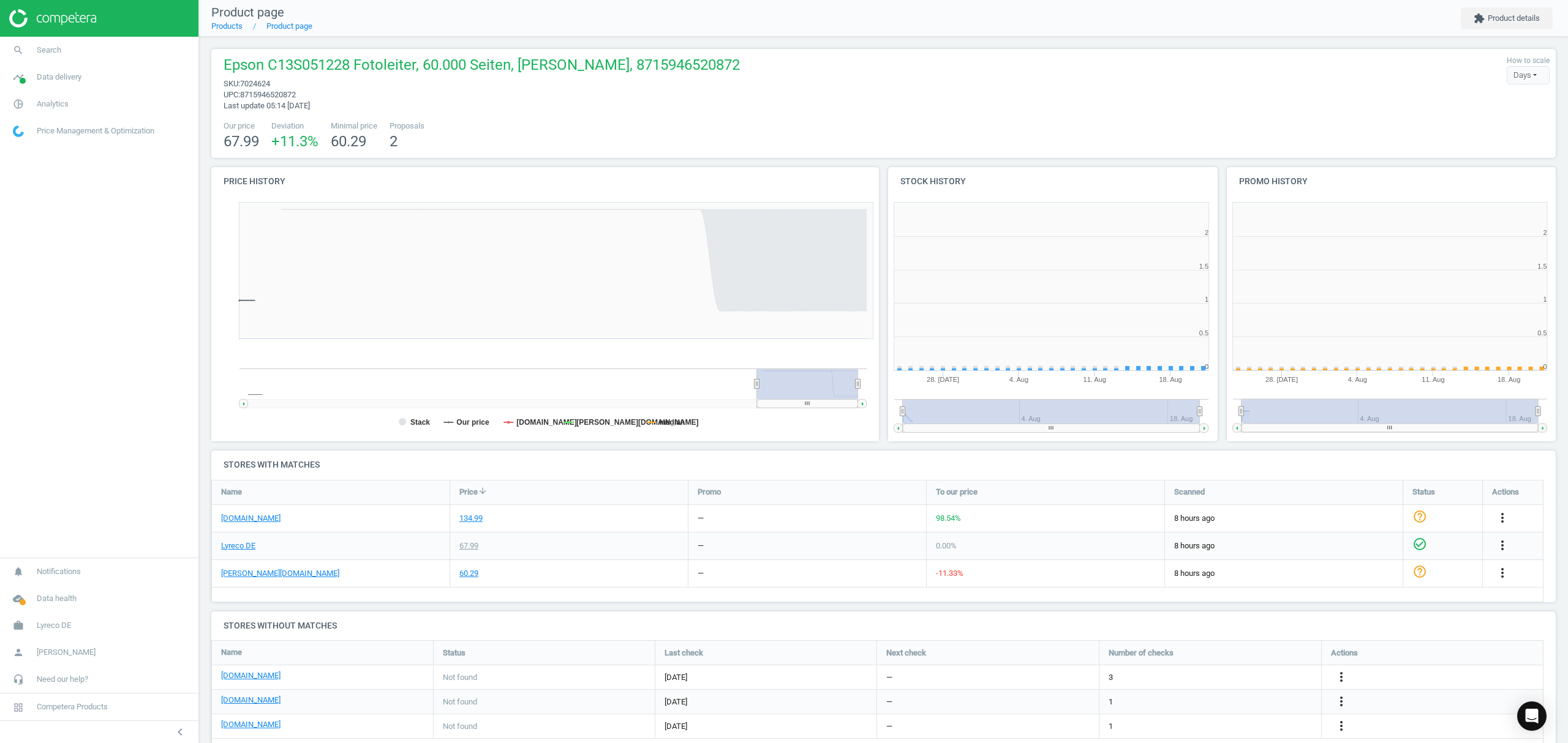
scroll to position [270, 351]
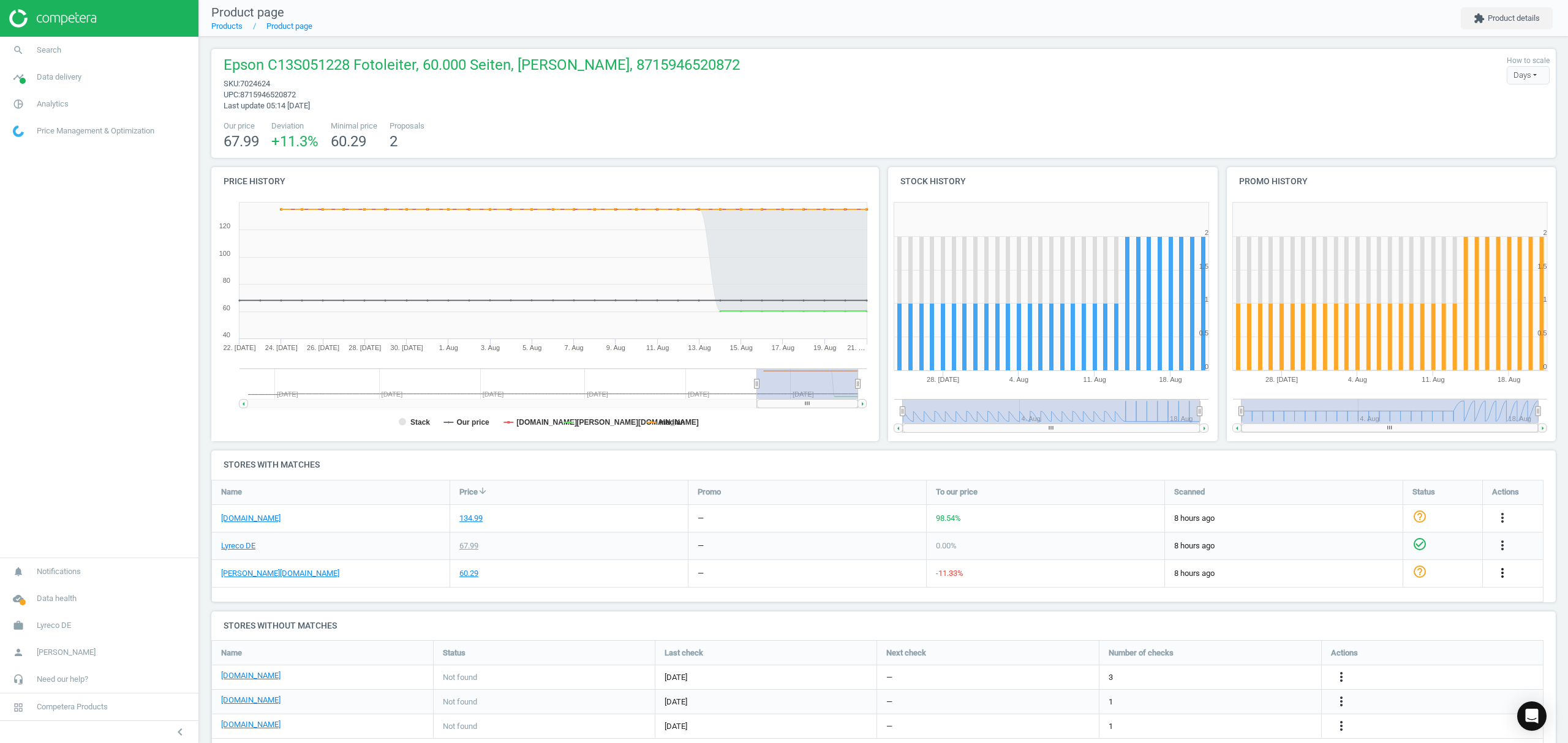
click at [1503, 572] on icon "more_vert" at bounding box center [1502, 573] width 15 height 15
click at [1352, 600] on link "Edit URL/product option" at bounding box center [1407, 602] width 168 height 19
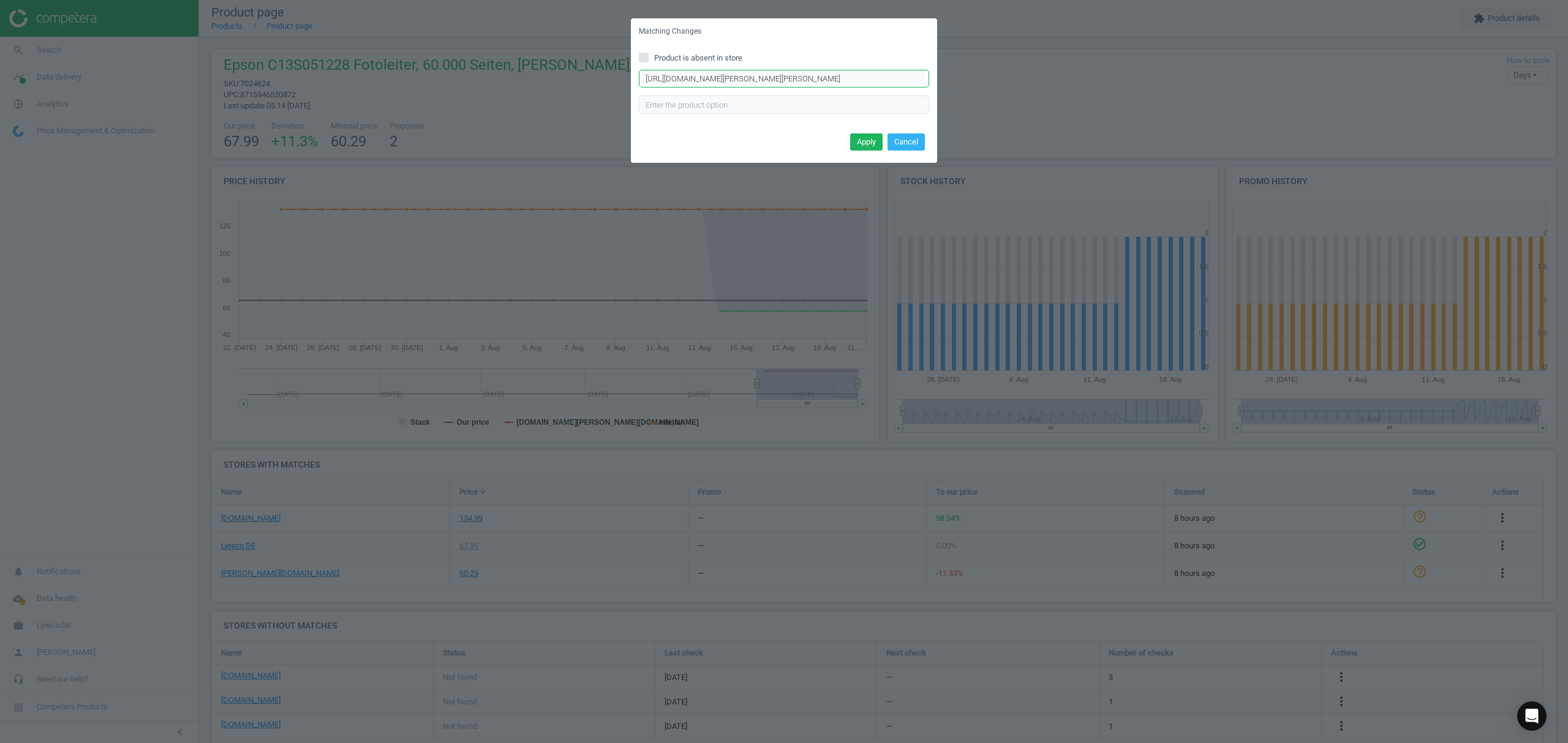
click at [730, 81] on input "https://www.otto-office.com/de/Tintenpatrone-T8501-schwarz/369632/p?product=bun…" at bounding box center [784, 79] width 291 height 18
click at [648, 54] on icon at bounding box center [643, 57] width 10 height 10
click at [648, 54] on input "Product is absent in store" at bounding box center [644, 57] width 8 height 8
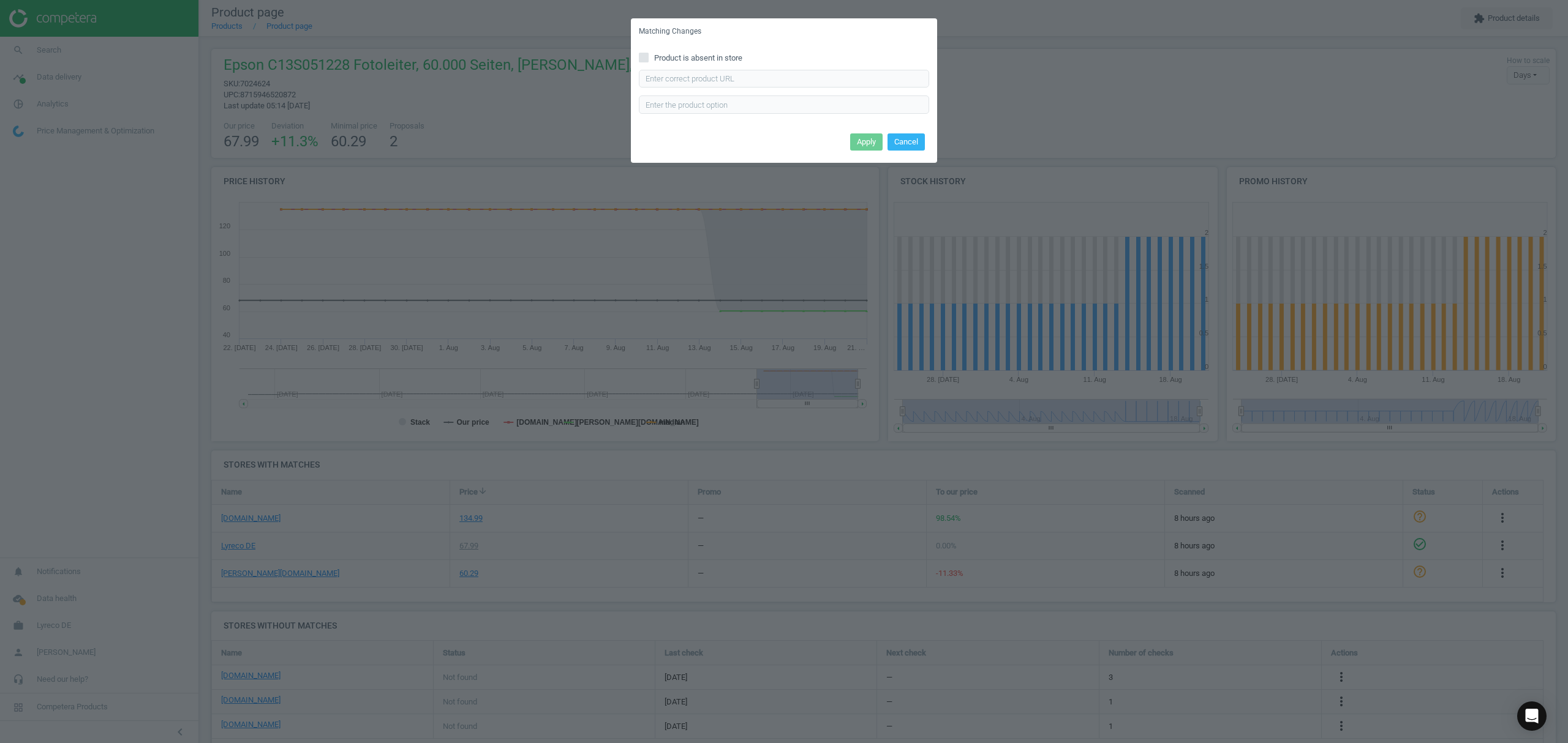
checkbox input "true"
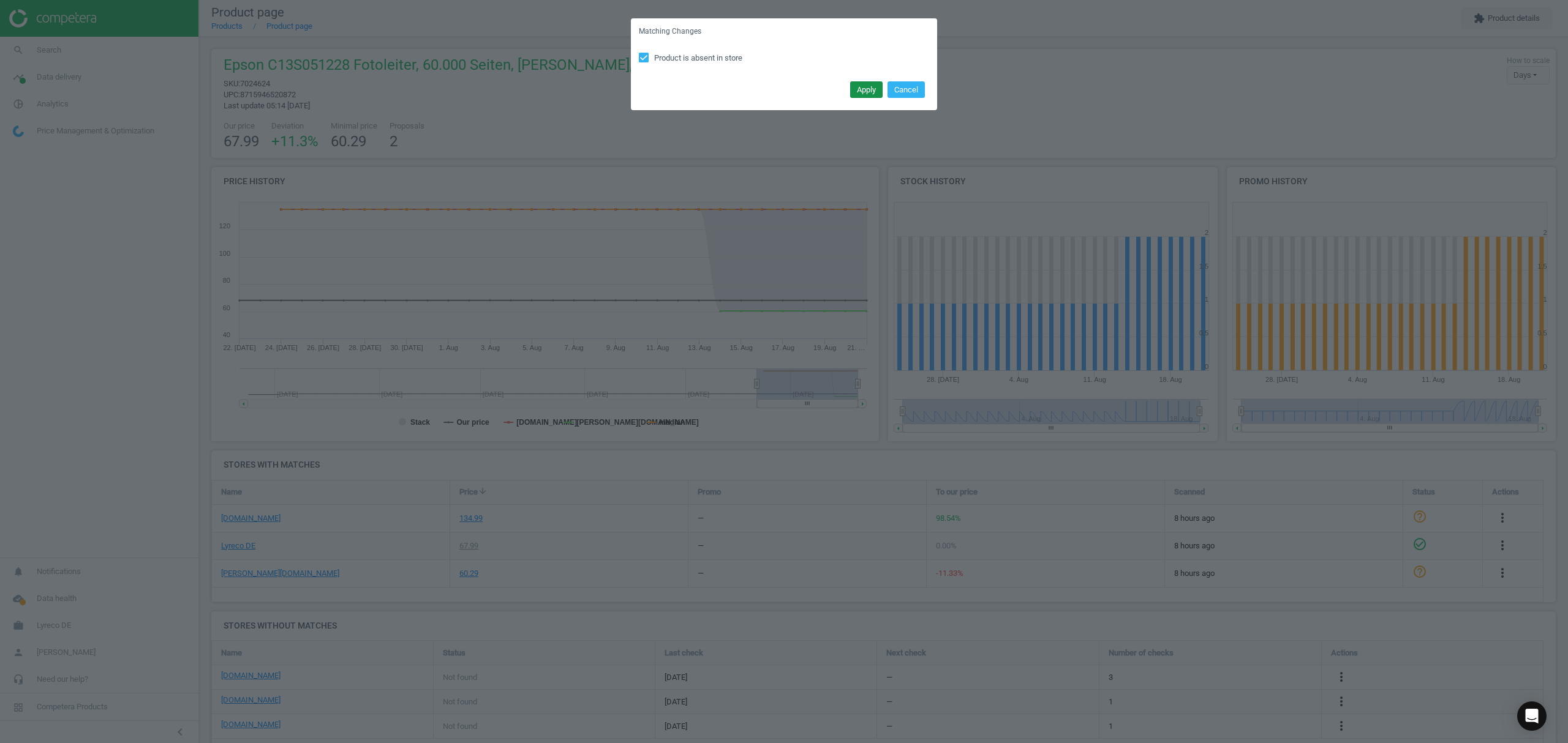
click at [868, 89] on button "Apply" at bounding box center [867, 90] width 32 height 17
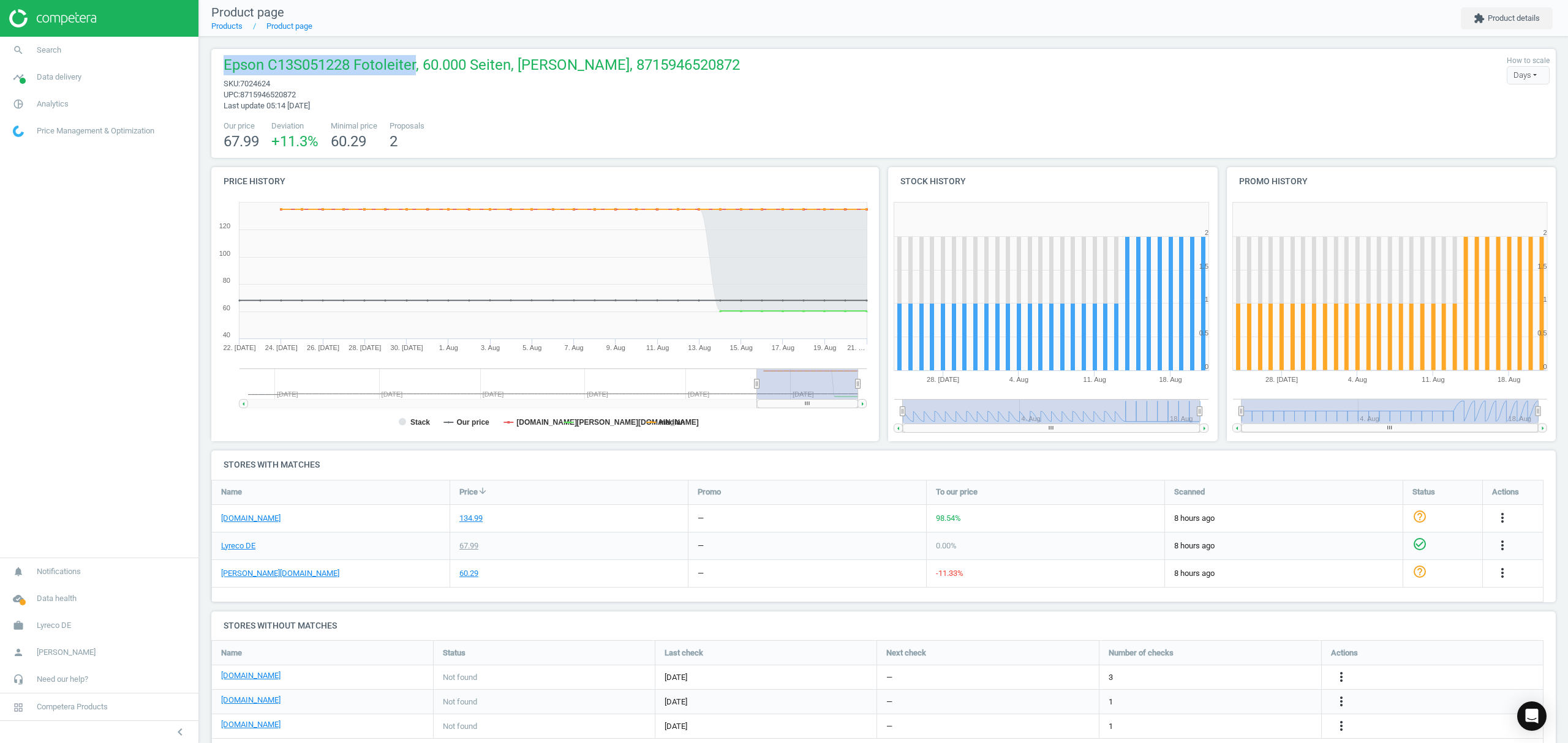
drag, startPoint x: 411, startPoint y: 65, endPoint x: 223, endPoint y: 76, distance: 188.3
click at [223, 76] on span "Epson C13S051228 Fotoleiter, 60.000 Seiten, schwarz, 8715946520872" at bounding box center [481, 67] width 516 height 23
copy span "Epson C13S051228 Fotoleiter"
click at [1341, 674] on icon "more_vert" at bounding box center [1341, 676] width 15 height 15
click at [1223, 676] on link "Edit URL/product option" at bounding box center [1245, 678] width 168 height 19
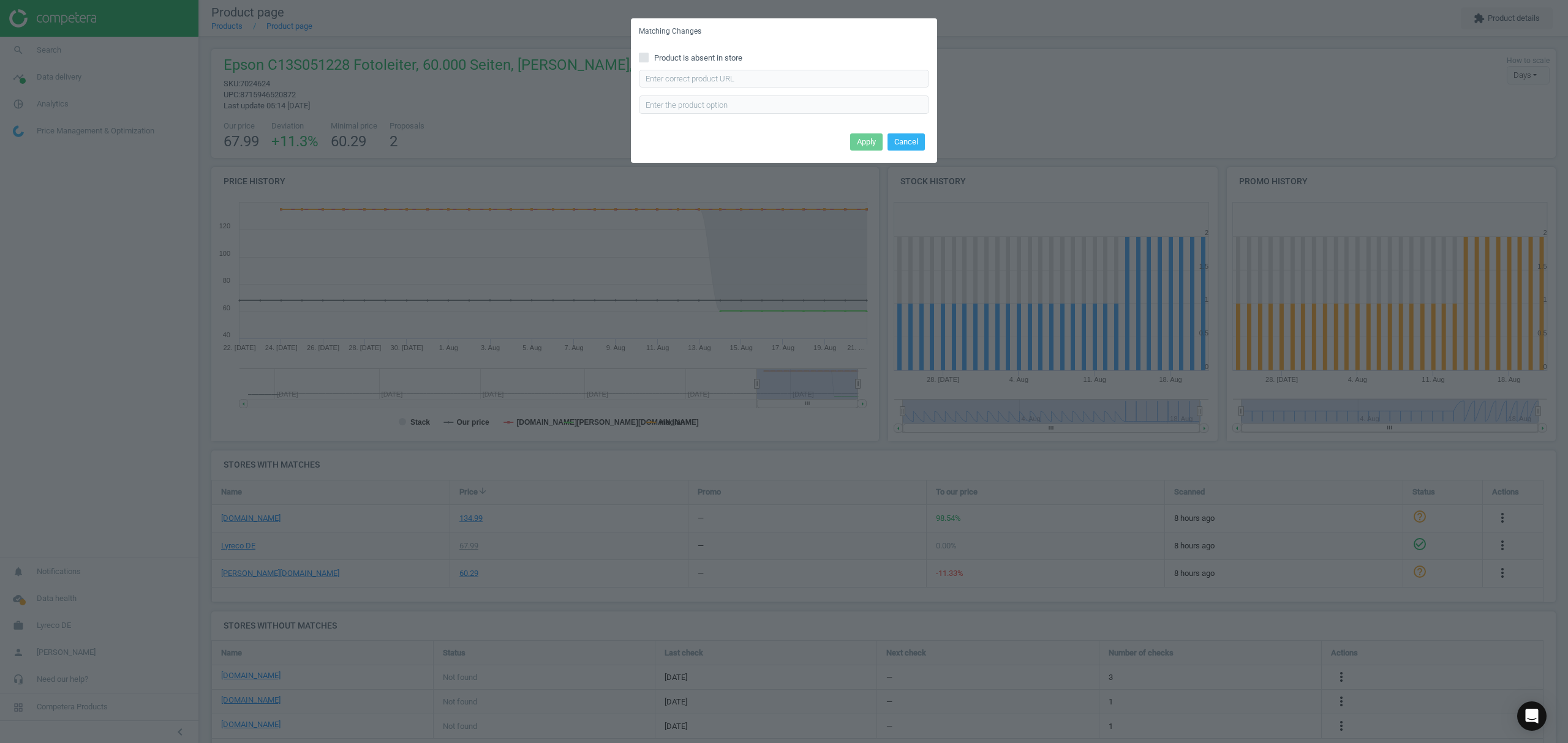
click at [639, 53] on icon at bounding box center [643, 57] width 10 height 10
click at [640, 54] on input "Product is absent in store" at bounding box center [644, 57] width 8 height 8
checkbox input "true"
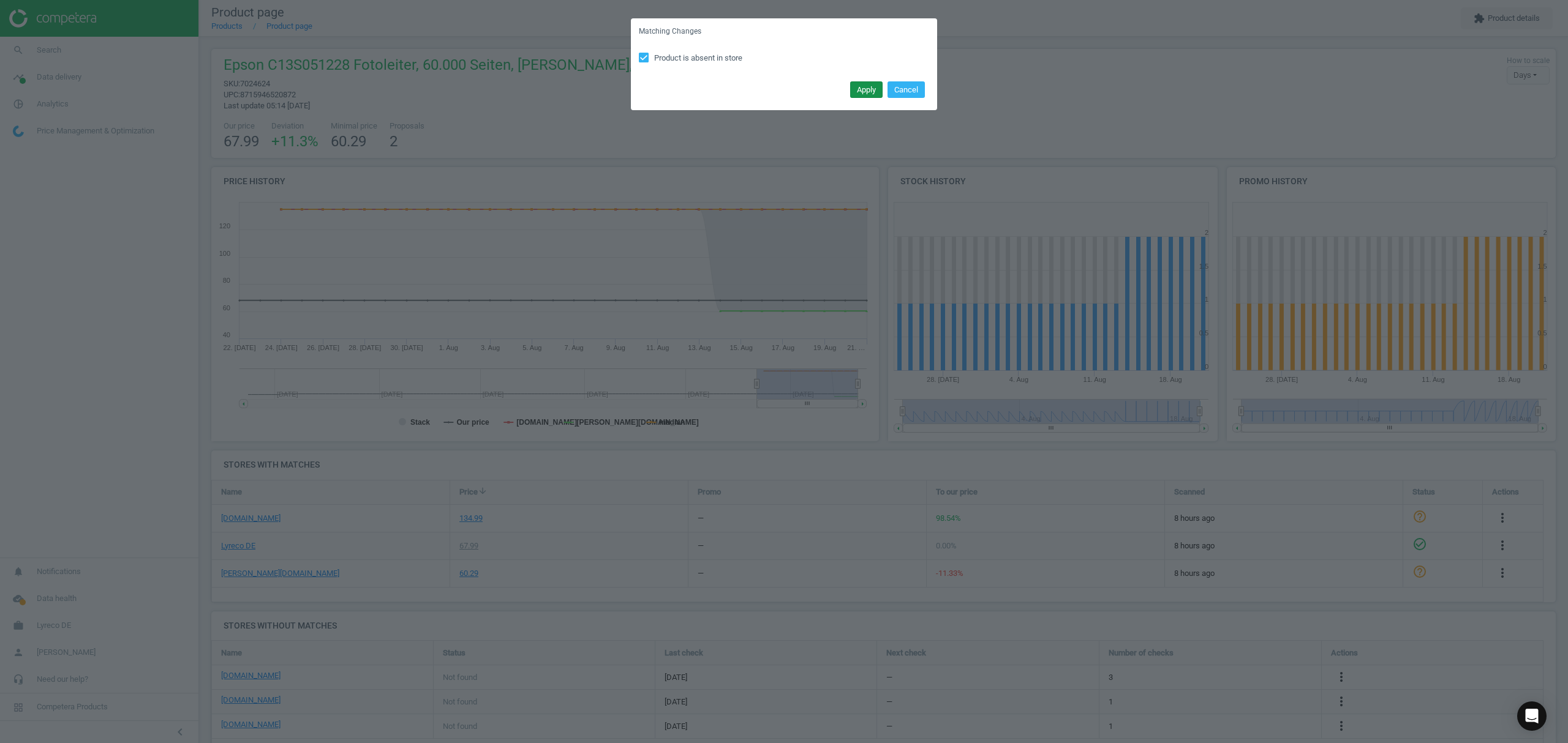
click at [867, 87] on button "Apply" at bounding box center [867, 90] width 32 height 17
